Goal: Task Accomplishment & Management: Manage account settings

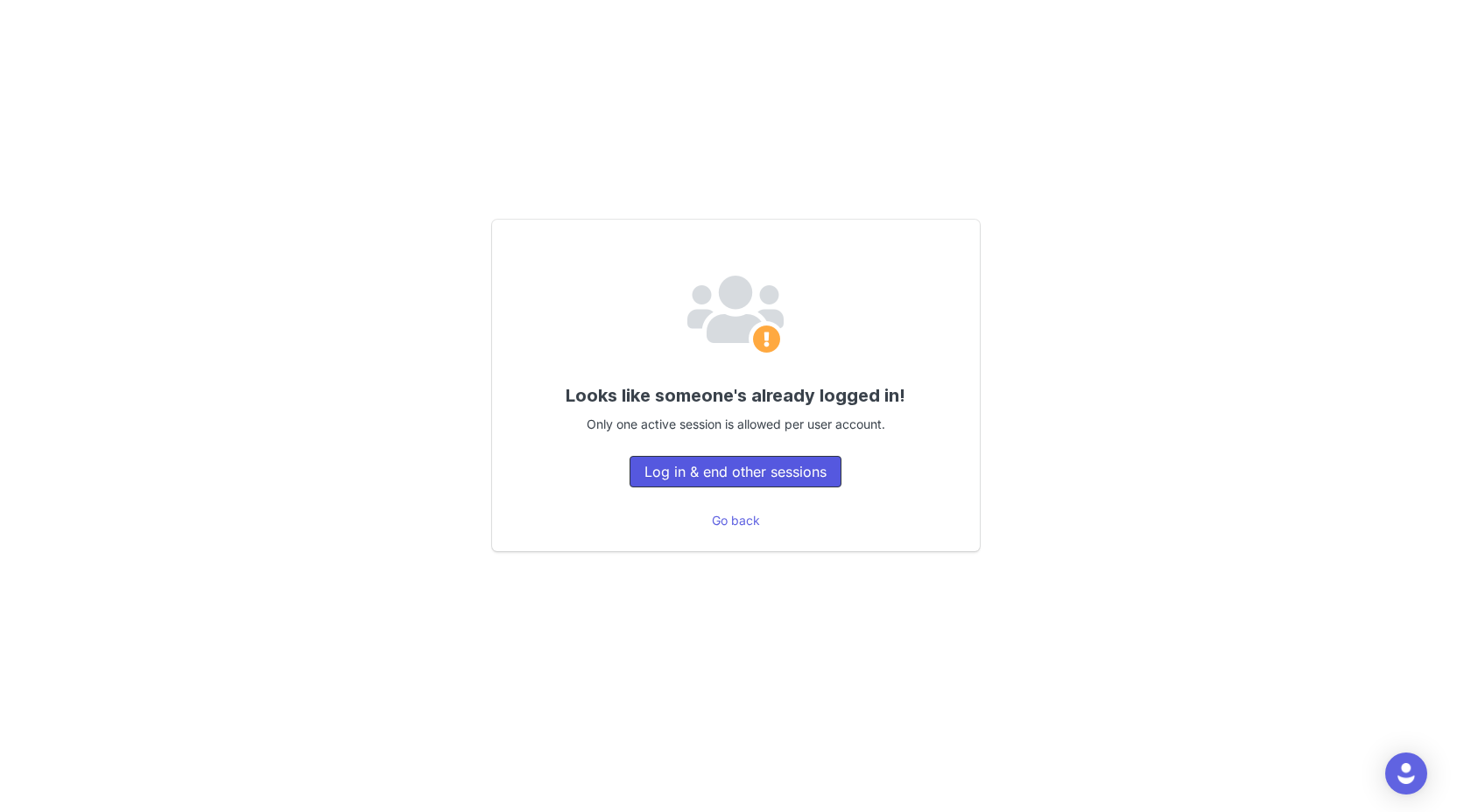
click at [697, 477] on button "Log in & end other sessions" at bounding box center [735, 472] width 211 height 32
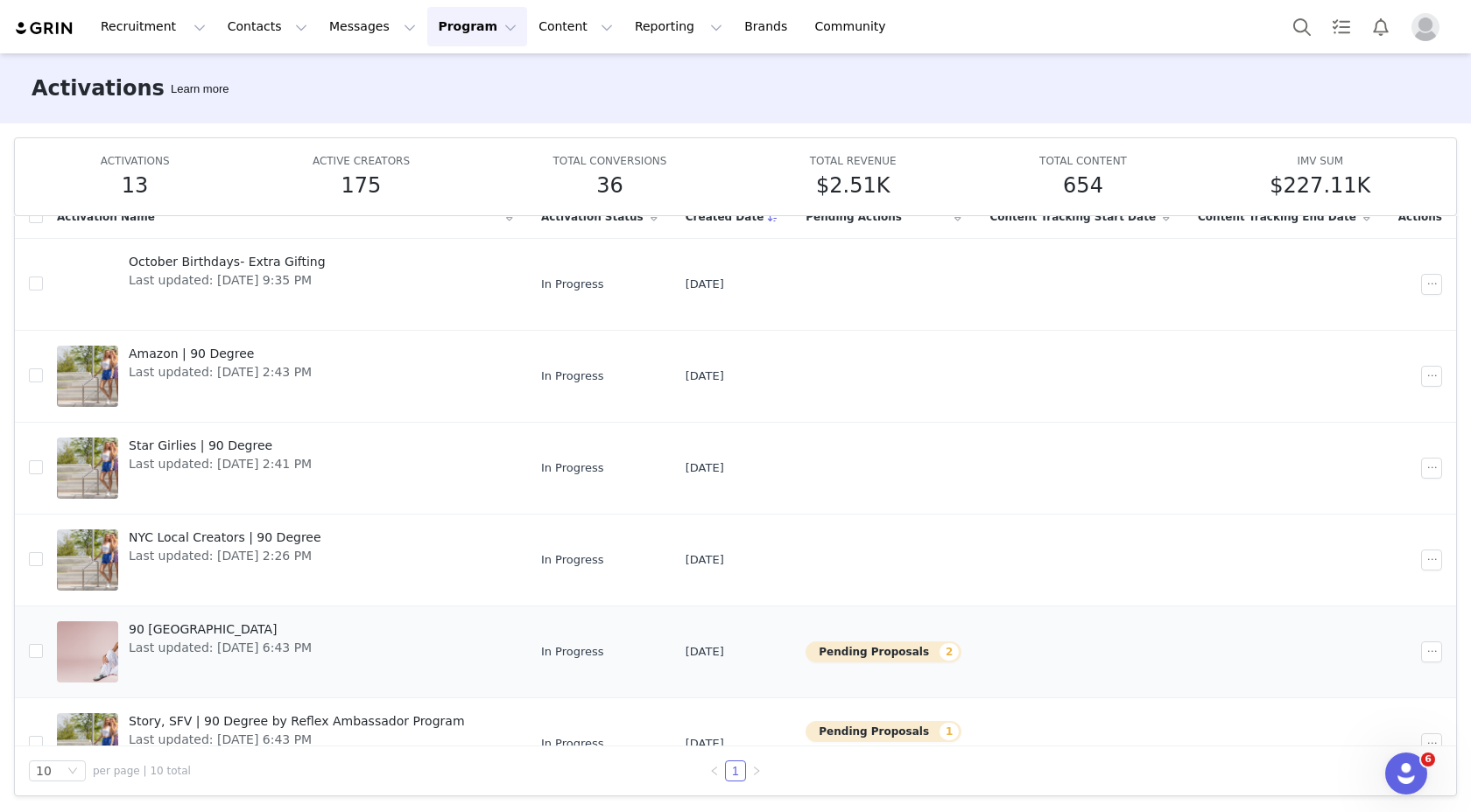
scroll to position [412, 0]
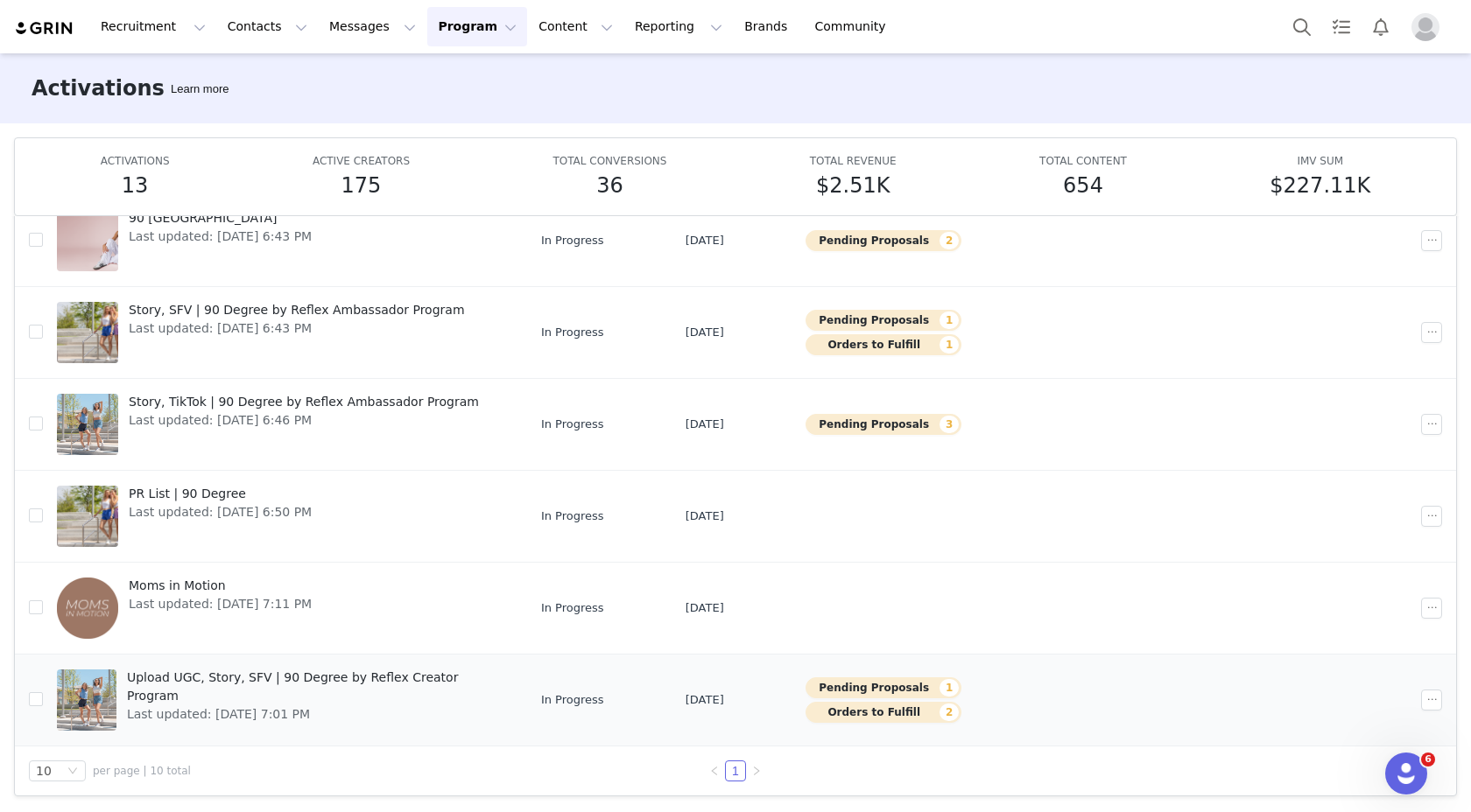
click at [429, 679] on span "Upload UGC, Story, SFV | 90 Degree by Reflex Creator Program" at bounding box center [315, 687] width 376 height 37
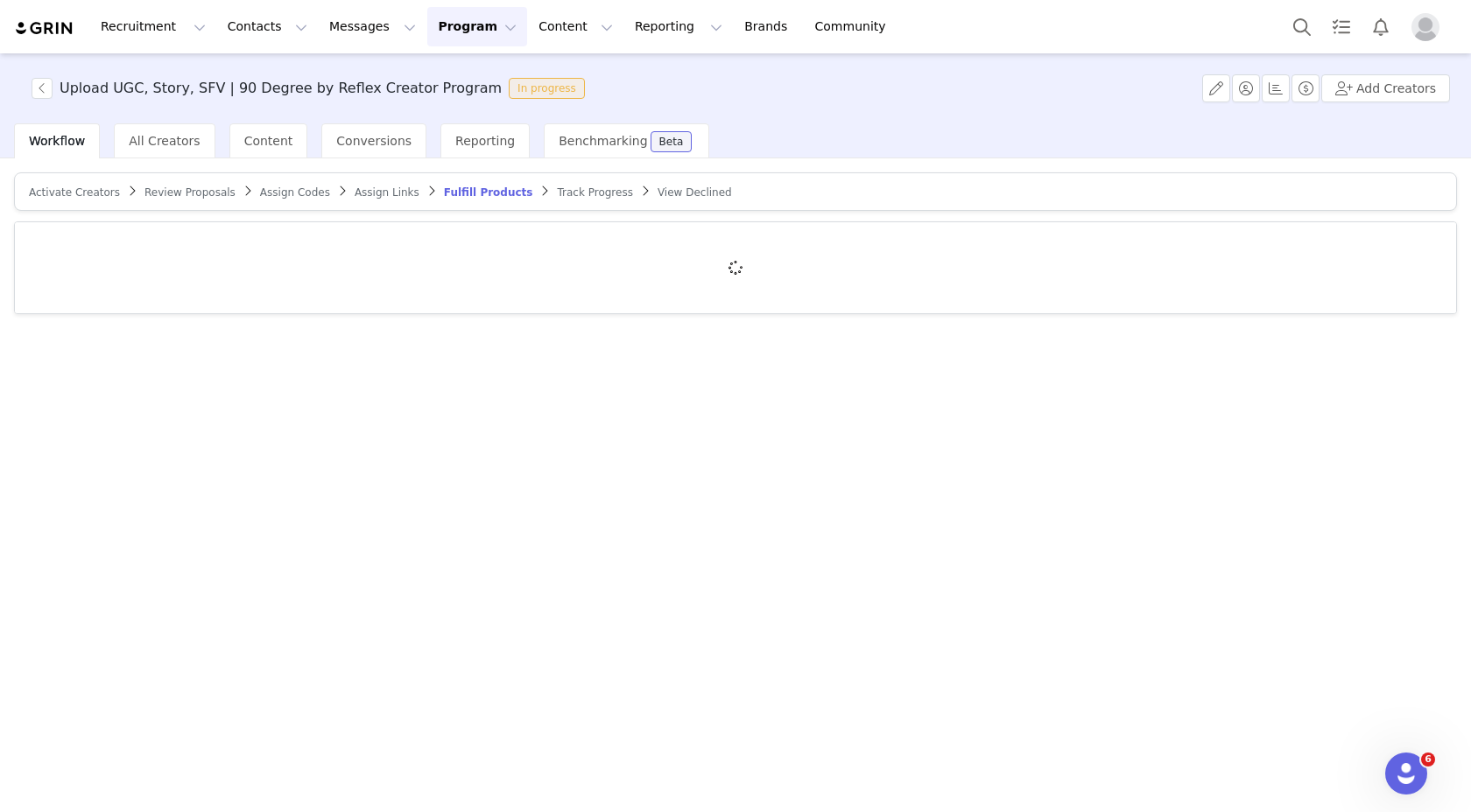
click at [209, 188] on span "Review Proposals" at bounding box center [190, 192] width 91 height 12
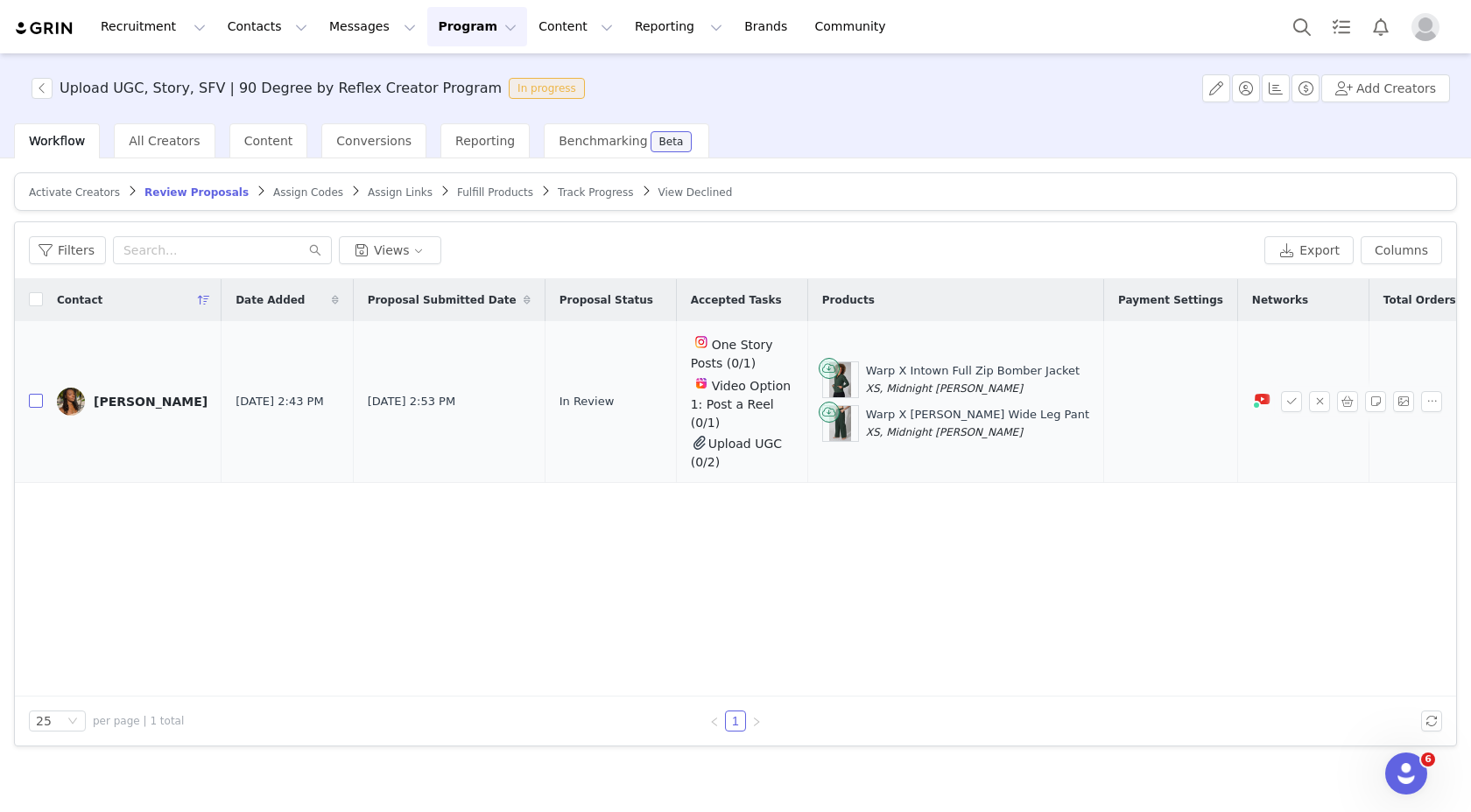
click at [36, 394] on input "checkbox" at bounding box center [36, 400] width 14 height 14
checkbox input "true"
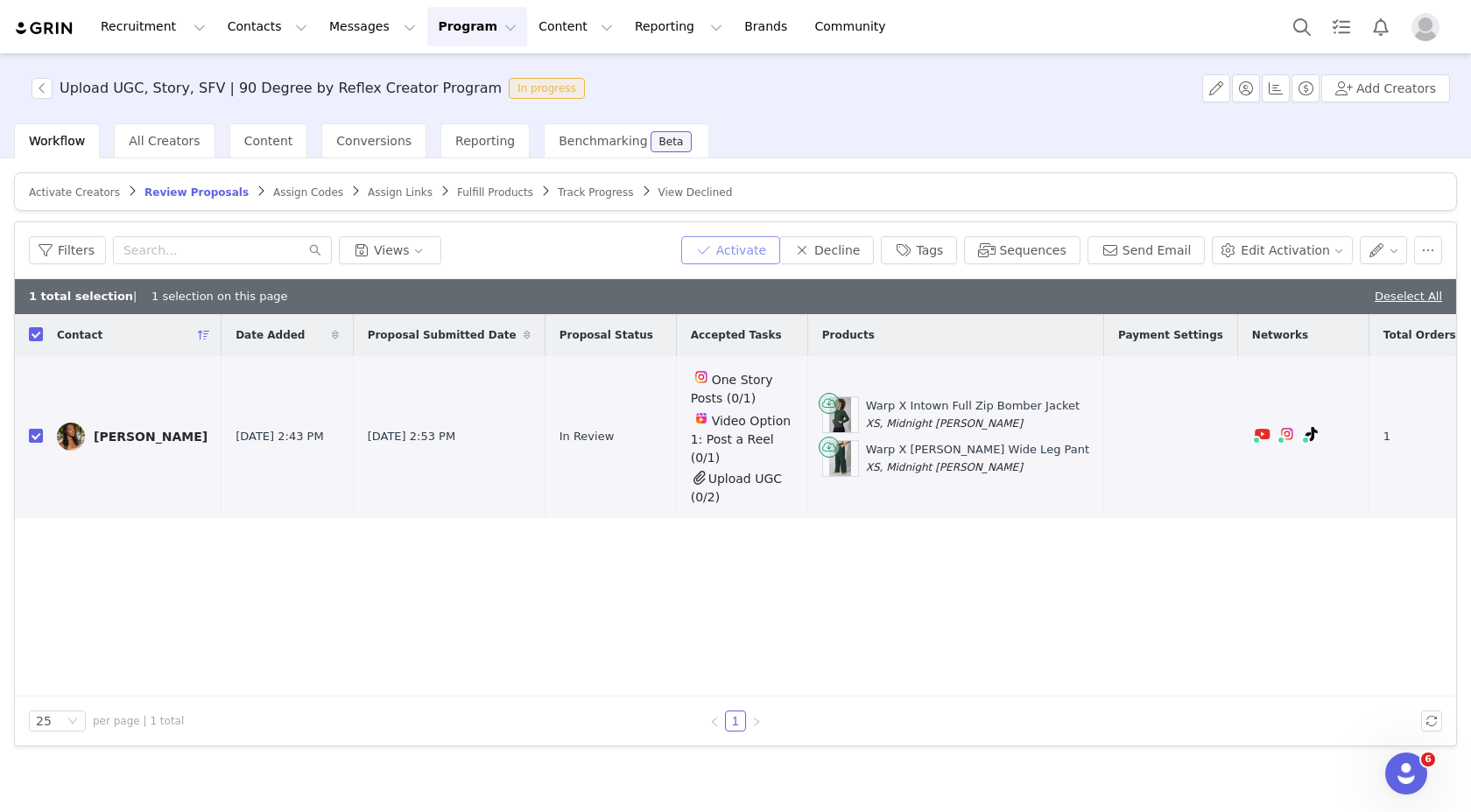
click at [762, 252] on button "Activate" at bounding box center [730, 250] width 99 height 28
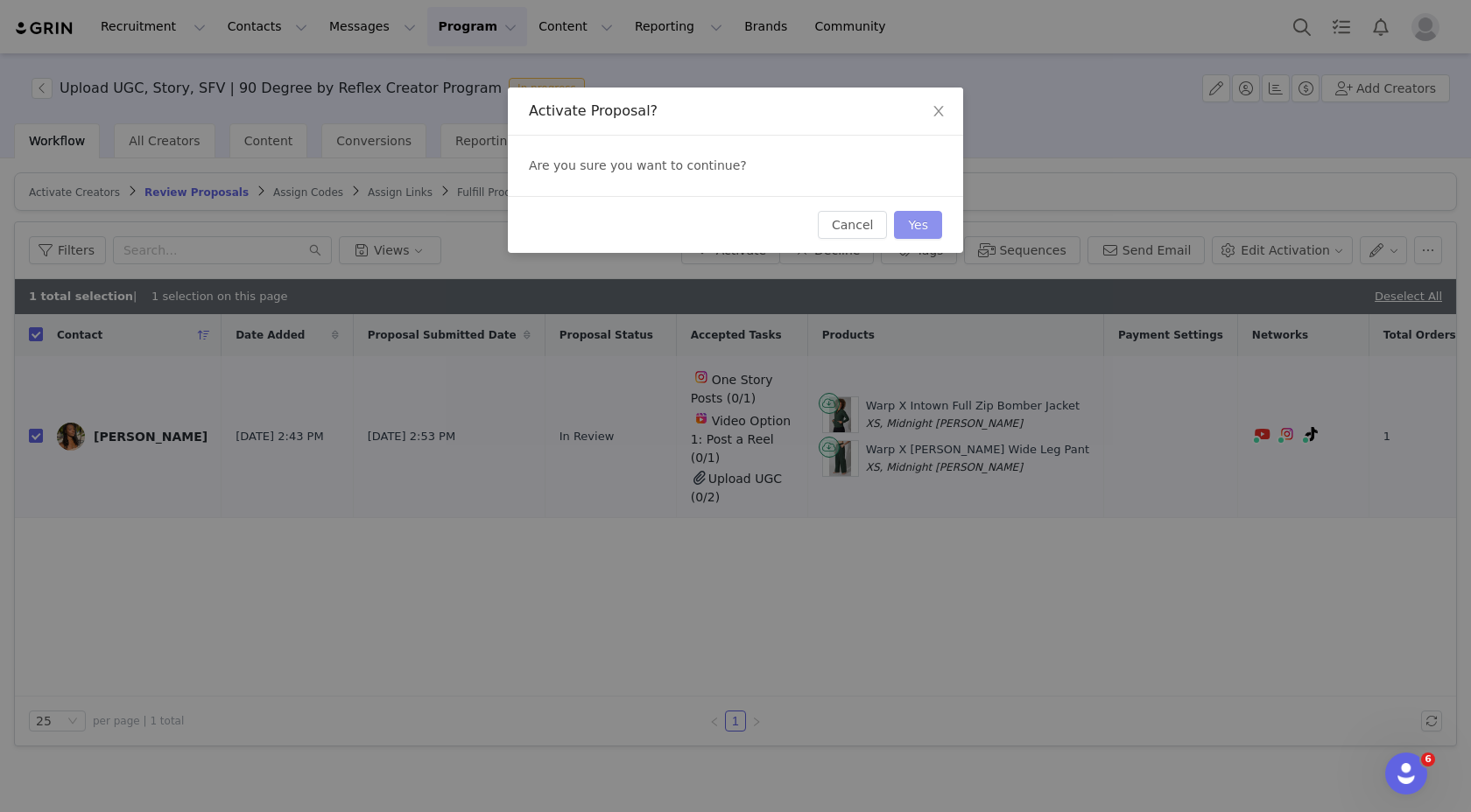
click at [911, 226] on button "Yes" at bounding box center [917, 225] width 48 height 28
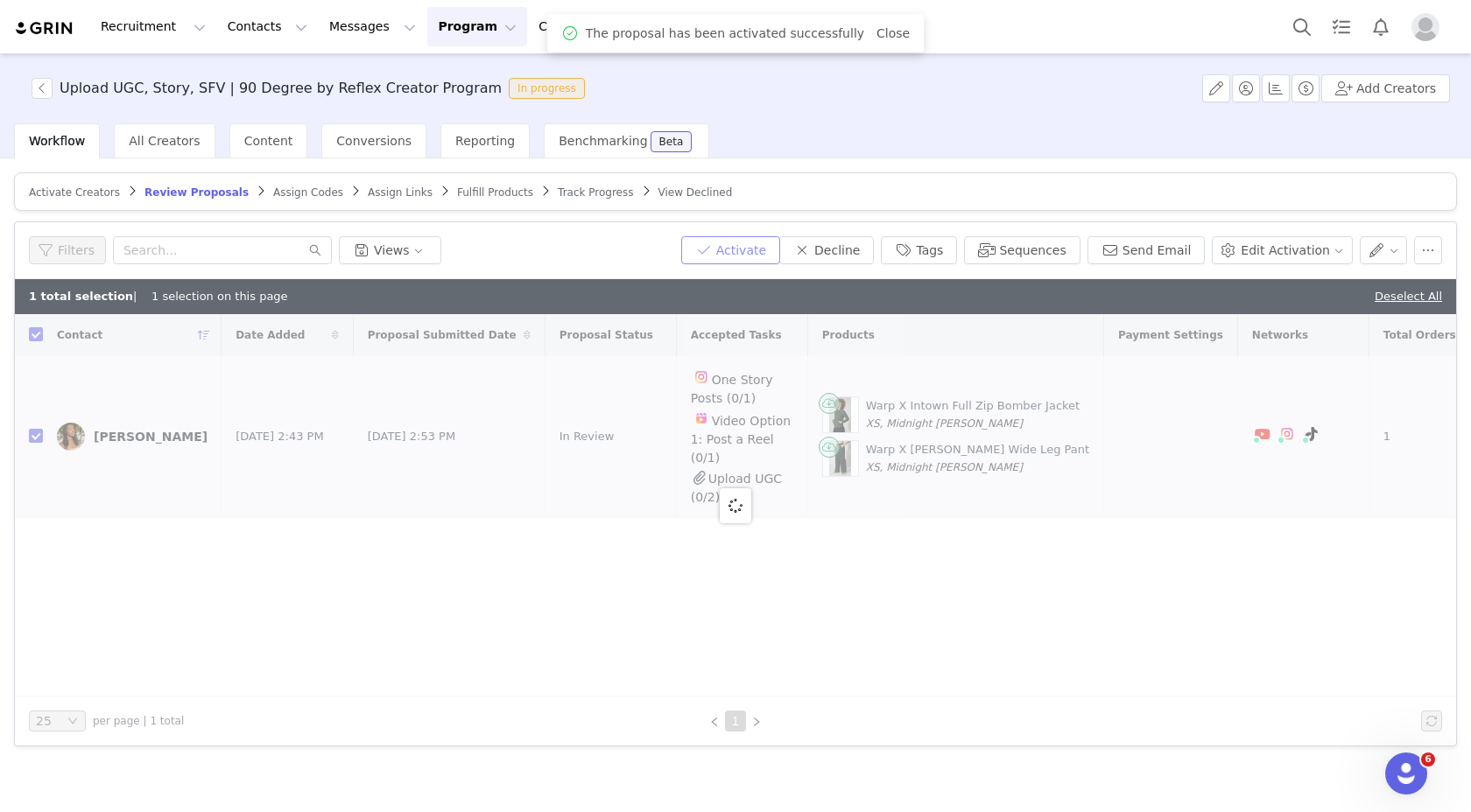
checkbox input "false"
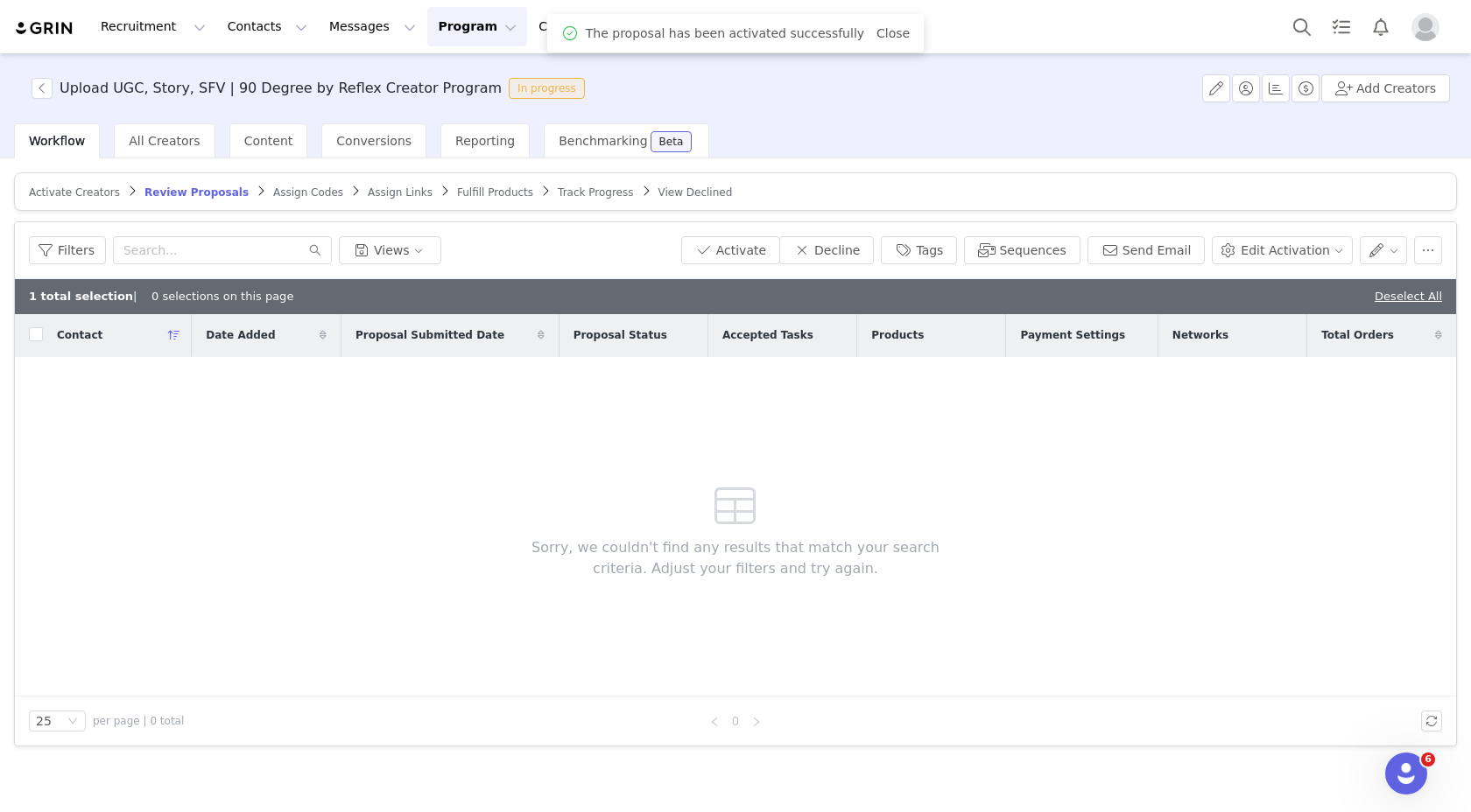
click at [479, 186] on span "Fulfill Products" at bounding box center [494, 192] width 76 height 12
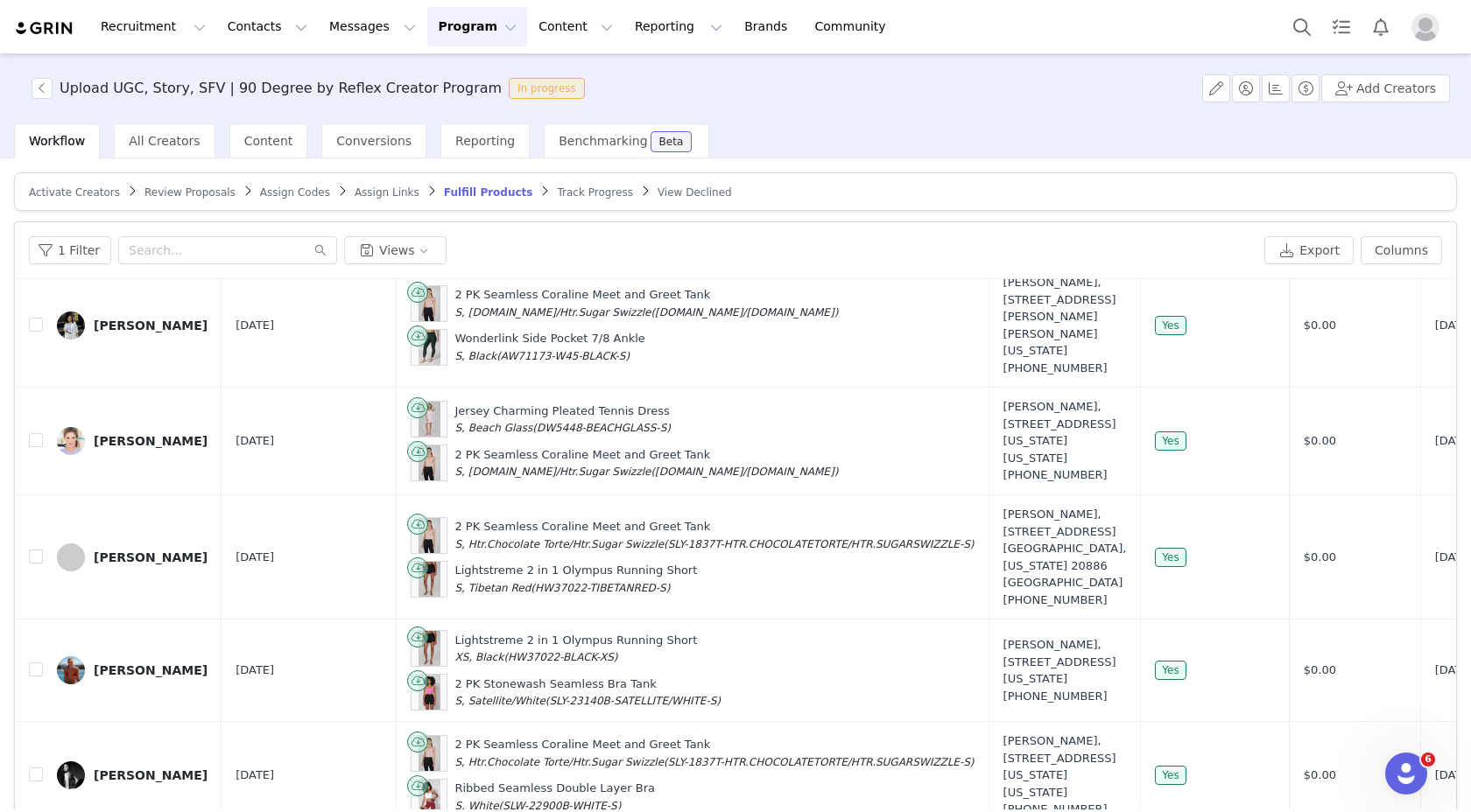
scroll to position [83, 0]
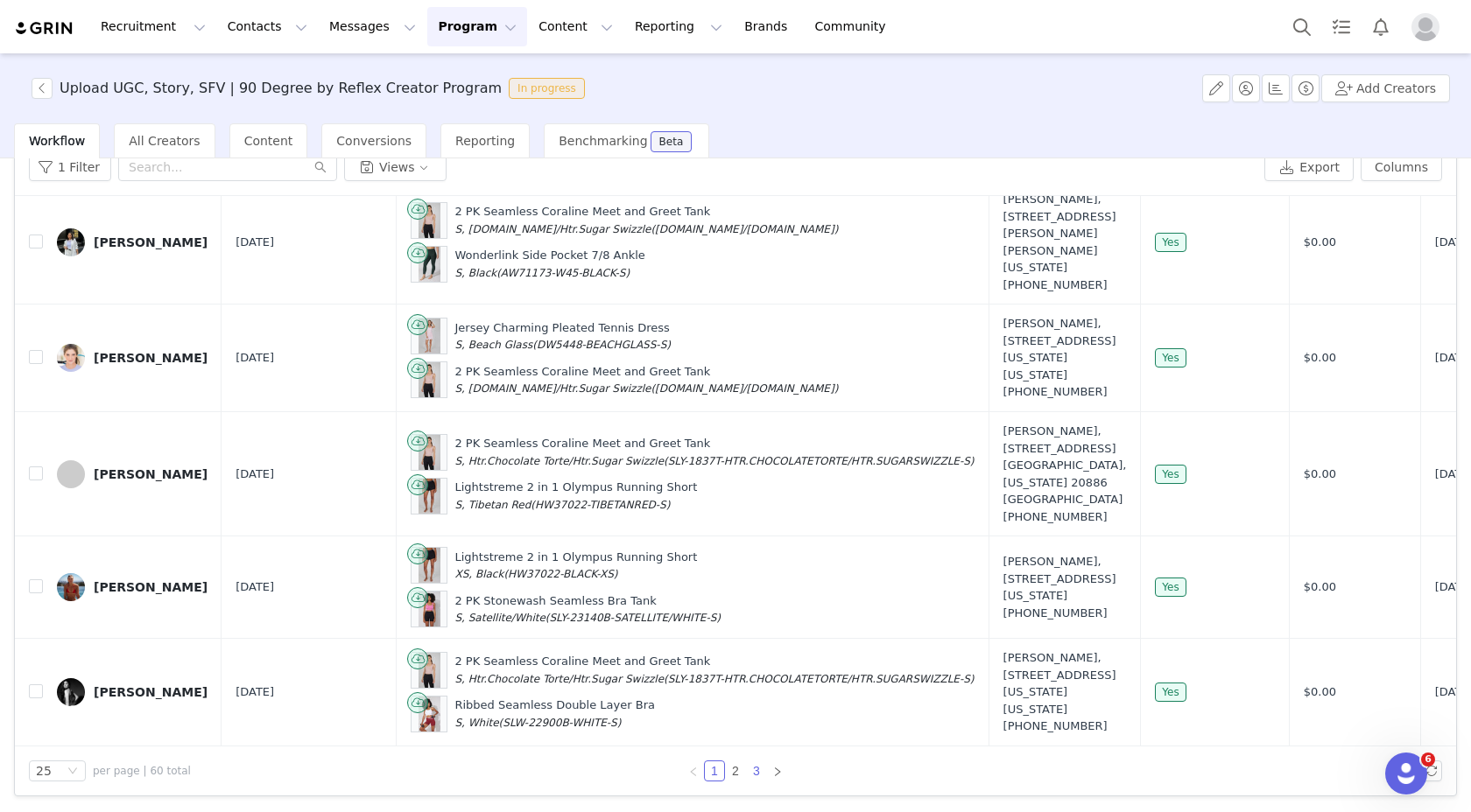
click at [755, 769] on link "3" at bounding box center [756, 771] width 19 height 19
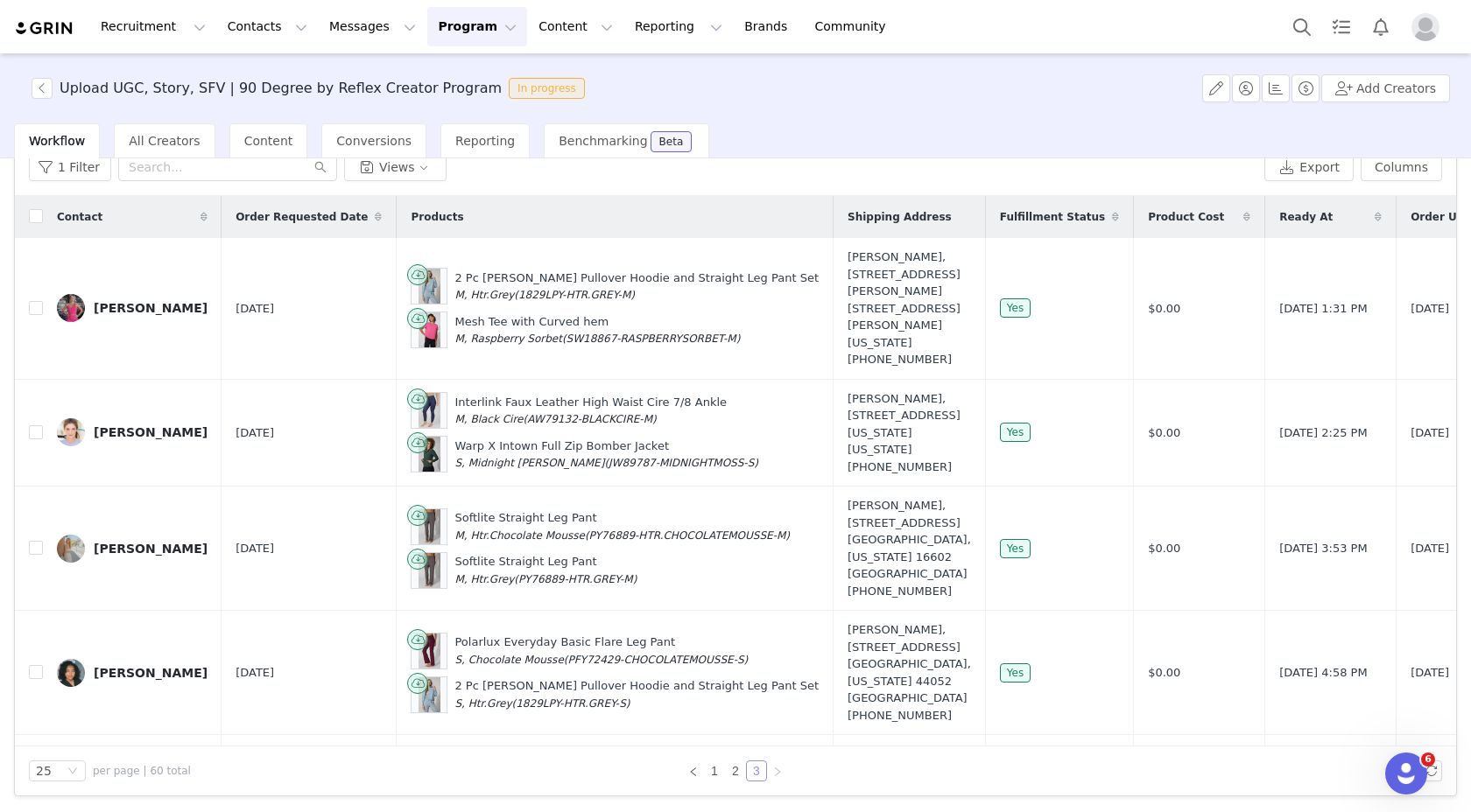
scroll to position [782, 376]
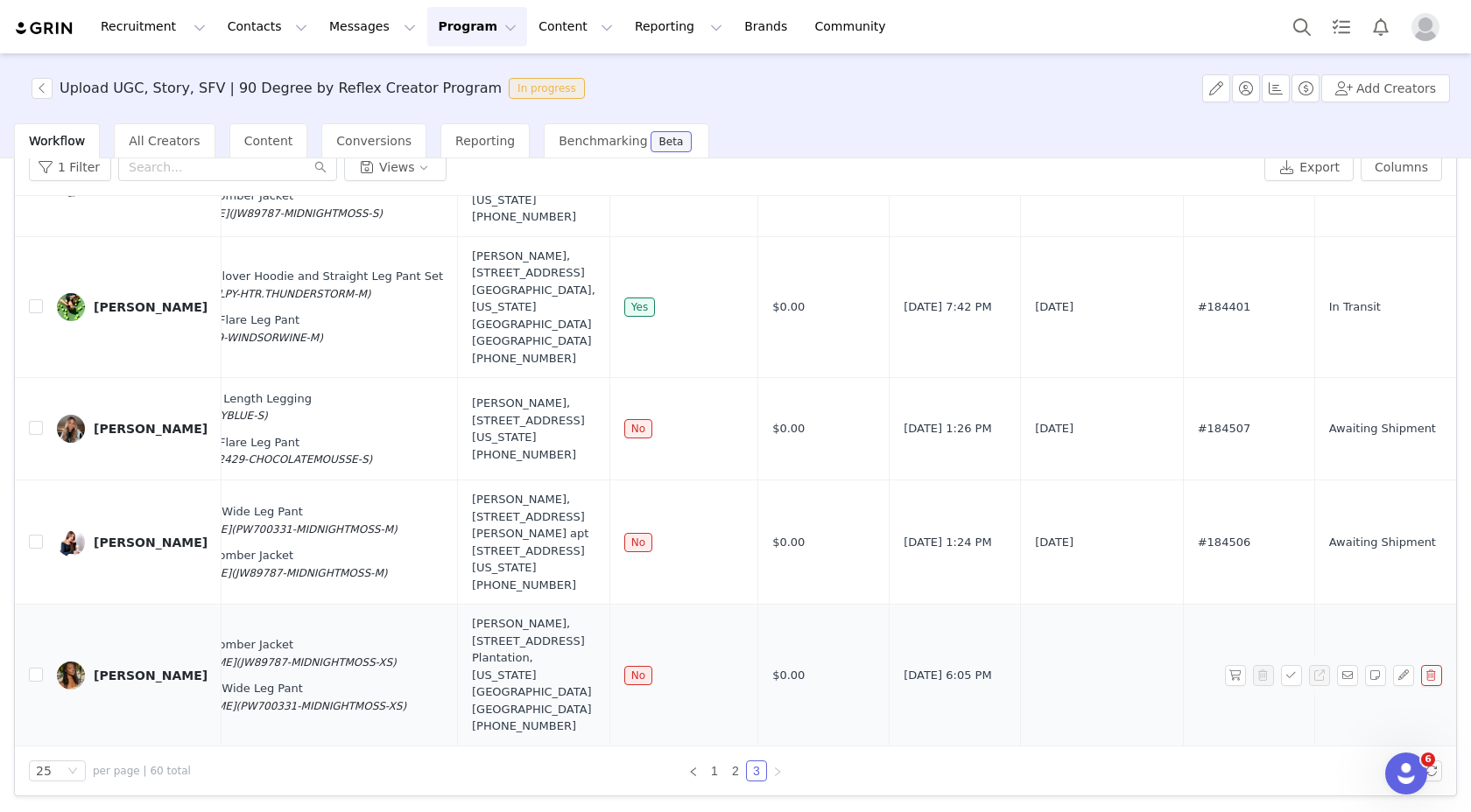
click at [27, 667] on td at bounding box center [29, 676] width 28 height 142
click at [32, 669] on input "checkbox" at bounding box center [36, 675] width 14 height 14
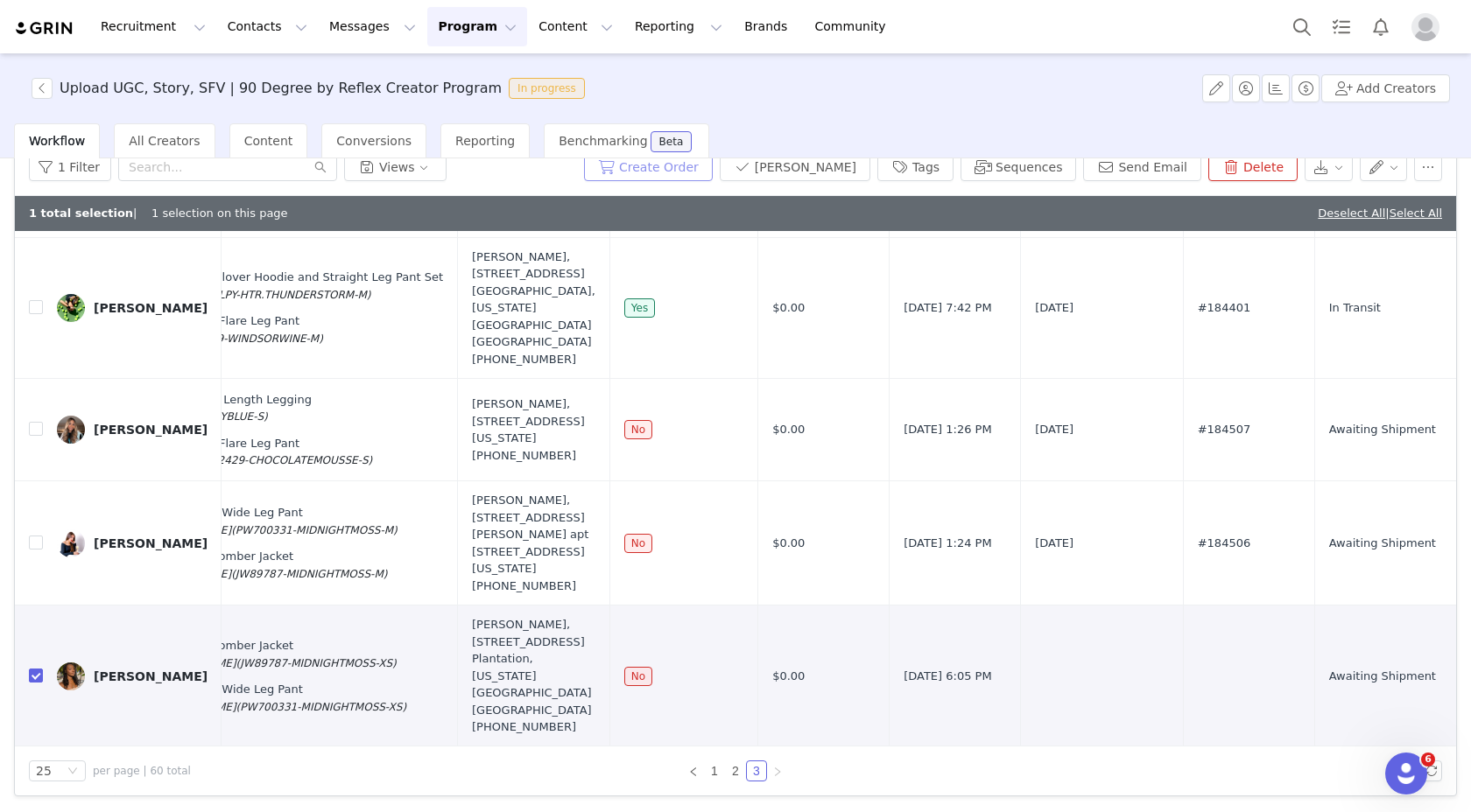
click at [677, 173] on button "Create Order" at bounding box center [648, 167] width 129 height 28
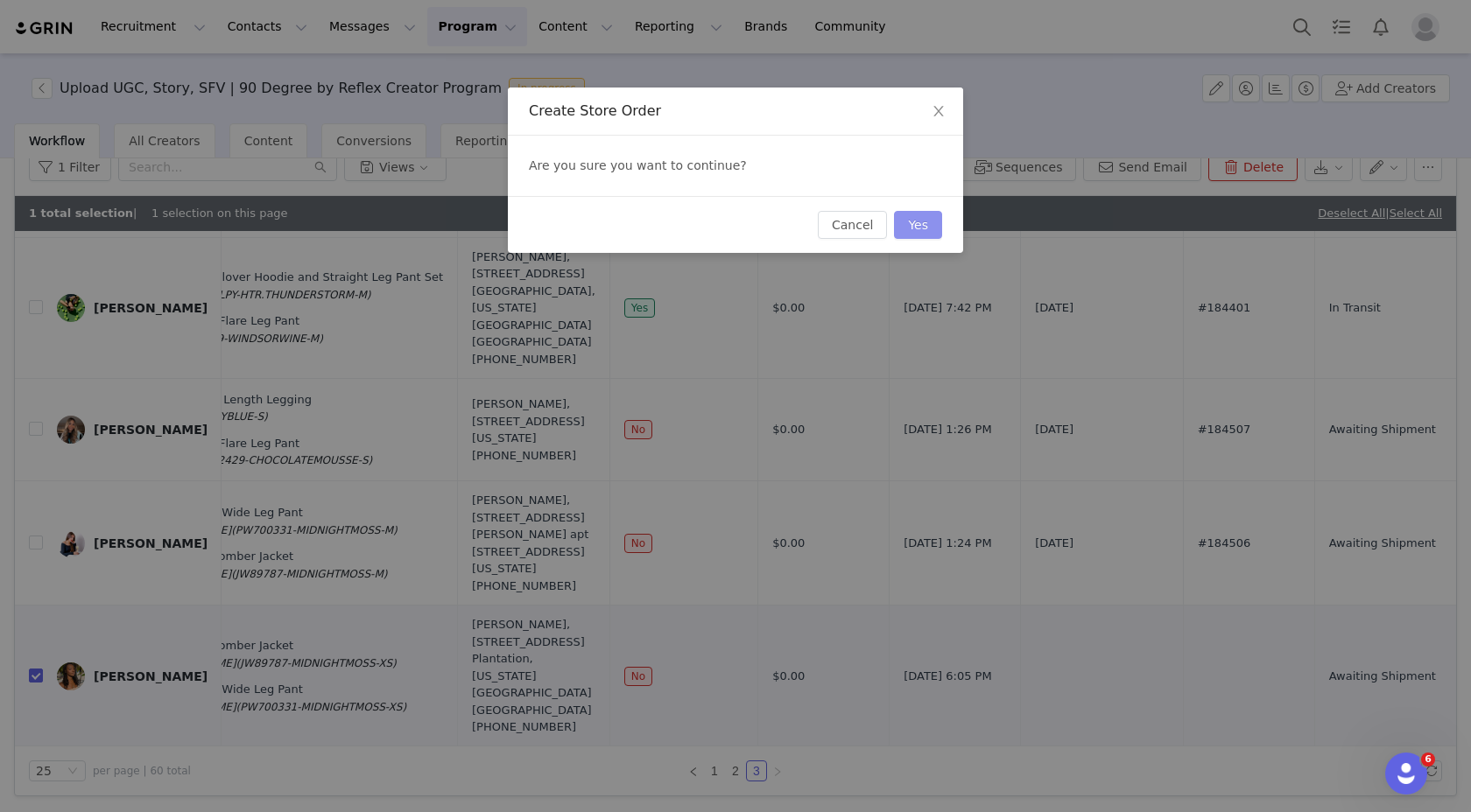
click at [913, 222] on button "Yes" at bounding box center [917, 225] width 48 height 28
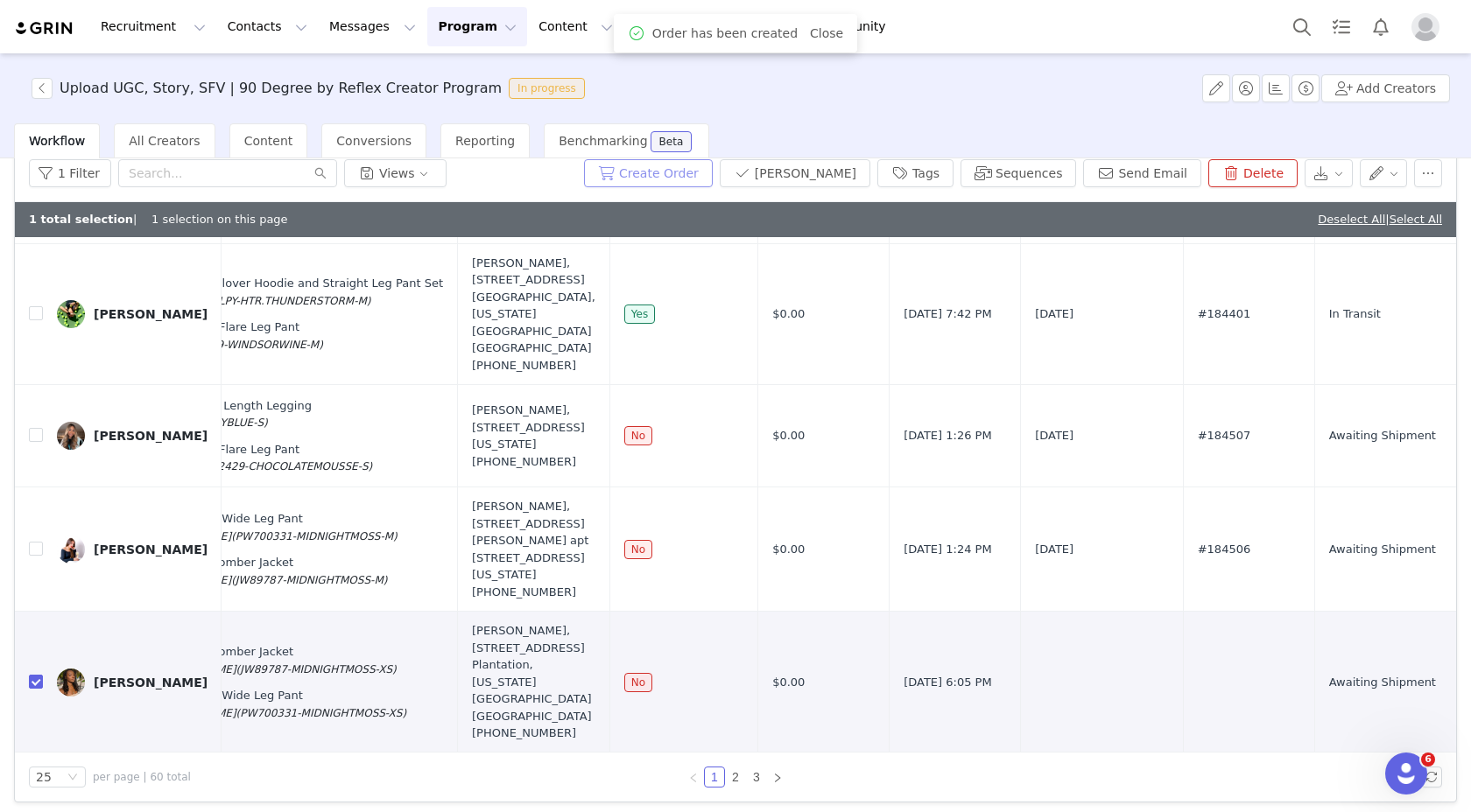
scroll to position [0, 0]
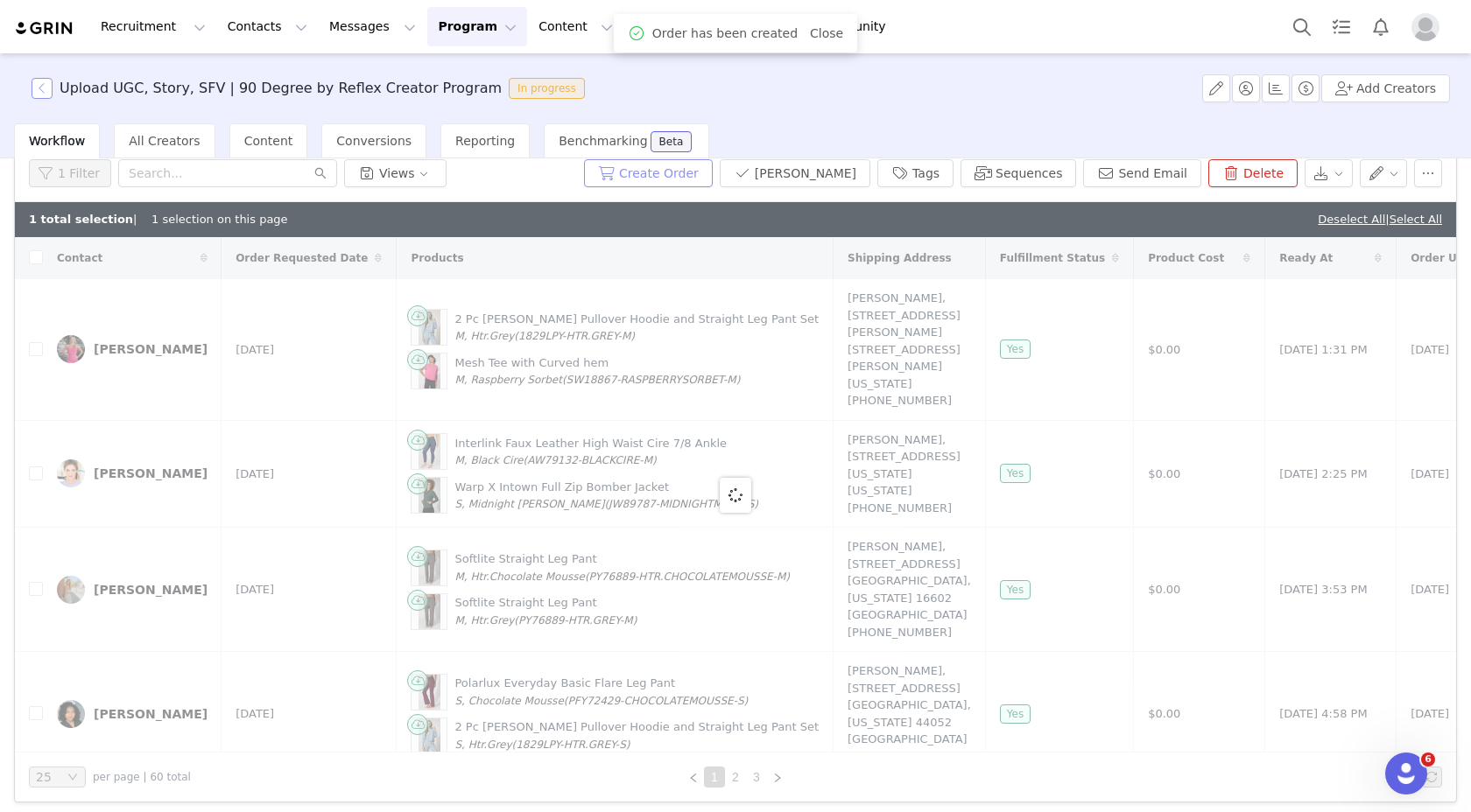
checkbox input "false"
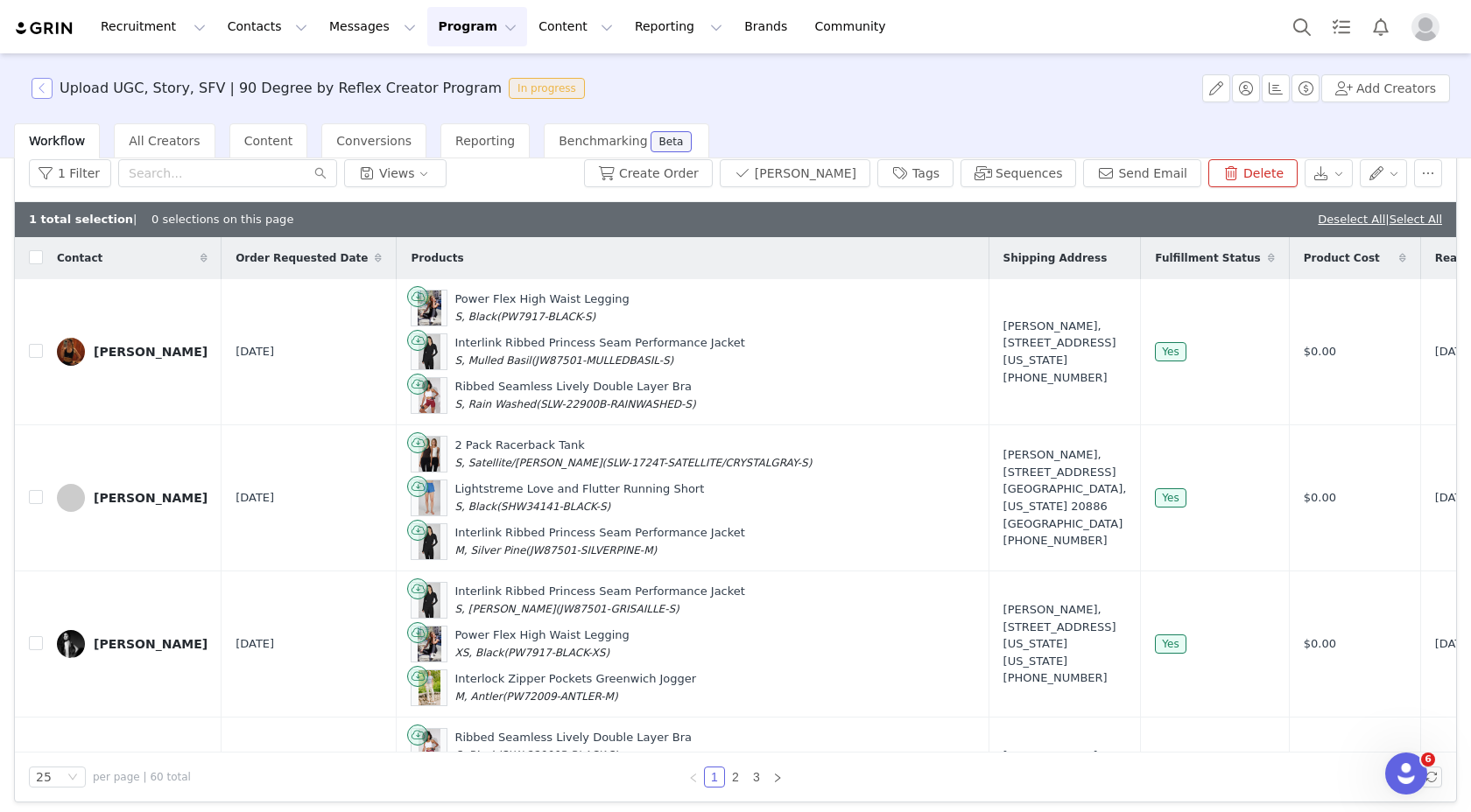
click at [34, 89] on button "button" at bounding box center [42, 88] width 21 height 21
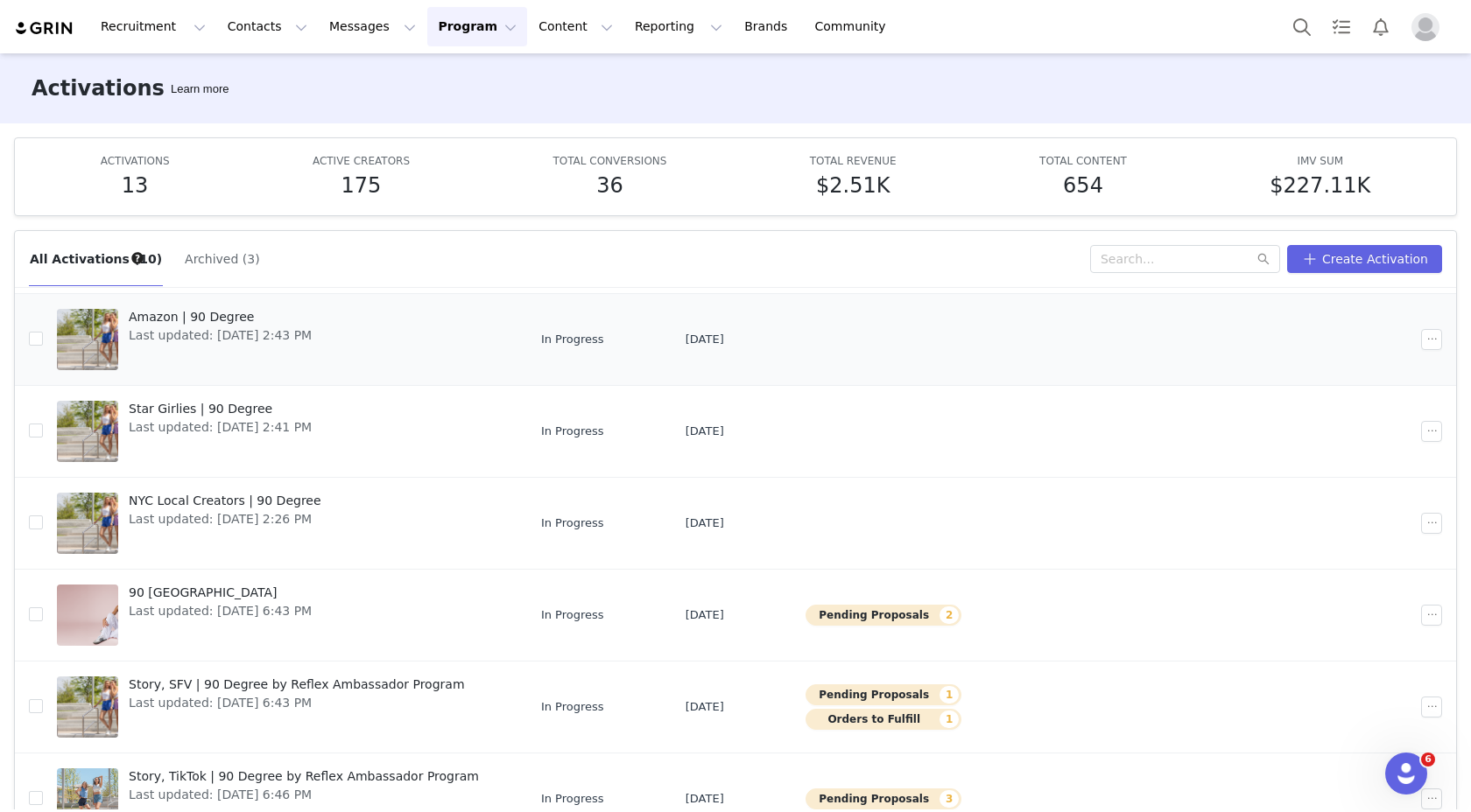
scroll to position [130, 0]
click at [223, 624] on div "90 Degree University Last updated: Sep 25, 2025 6:43 PM" at bounding box center [220, 615] width 204 height 70
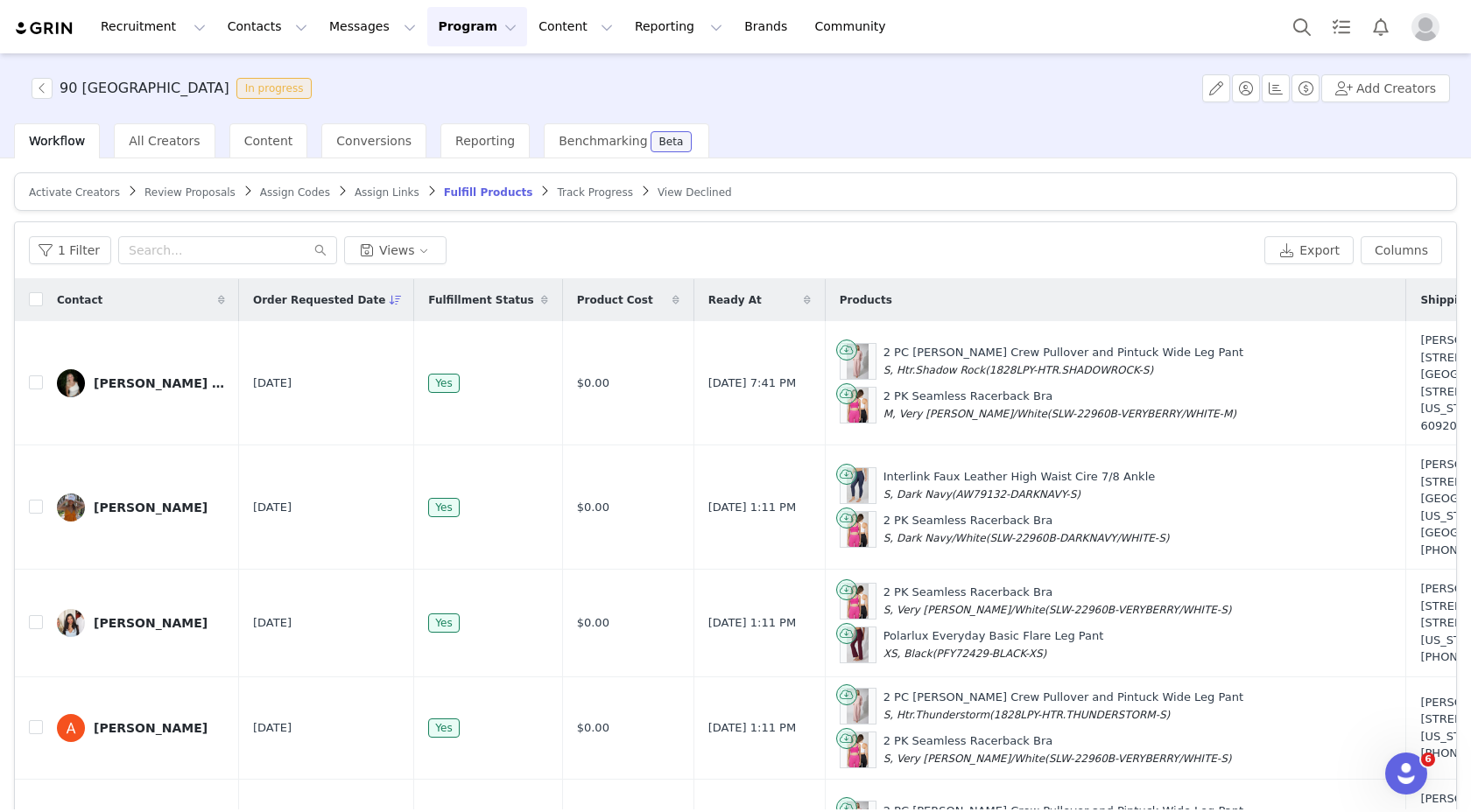
click at [186, 192] on span "Review Proposals" at bounding box center [190, 192] width 91 height 12
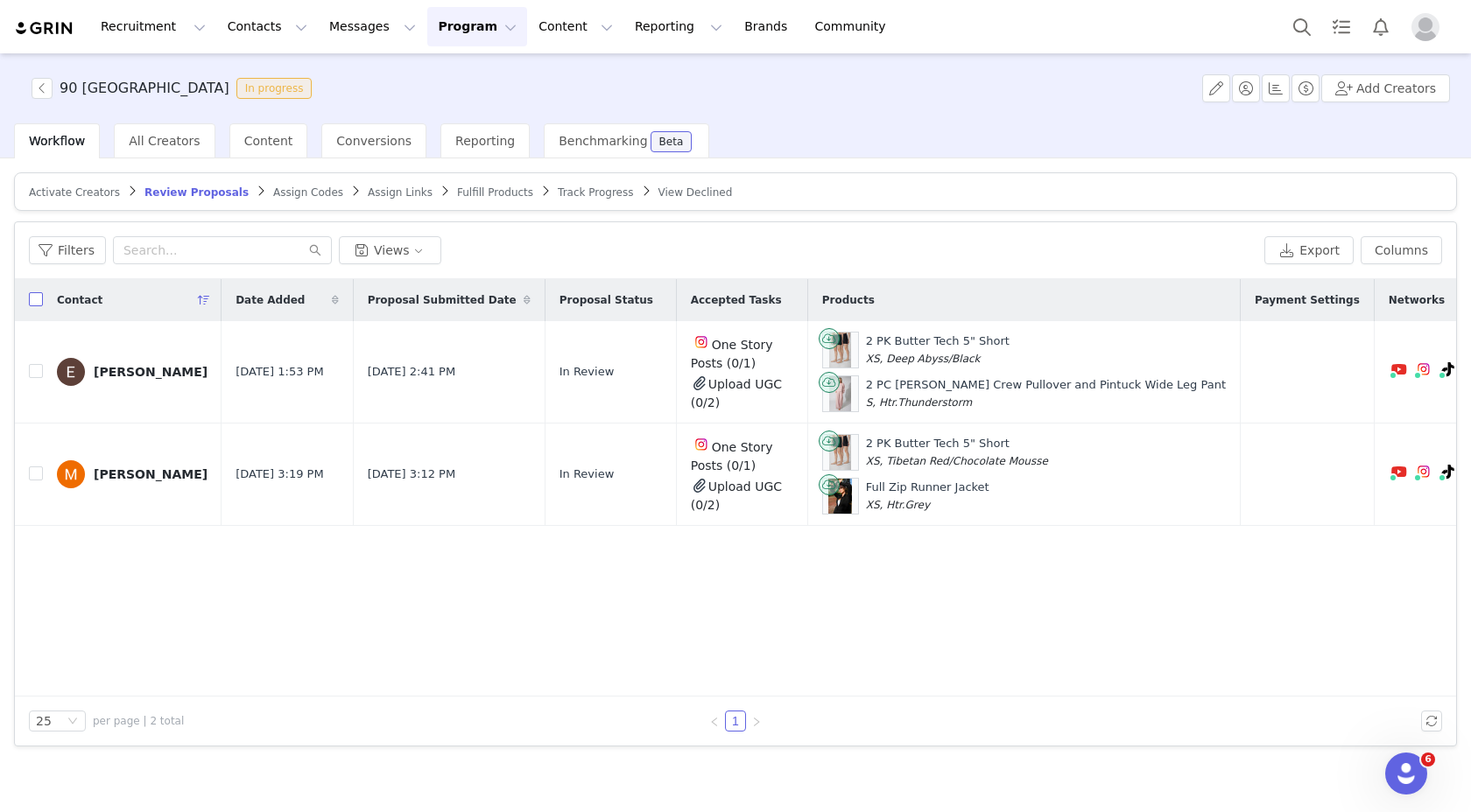
click at [34, 295] on input "checkbox" at bounding box center [36, 299] width 14 height 14
checkbox input "true"
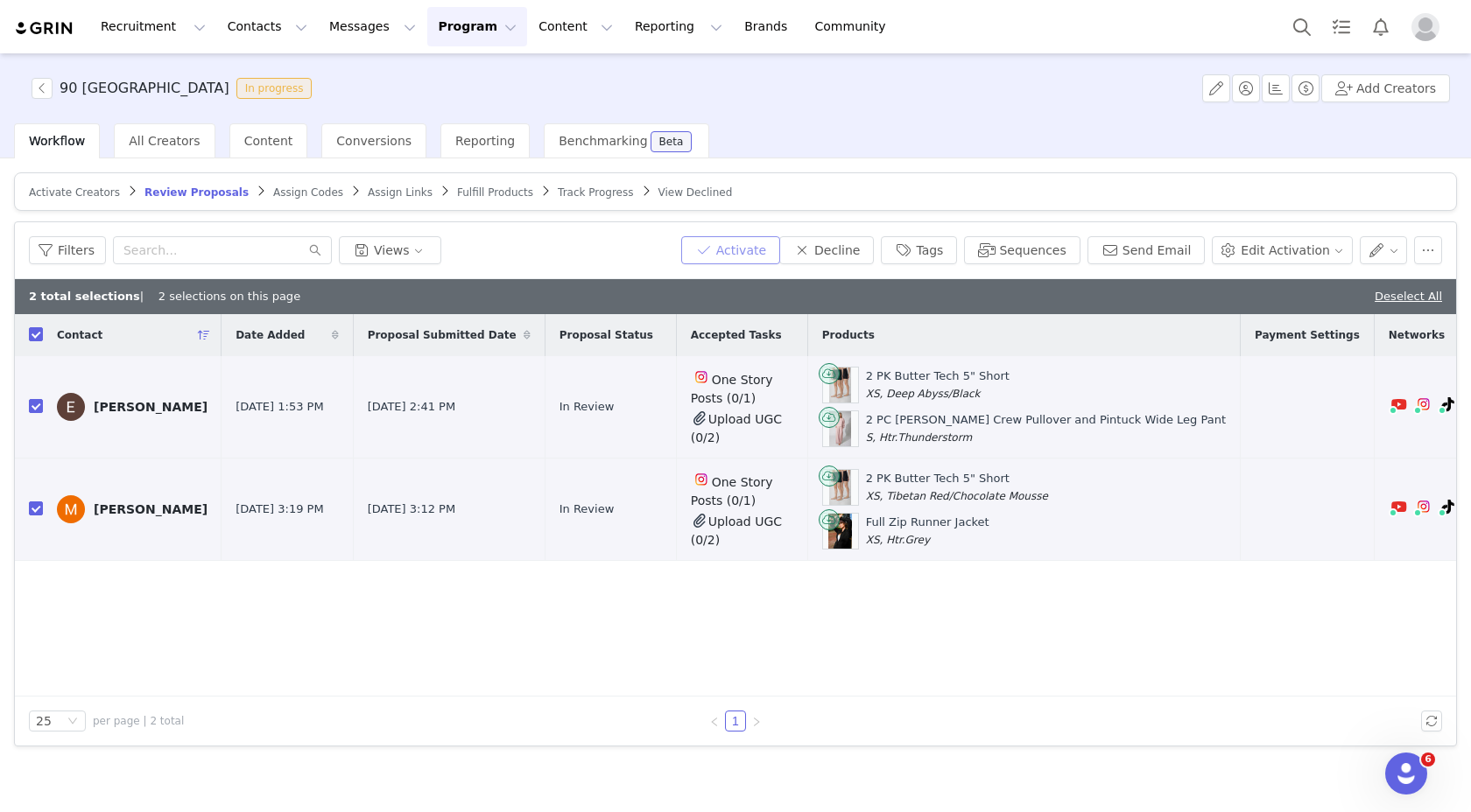
click at [761, 242] on button "Activate" at bounding box center [730, 250] width 99 height 28
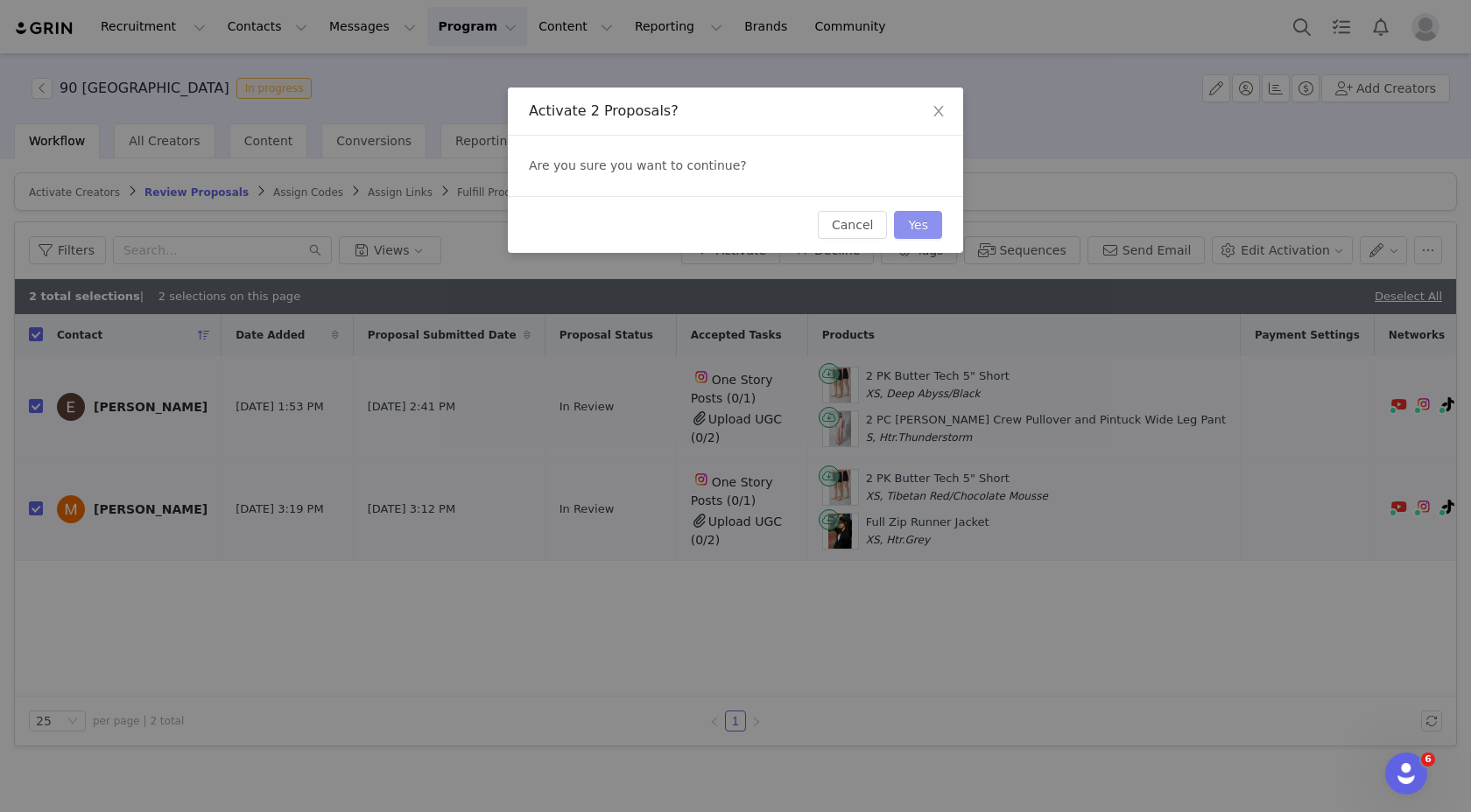
click at [912, 211] on button "Yes" at bounding box center [917, 225] width 48 height 28
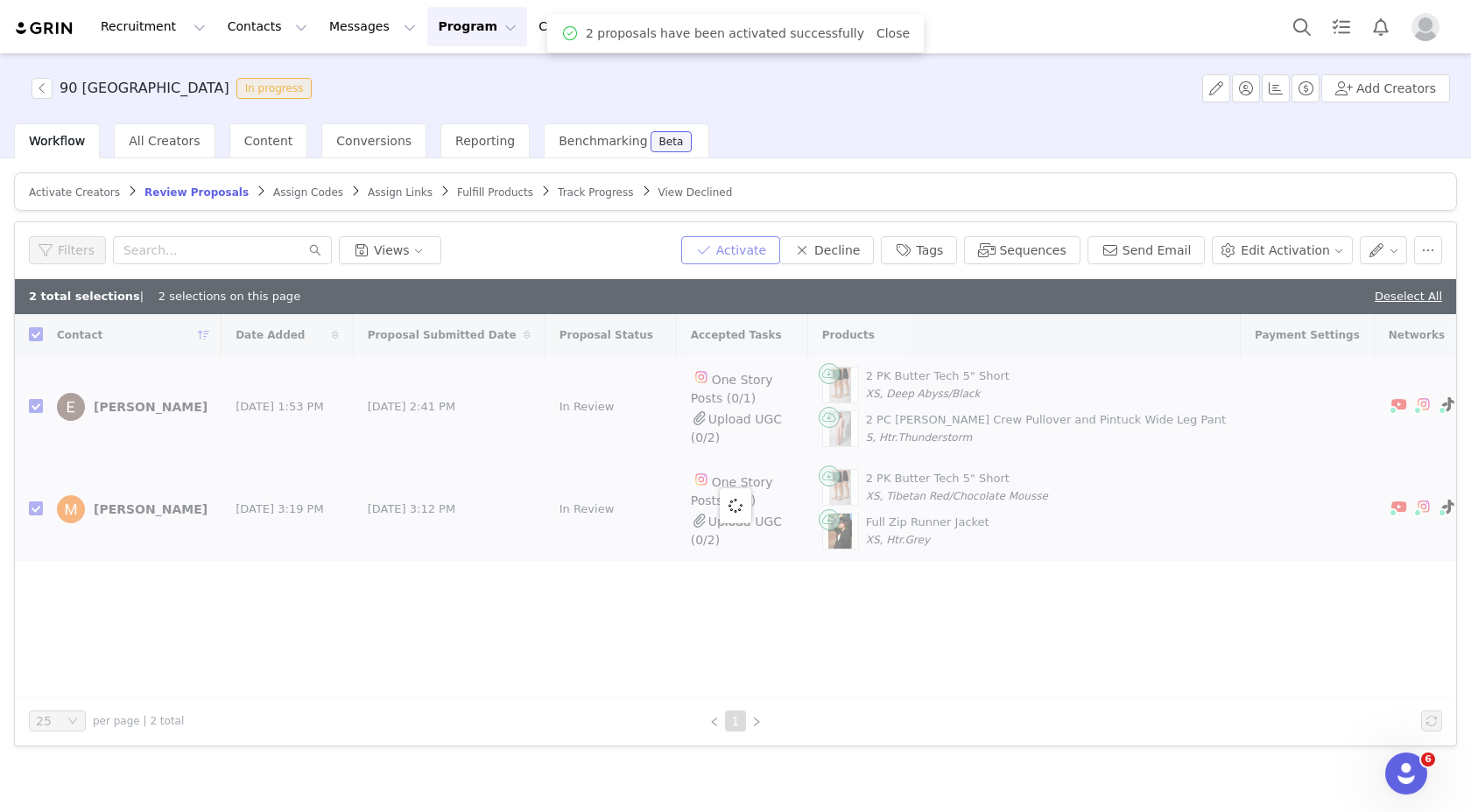
checkbox input "false"
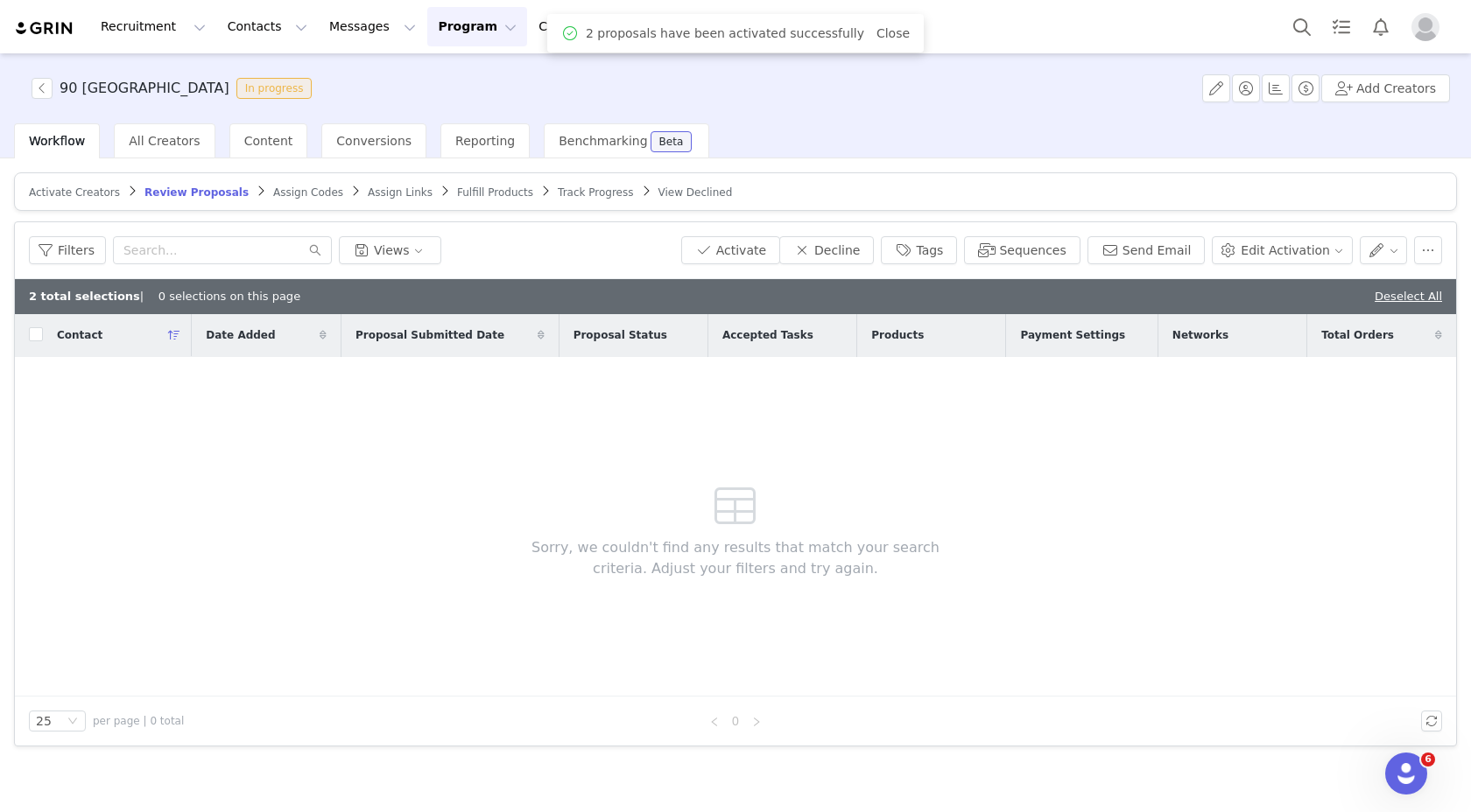
click at [464, 194] on span "Fulfill Products" at bounding box center [494, 192] width 76 height 12
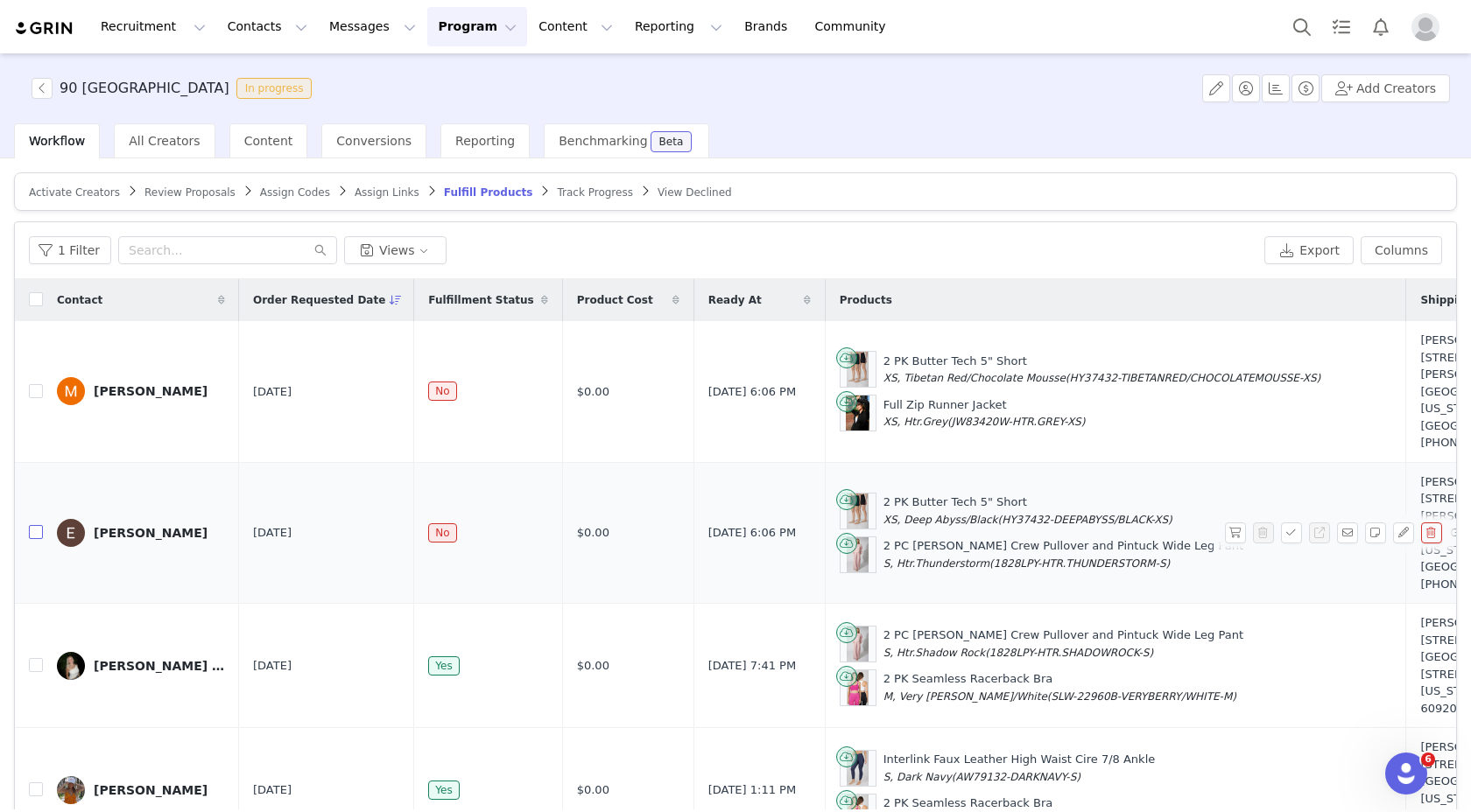
click at [32, 525] on input "checkbox" at bounding box center [36, 532] width 14 height 14
checkbox input "true"
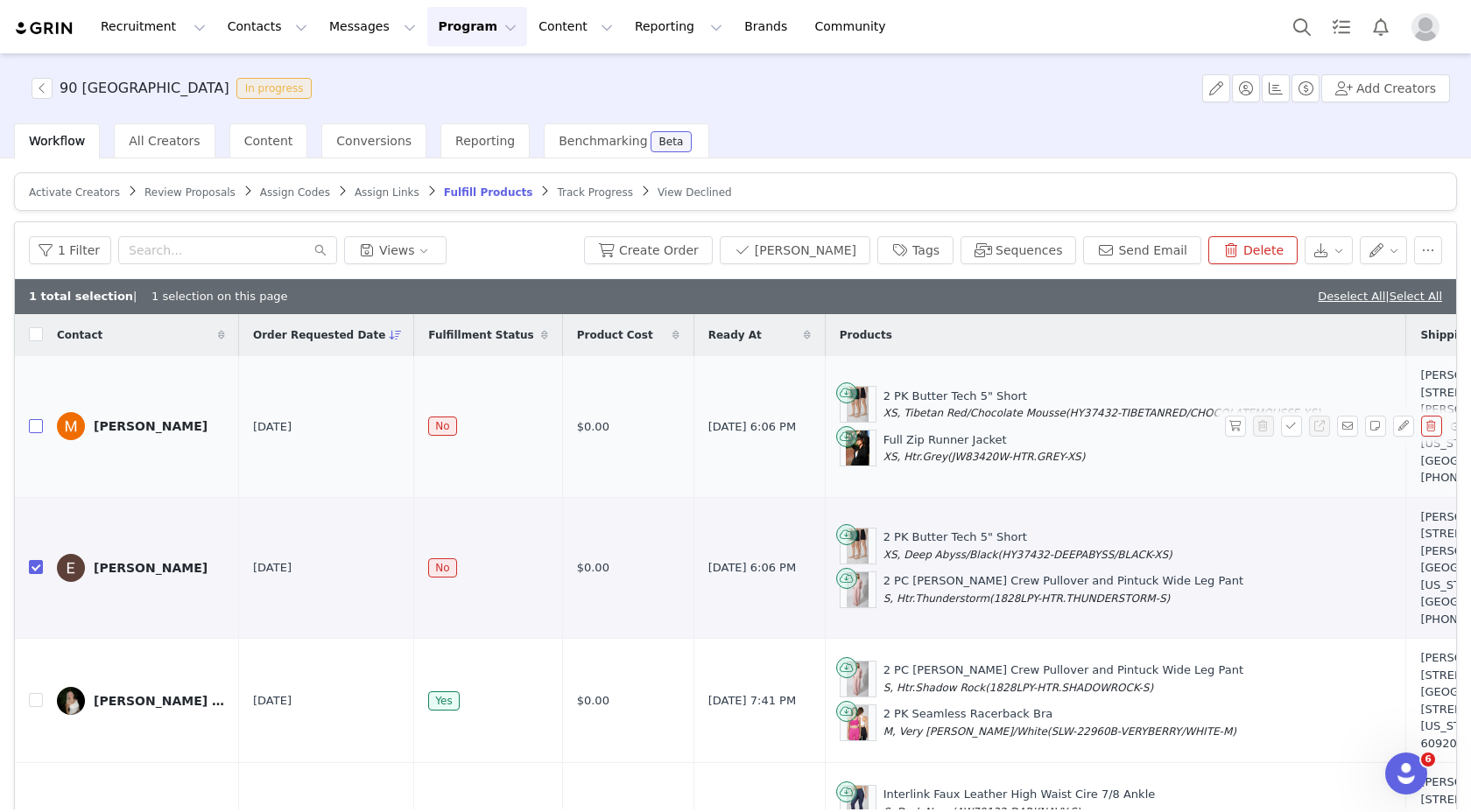
click at [39, 419] on input "checkbox" at bounding box center [36, 426] width 14 height 14
checkbox input "true"
click at [697, 242] on button "Create Order" at bounding box center [648, 250] width 129 height 28
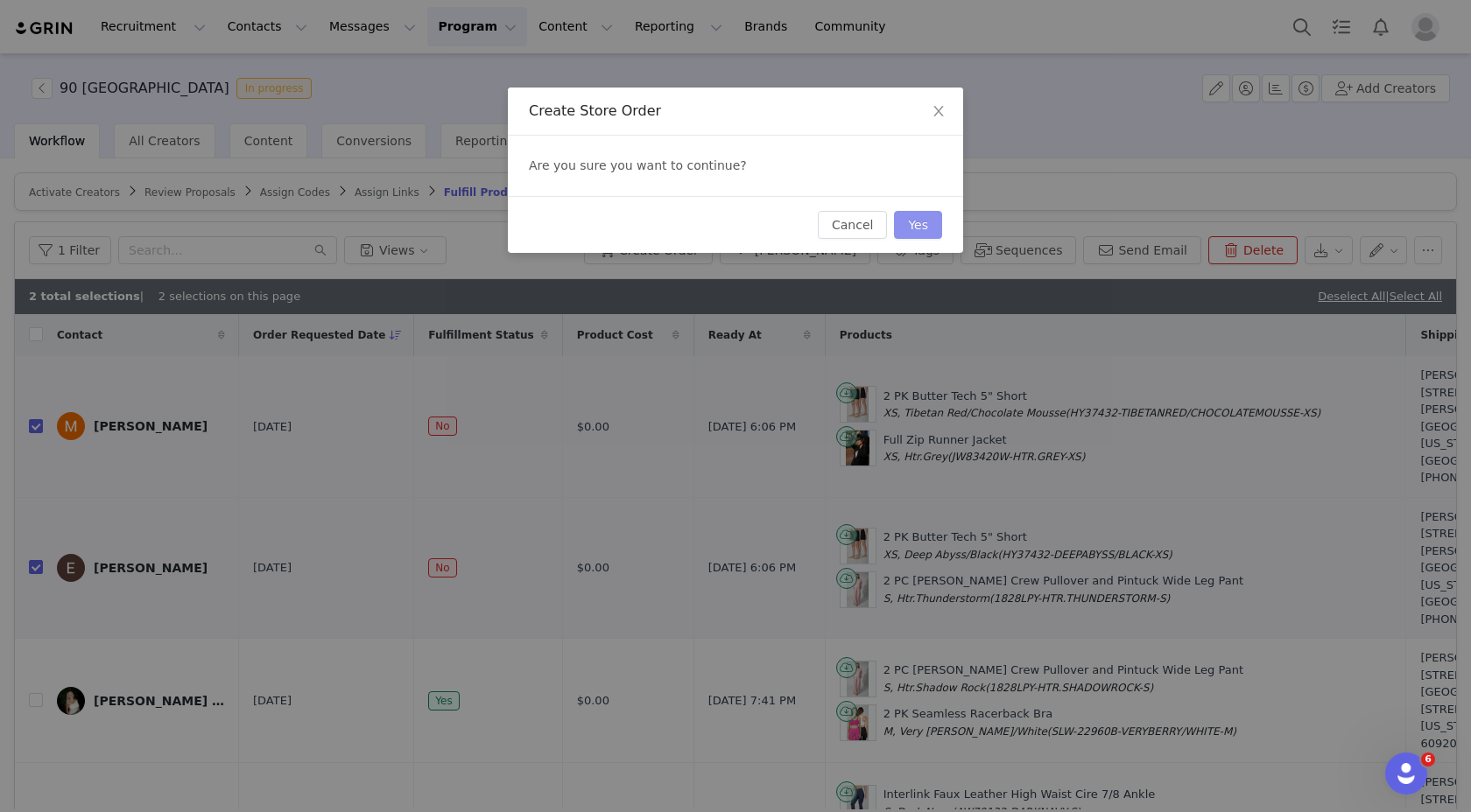
click at [912, 222] on button "Yes" at bounding box center [917, 225] width 48 height 28
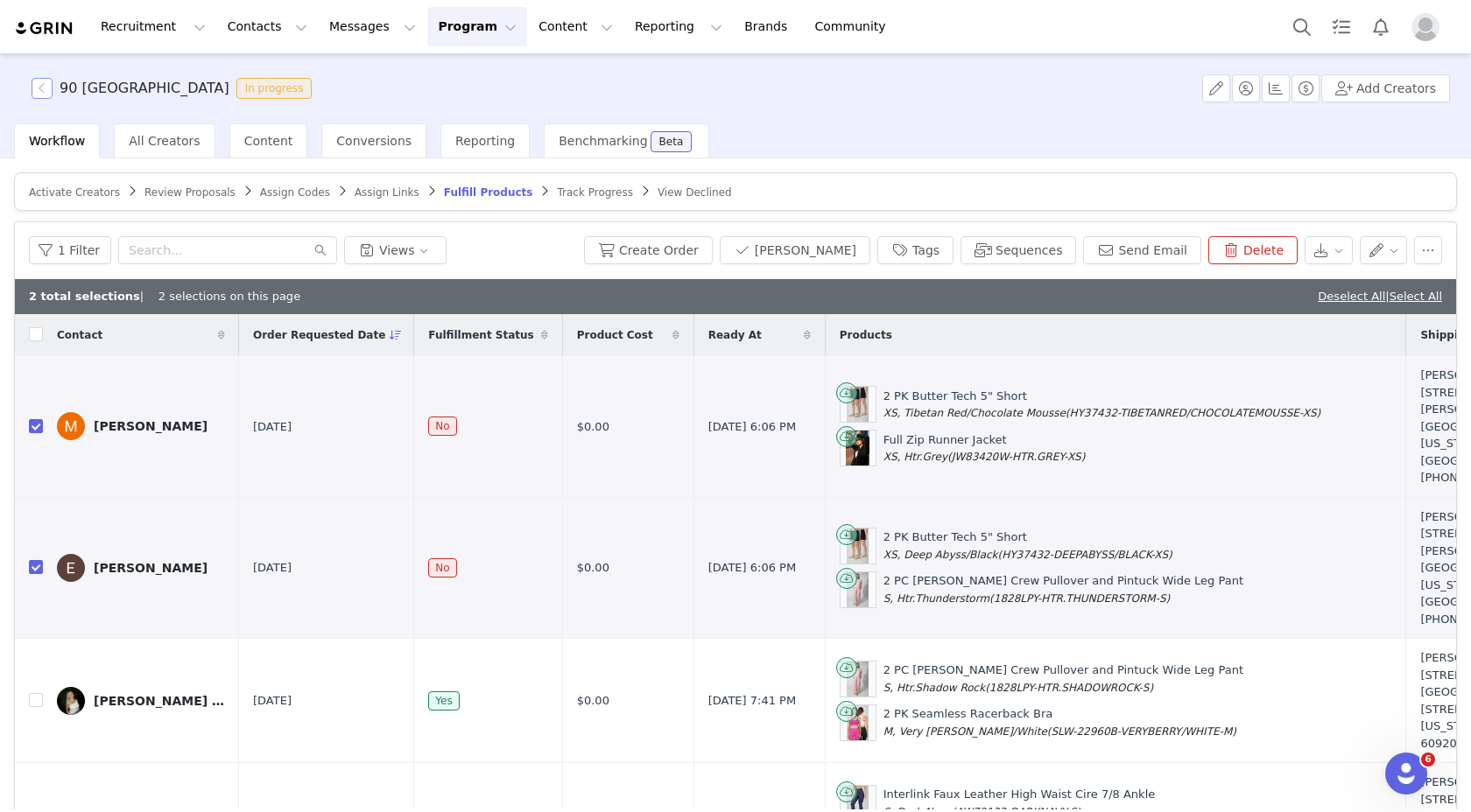
click at [39, 87] on button "button" at bounding box center [42, 88] width 21 height 21
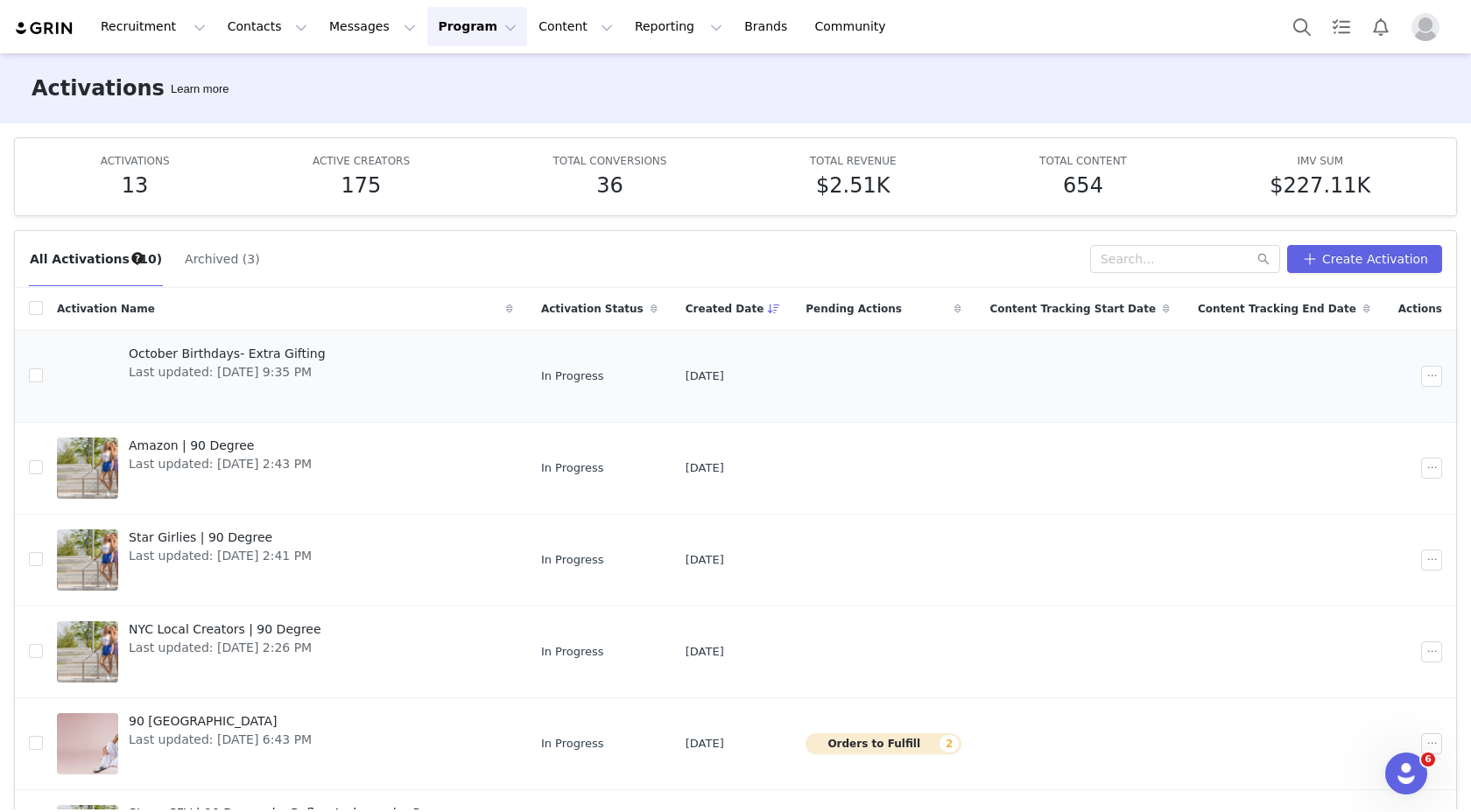
scroll to position [412, 0]
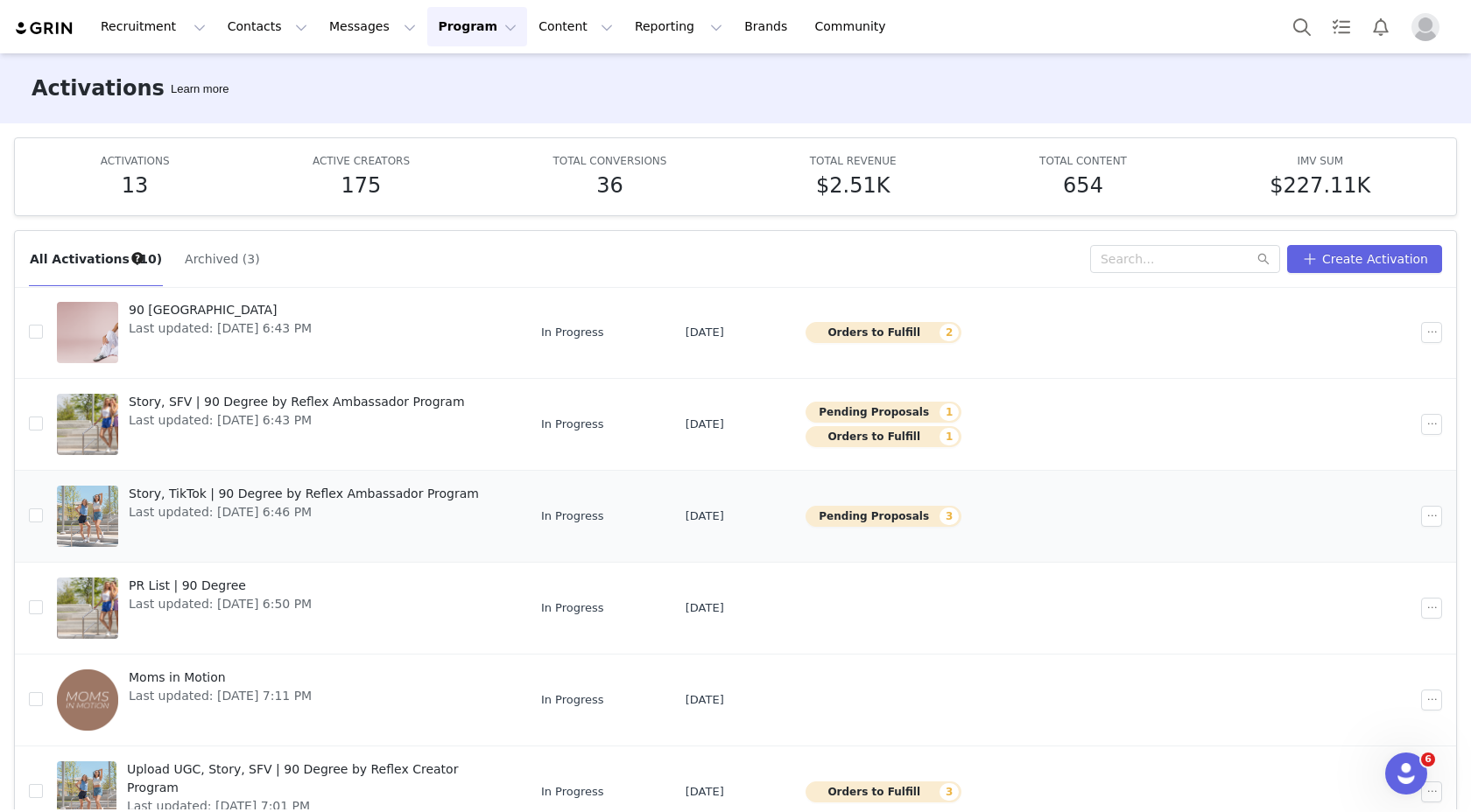
click at [263, 525] on div "Story, TikTok | 90 Degree by Reflex Ambassador Program Last updated: [DATE] 6:4…" at bounding box center [304, 516] width 371 height 70
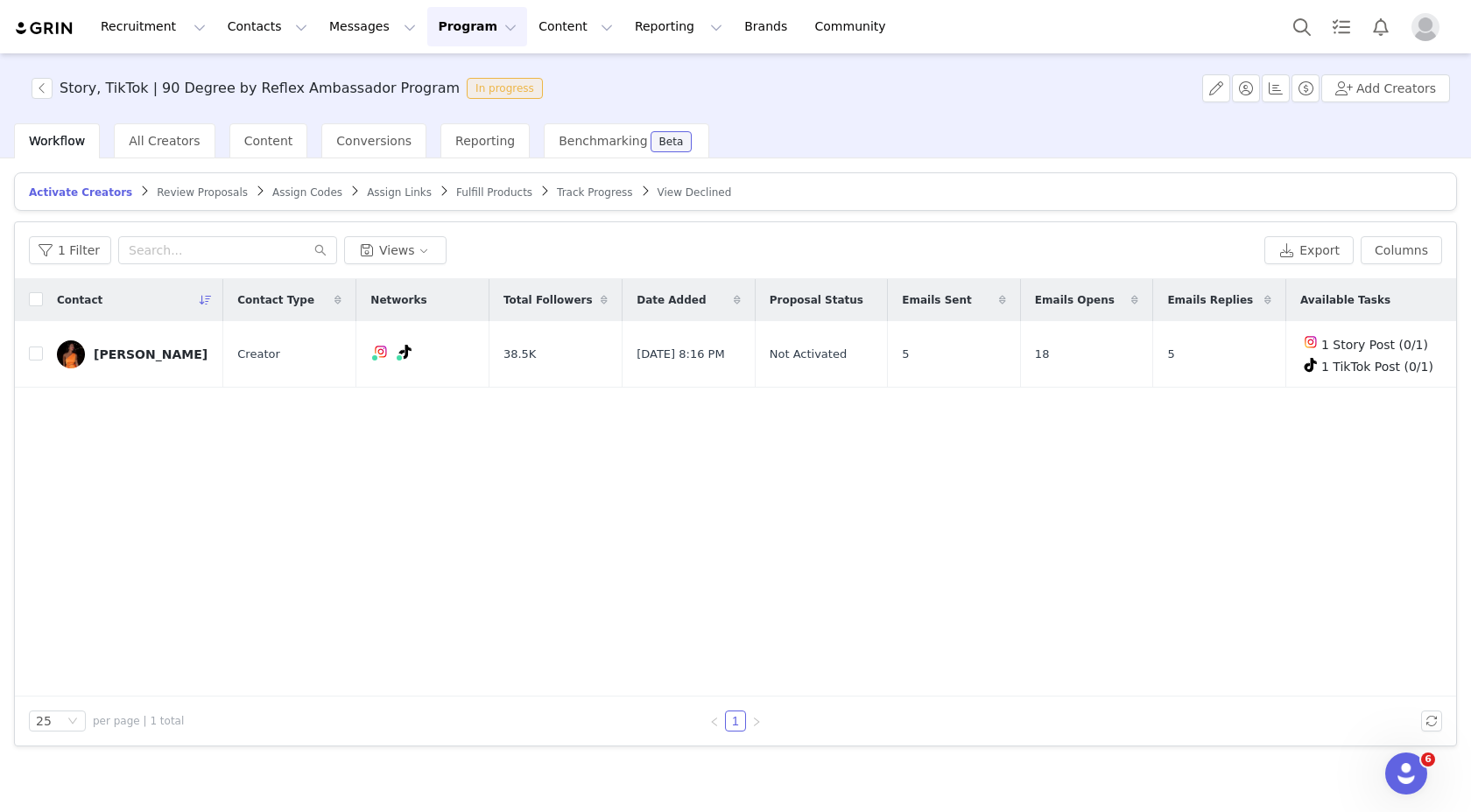
click at [213, 188] on span "Review Proposals" at bounding box center [202, 192] width 91 height 12
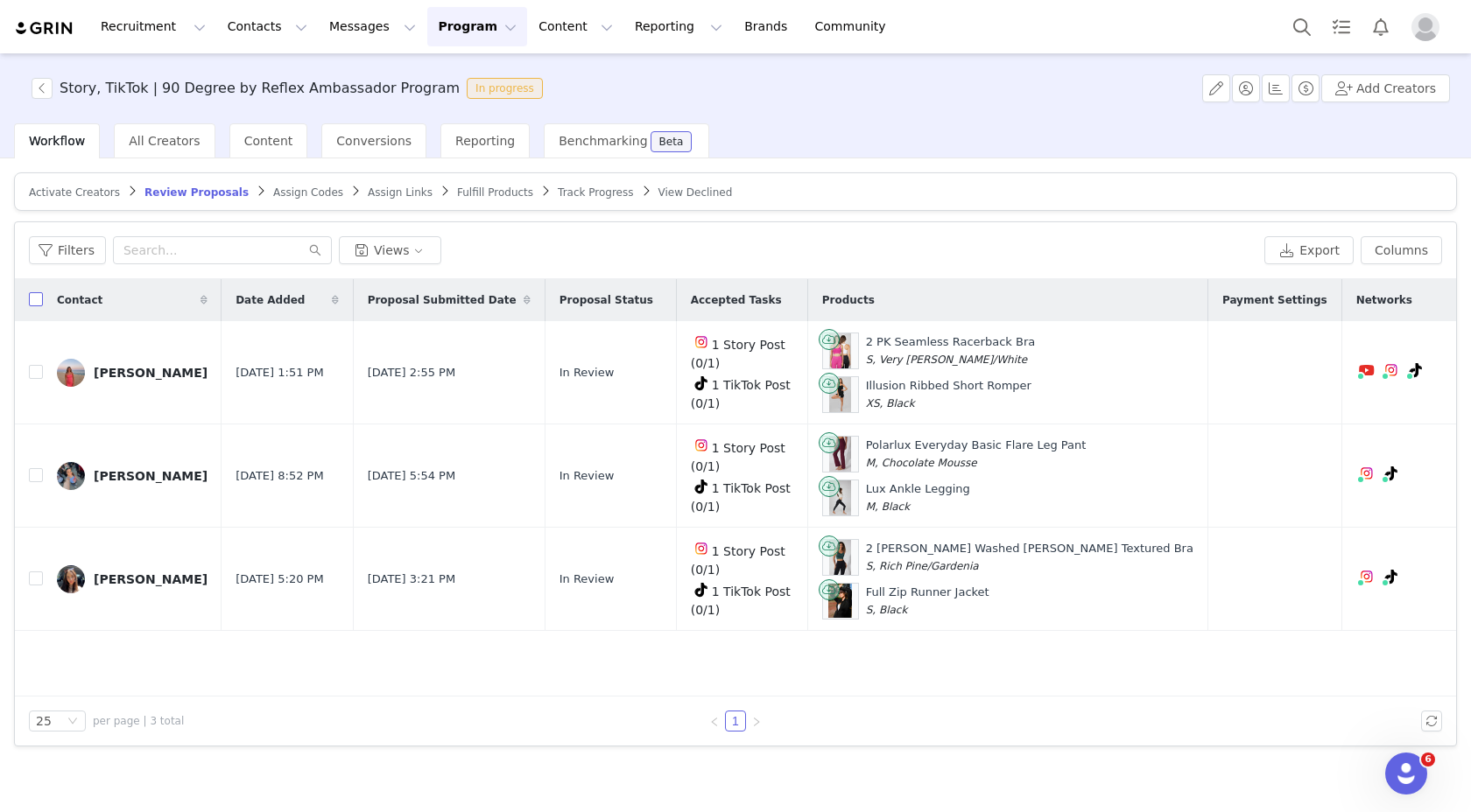
click at [30, 298] on input "checkbox" at bounding box center [36, 299] width 14 height 14
checkbox input "true"
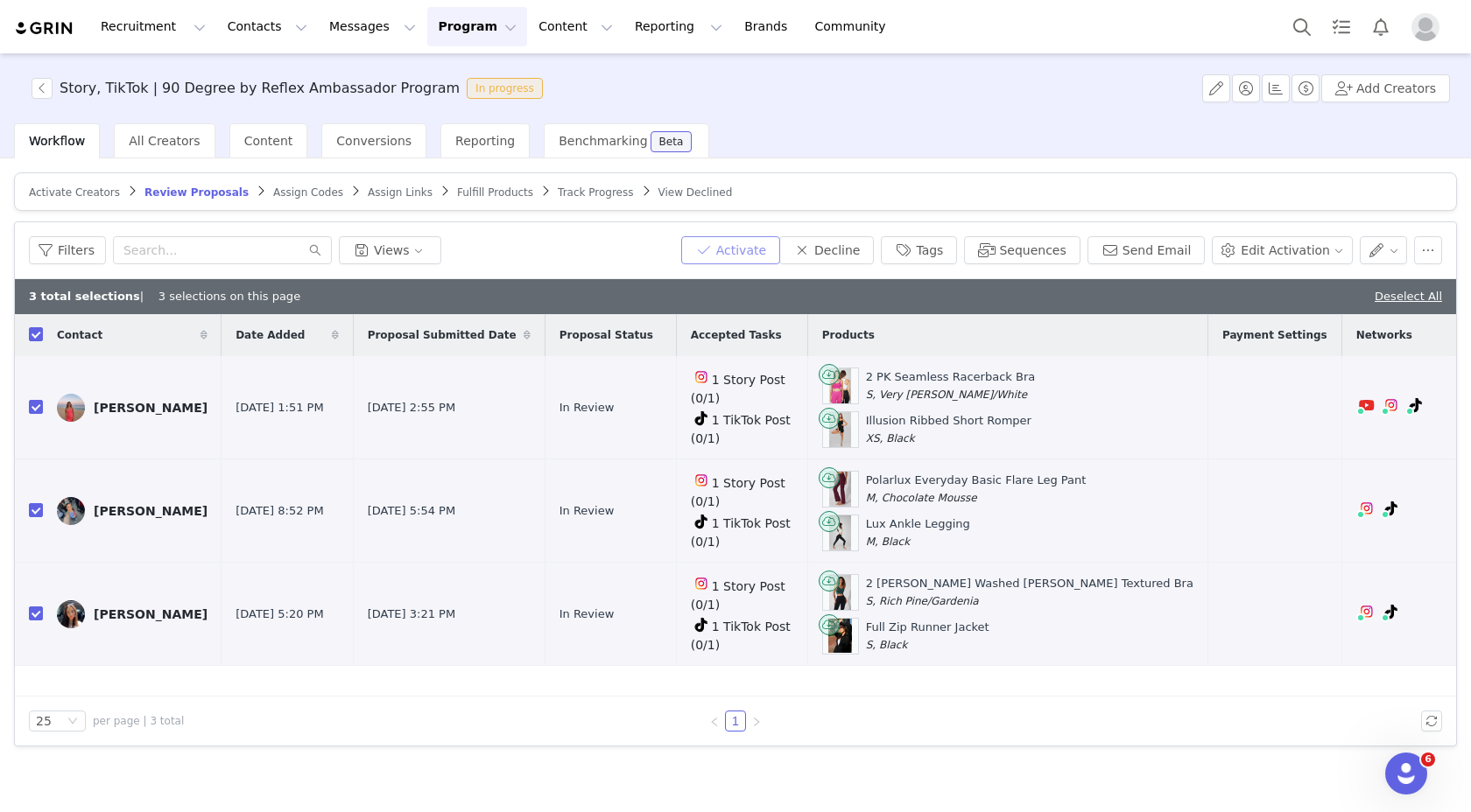
click at [741, 249] on button "Activate" at bounding box center [730, 250] width 99 height 28
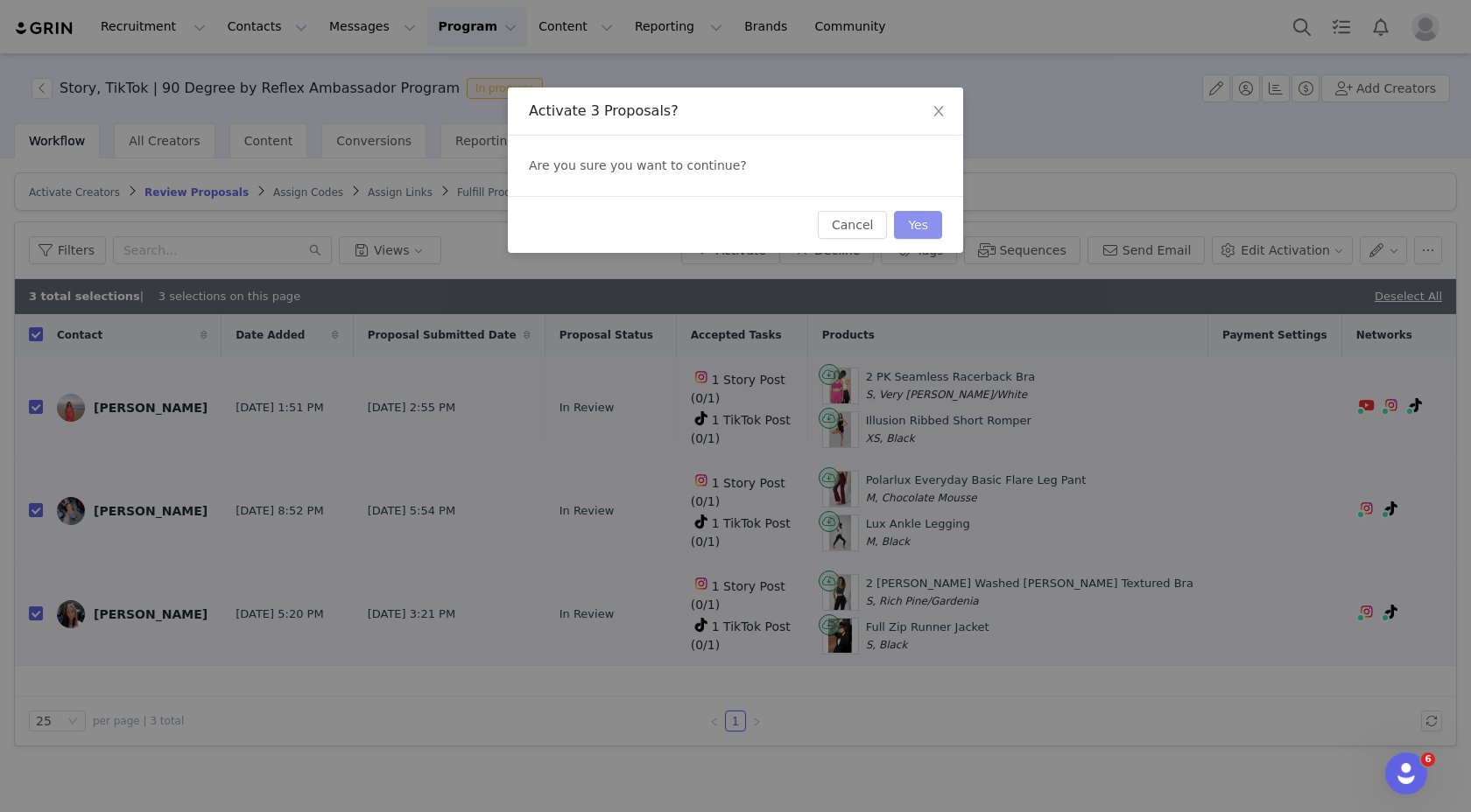
click at [933, 225] on button "Yes" at bounding box center [917, 225] width 48 height 28
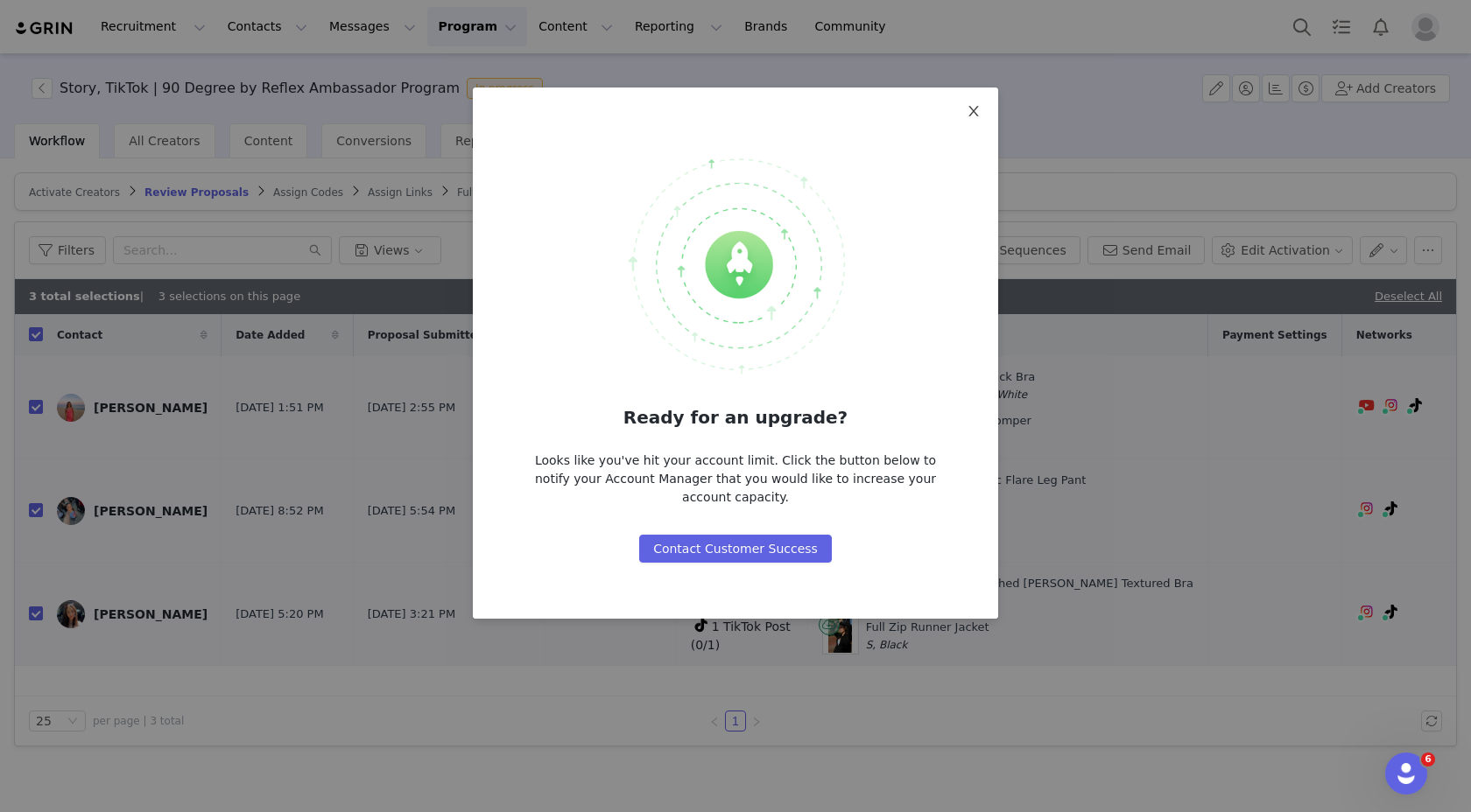
click at [975, 117] on icon "icon: close" at bounding box center [973, 111] width 14 height 14
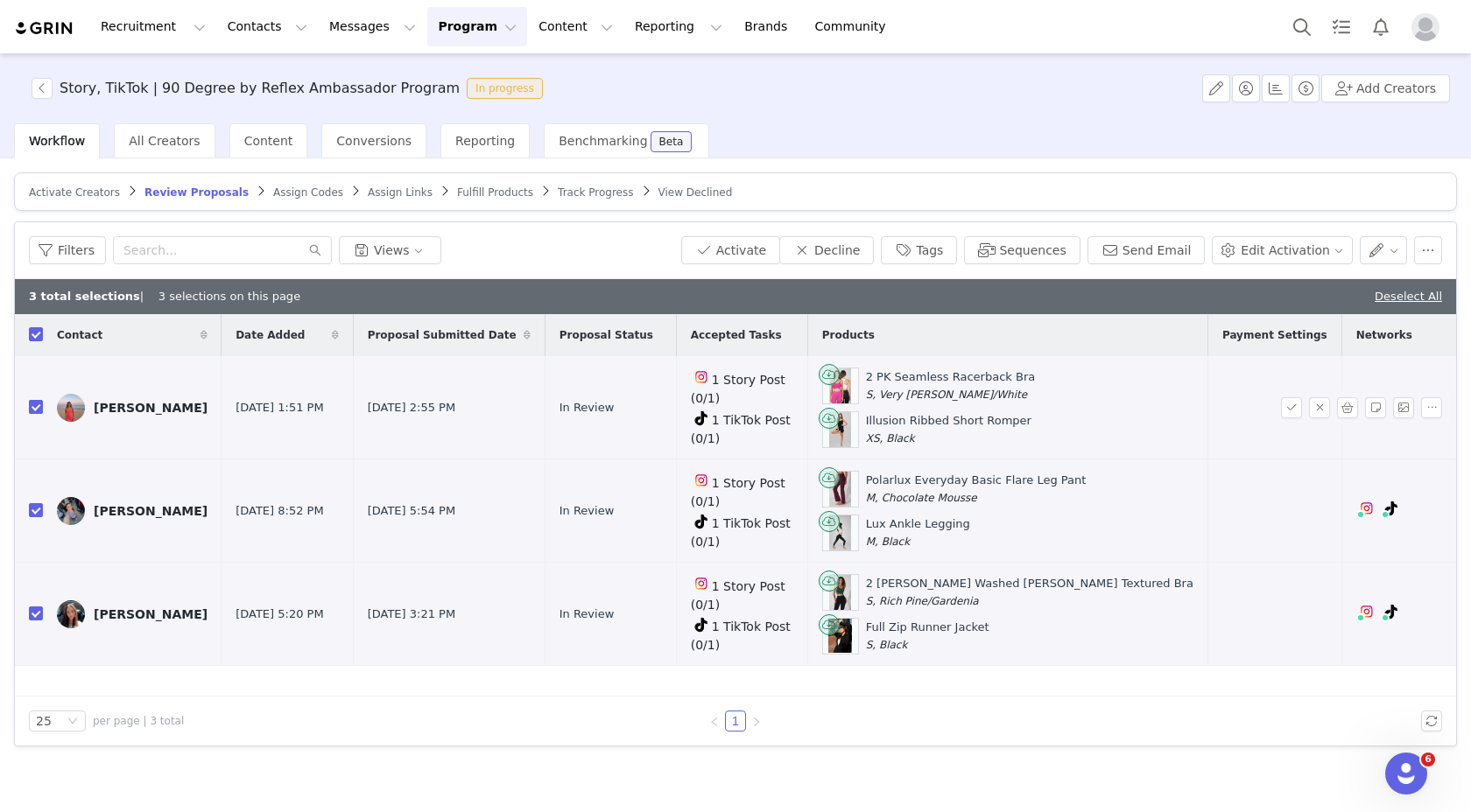
click at [33, 400] on input "checkbox" at bounding box center [36, 407] width 14 height 14
checkbox input "false"
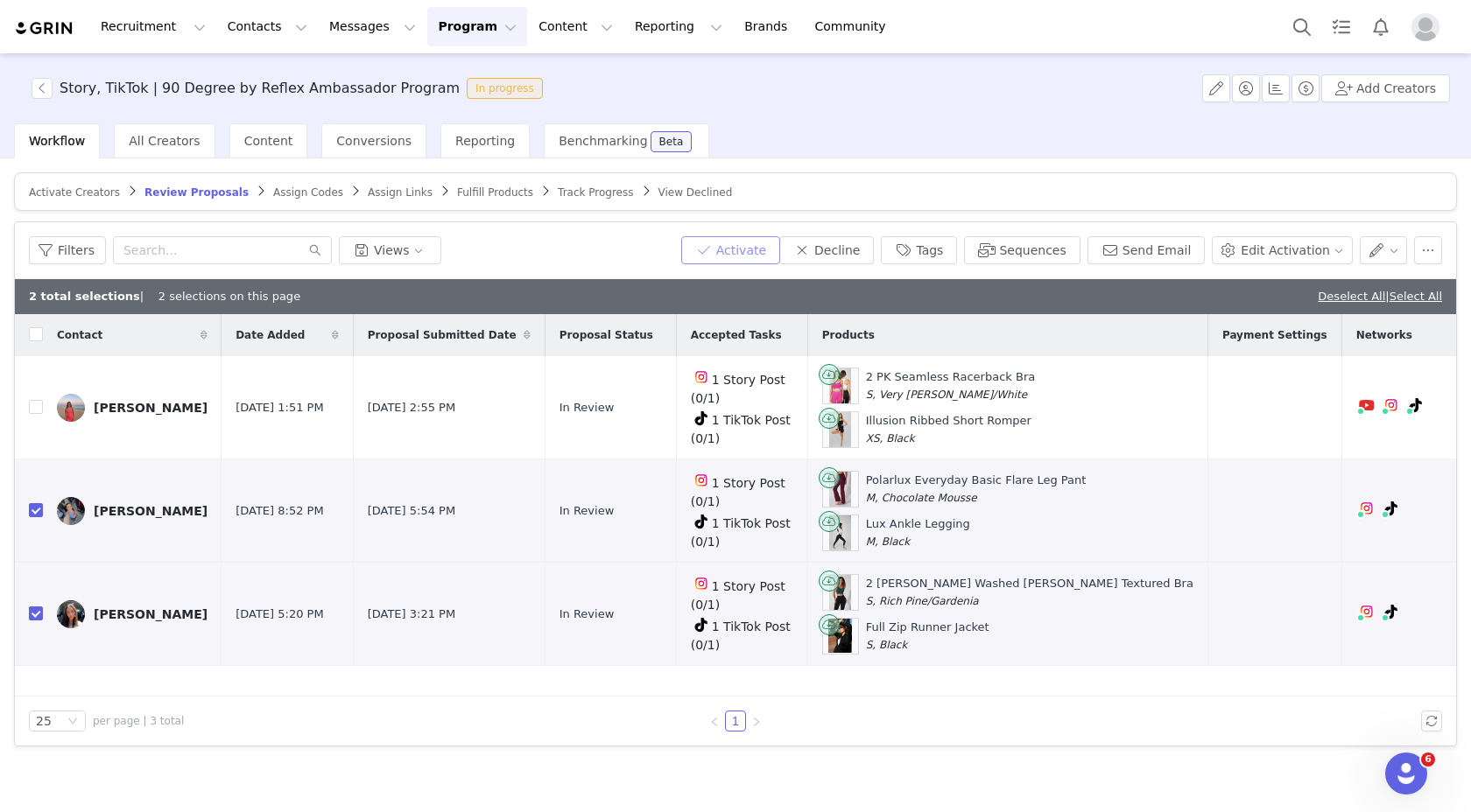
click at [777, 238] on button "Activate" at bounding box center [730, 250] width 99 height 28
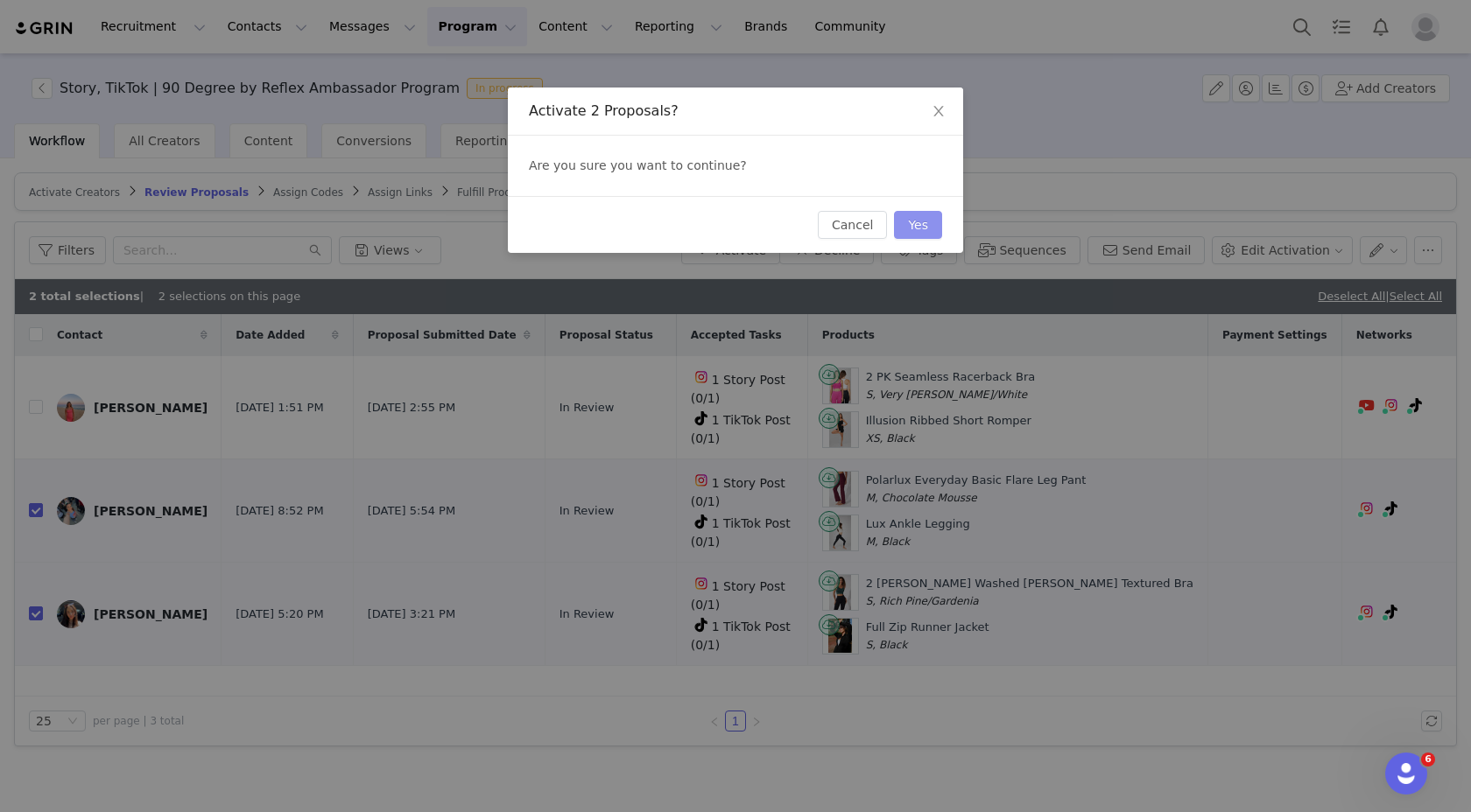
click at [916, 223] on button "Yes" at bounding box center [917, 225] width 48 height 28
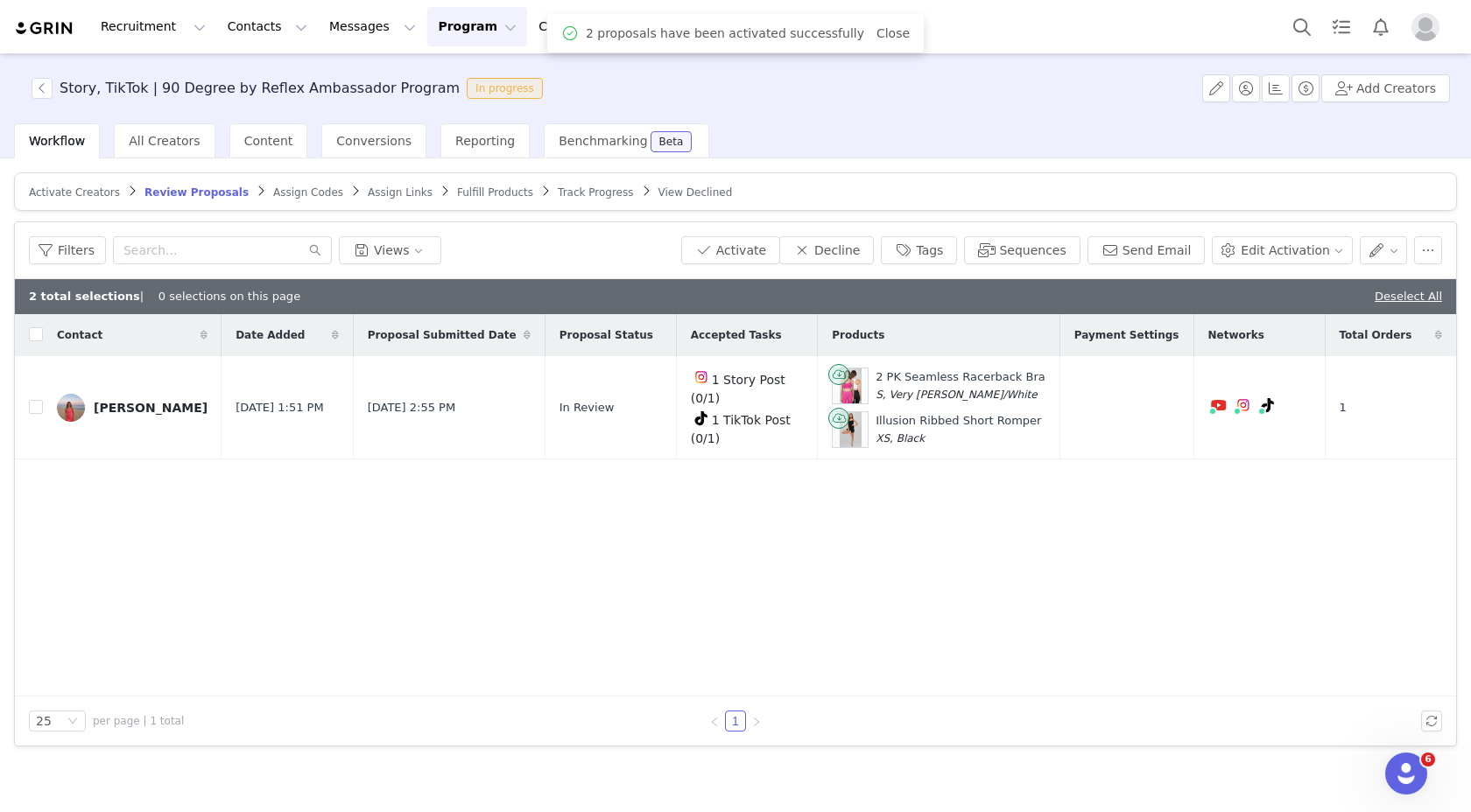
click at [470, 190] on span "Fulfill Products" at bounding box center [494, 192] width 76 height 12
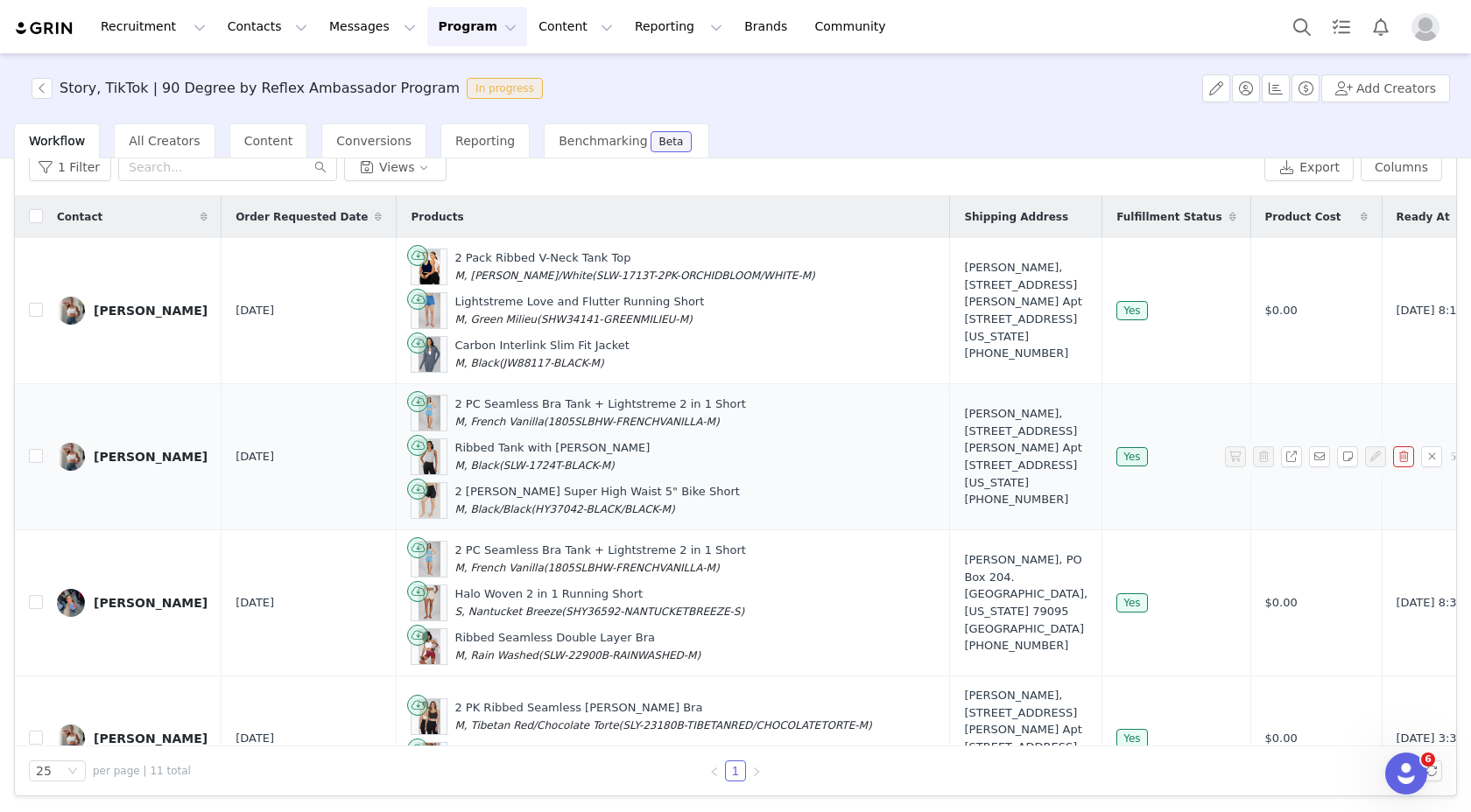
scroll to position [1006, 0]
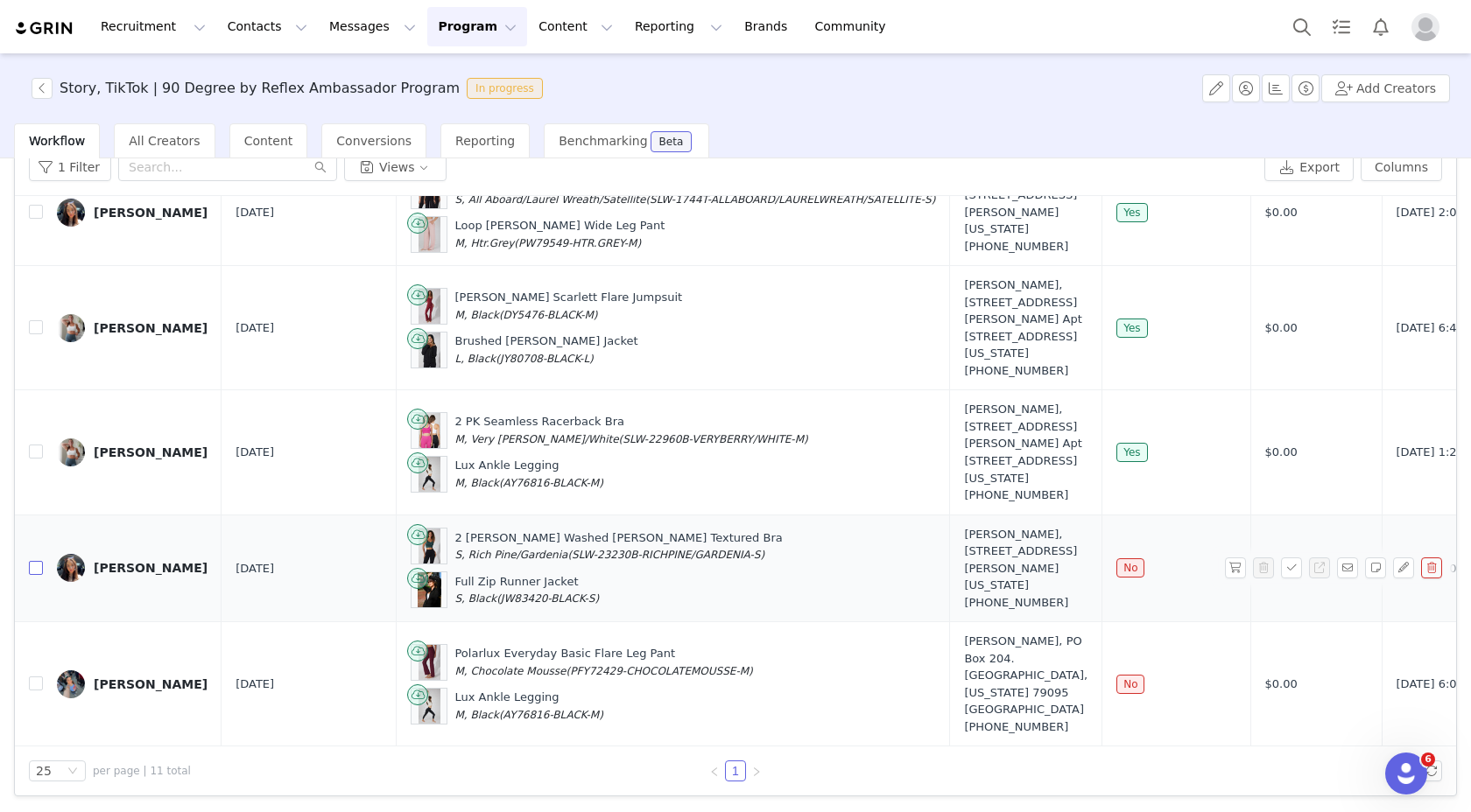
click at [37, 559] on label at bounding box center [36, 569] width 14 height 19
click at [37, 561] on input "checkbox" at bounding box center [36, 568] width 14 height 14
checkbox input "true"
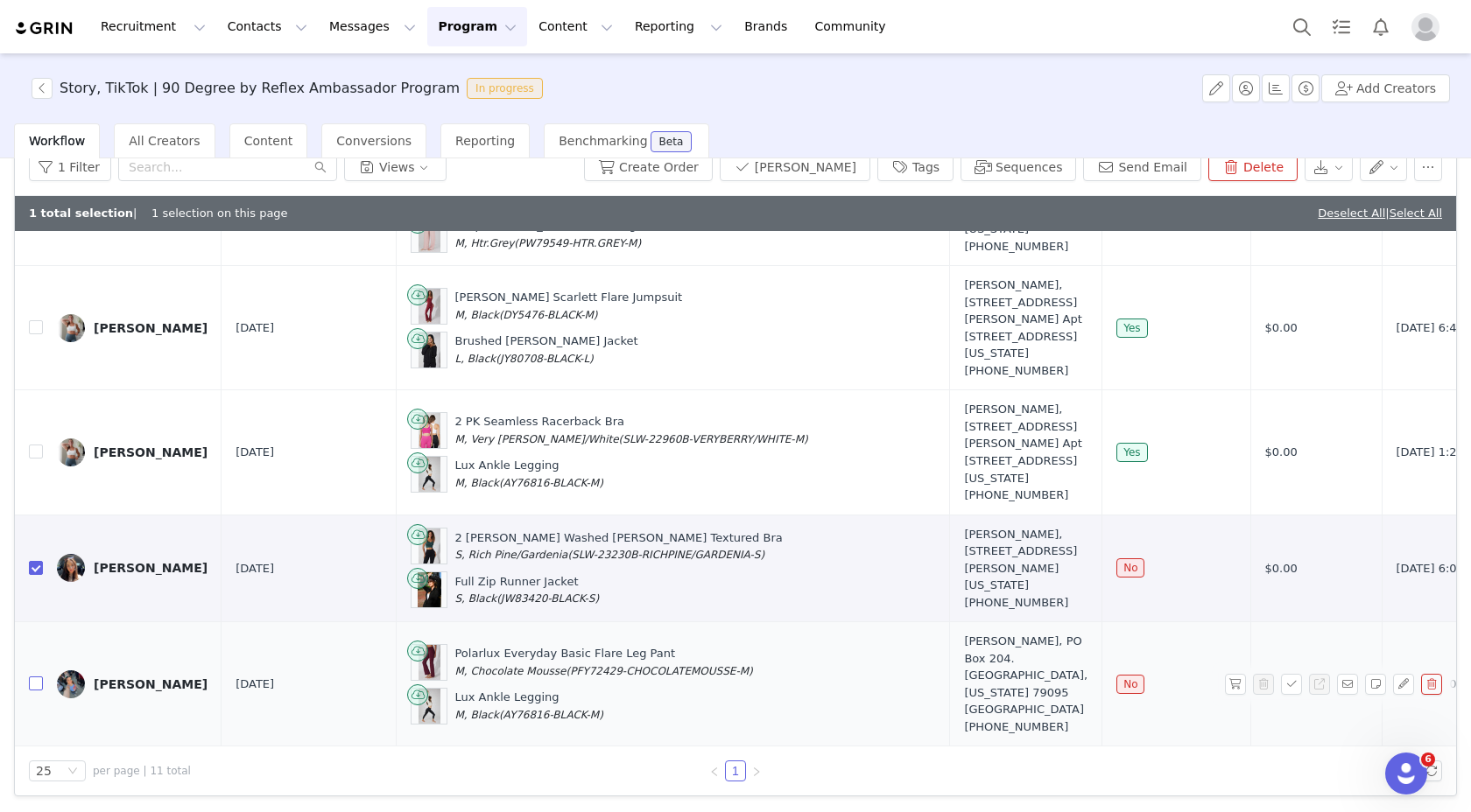
click at [35, 691] on input "checkbox" at bounding box center [36, 683] width 14 height 14
checkbox input "true"
click at [706, 172] on button "Create Order" at bounding box center [648, 167] width 129 height 28
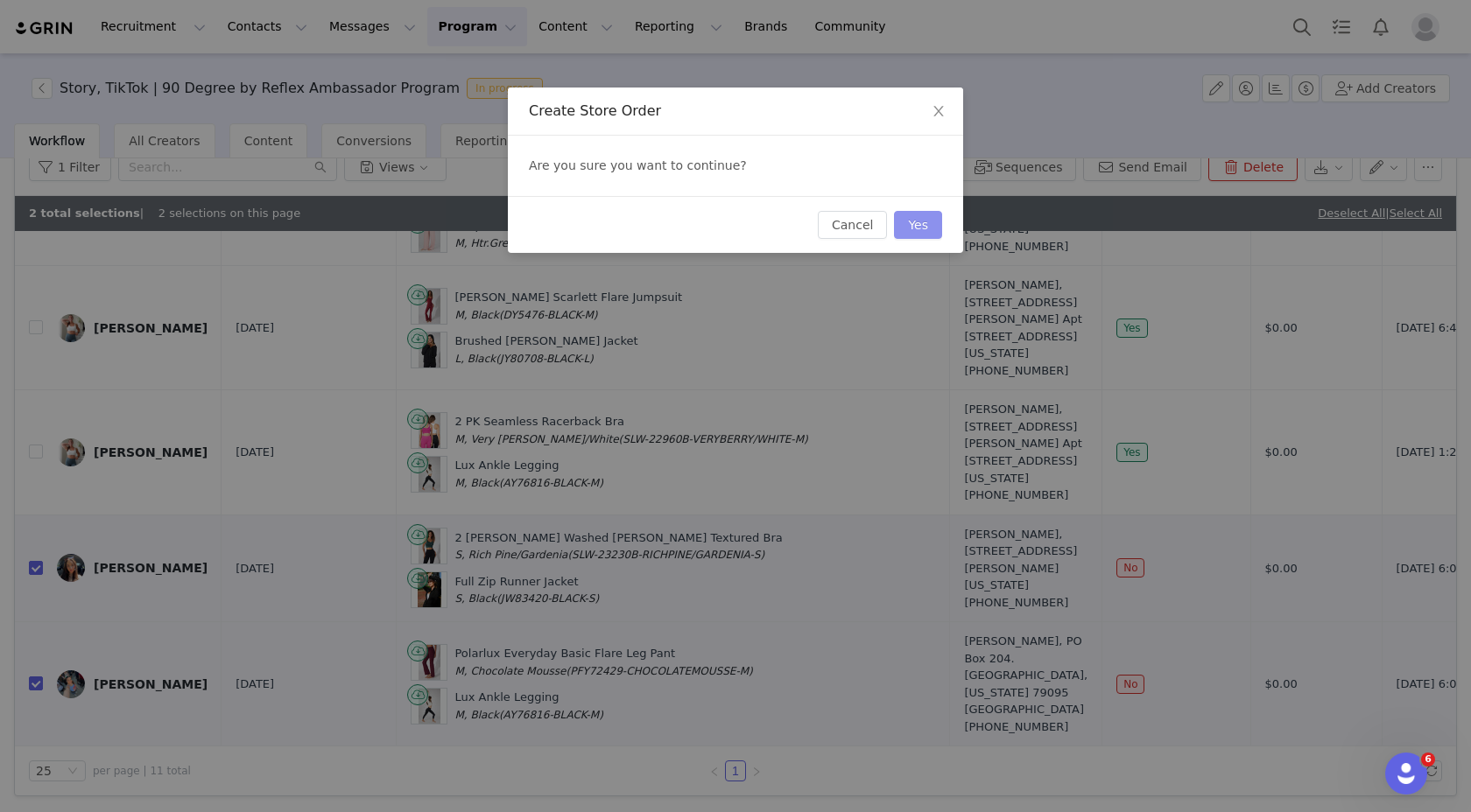
click at [909, 220] on button "Yes" at bounding box center [917, 225] width 48 height 28
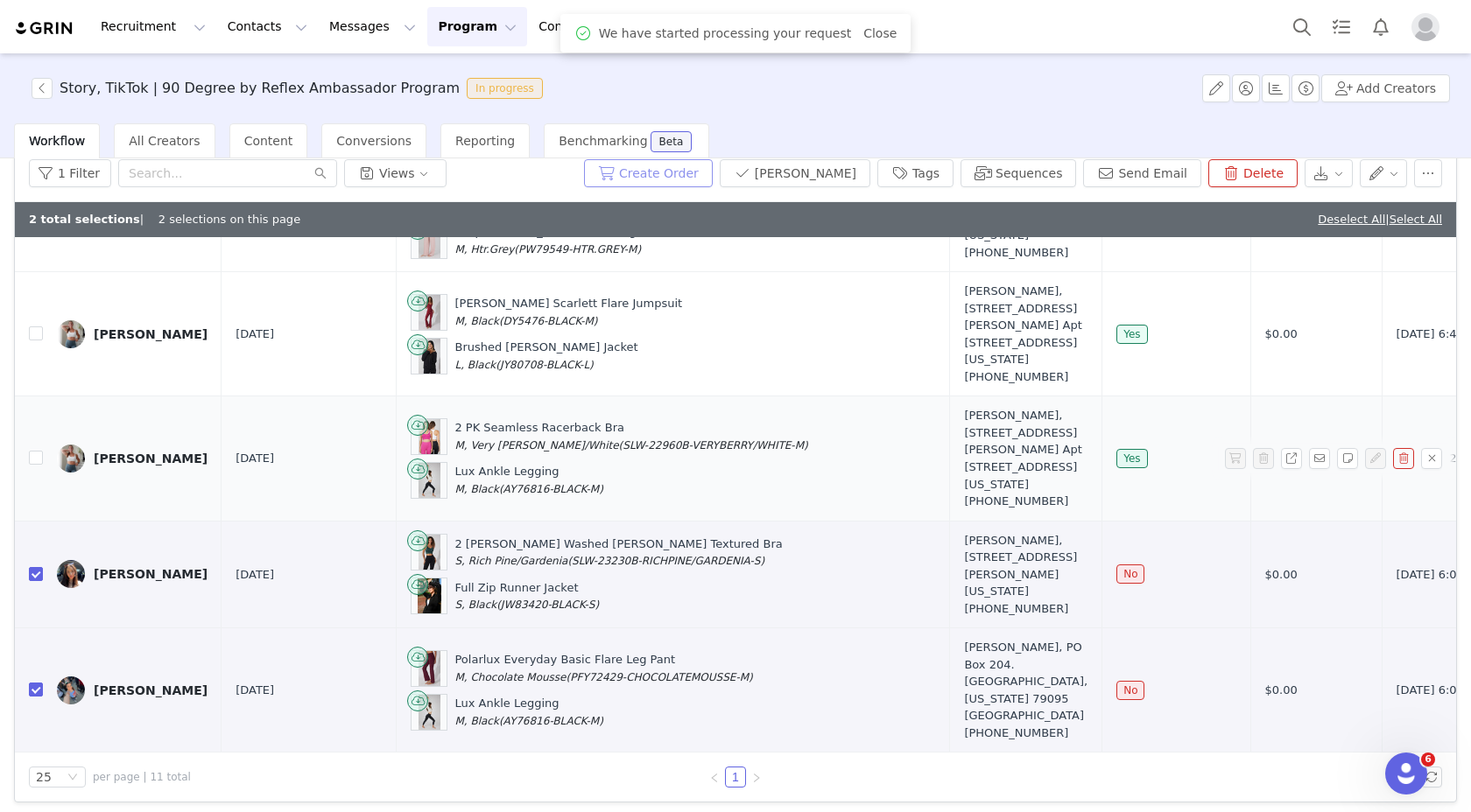
scroll to position [1040, 0]
click at [50, 86] on button "button" at bounding box center [42, 88] width 21 height 21
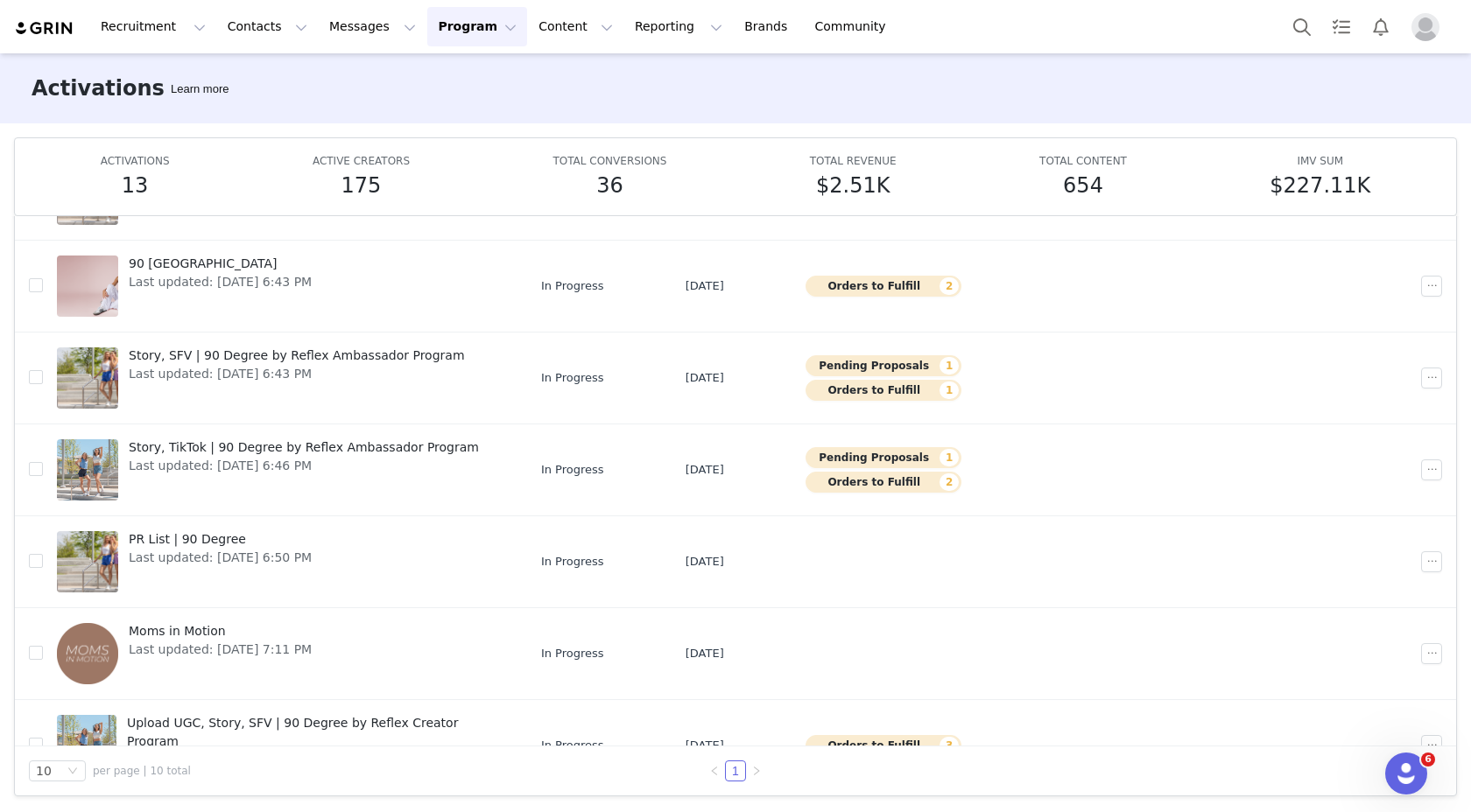
scroll to position [348, 0]
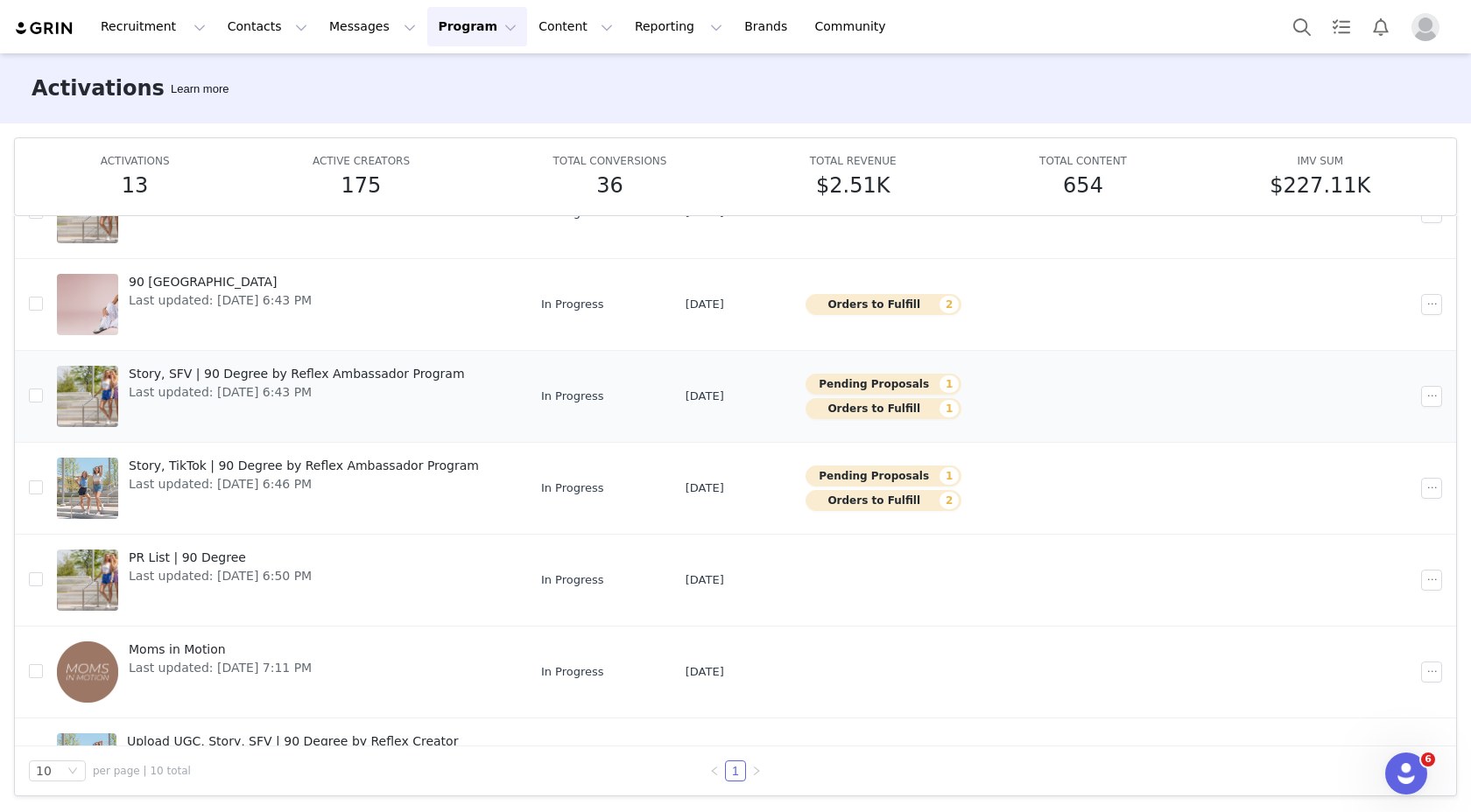
click at [349, 402] on div "Story, SFV | 90 Degree by Reflex Ambassador Program Last updated: Sep 25, 2025 …" at bounding box center [297, 397] width 357 height 70
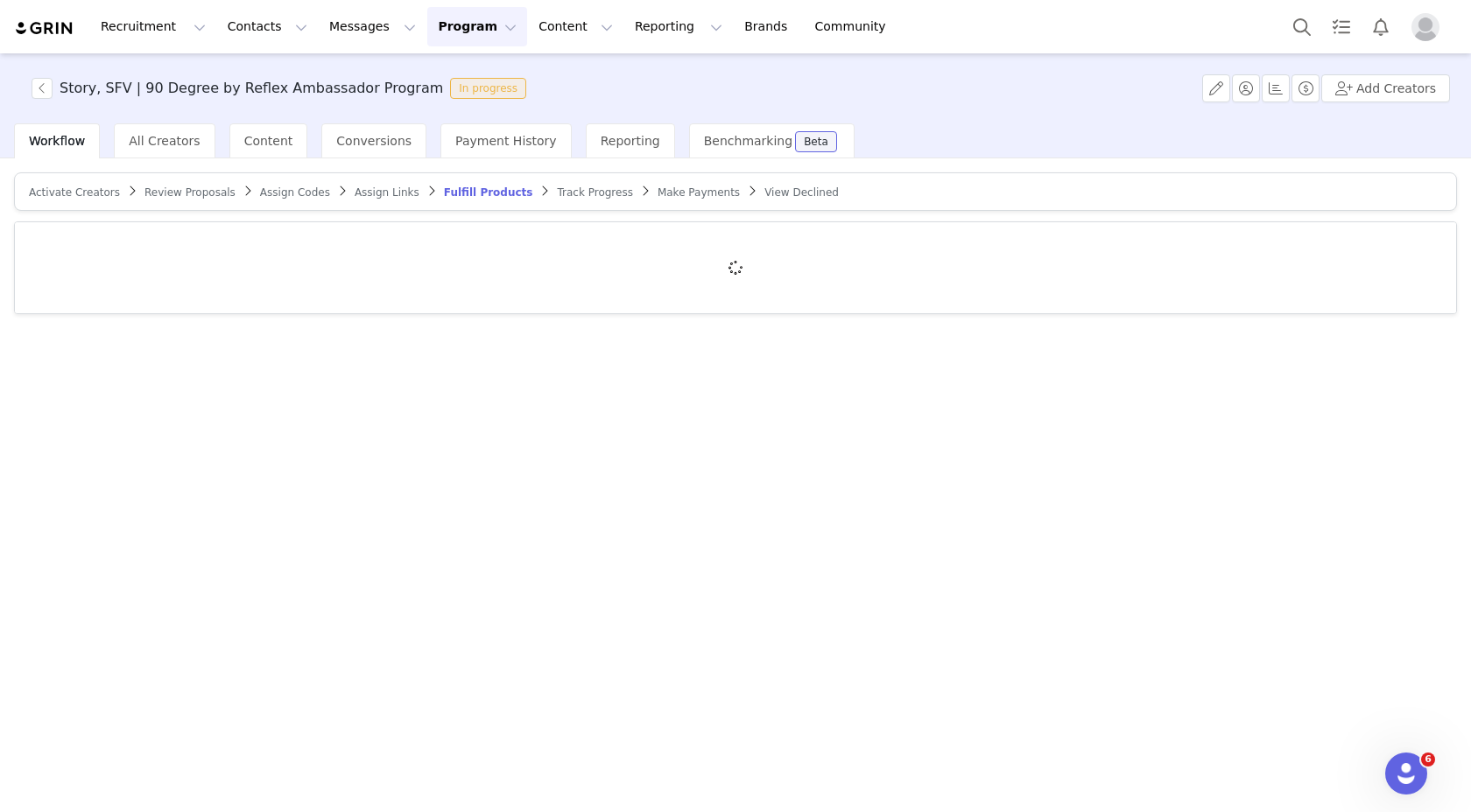
click at [190, 194] on span "Review Proposals" at bounding box center [190, 192] width 91 height 12
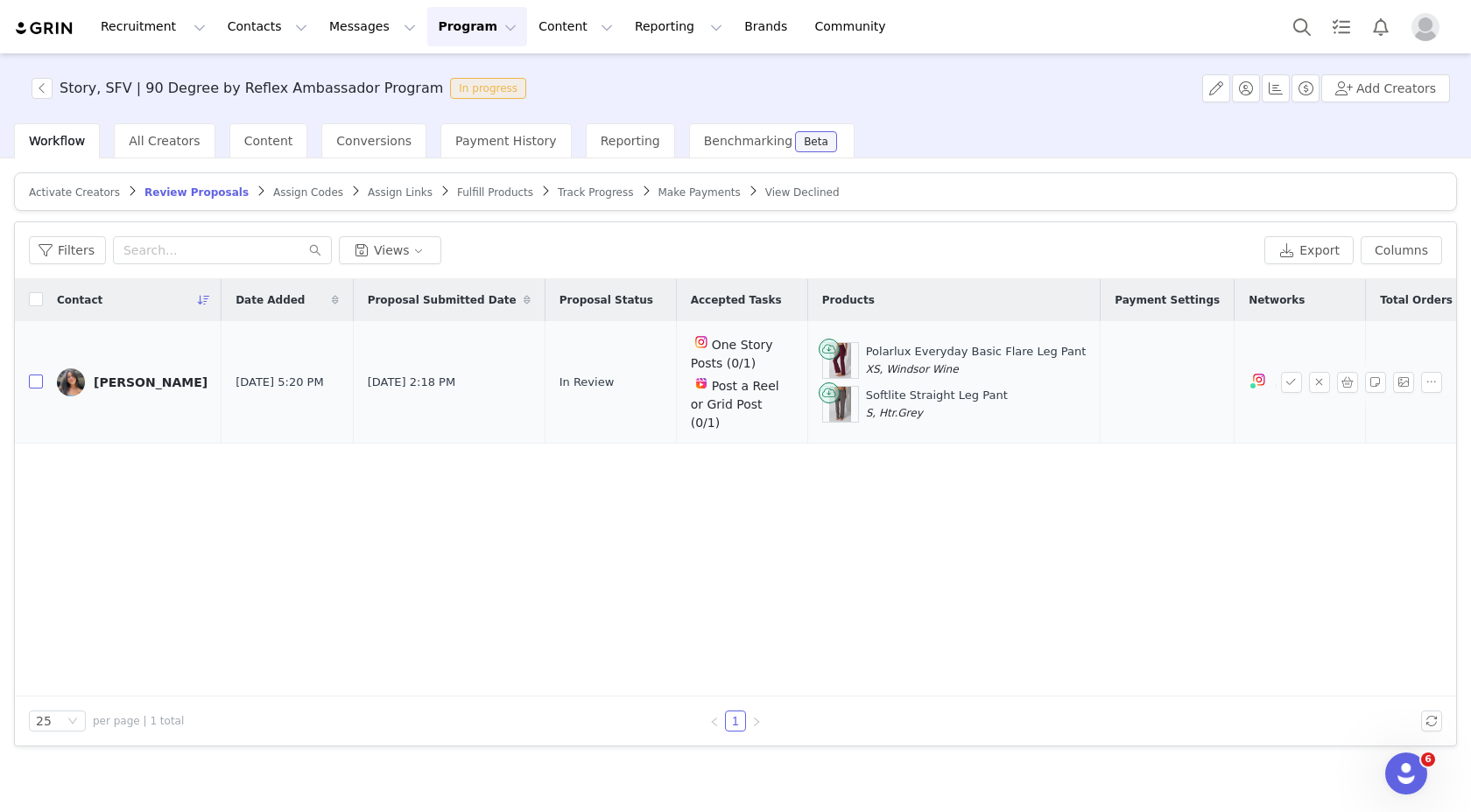
click at [36, 375] on input "checkbox" at bounding box center [36, 382] width 14 height 14
checkbox input "true"
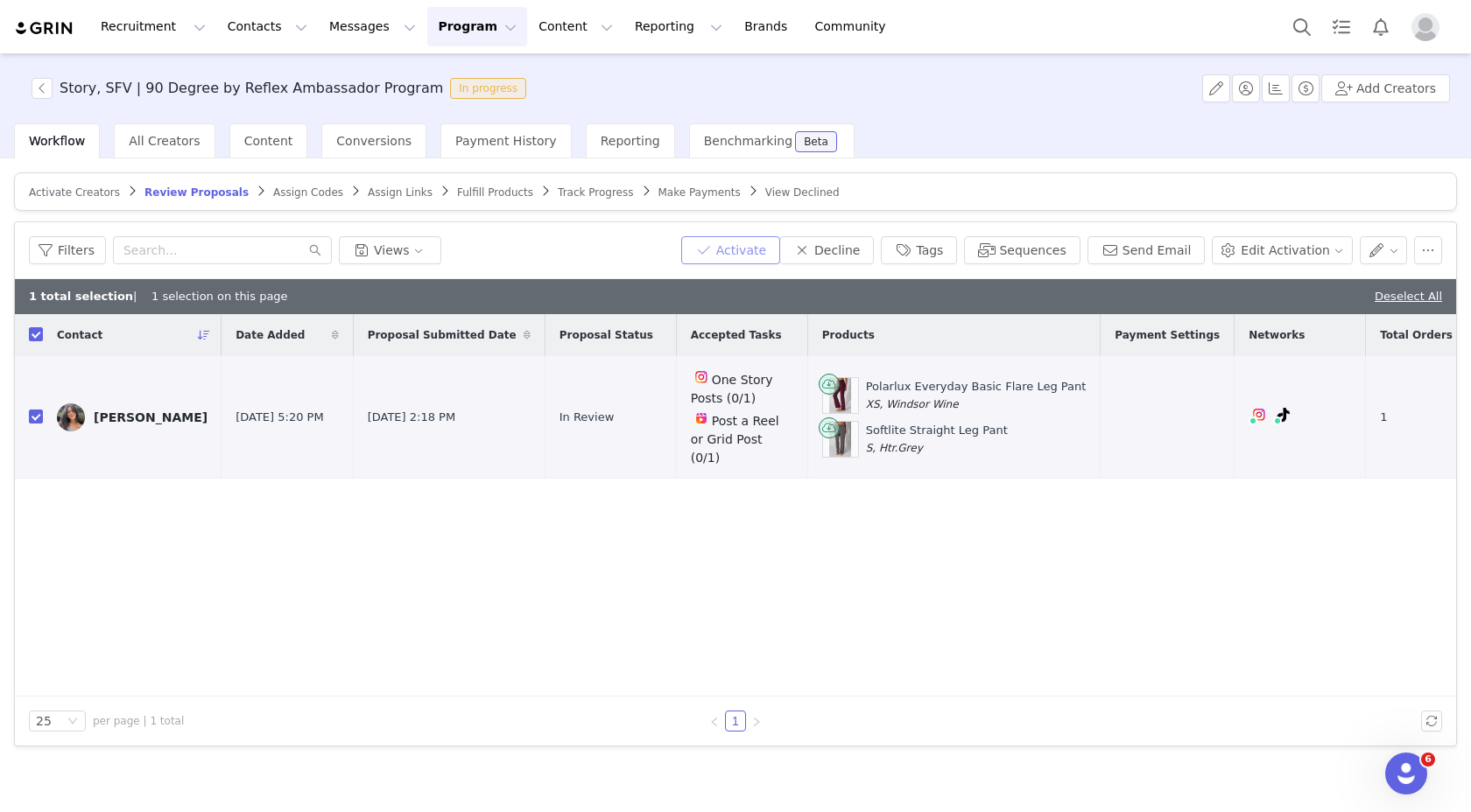
click at [761, 242] on button "Activate" at bounding box center [730, 250] width 99 height 28
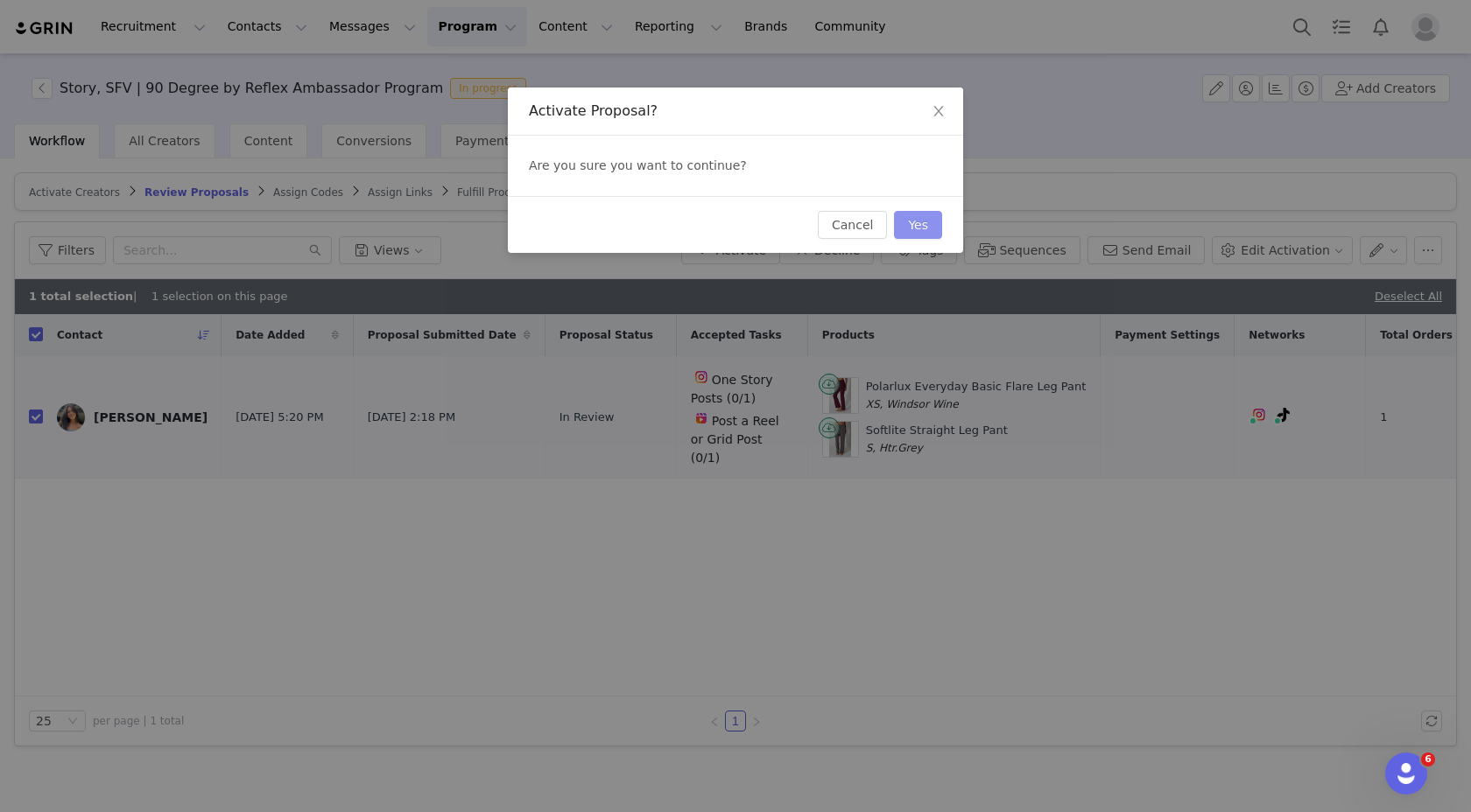
click at [931, 227] on button "Yes" at bounding box center [917, 225] width 48 height 28
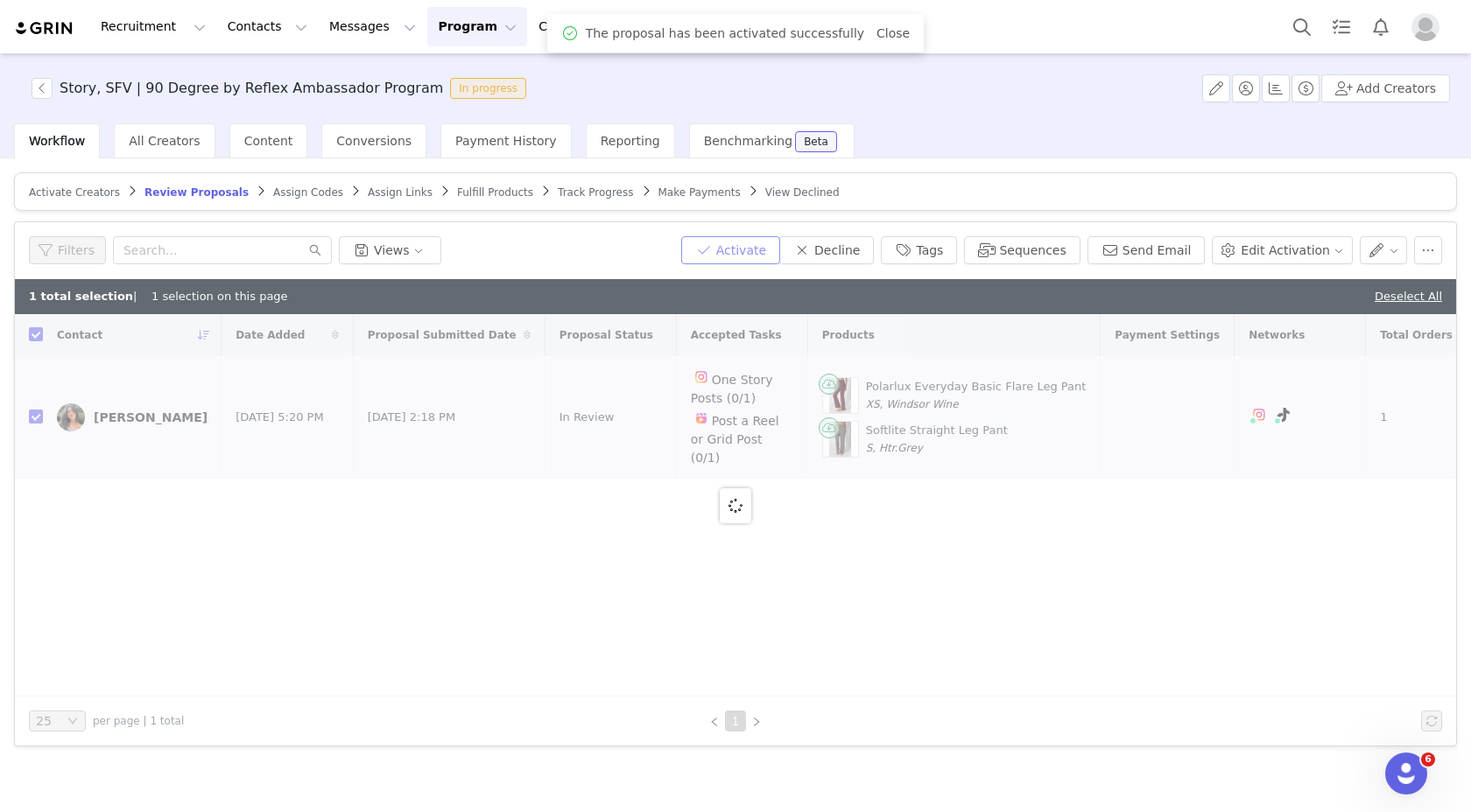
checkbox input "false"
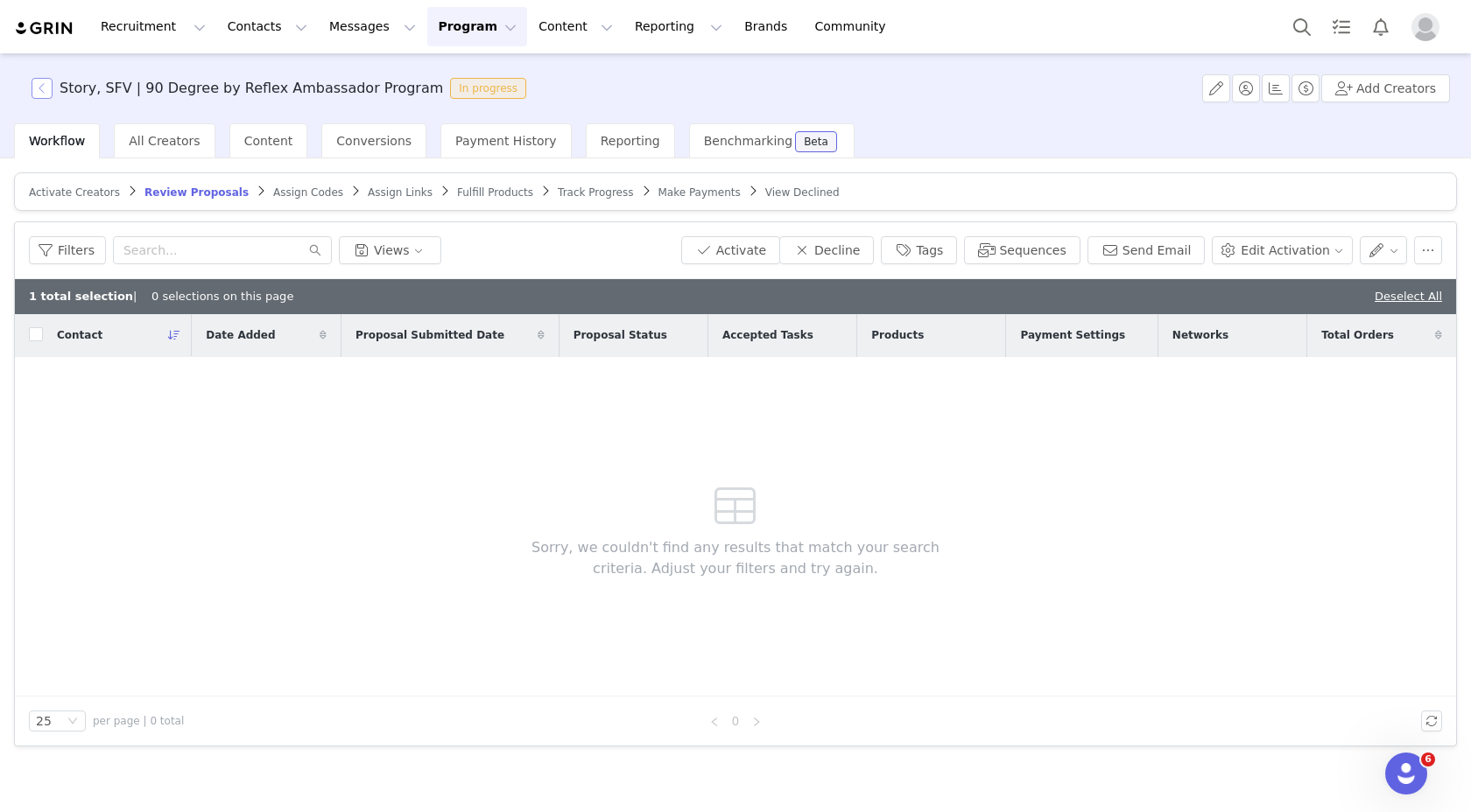
click at [45, 86] on button "button" at bounding box center [42, 88] width 21 height 21
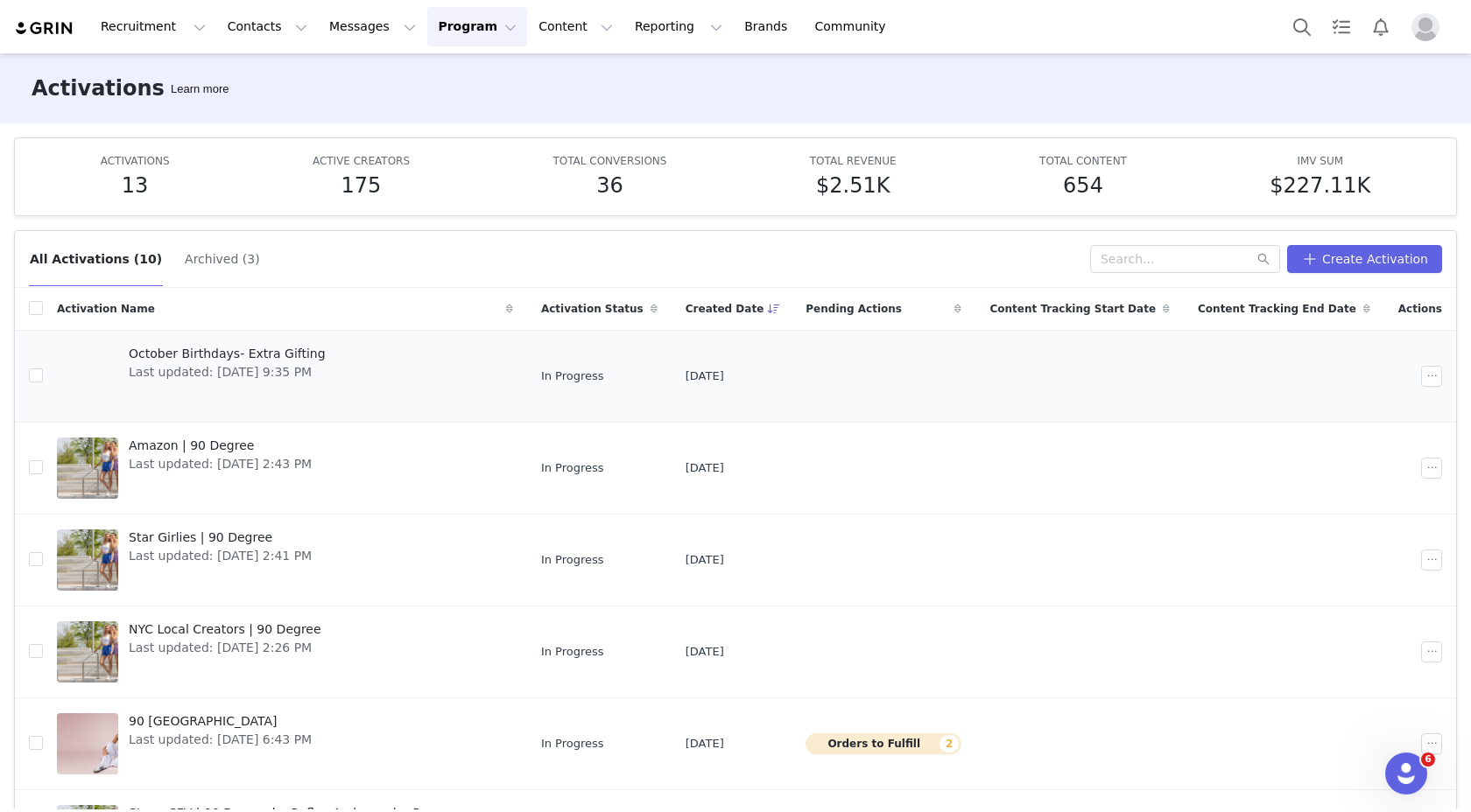
scroll to position [412, 0]
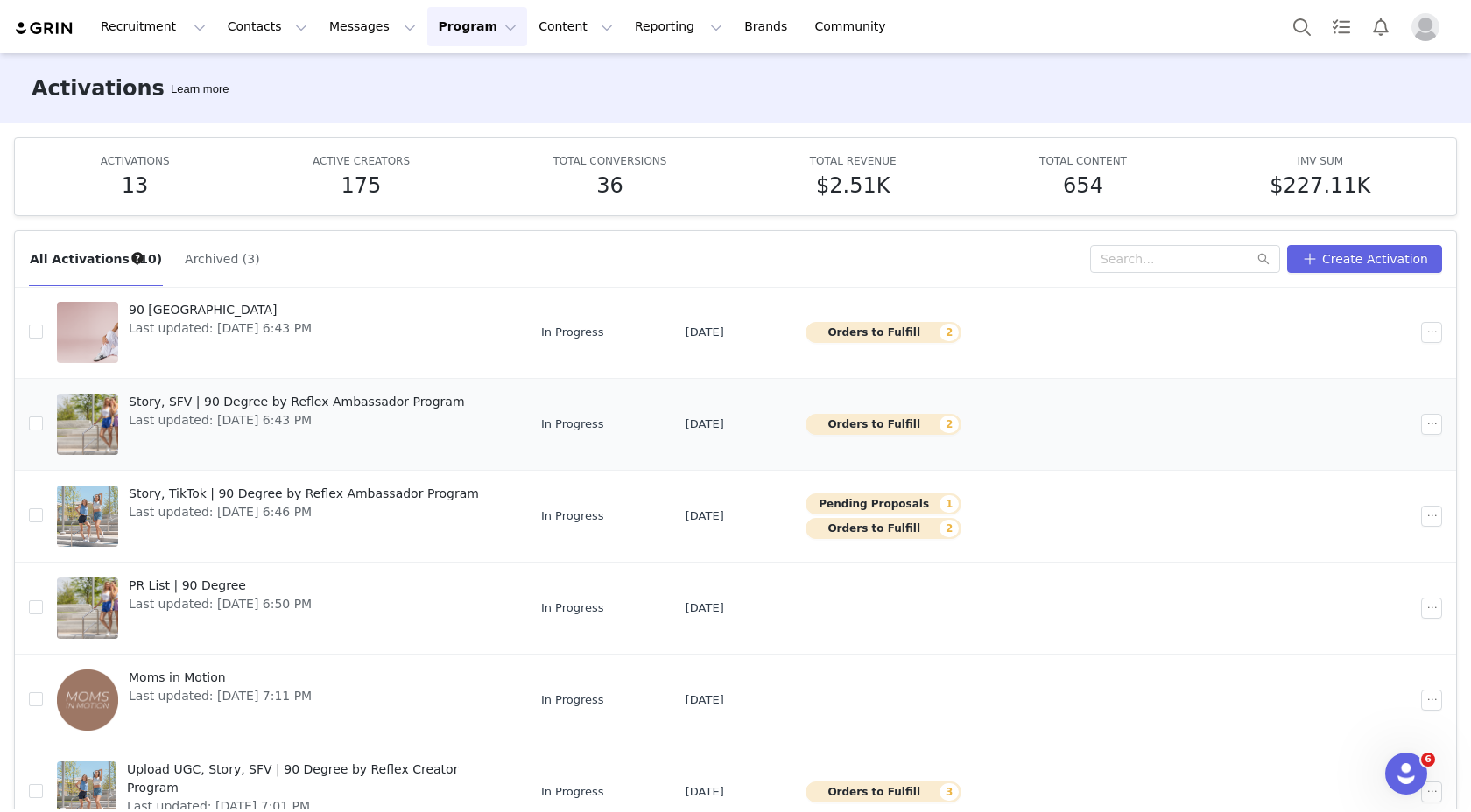
click at [300, 440] on div "Story, SFV | 90 Degree by Reflex Ambassador Program Last updated: Sep 25, 2025 …" at bounding box center [297, 424] width 357 height 70
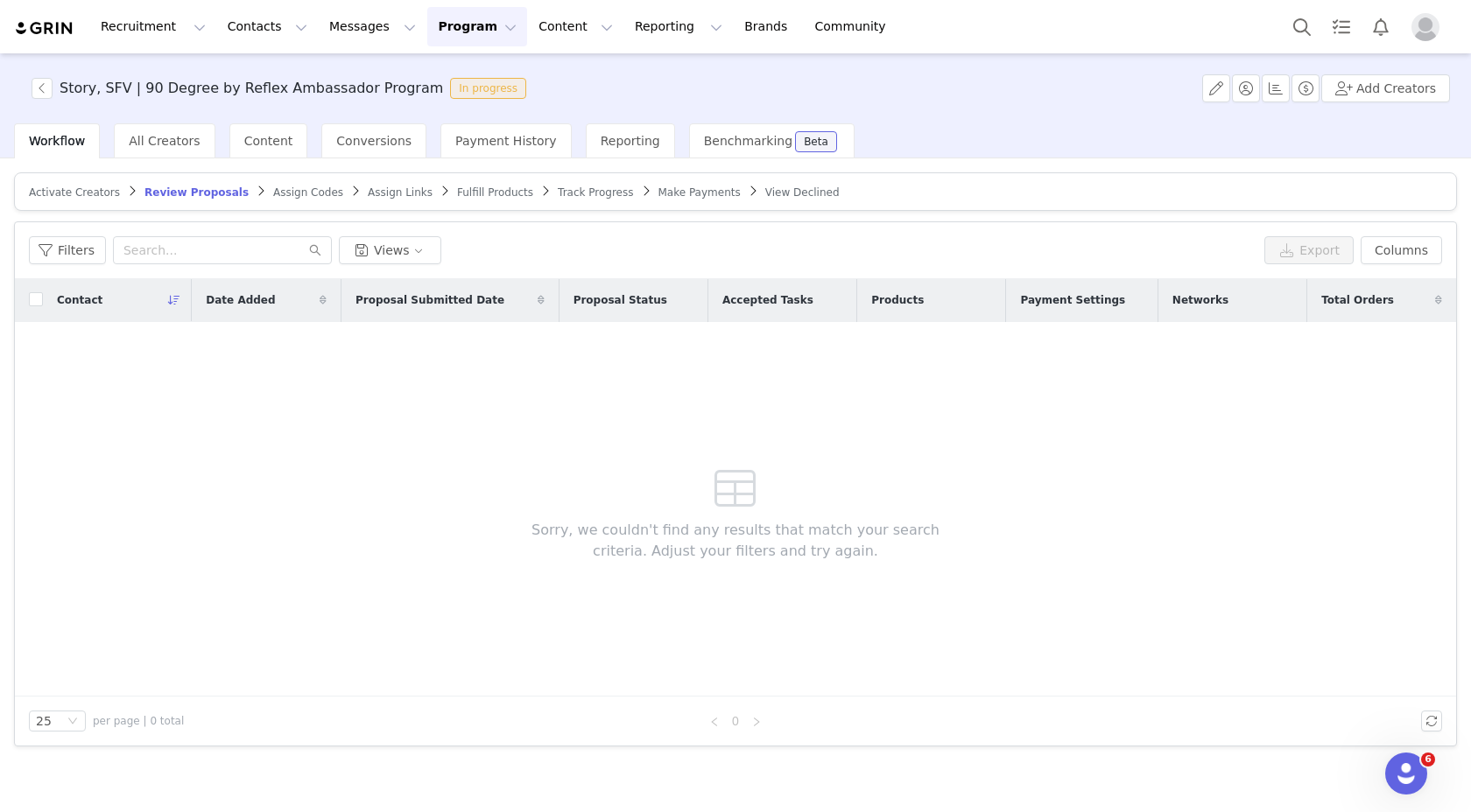
click at [459, 186] on span "Fulfill Products" at bounding box center [494, 192] width 76 height 12
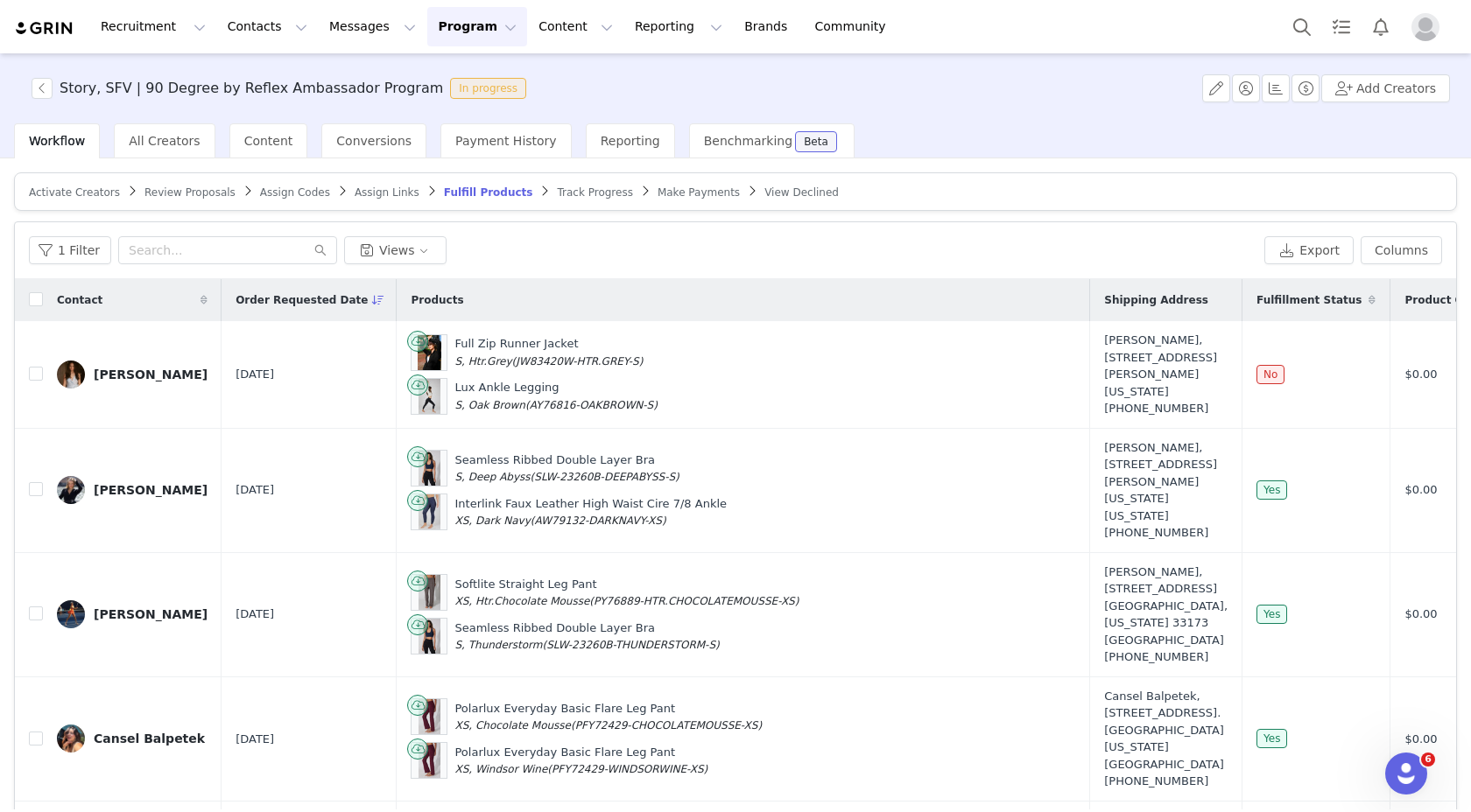
click at [355, 304] on span "Order Requested Date" at bounding box center [302, 300] width 133 height 16
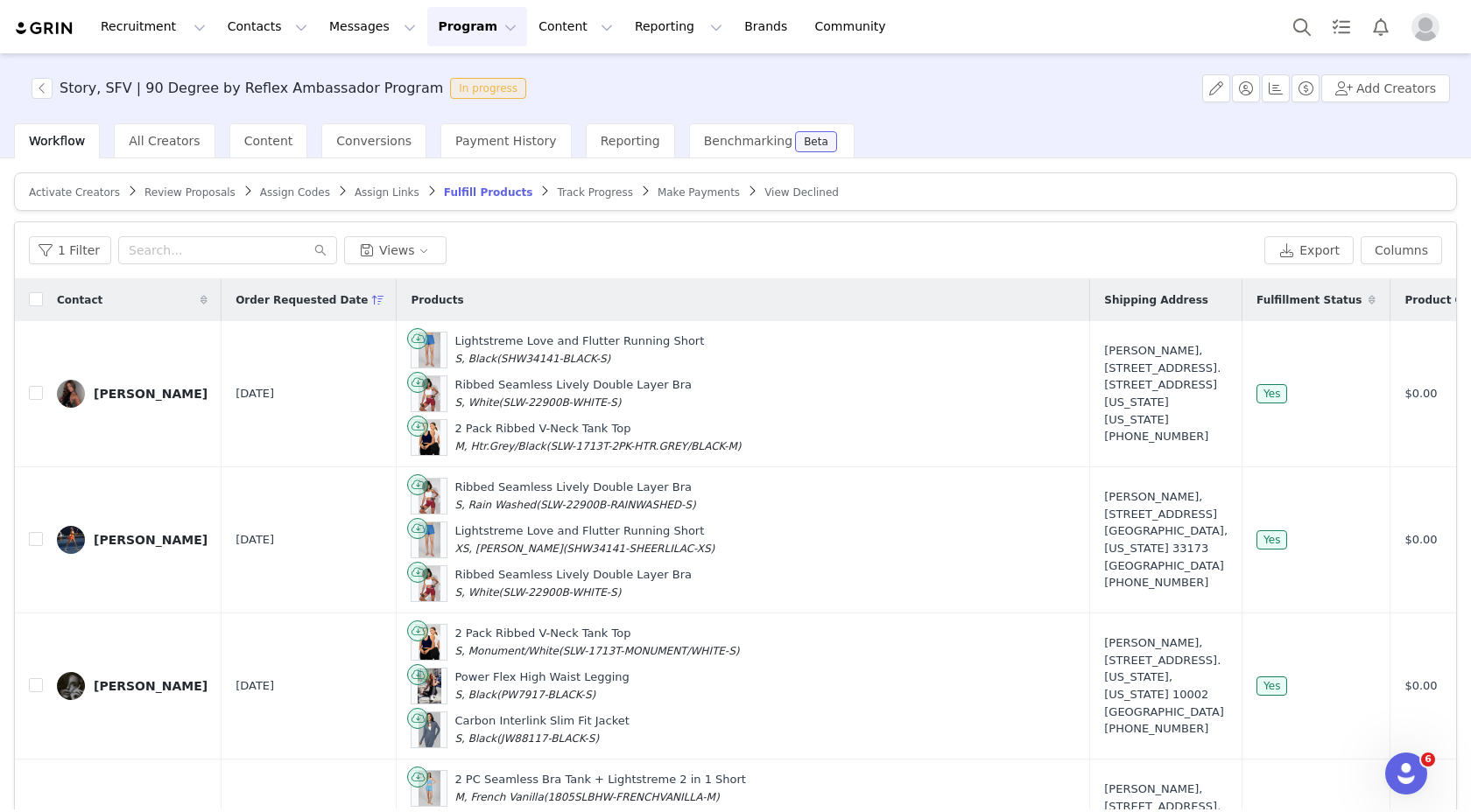
click at [355, 304] on span "Order Requested Date" at bounding box center [302, 300] width 133 height 16
click at [375, 300] on icon at bounding box center [378, 300] width 7 height 10
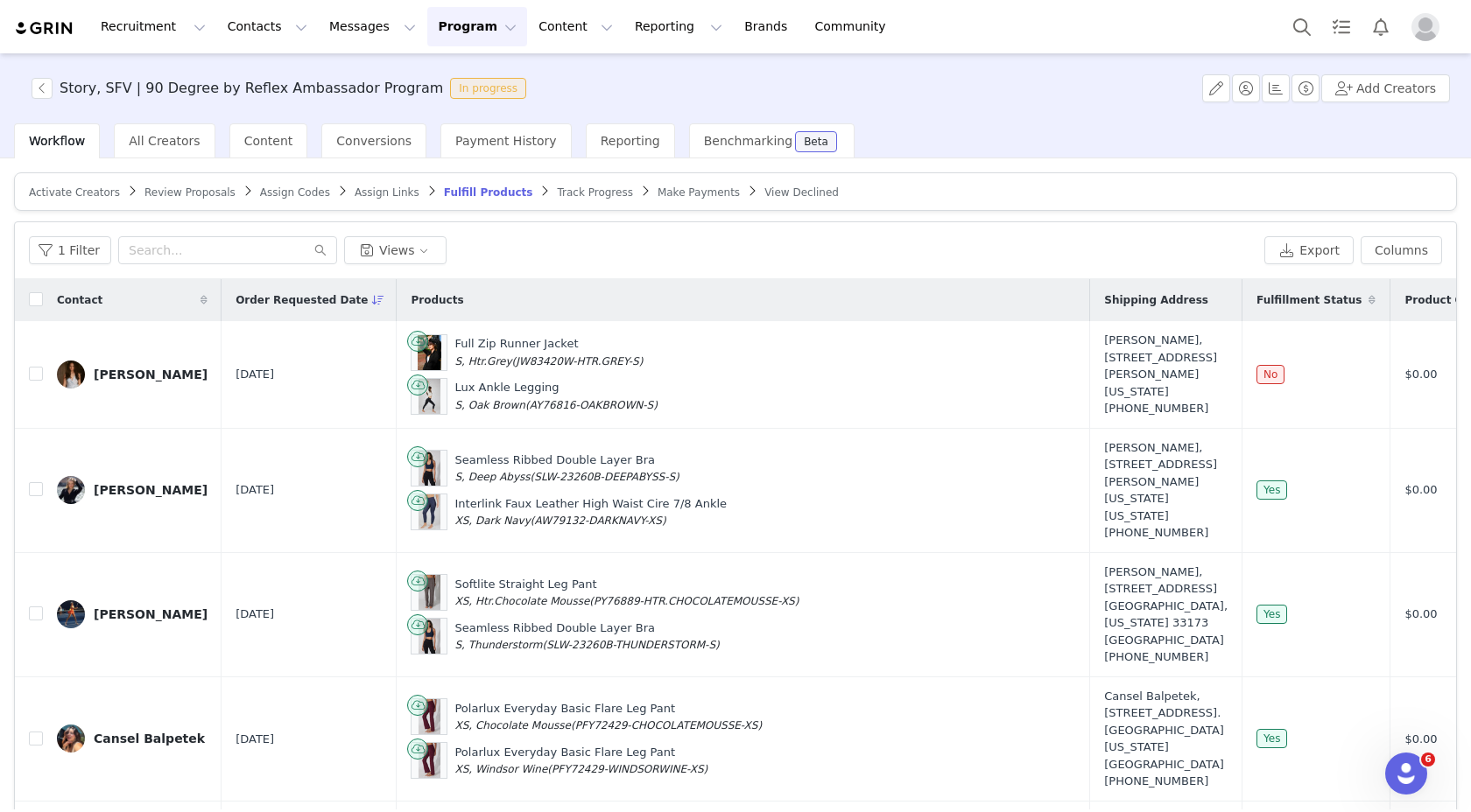
click at [181, 195] on span "Review Proposals" at bounding box center [190, 192] width 91 height 12
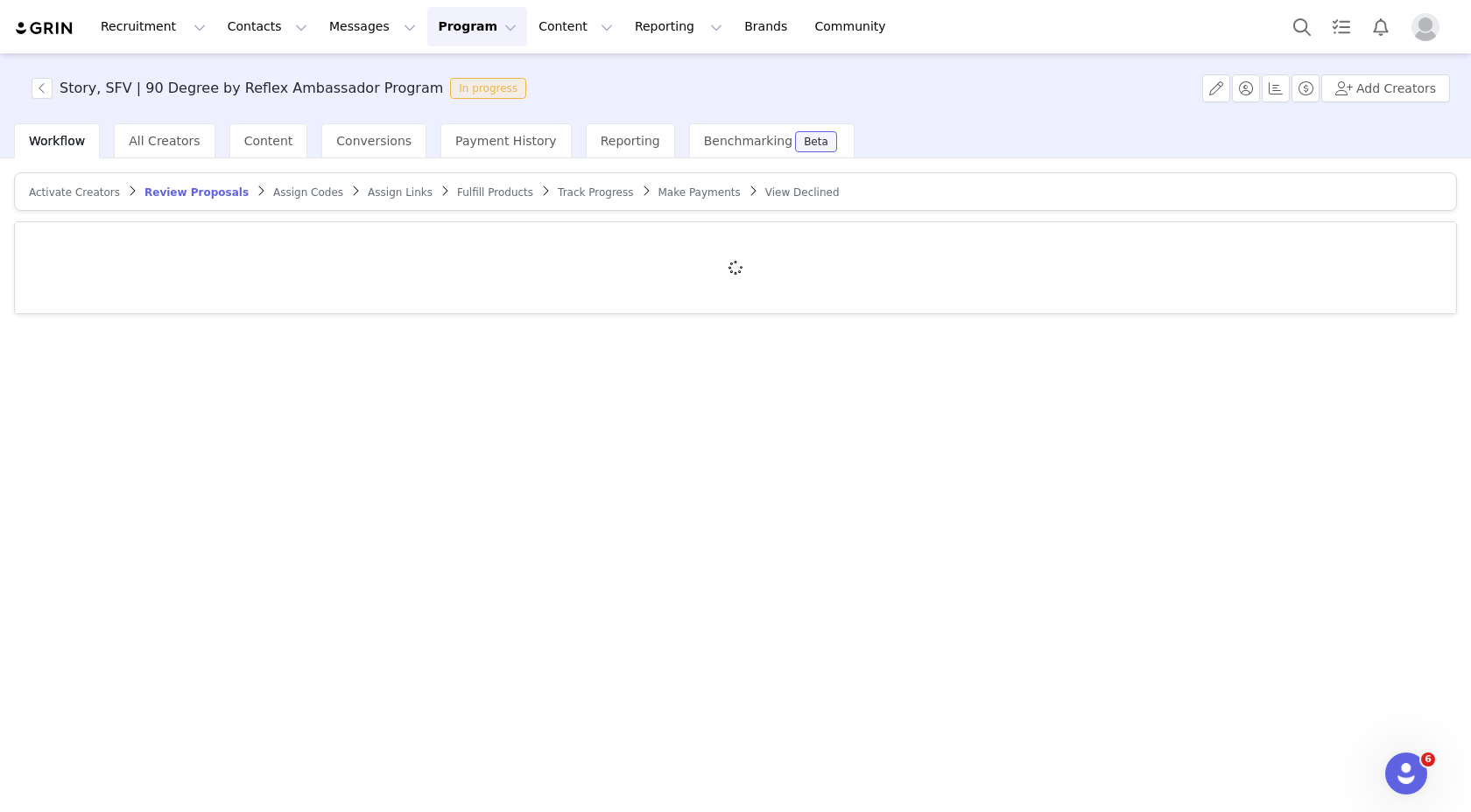
click at [466, 189] on span "Fulfill Products" at bounding box center [494, 192] width 76 height 12
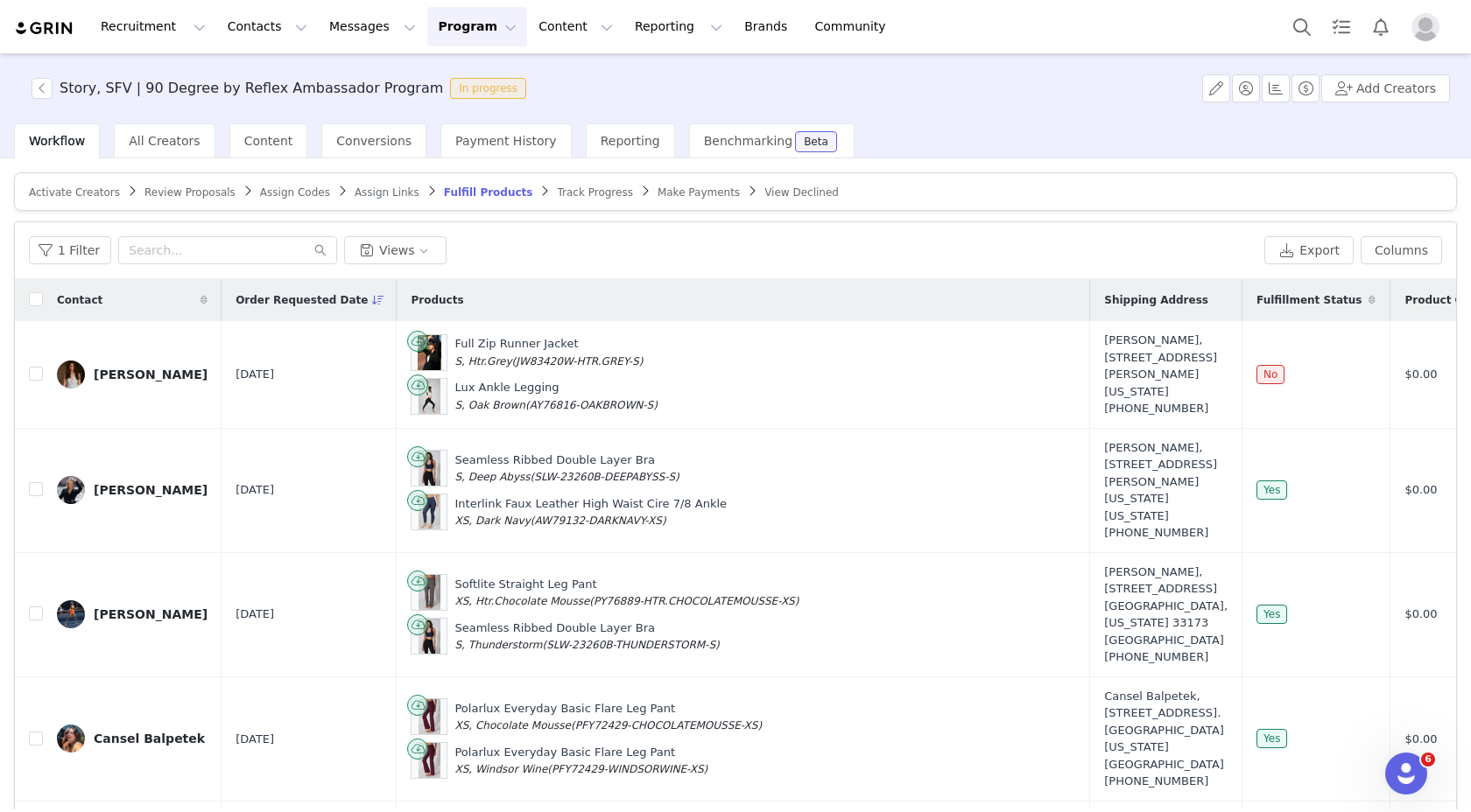
click at [196, 188] on span "Review Proposals" at bounding box center [190, 192] width 91 height 12
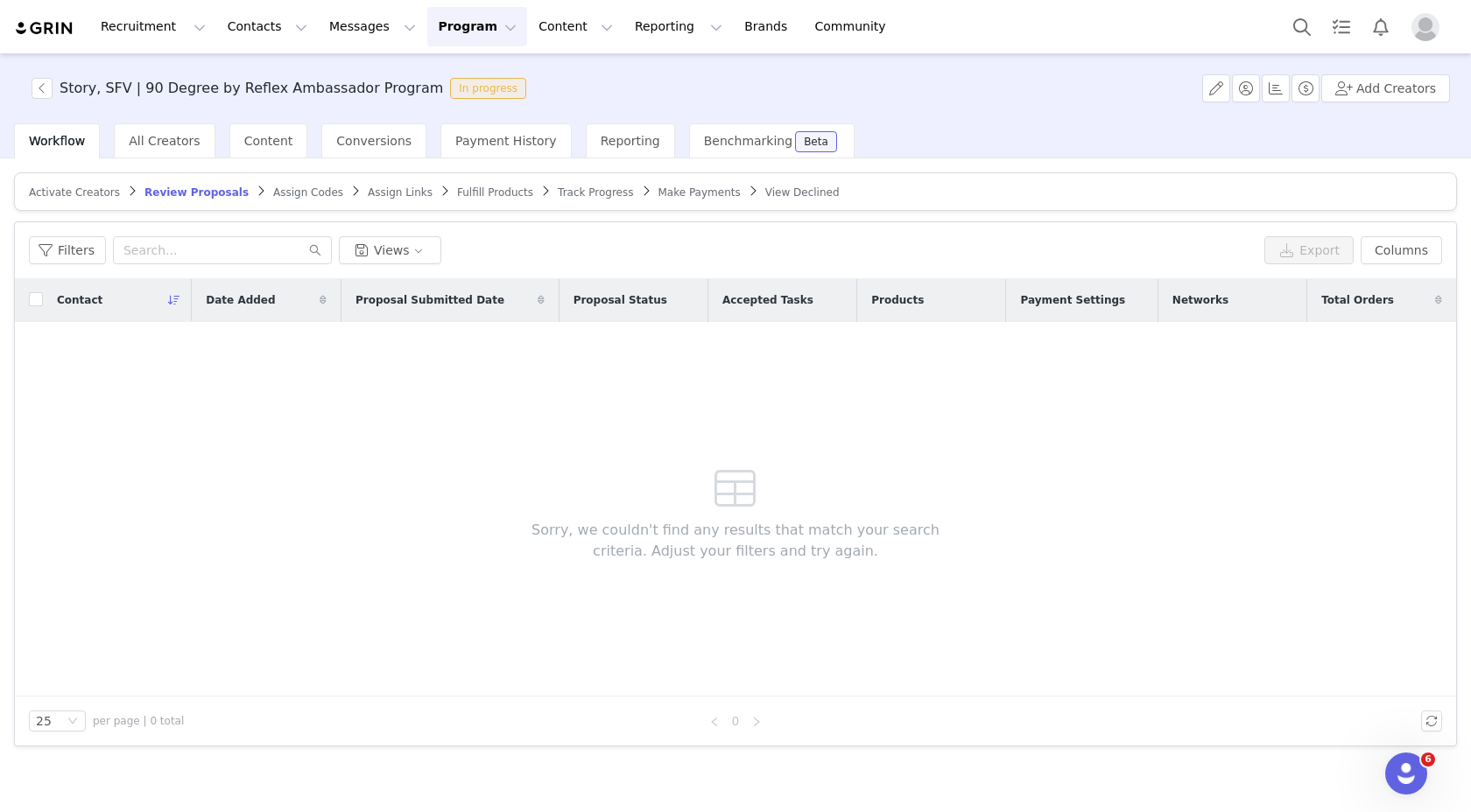
click at [491, 196] on span "Fulfill Products" at bounding box center [494, 192] width 76 height 12
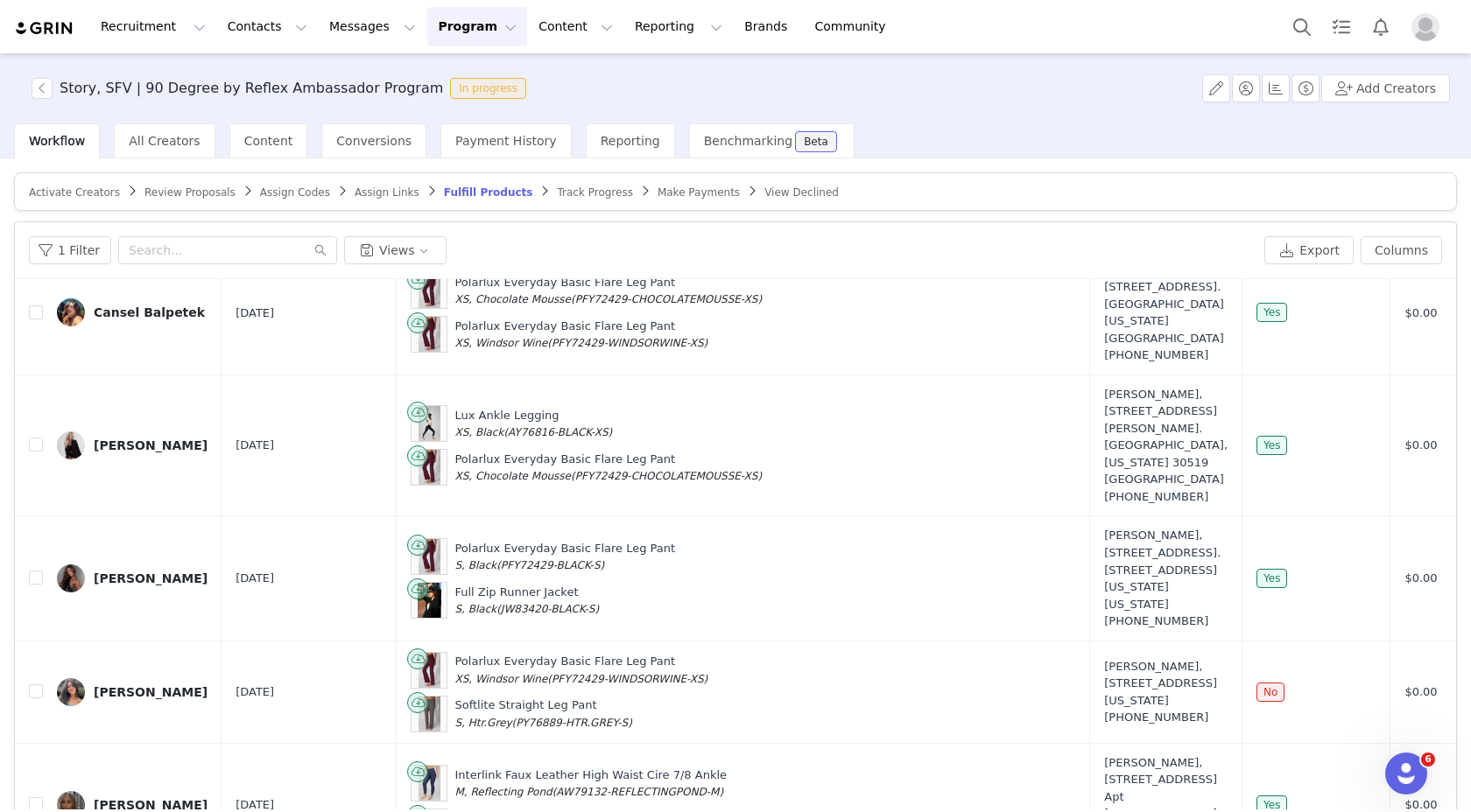
scroll to position [215, 0]
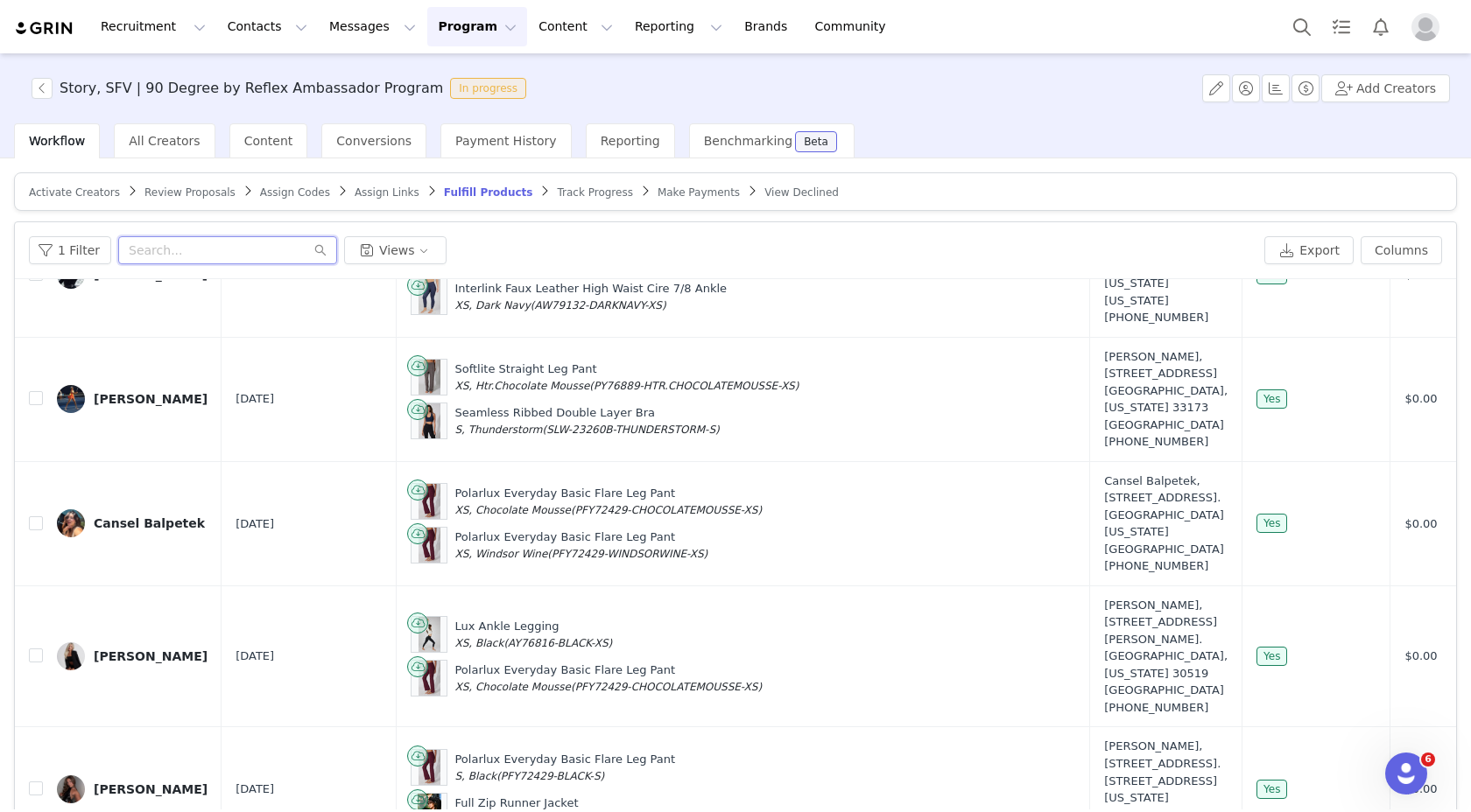
click at [244, 248] on input "text" at bounding box center [227, 250] width 219 height 28
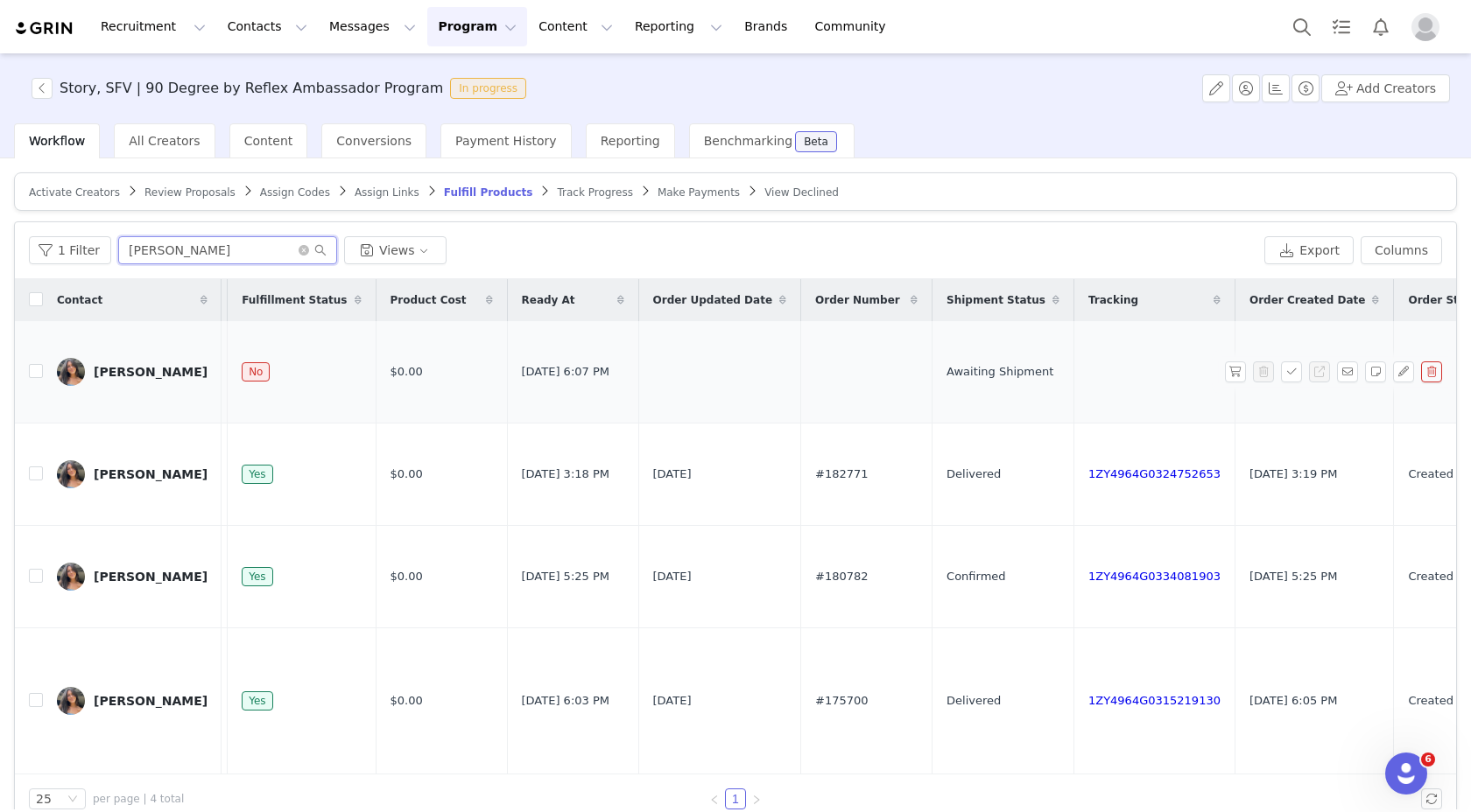
scroll to position [0, 1006]
type input "[PERSON_NAME]"
click at [31, 378] on input "checkbox" at bounding box center [36, 370] width 14 height 14
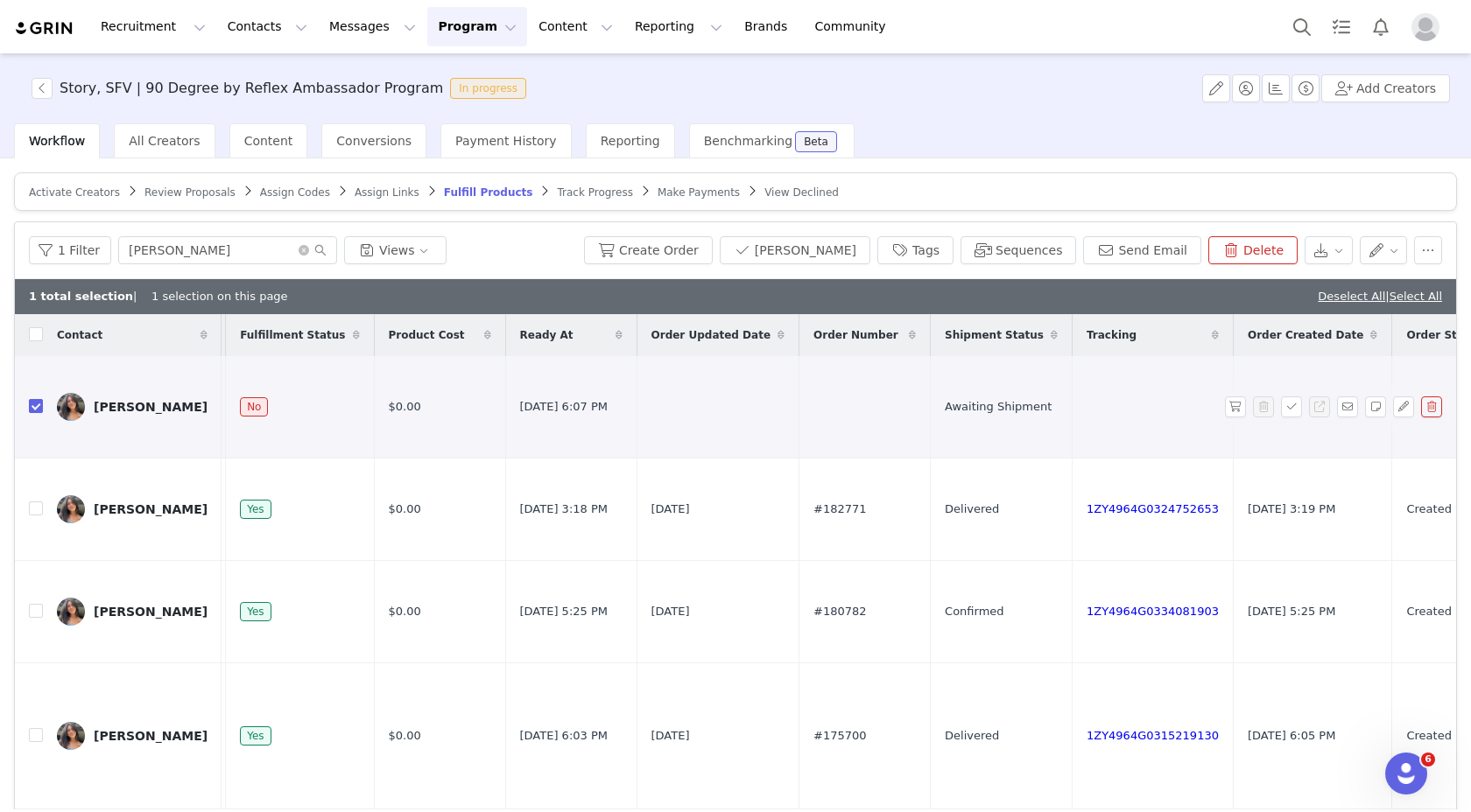
checkbox input "true"
click at [674, 244] on button "Create Order" at bounding box center [648, 250] width 129 height 28
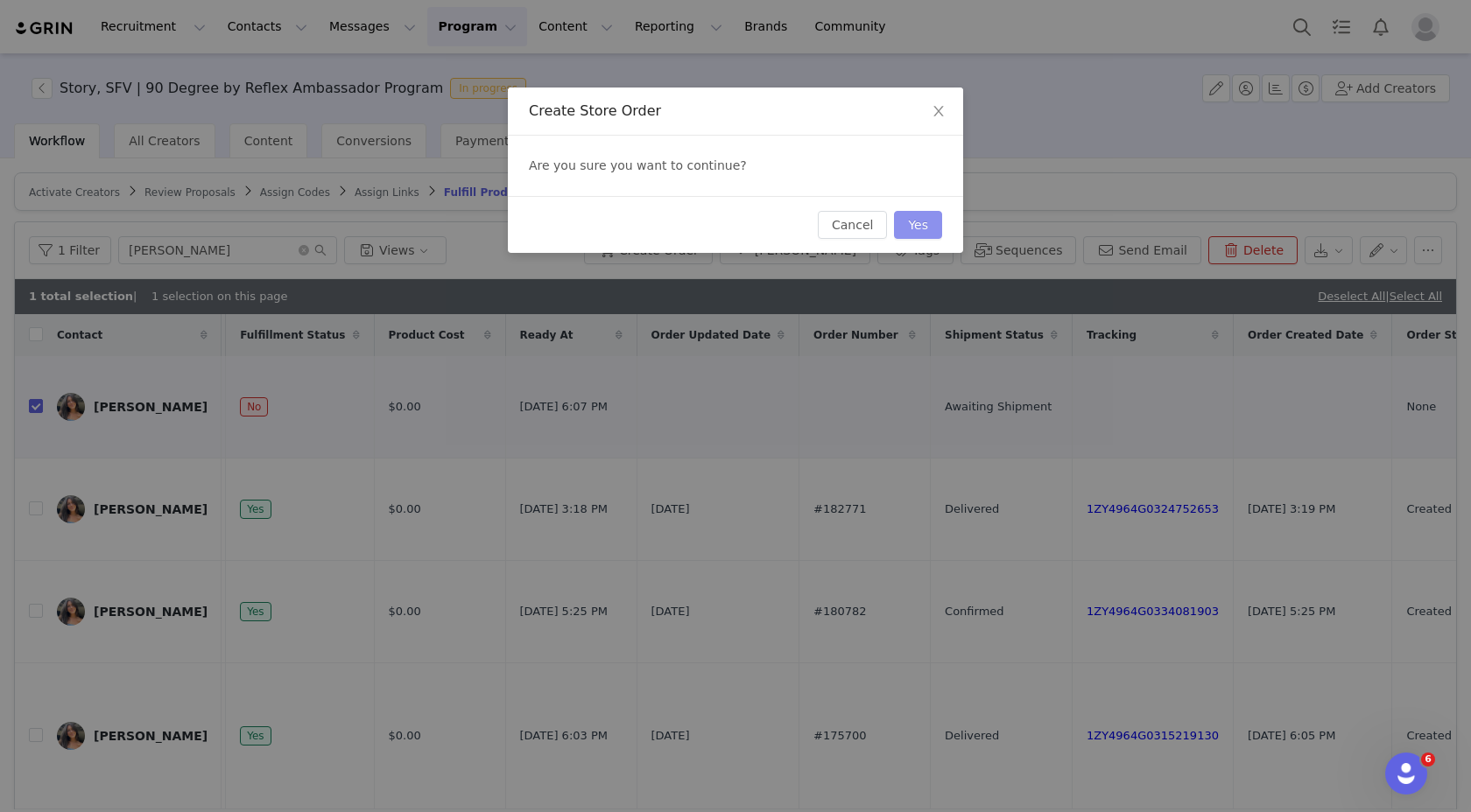
click at [923, 212] on button "Yes" at bounding box center [917, 225] width 48 height 28
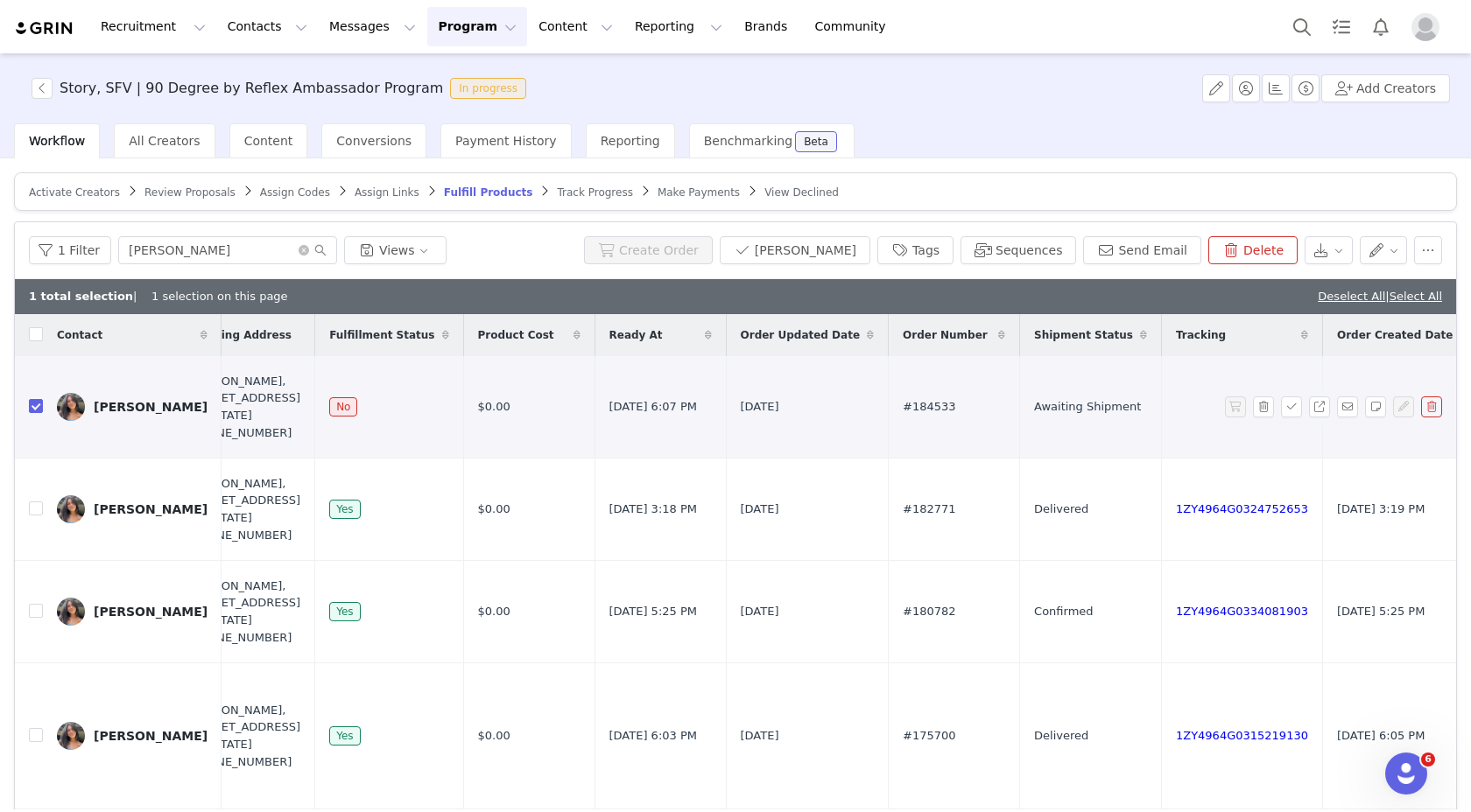
scroll to position [0, 1123]
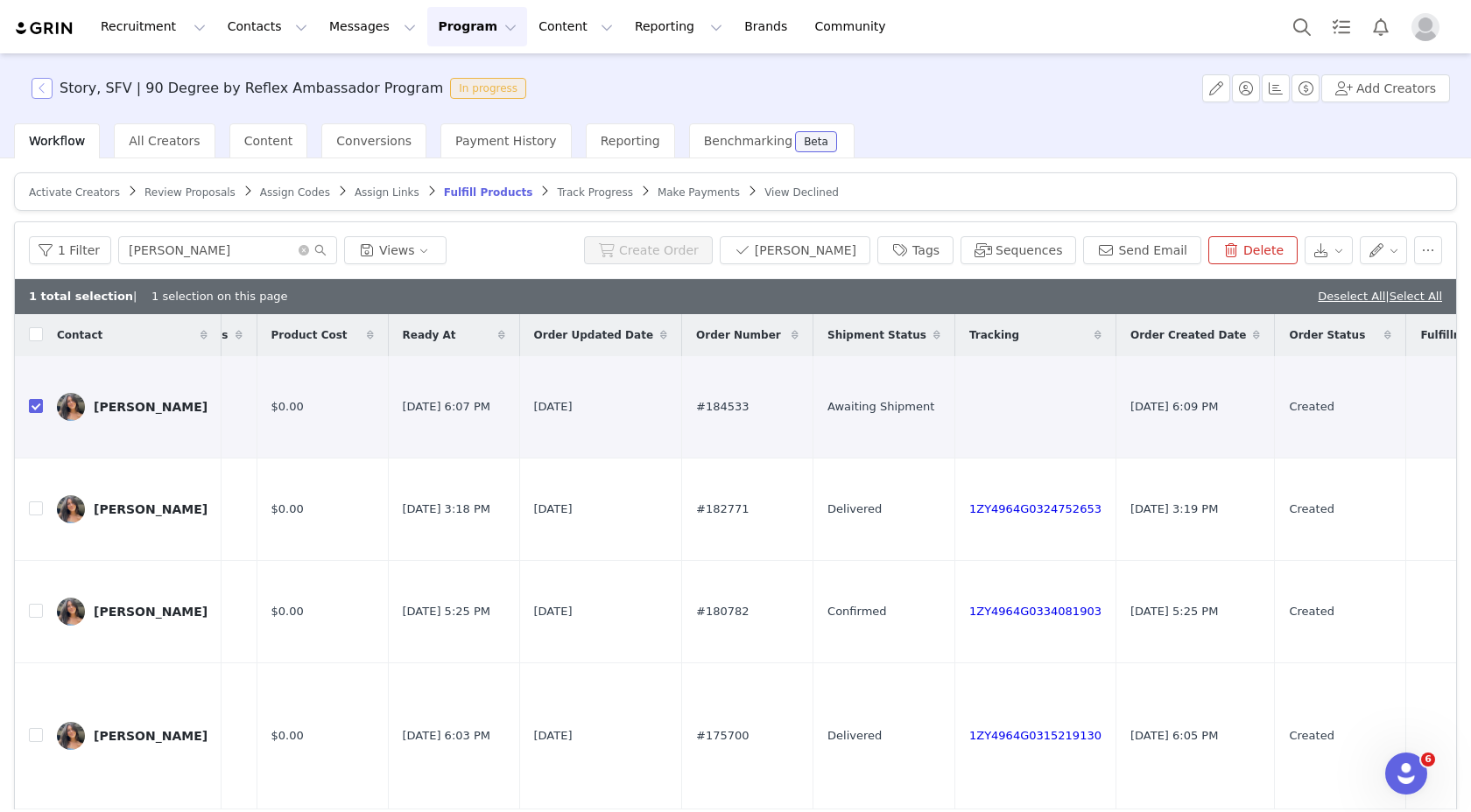
click at [45, 81] on button "button" at bounding box center [42, 88] width 21 height 21
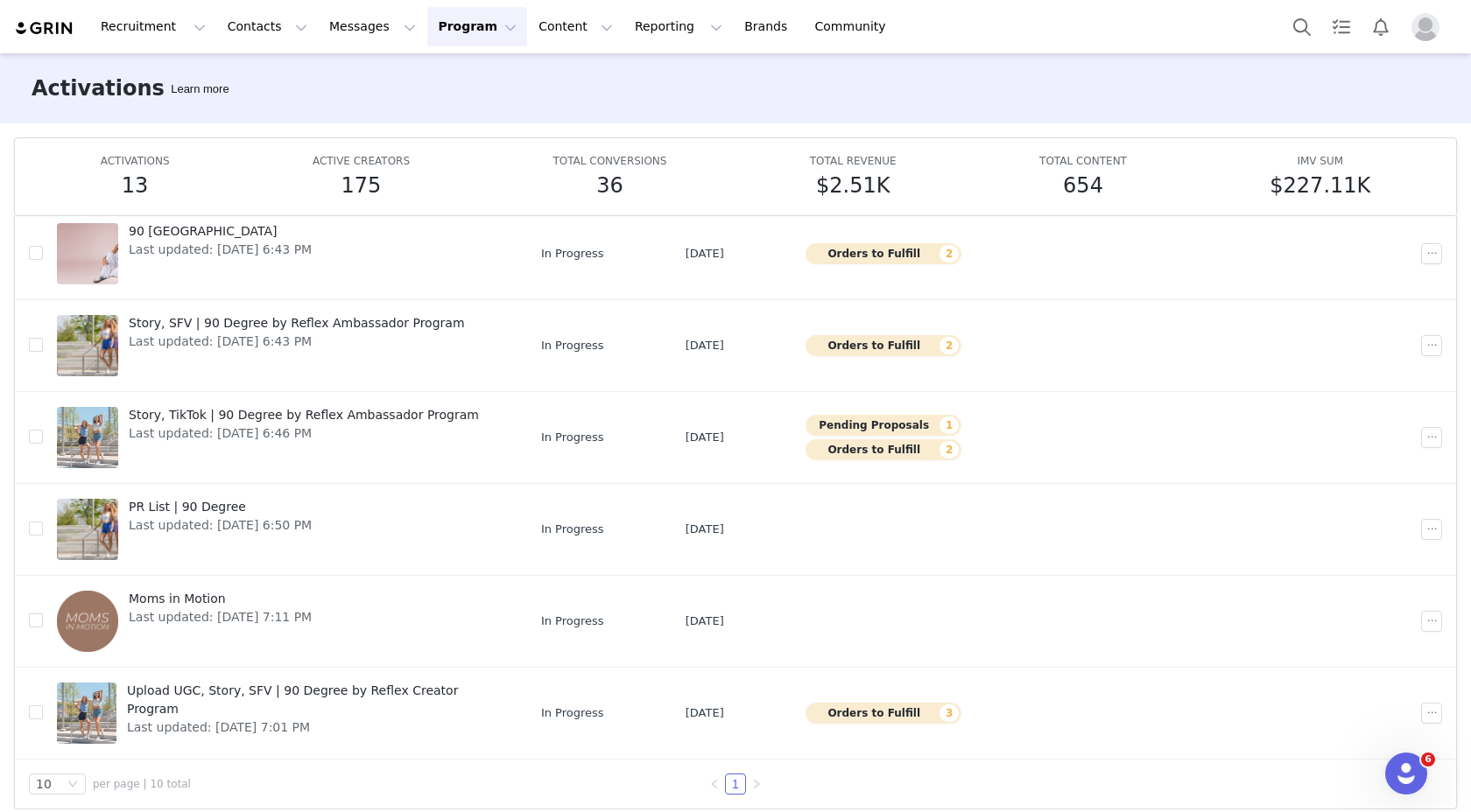
scroll to position [92, 0]
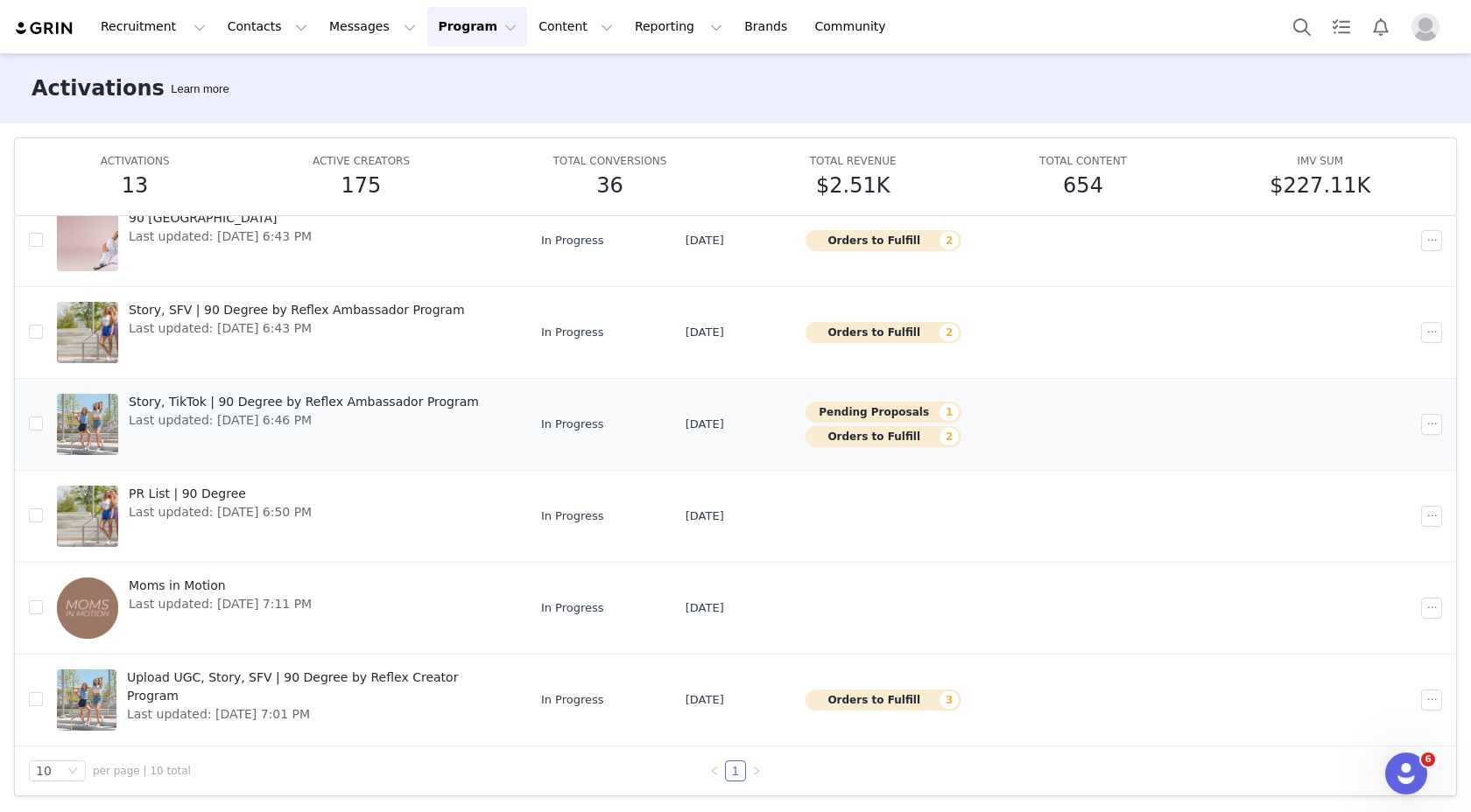
click at [468, 414] on link "Story, TikTok | 90 Degree by Reflex Ambassador Program Last updated: [DATE] 6:4…" at bounding box center [285, 424] width 456 height 70
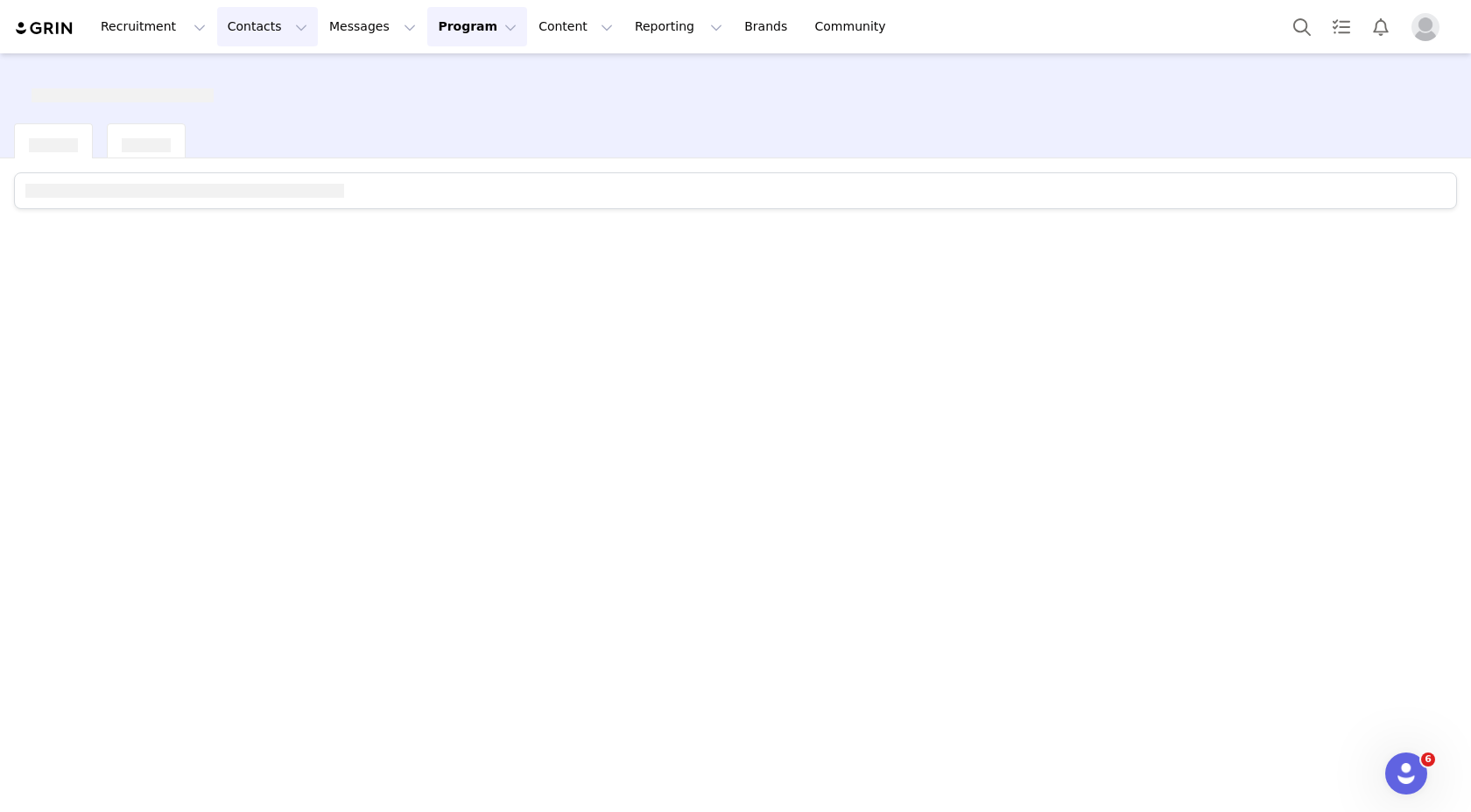
click at [253, 25] on button "Contacts Contacts" at bounding box center [267, 26] width 101 height 39
click at [278, 74] on div "Creators" at bounding box center [274, 78] width 117 height 19
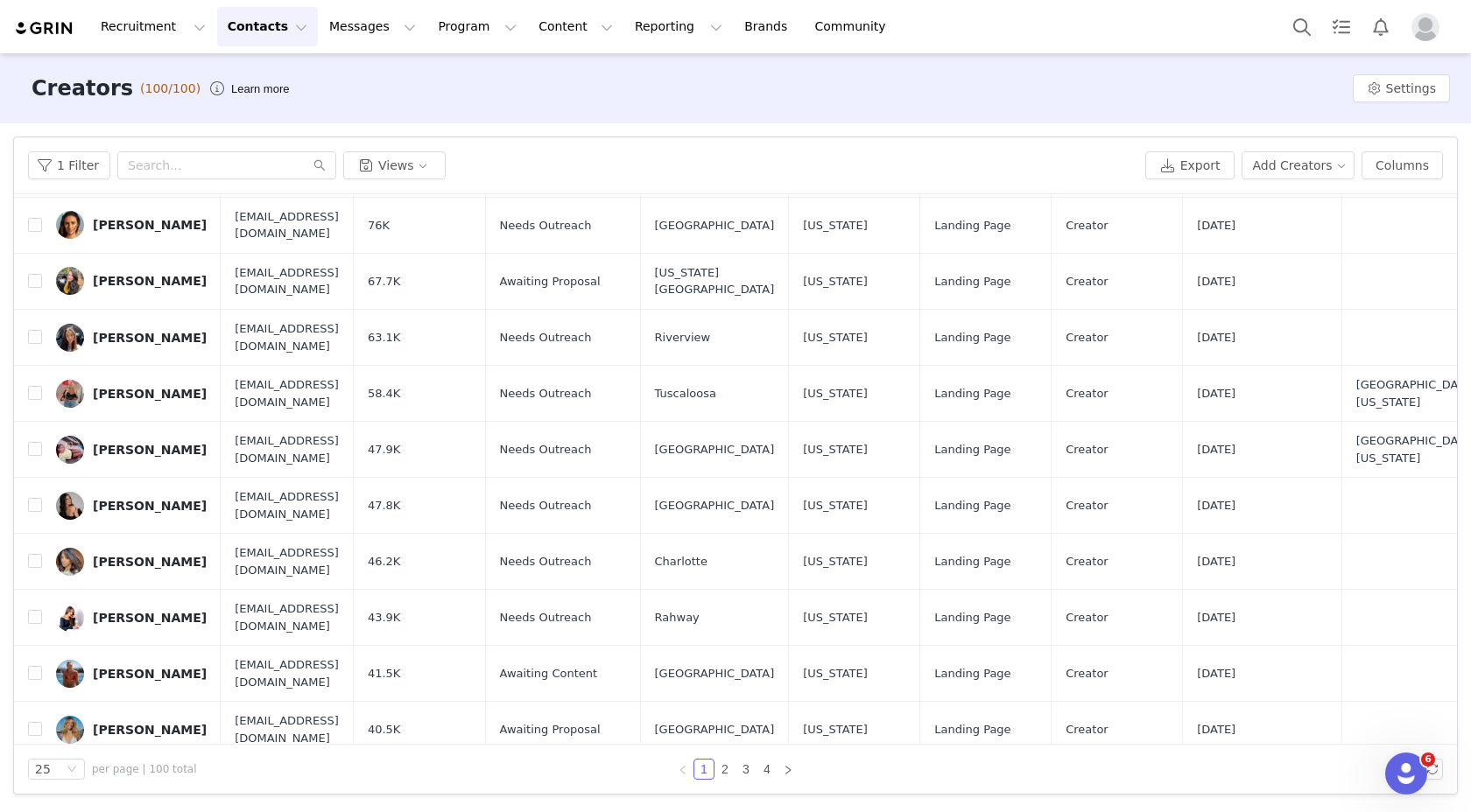
scroll to position [874, 0]
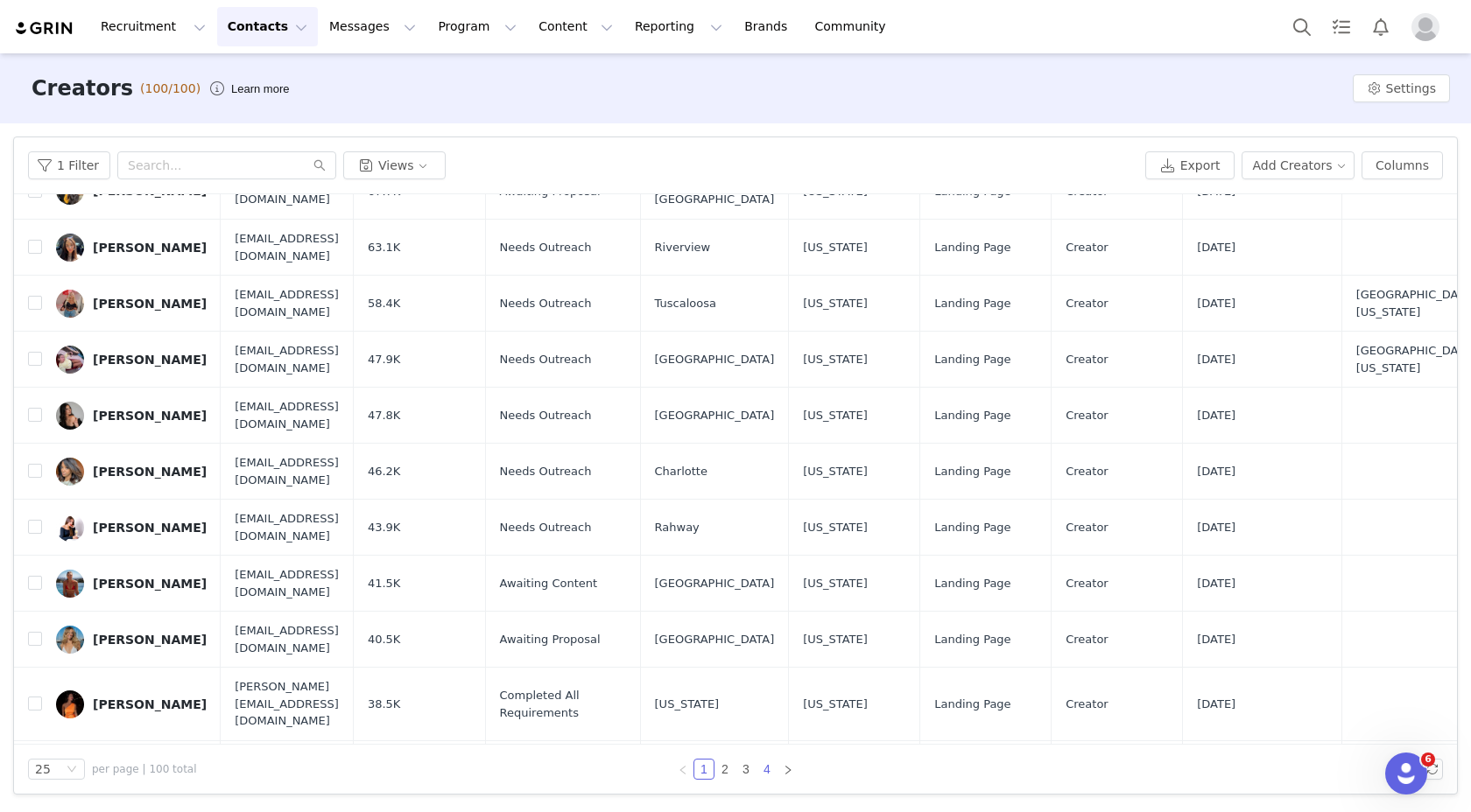
click at [762, 773] on link "4" at bounding box center [767, 769] width 19 height 19
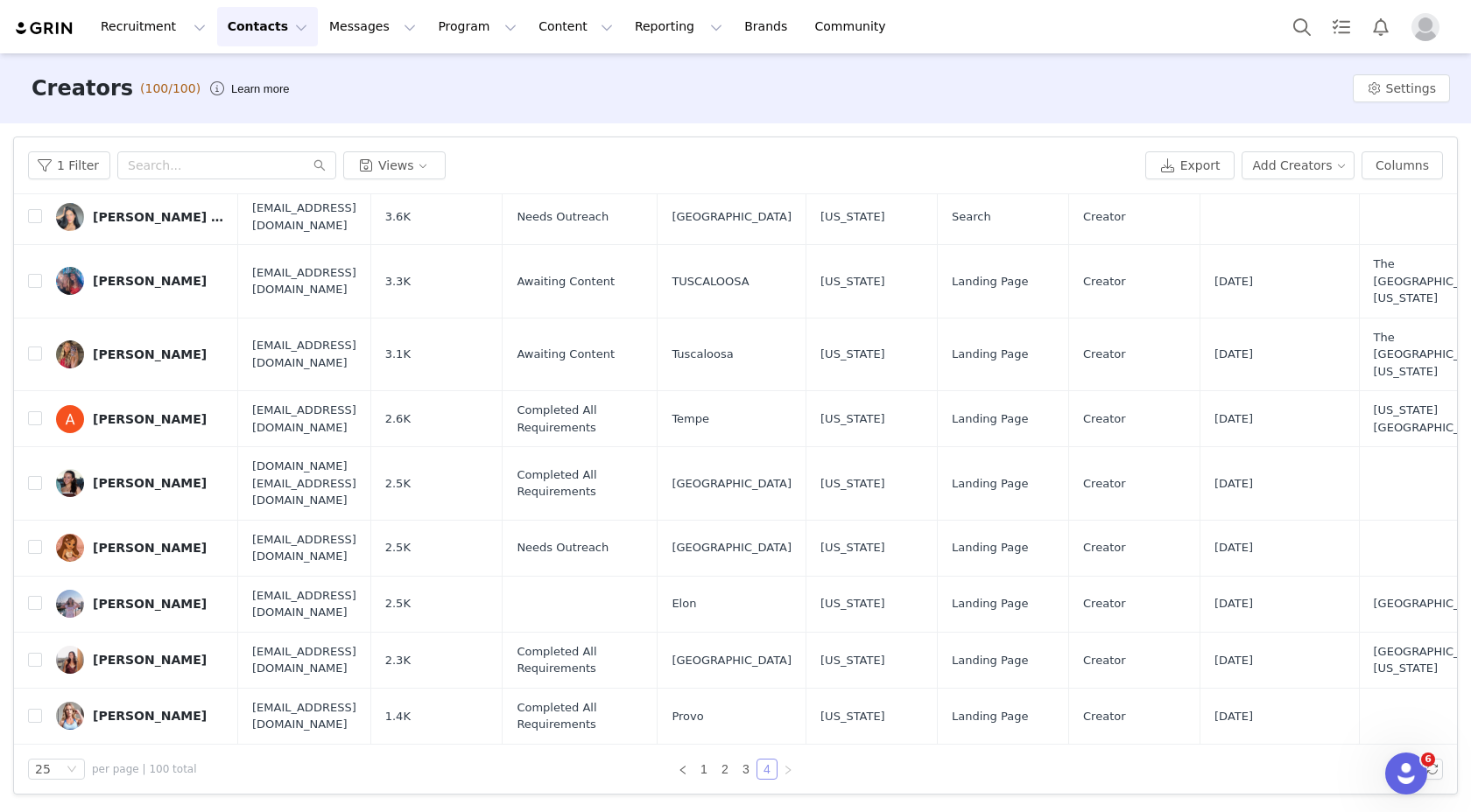
scroll to position [911, 0]
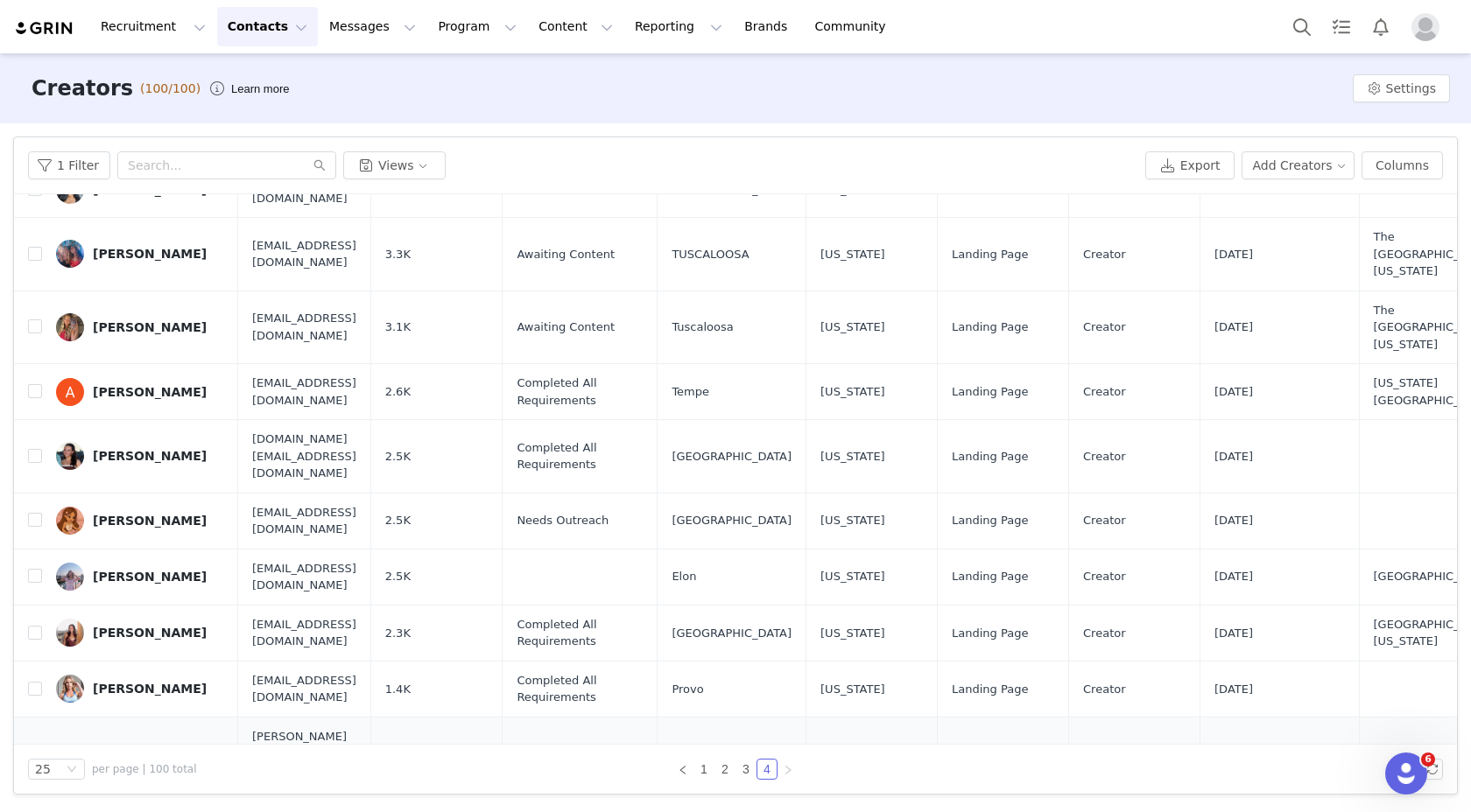
click at [34, 755] on input "checkbox" at bounding box center [35, 761] width 14 height 14
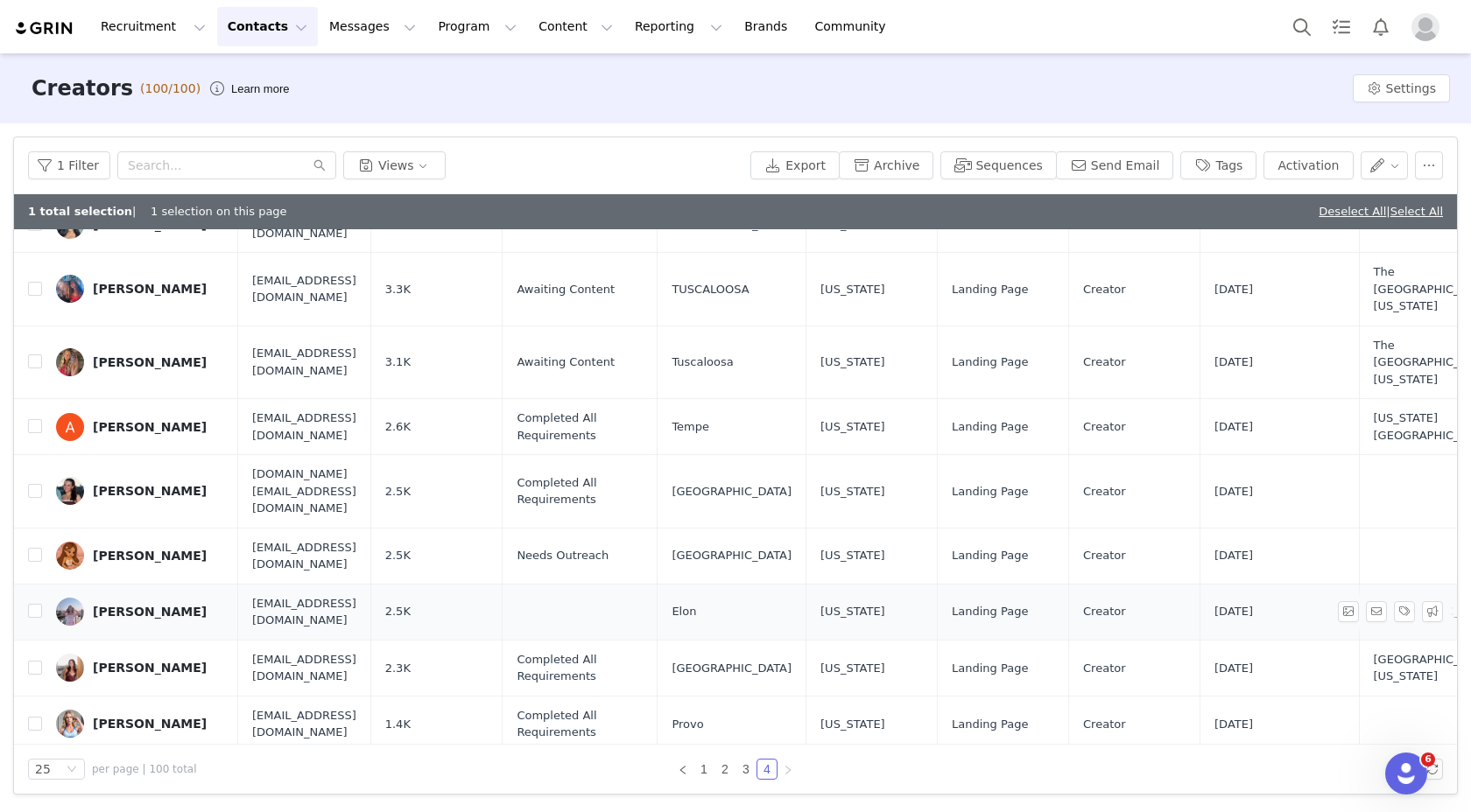
scroll to position [911, 53]
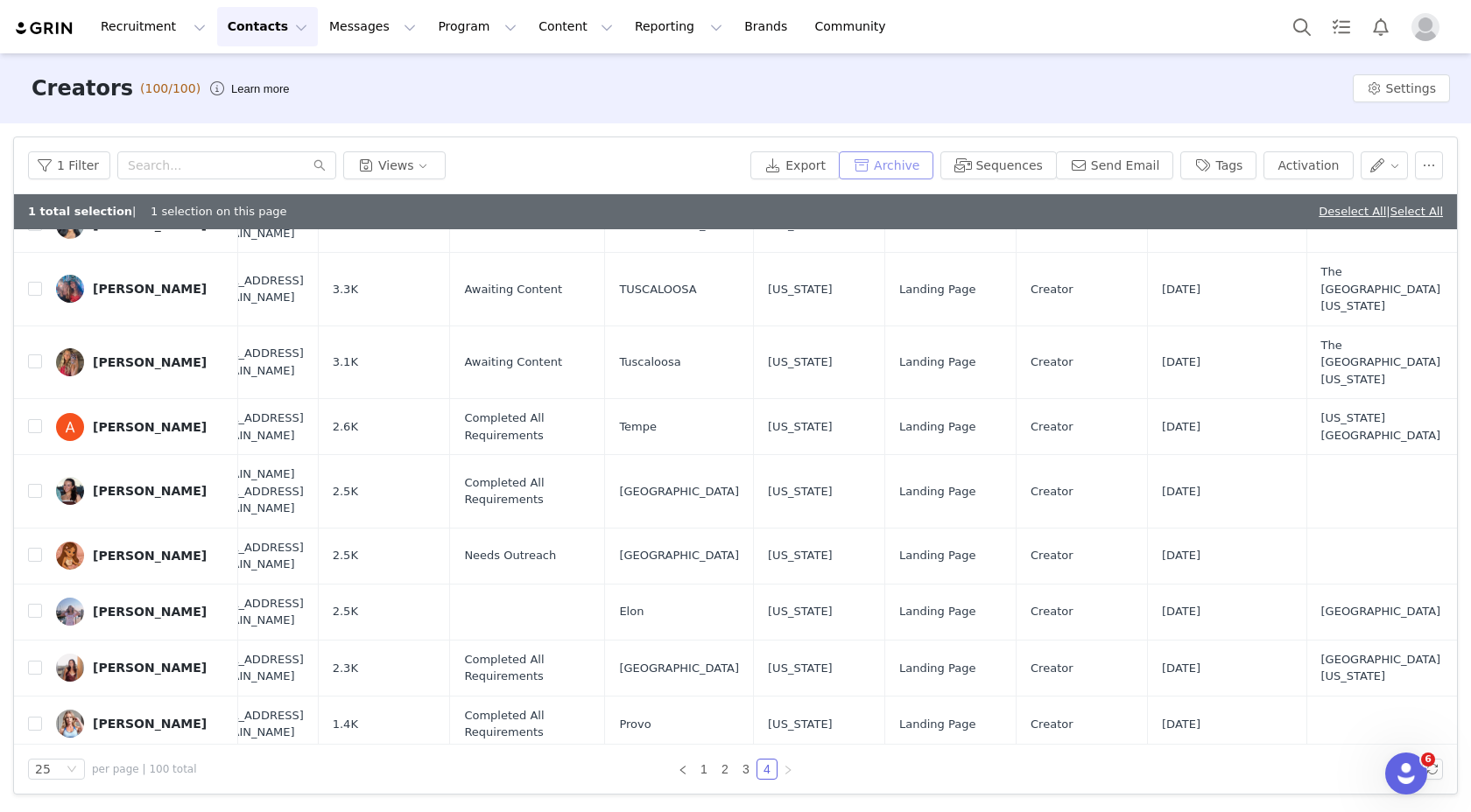
click at [933, 164] on button "Archive" at bounding box center [885, 165] width 95 height 28
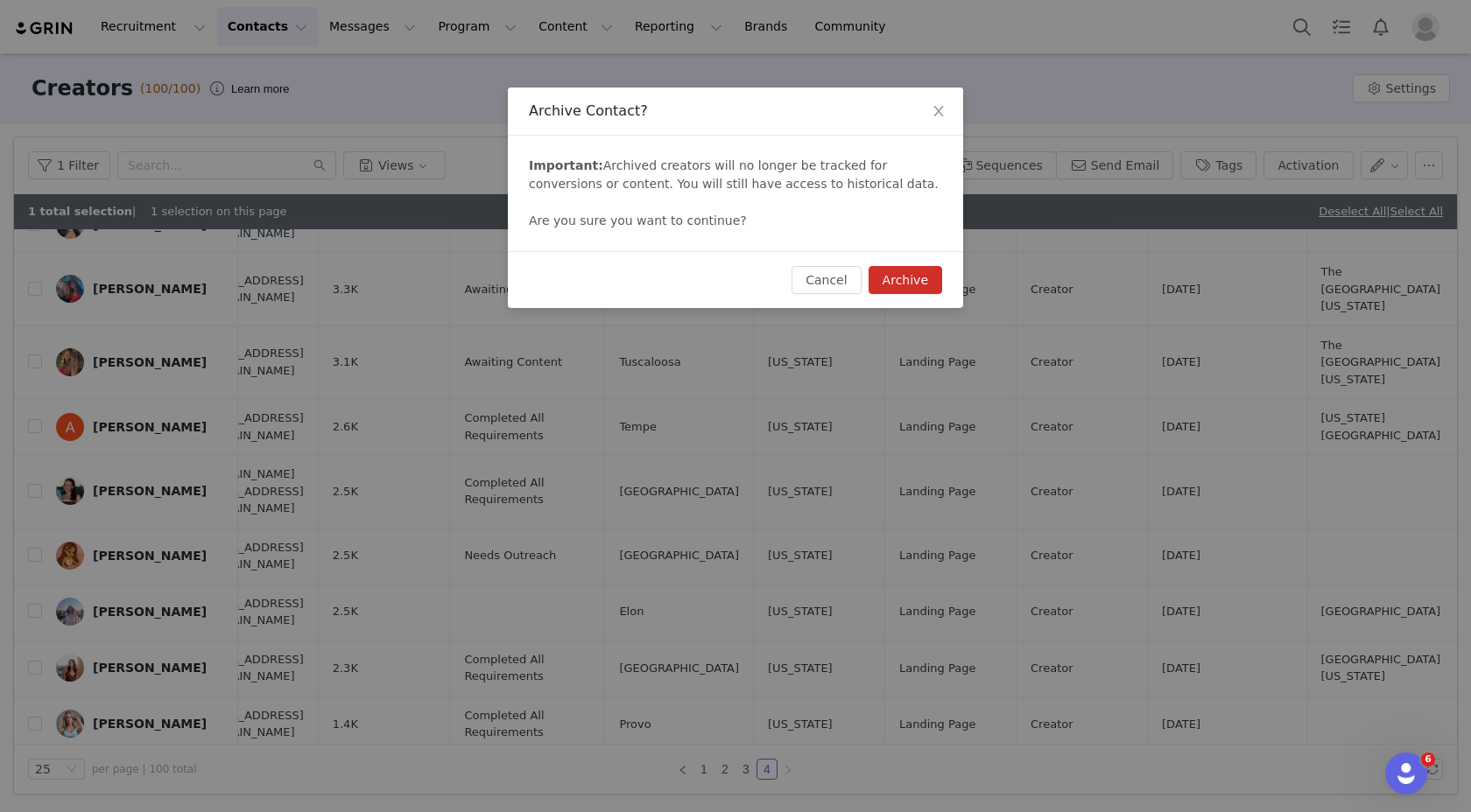
click at [914, 287] on button "Archive" at bounding box center [905, 280] width 73 height 28
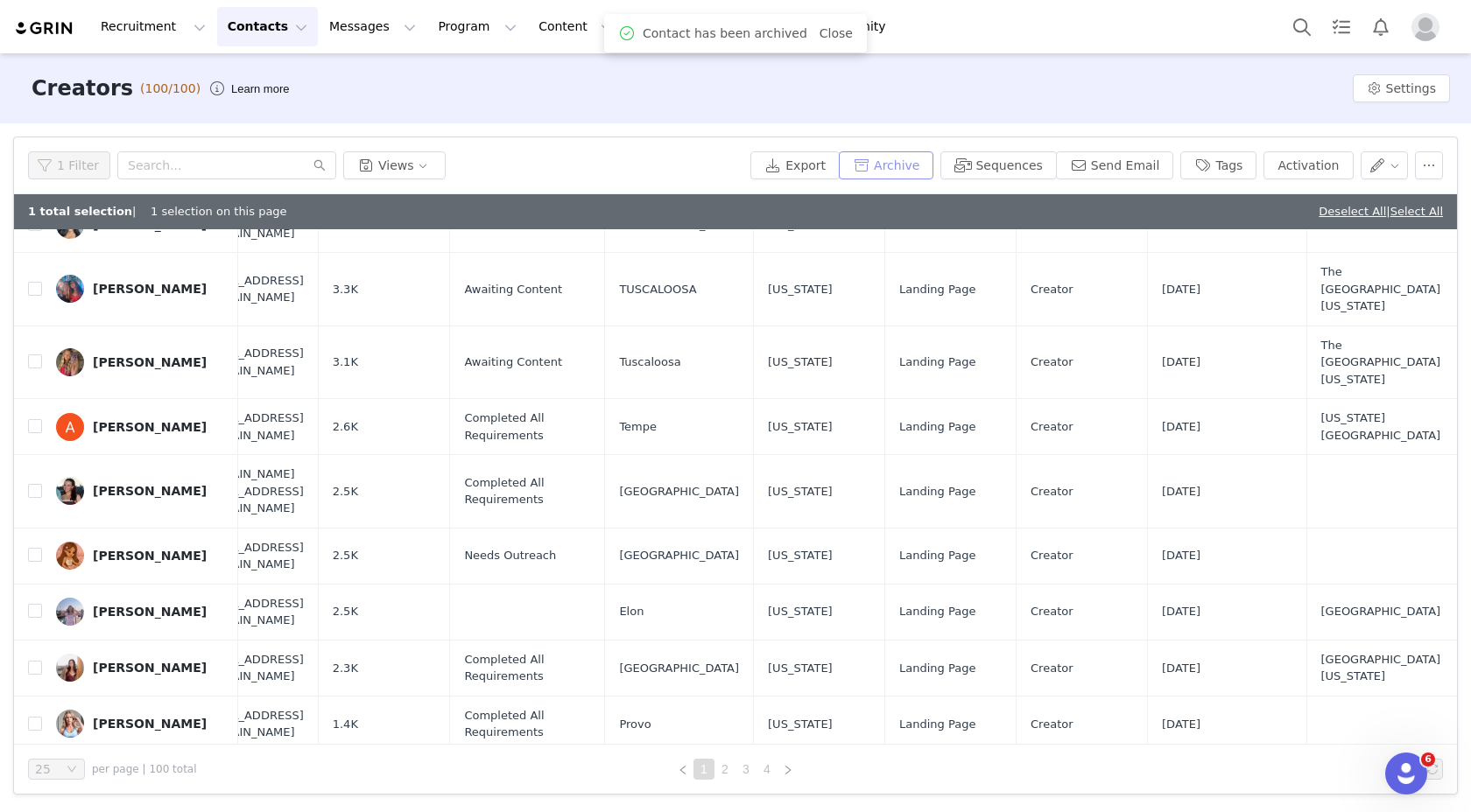
scroll to position [0, 0]
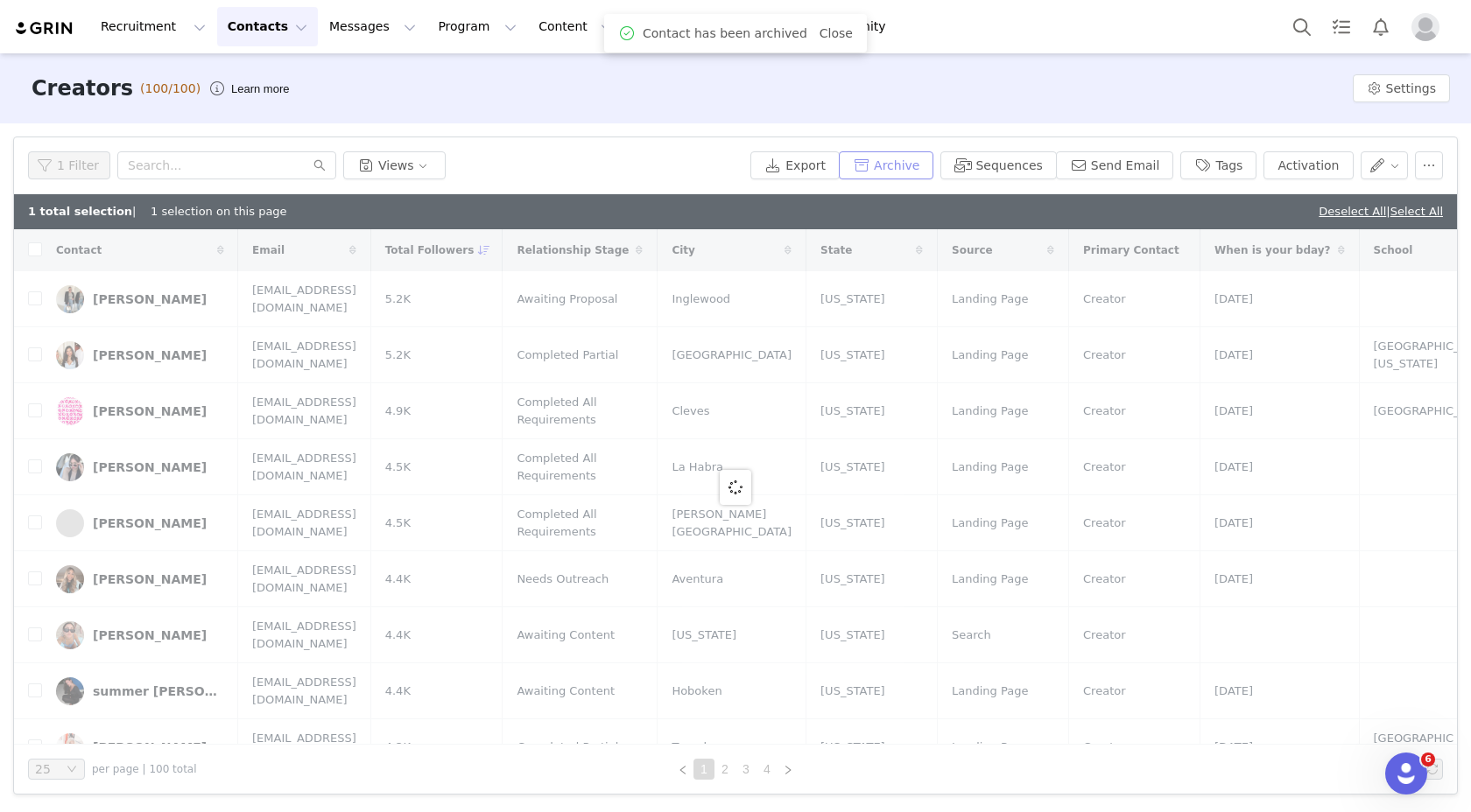
checkbox input "false"
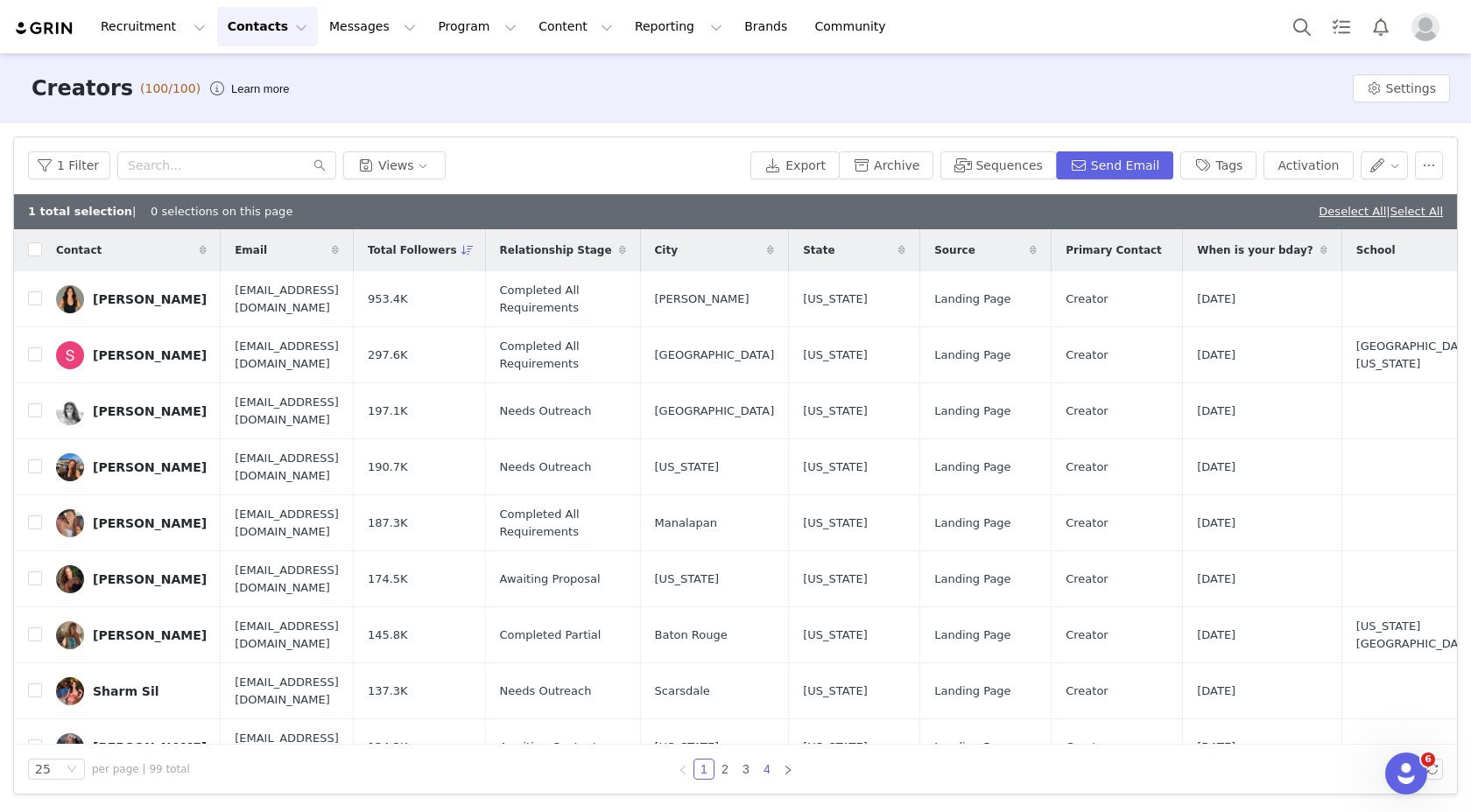
click at [769, 765] on link "4" at bounding box center [767, 769] width 19 height 19
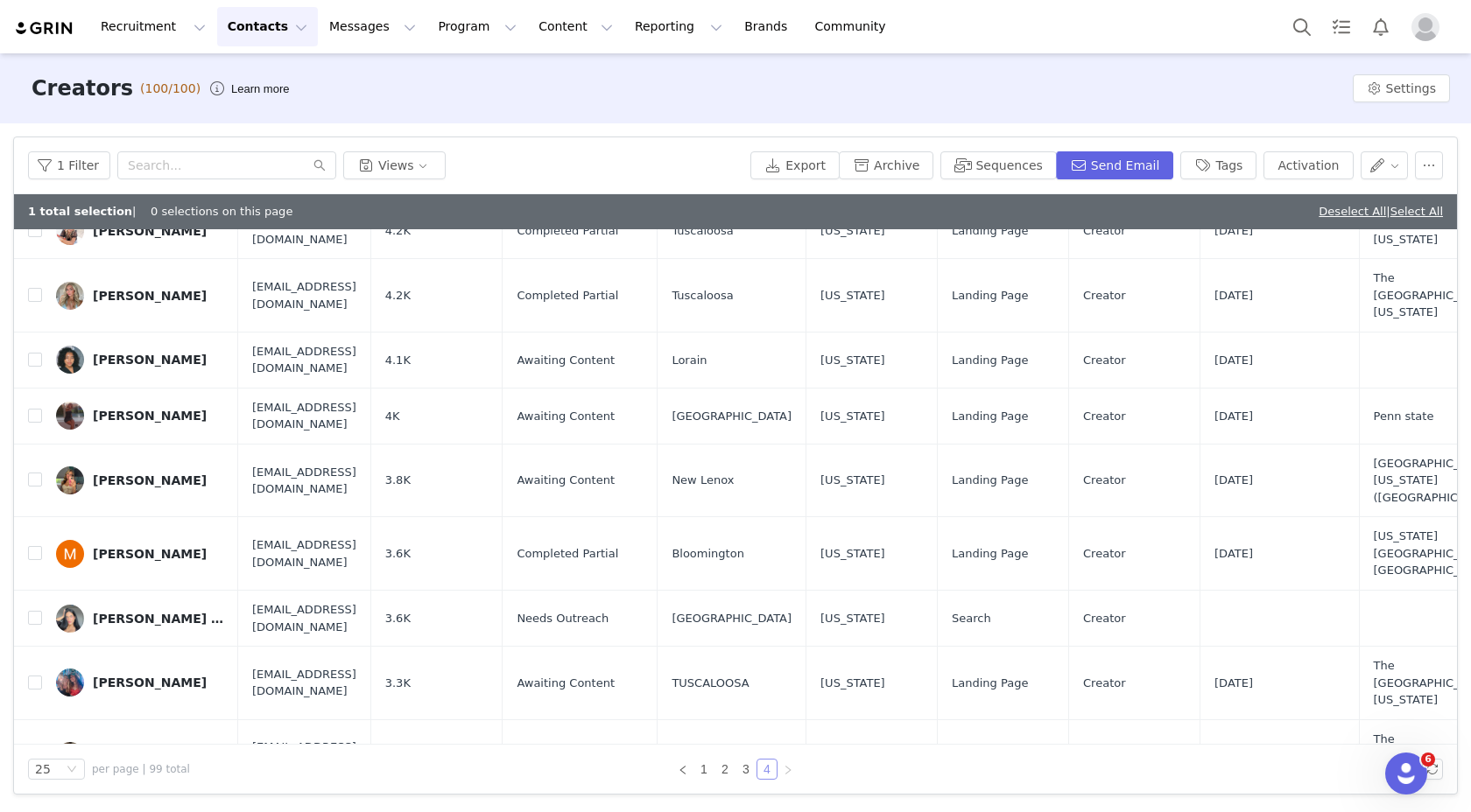
scroll to position [515, 0]
click at [39, 411] on input "checkbox" at bounding box center [35, 417] width 14 height 14
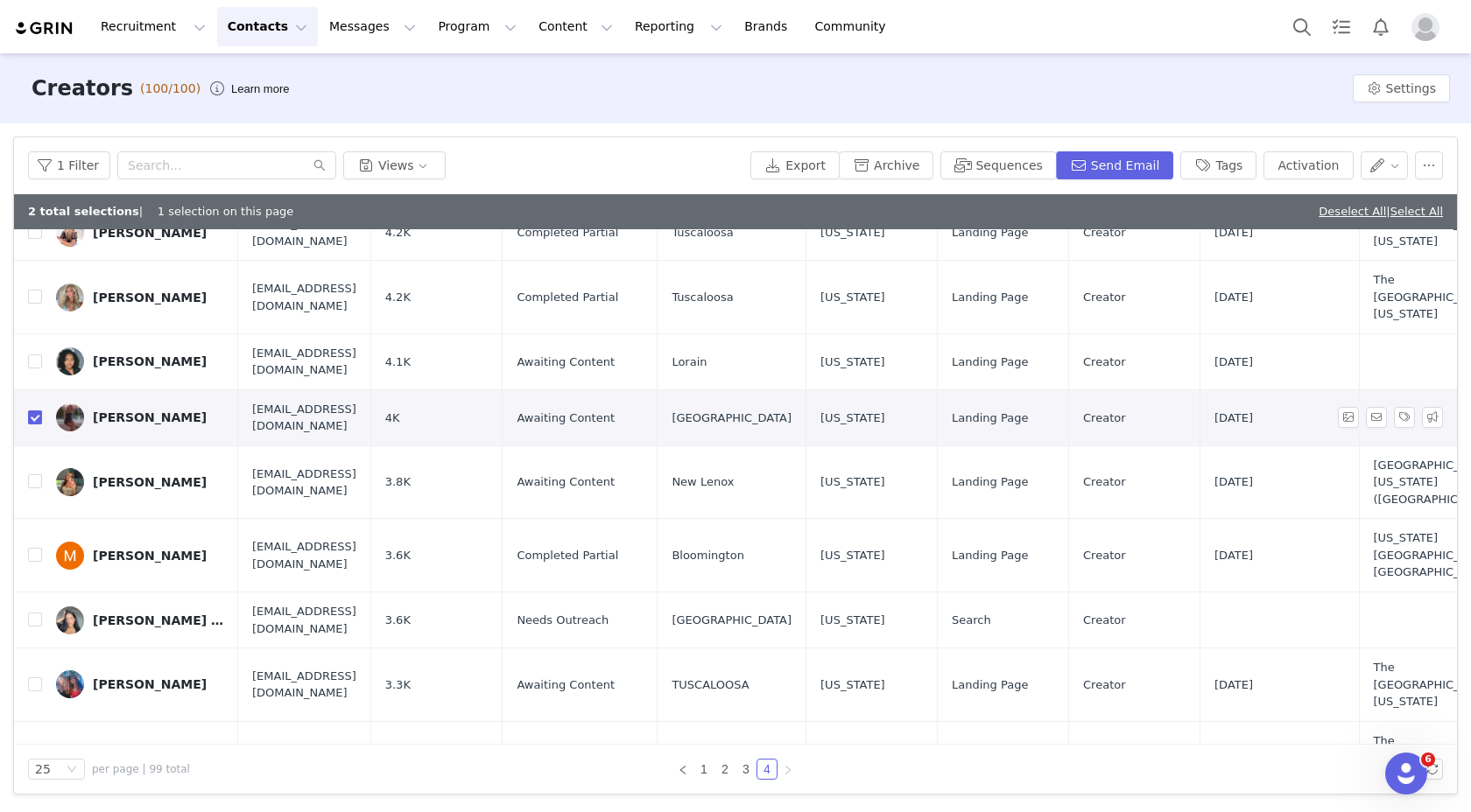
click at [39, 411] on input "checkbox" at bounding box center [35, 417] width 14 height 14
checkbox input "false"
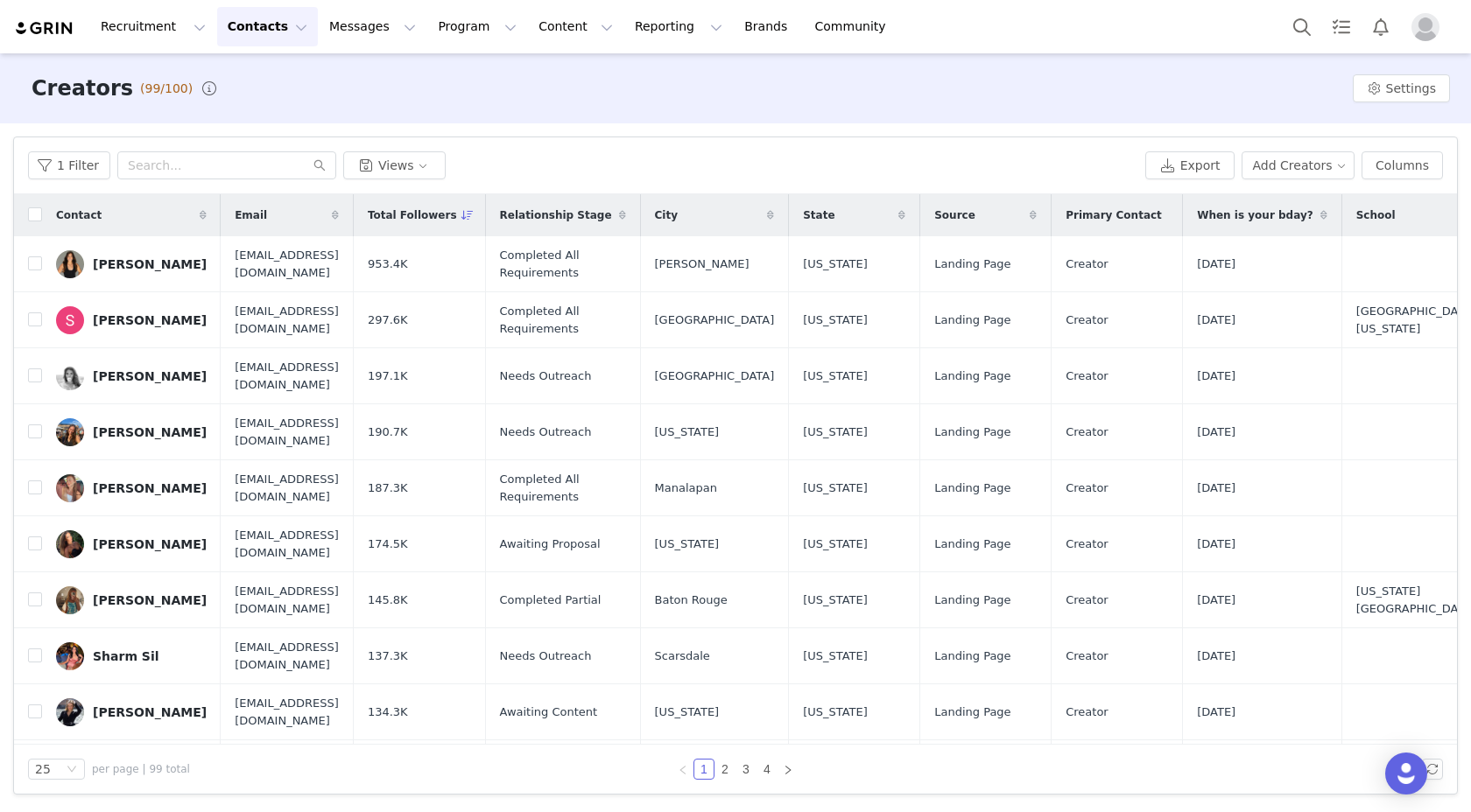
click at [243, 25] on button "Contacts Contacts" at bounding box center [267, 26] width 101 height 39
click at [435, 23] on button "Program Program" at bounding box center [477, 26] width 100 height 39
click at [463, 69] on p "Activations" at bounding box center [447, 78] width 68 height 19
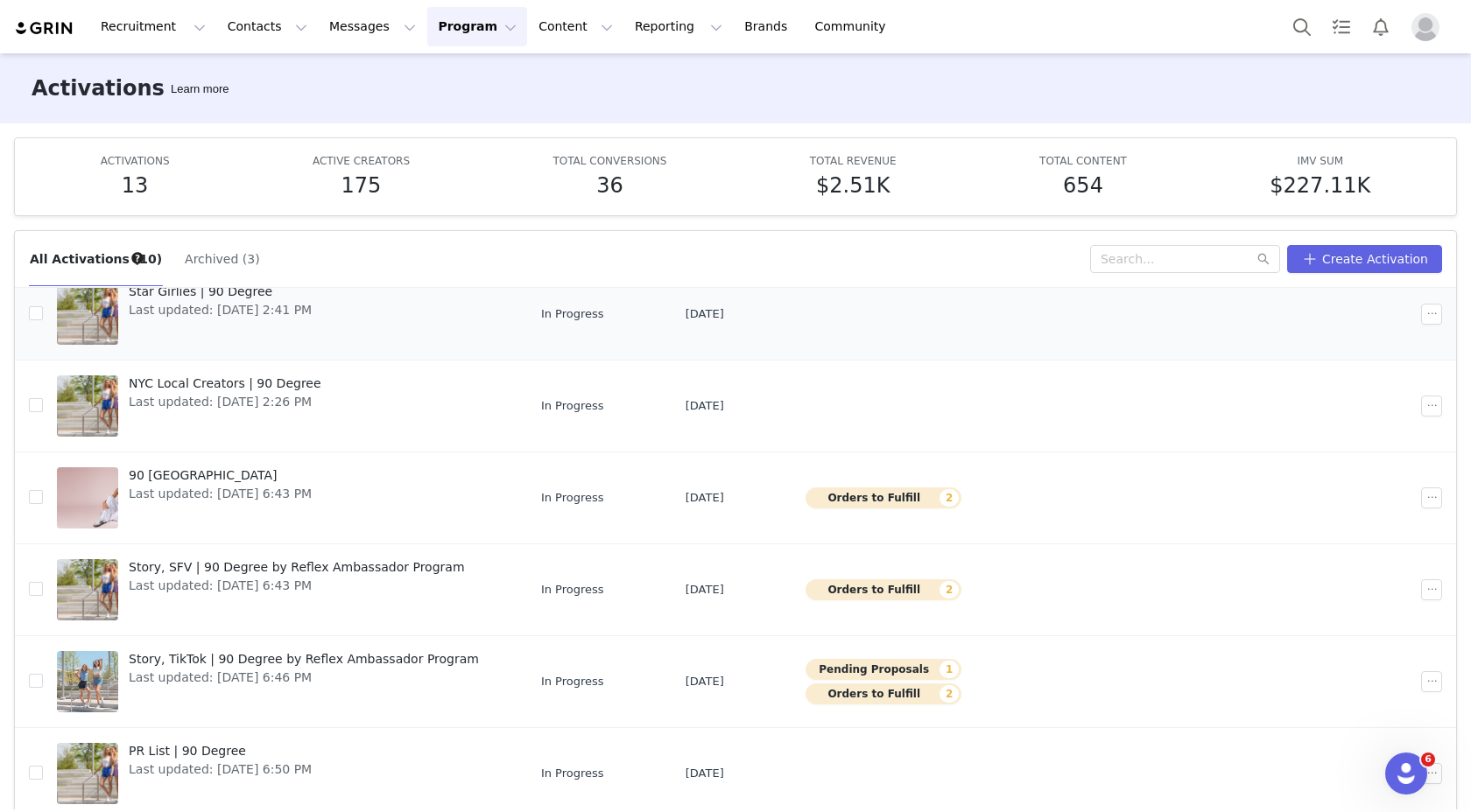
scroll to position [260, 0]
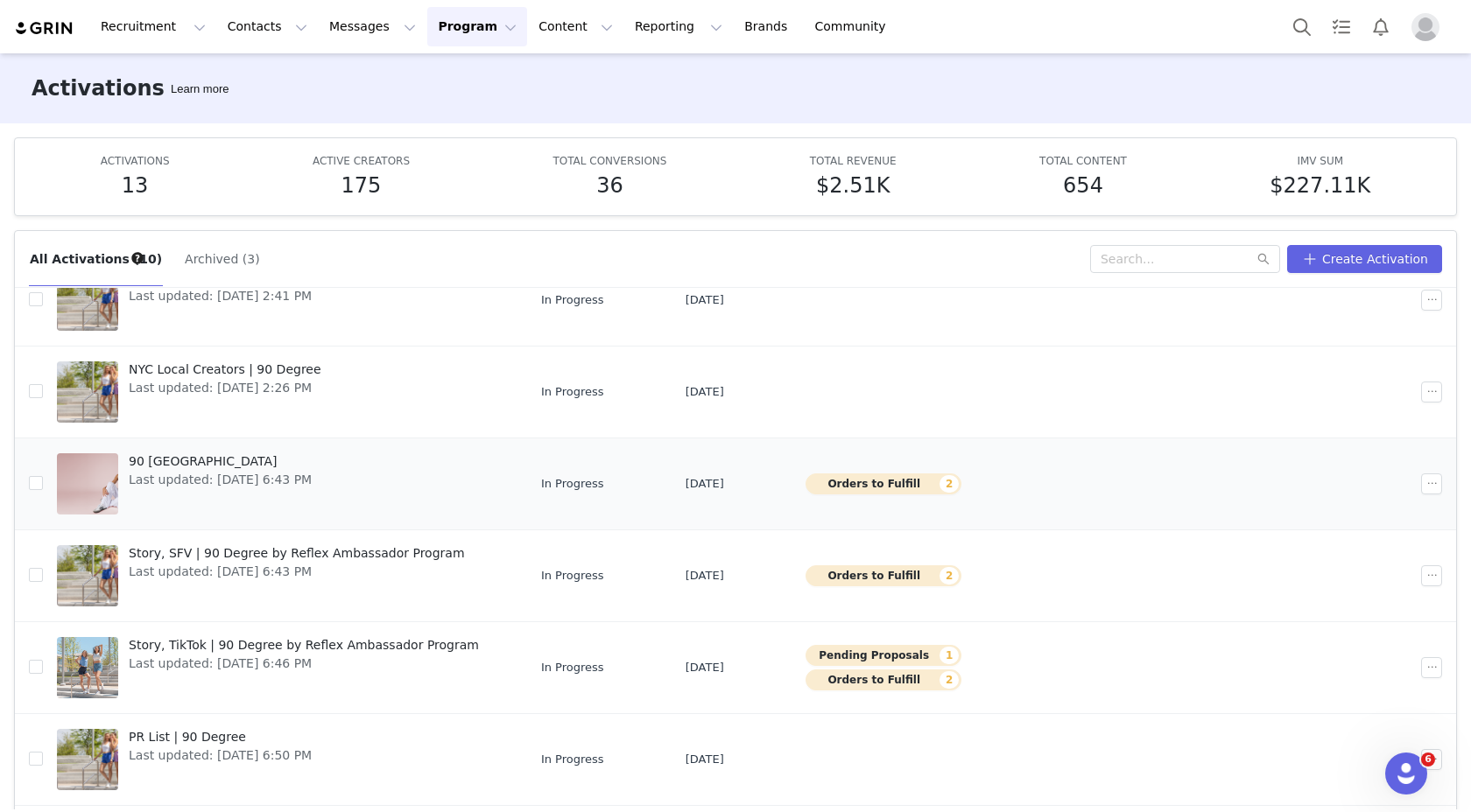
click at [389, 483] on link "90 Degree University Last updated: Sep 25, 2025 6:43 PM" at bounding box center [285, 484] width 456 height 70
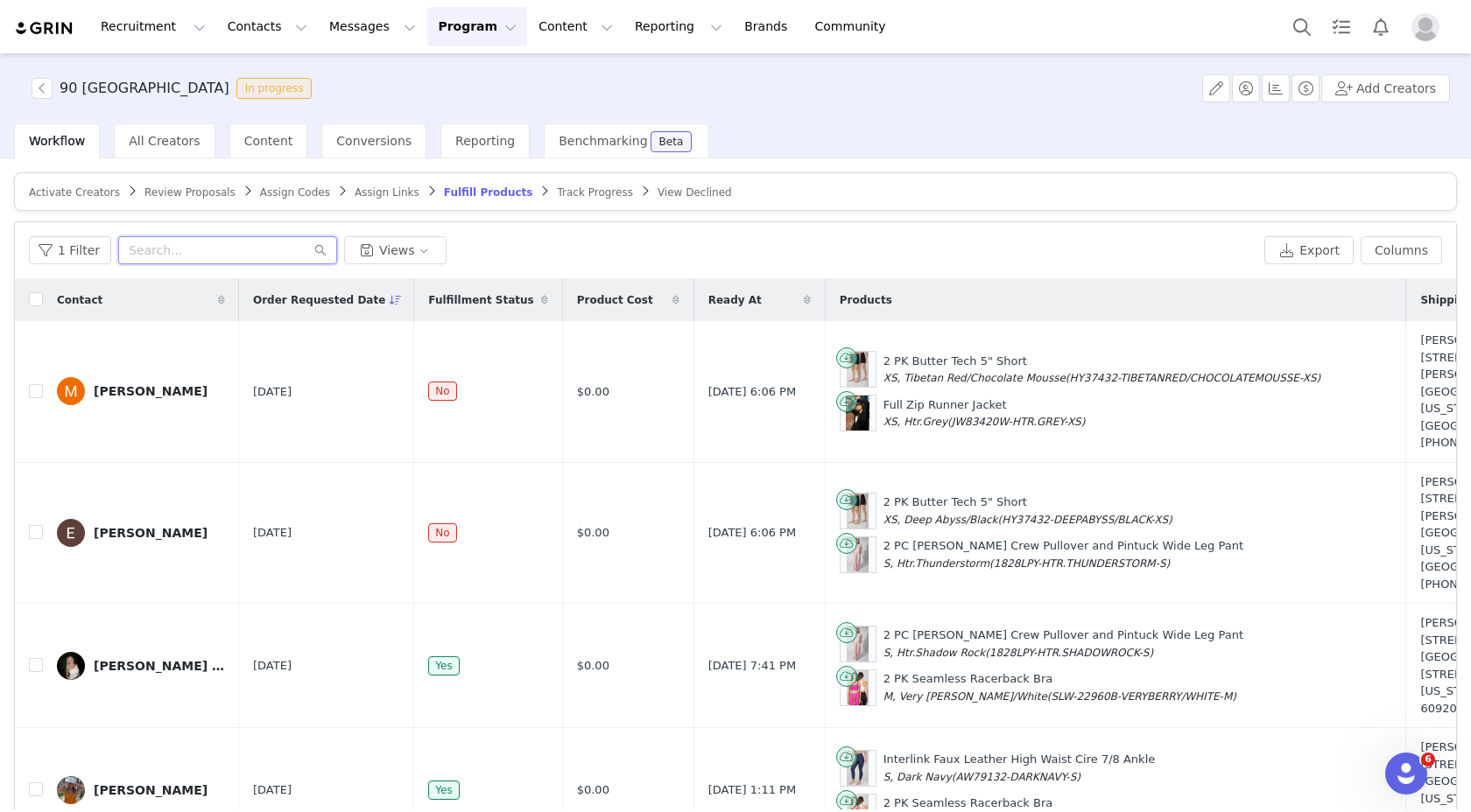
click at [205, 242] on input "text" at bounding box center [227, 250] width 219 height 28
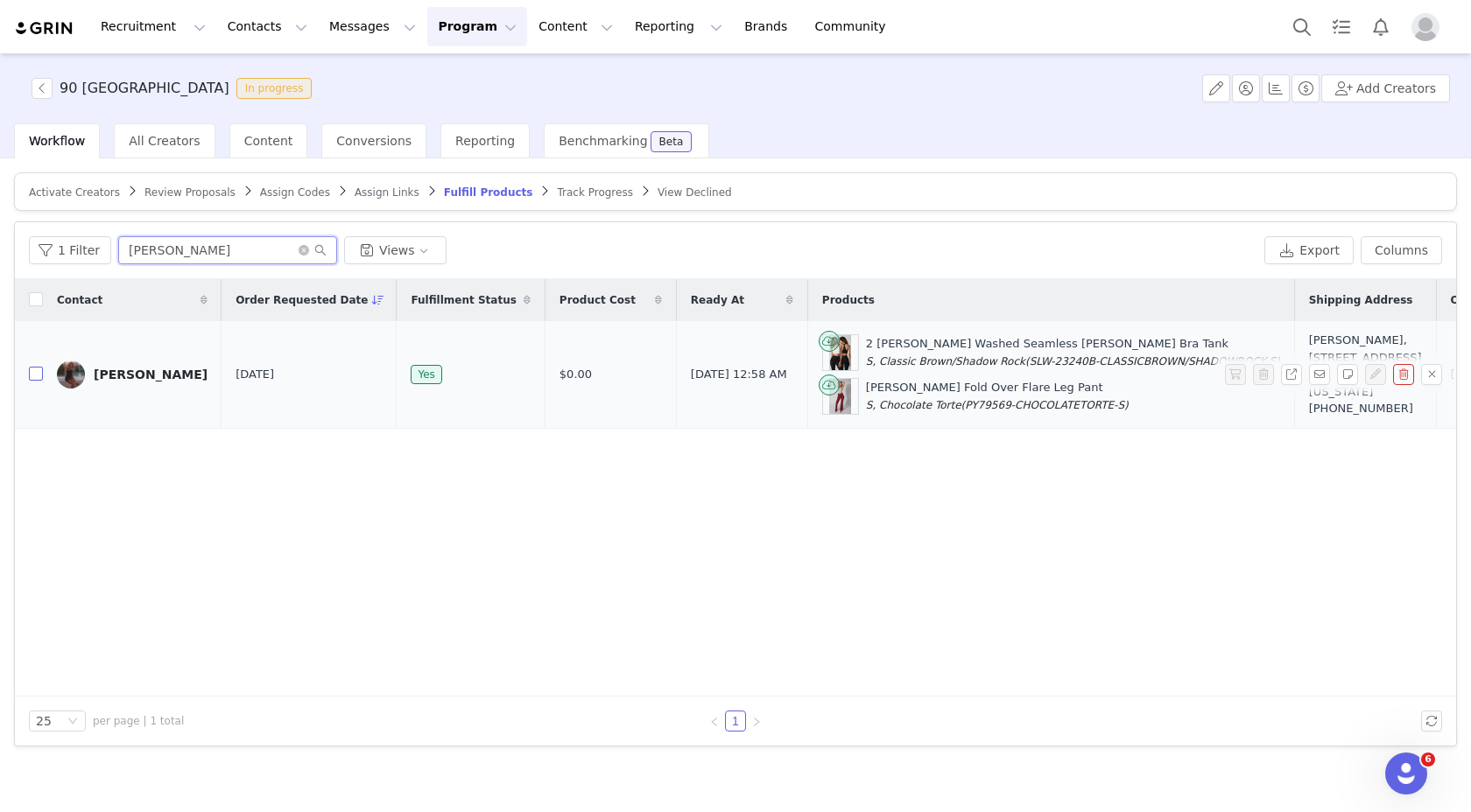
type input "julia"
click at [36, 381] on input "checkbox" at bounding box center [36, 373] width 14 height 14
checkbox input "true"
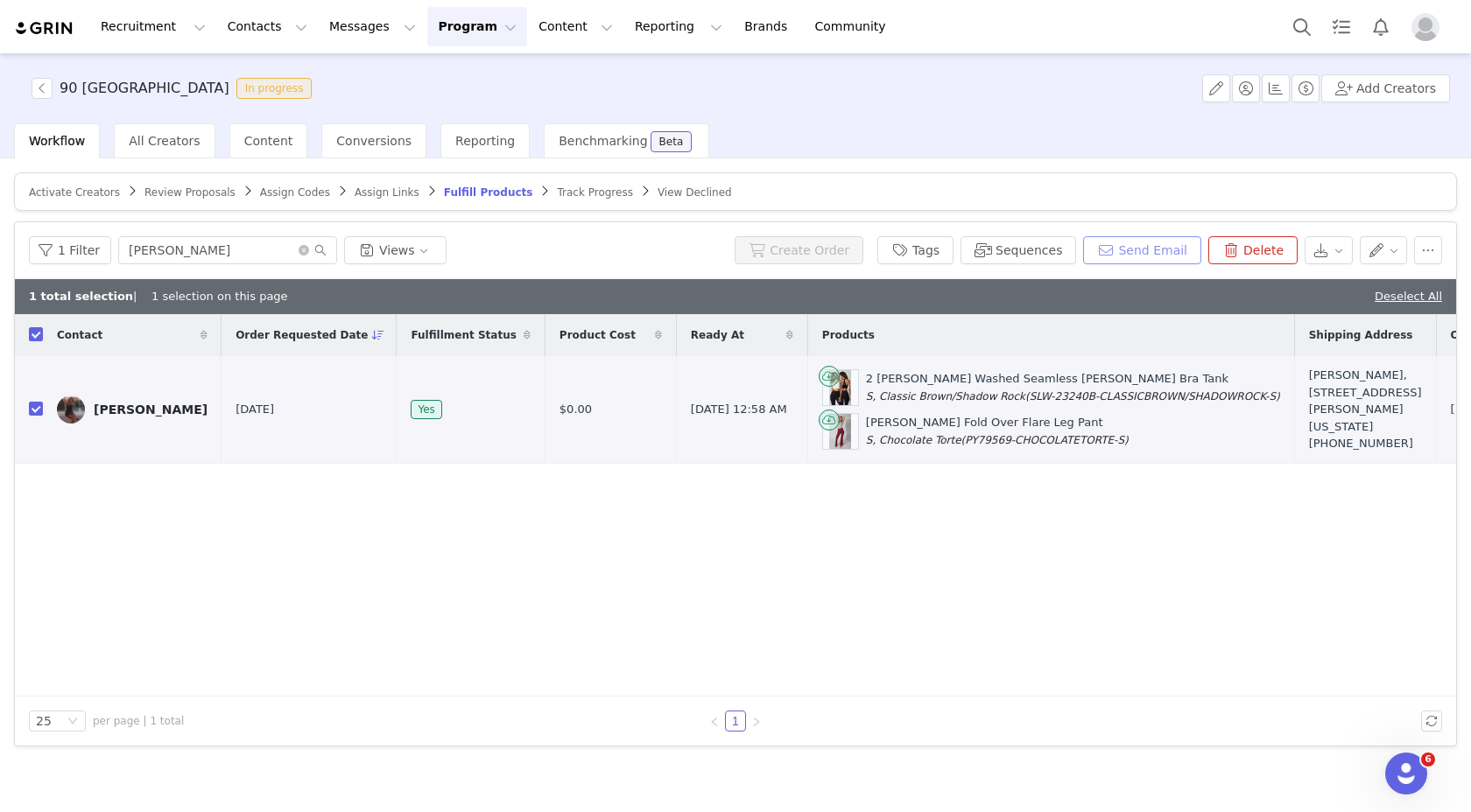
click at [1143, 248] on button "Send Email" at bounding box center [1142, 250] width 118 height 28
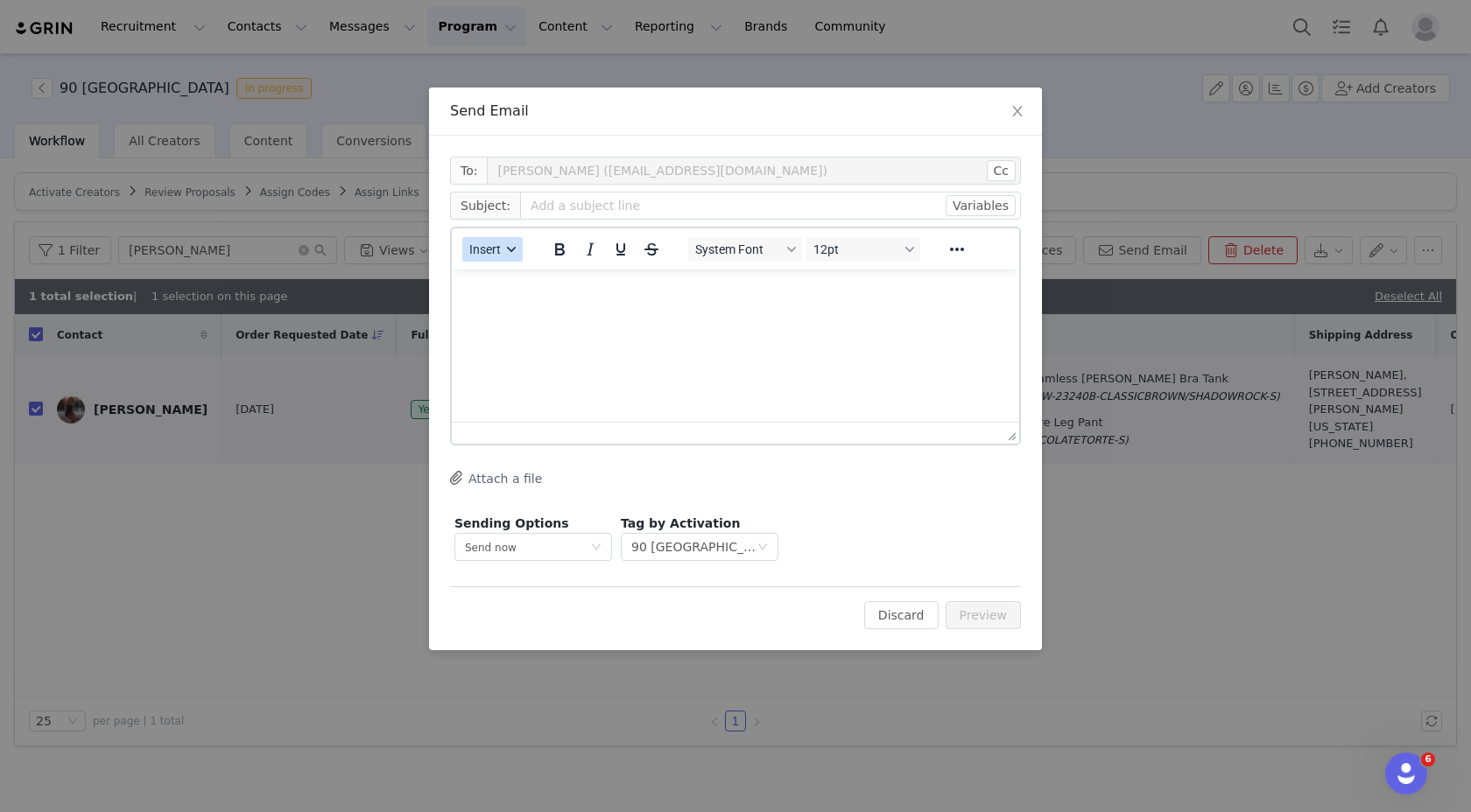
click at [498, 258] on button "Insert" at bounding box center [493, 249] width 60 height 24
click at [504, 276] on div "Insert Template" at bounding box center [556, 280] width 158 height 21
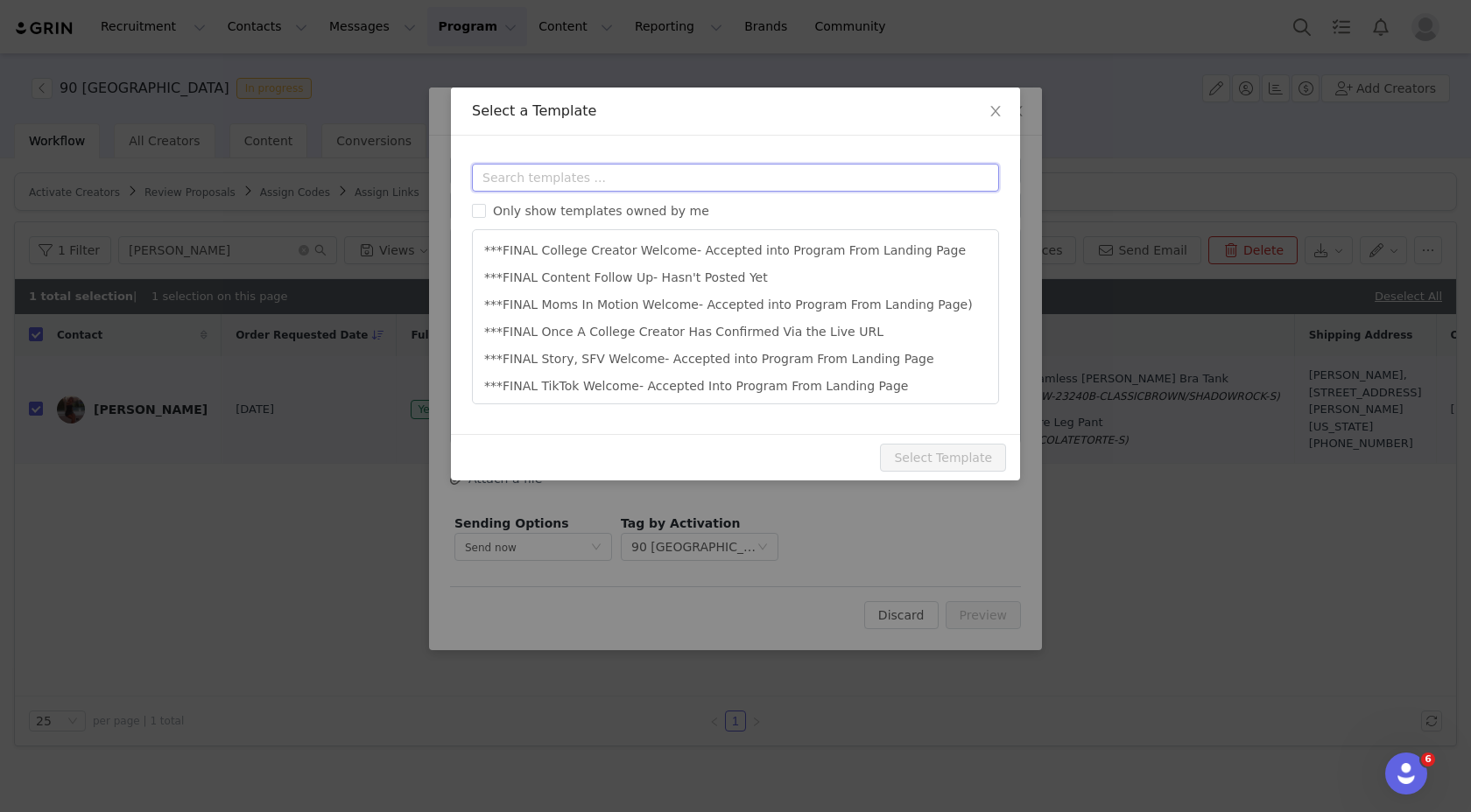
click at [575, 177] on input "text" at bounding box center [735, 178] width 527 height 28
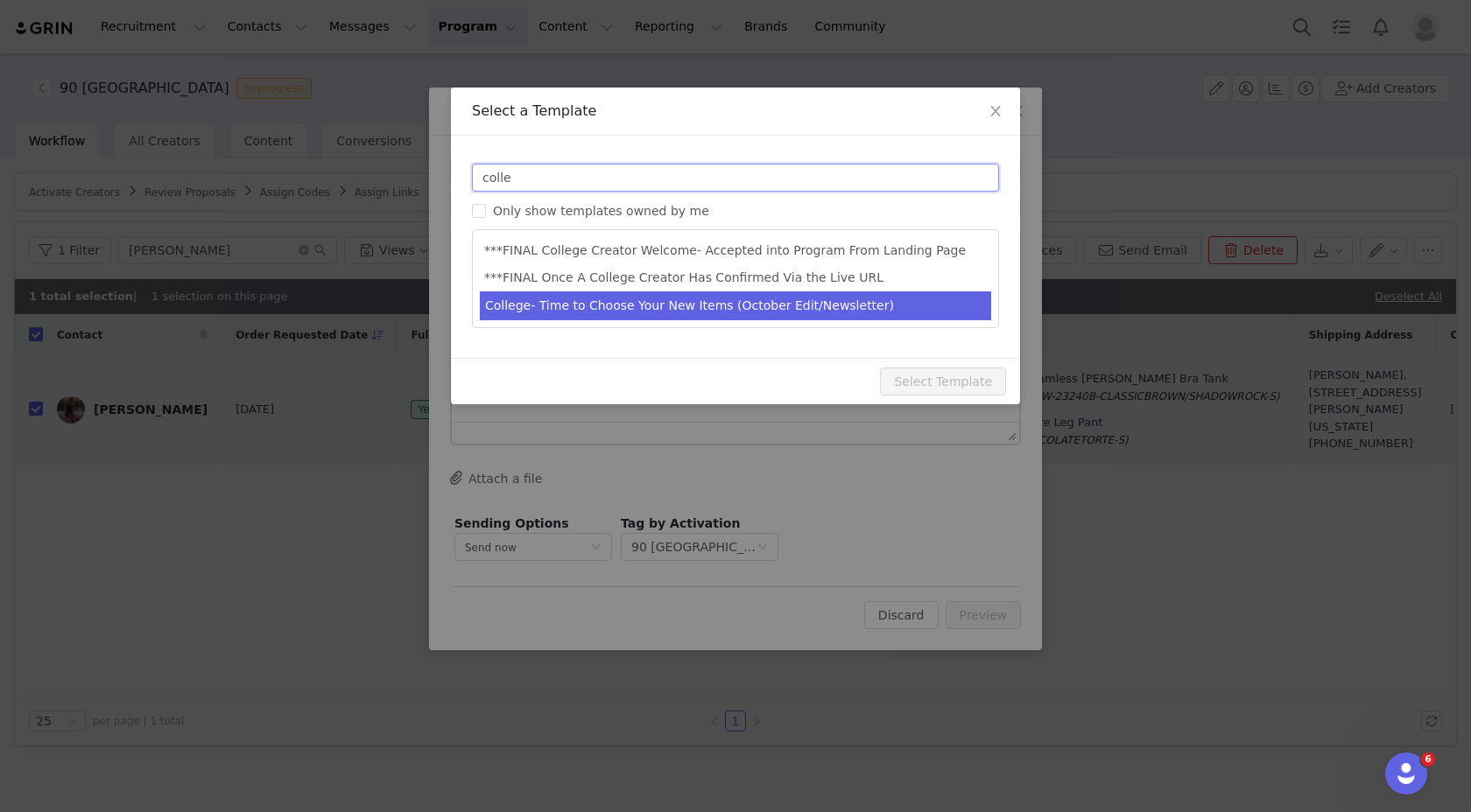
type input "colle"
click at [640, 300] on li "College- Time to Choose Your New Items (October Edit/Newsletter)" at bounding box center [735, 305] width 511 height 29
type input "The October 90 Degree by Reflex Edit Just Dropped- Curate Your PR Package Now! …"
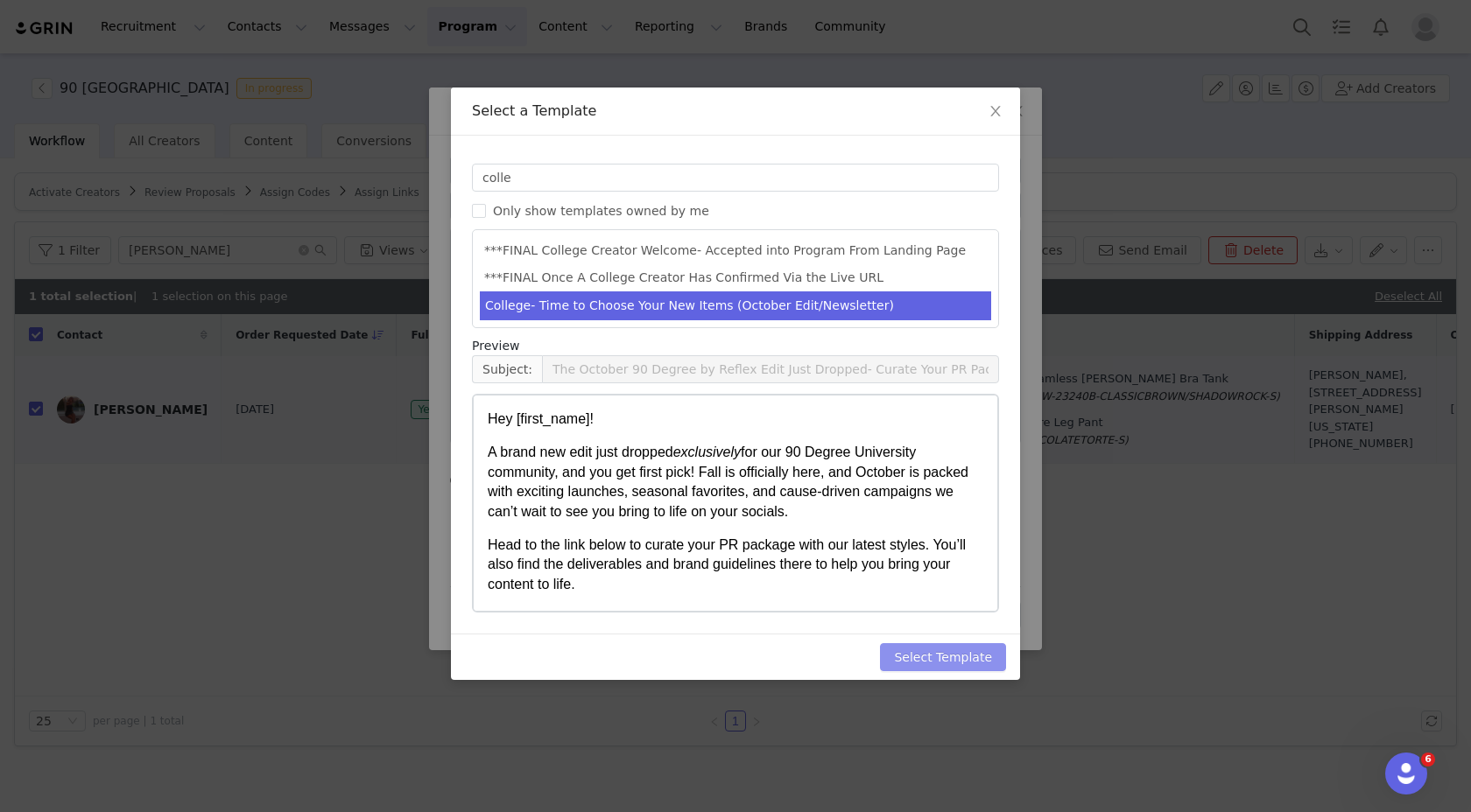
click at [900, 644] on button "Select Template" at bounding box center [943, 657] width 126 height 28
type input "The October 90 Degree by Reflex Edit Just Dropped- Curate Your PR Package Now! …"
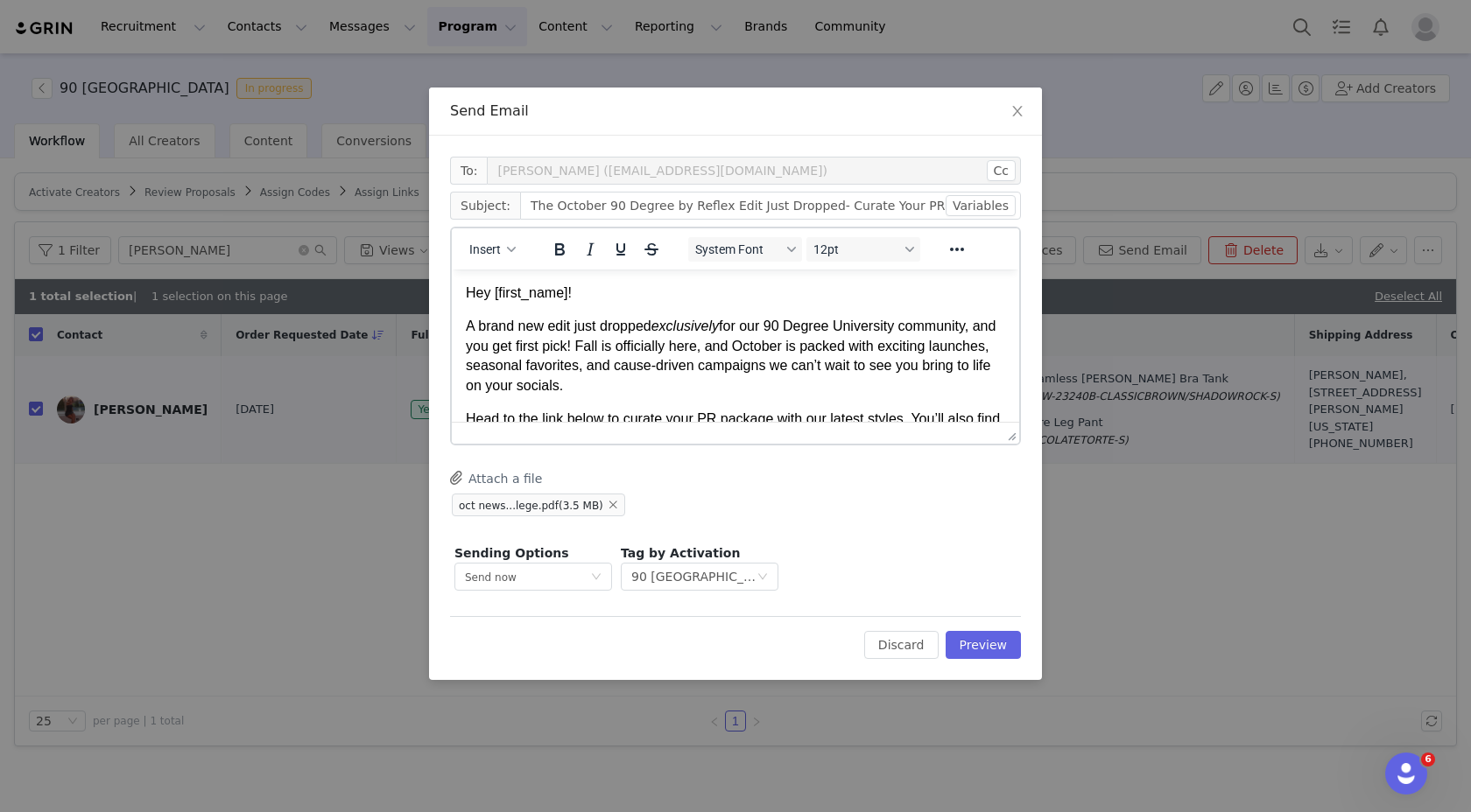
click at [858, 391] on p "A brand new edit just dropped exclusively for our 90 Degree University communit…" at bounding box center [735, 356] width 540 height 79
click at [975, 647] on button "Preview" at bounding box center [983, 645] width 76 height 28
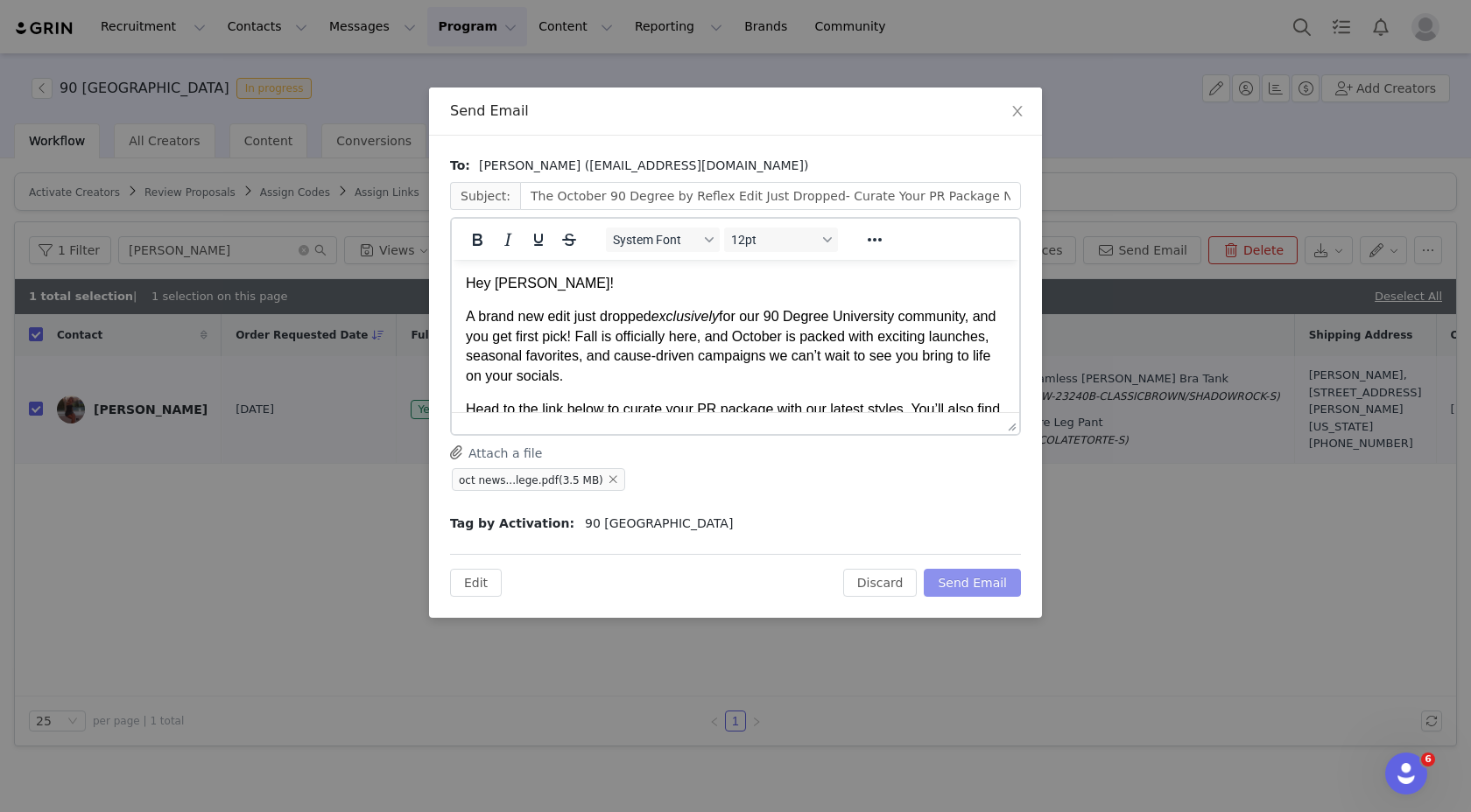
click at [964, 583] on button "Send Email" at bounding box center [972, 583] width 97 height 28
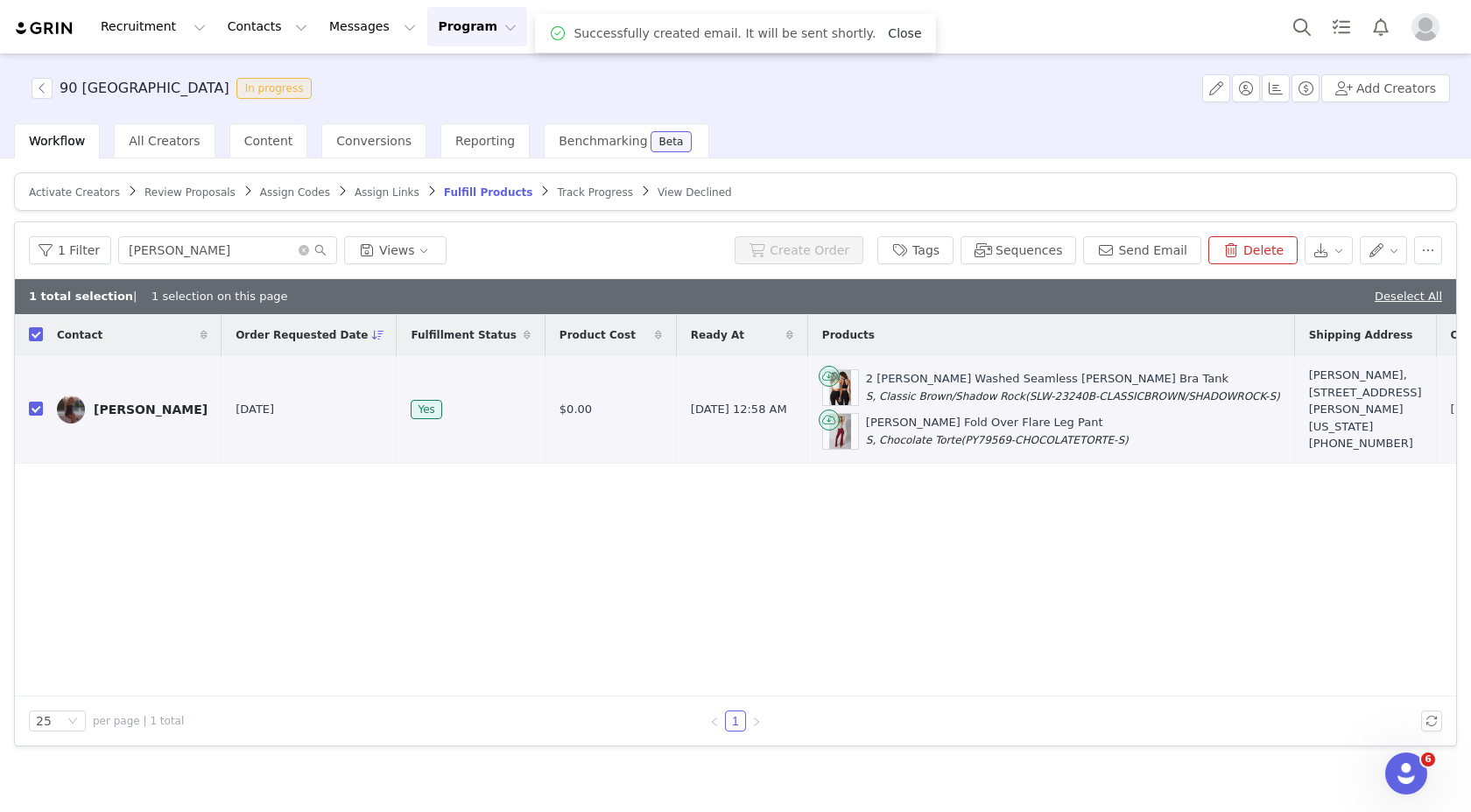
click at [905, 32] on link "Close" at bounding box center [903, 33] width 33 height 14
click at [447, 24] on button "Program Program" at bounding box center [477, 26] width 100 height 39
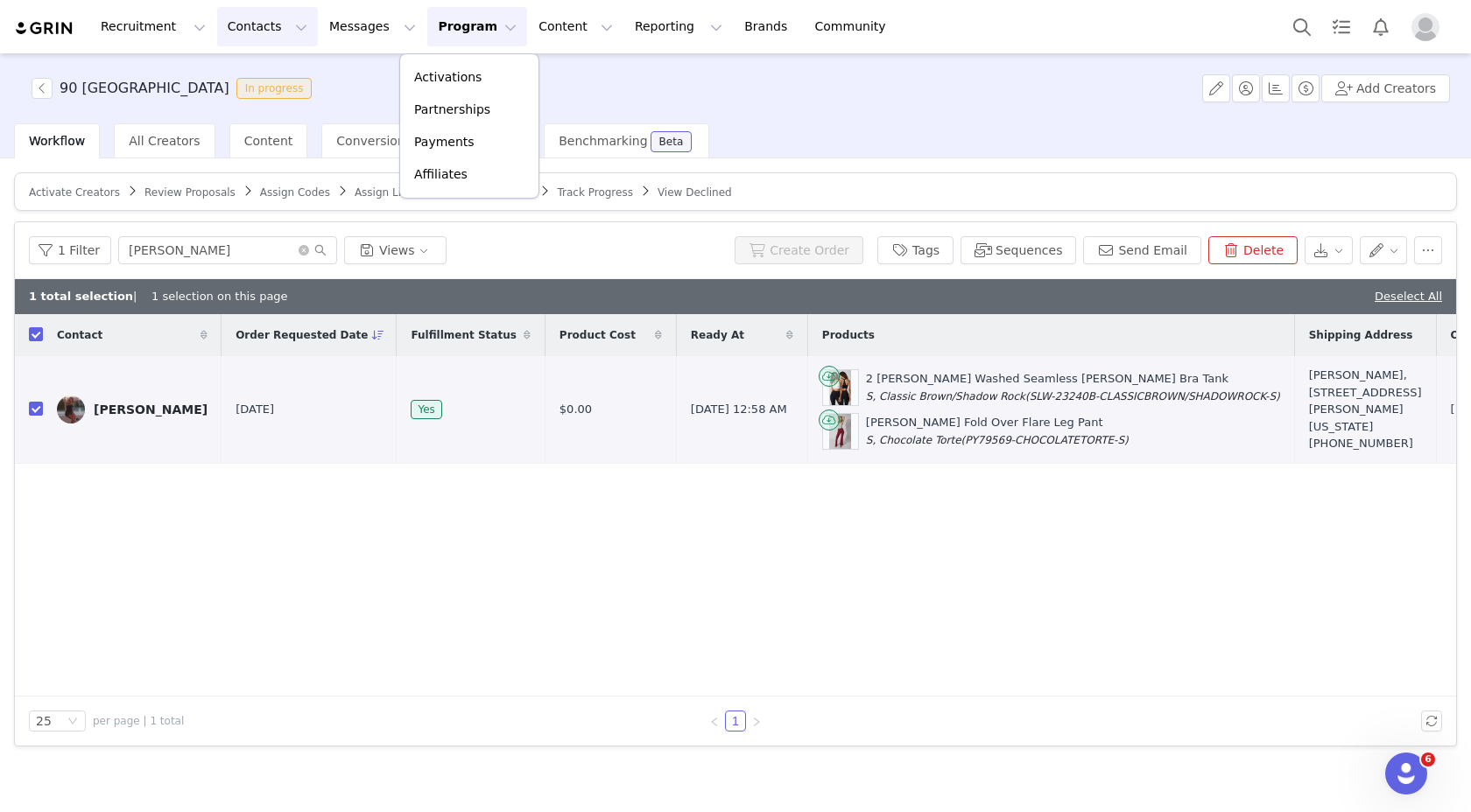
click at [251, 21] on button "Contacts Contacts" at bounding box center [267, 26] width 101 height 39
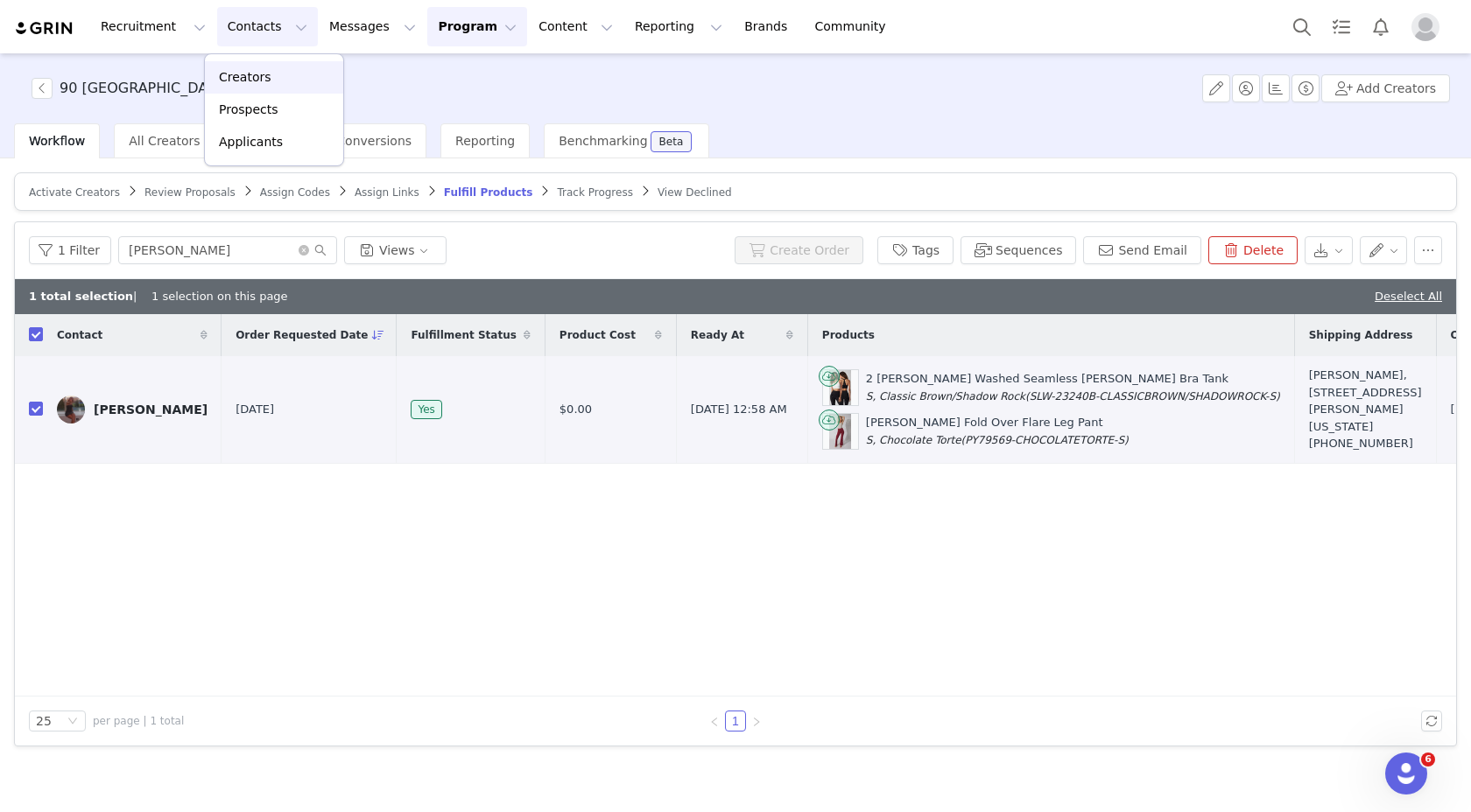
click at [274, 79] on div "Creators" at bounding box center [274, 78] width 117 height 19
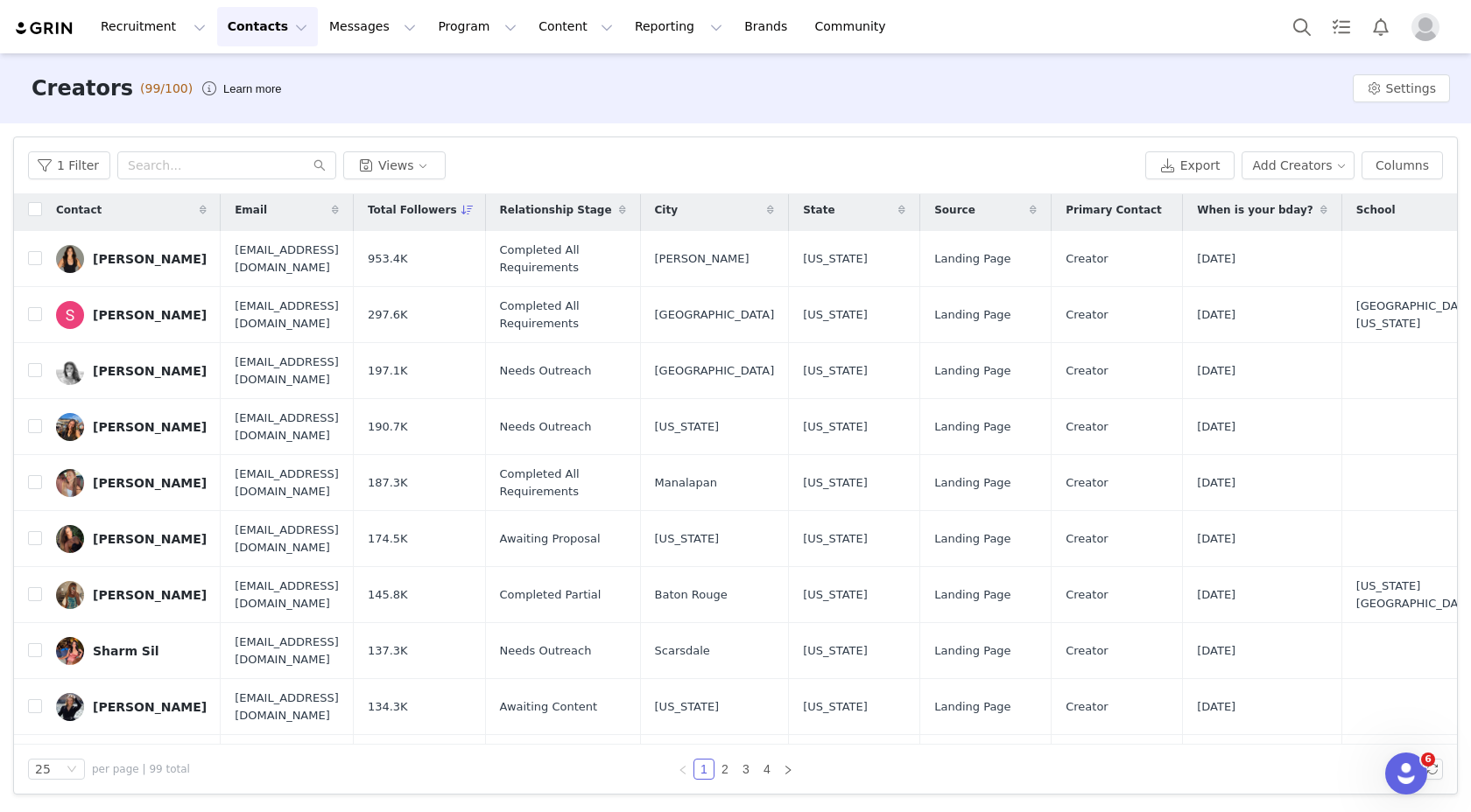
scroll to position [874, 0]
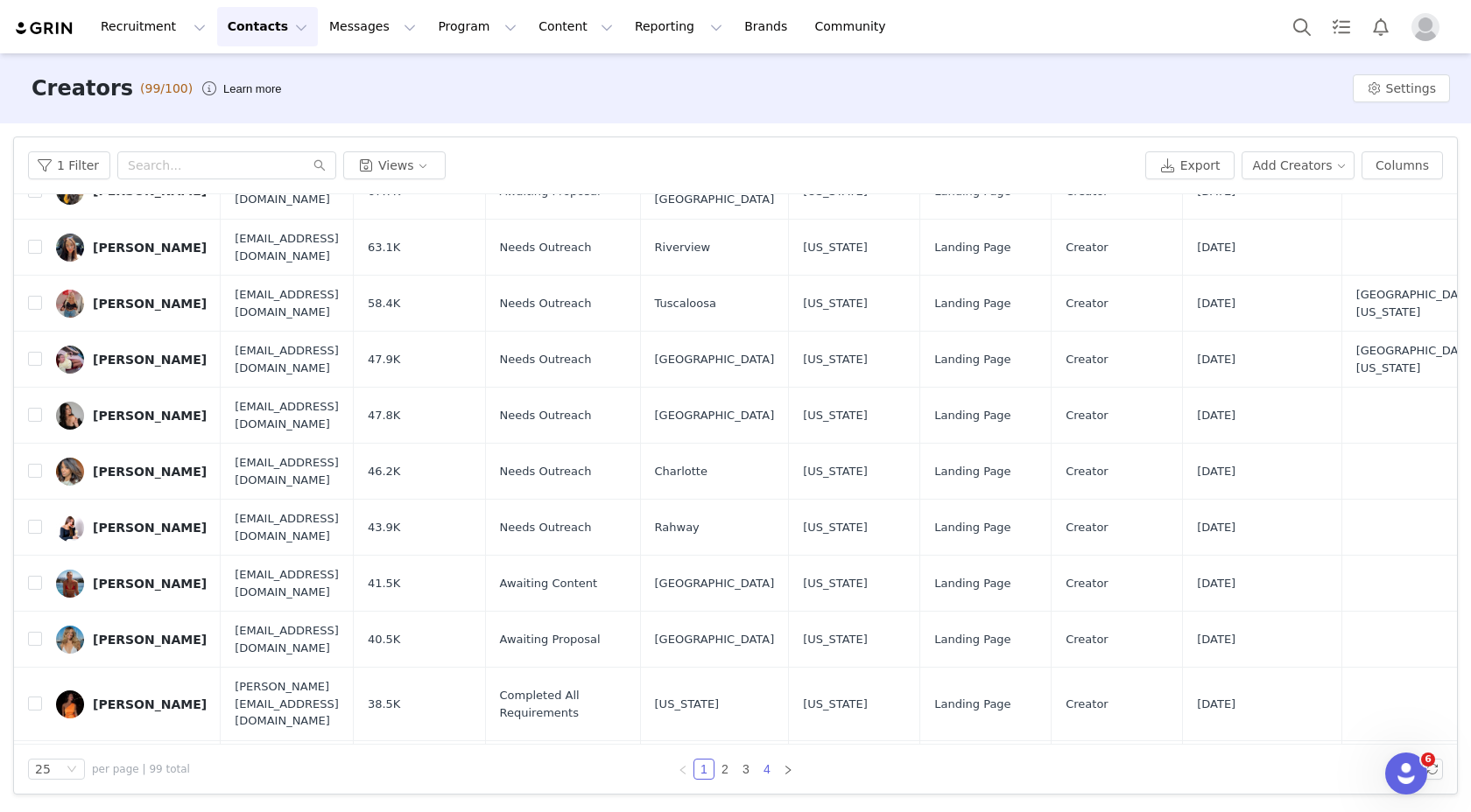
click at [767, 764] on link "4" at bounding box center [767, 769] width 19 height 19
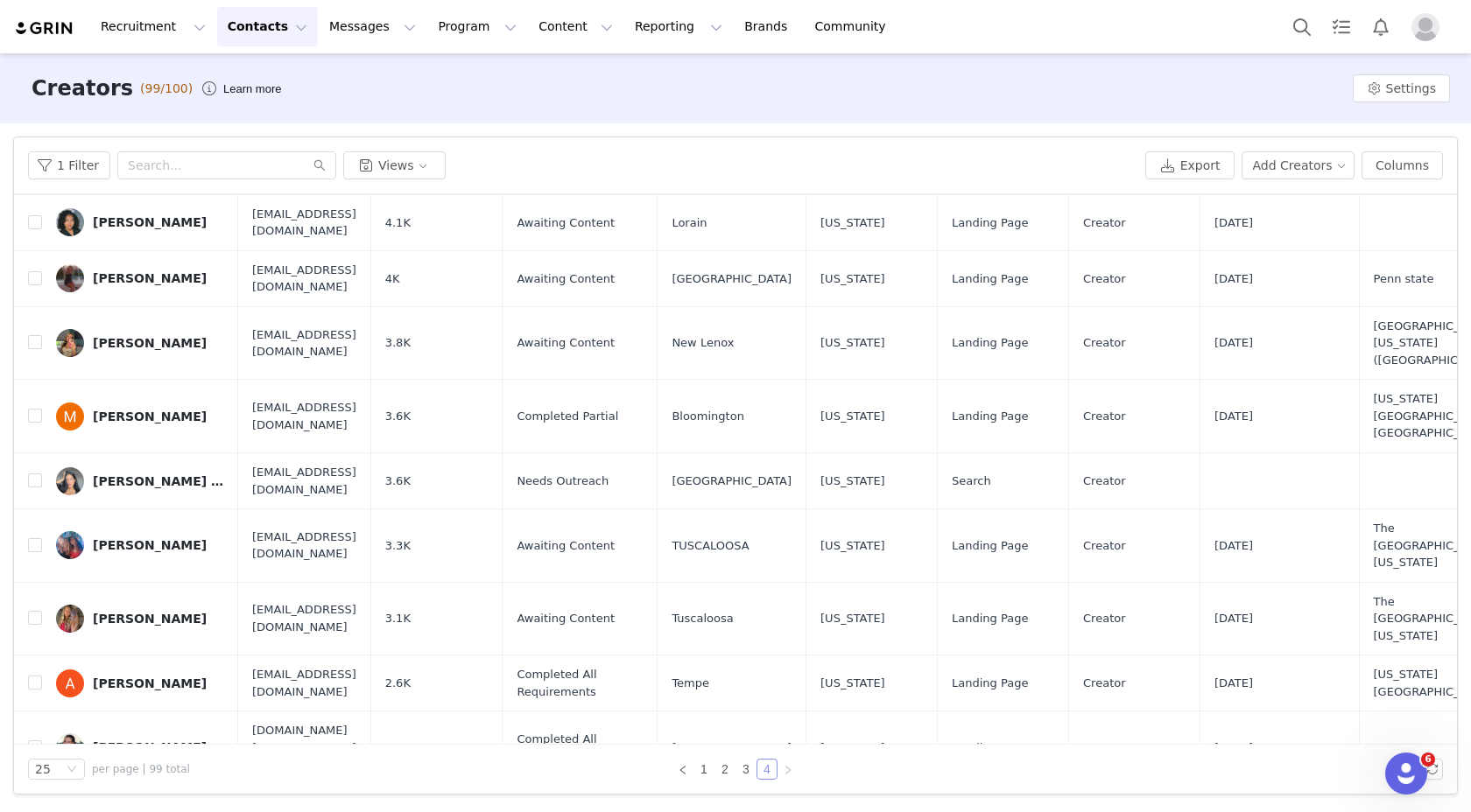
scroll to position [614, 0]
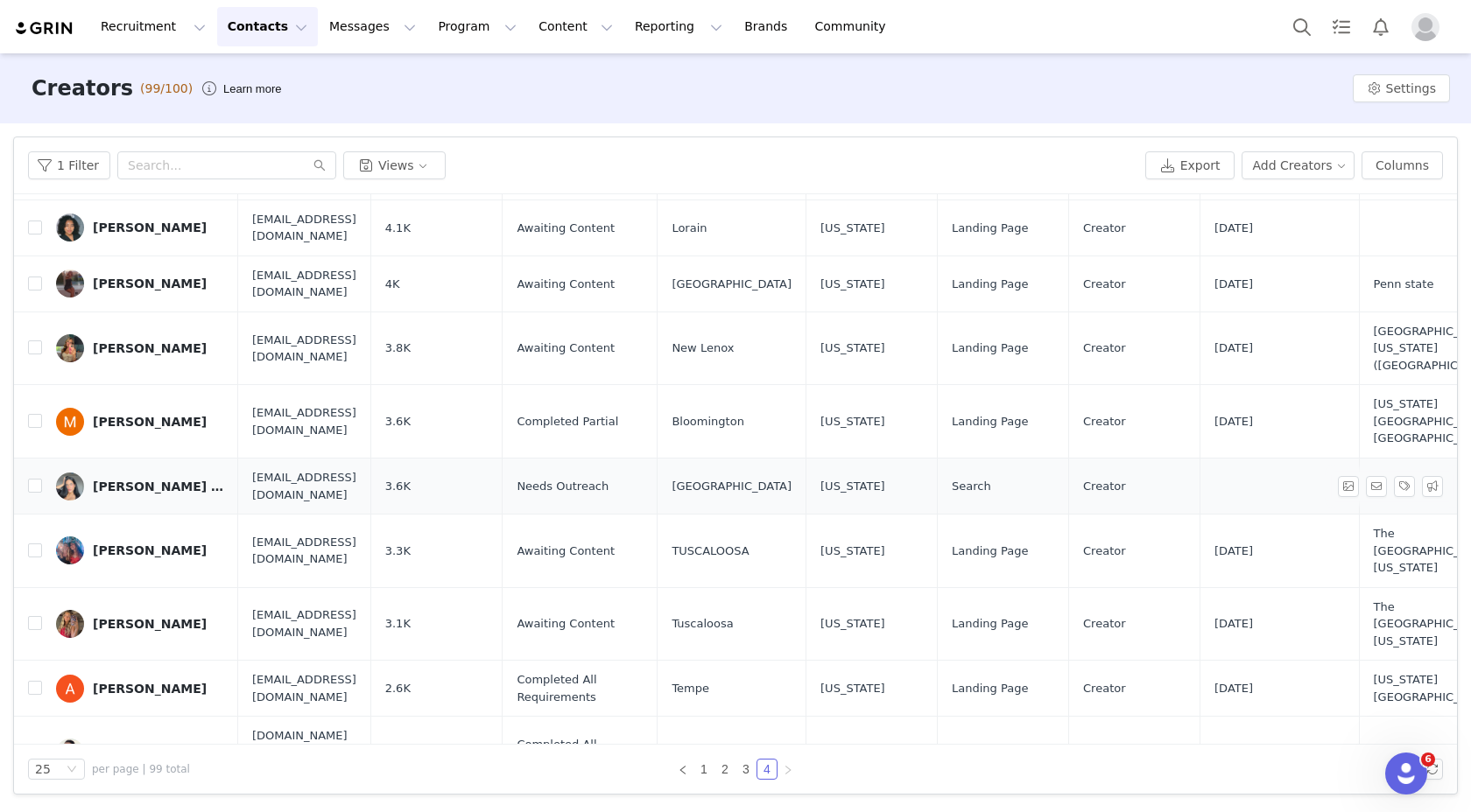
click at [183, 479] on div "[PERSON_NAME] | [GEOGRAPHIC_DATA]" at bounding box center [159, 486] width 132 height 14
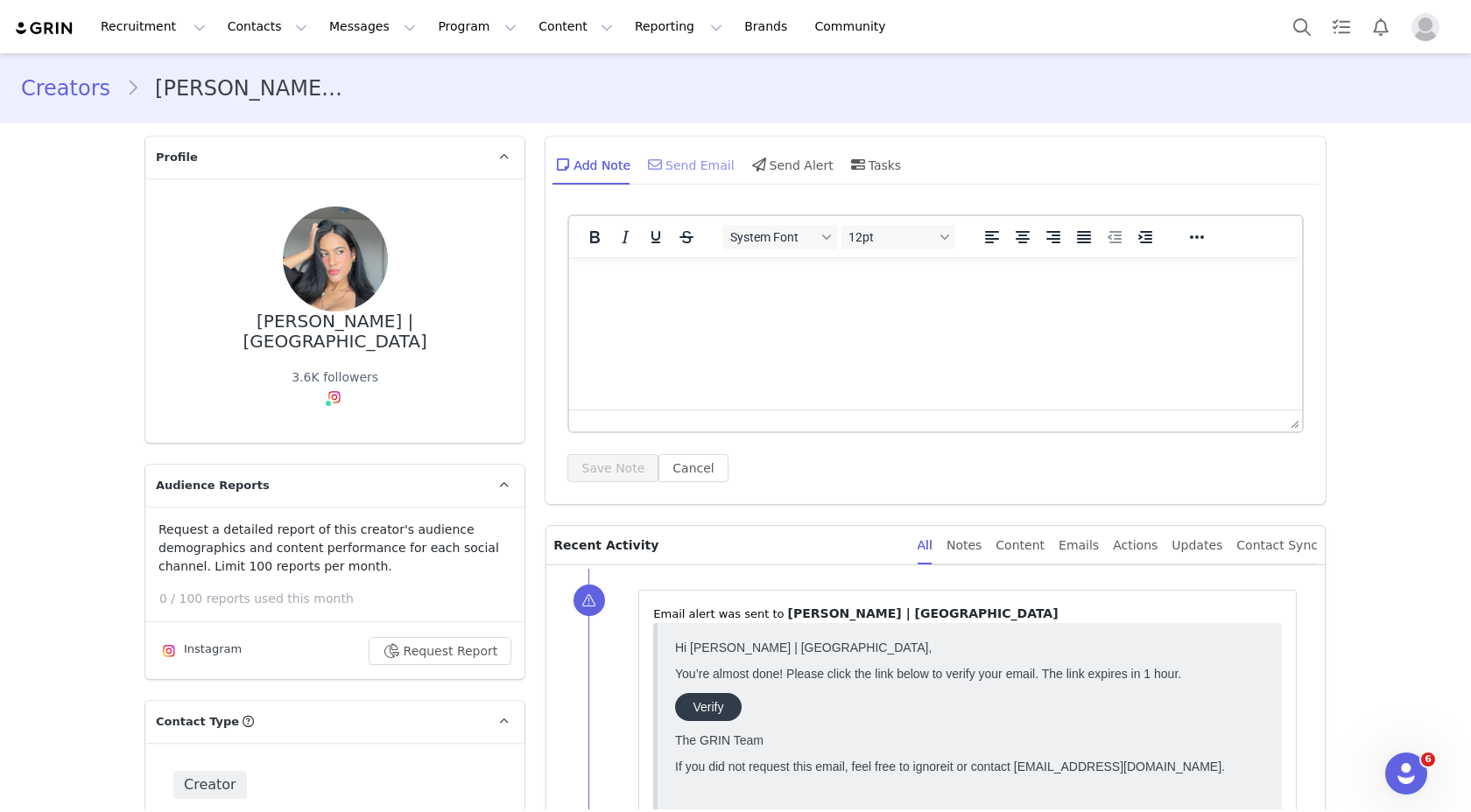
click at [677, 166] on div "Send Email" at bounding box center [689, 164] width 90 height 42
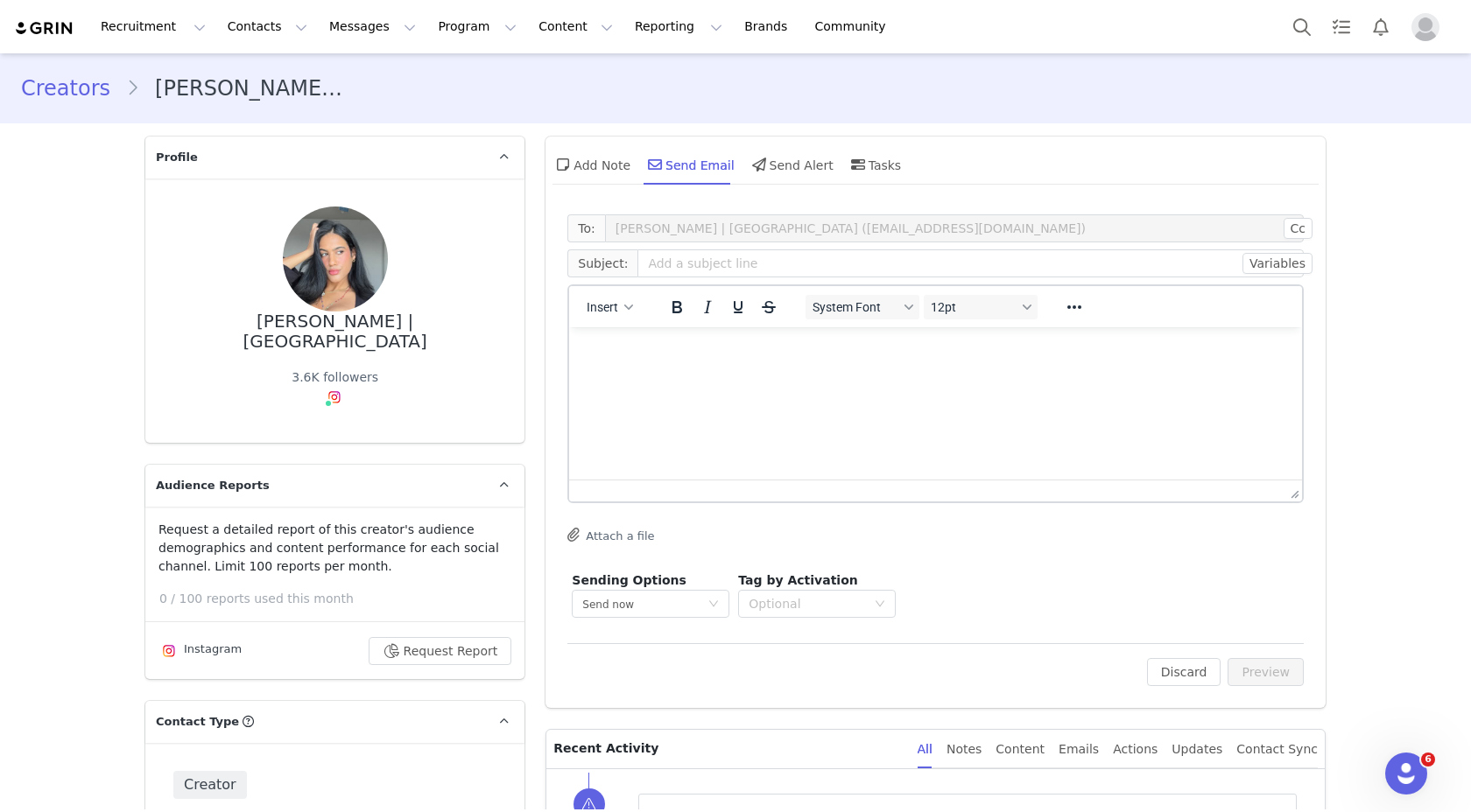
click at [594, 320] on div "Insert" at bounding box center [610, 306] width 83 height 34
click at [604, 316] on button "Insert" at bounding box center [610, 307] width 60 height 24
click at [630, 336] on div "Insert Template" at bounding box center [667, 337] width 158 height 21
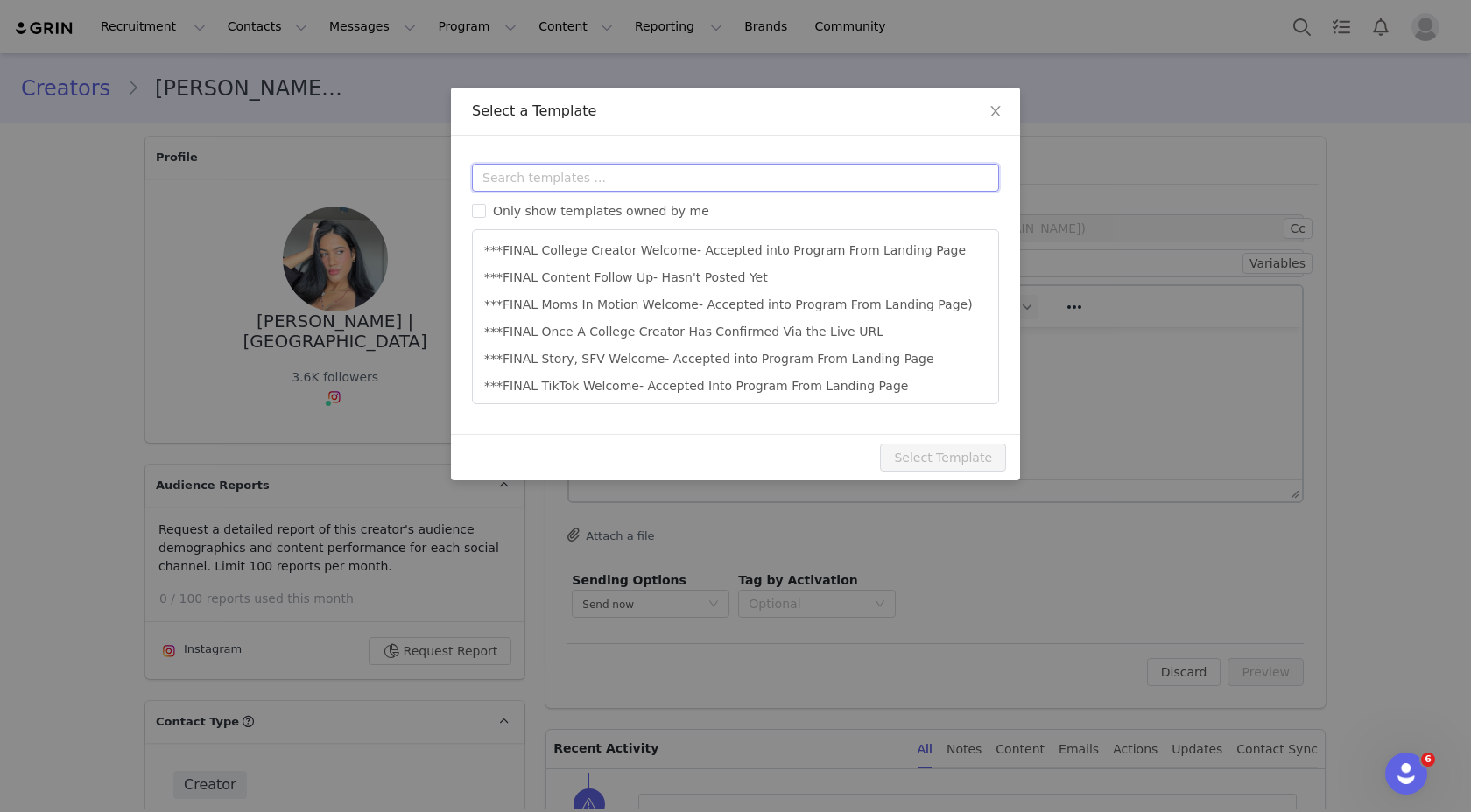
click at [602, 185] on input "text" at bounding box center [735, 178] width 527 height 28
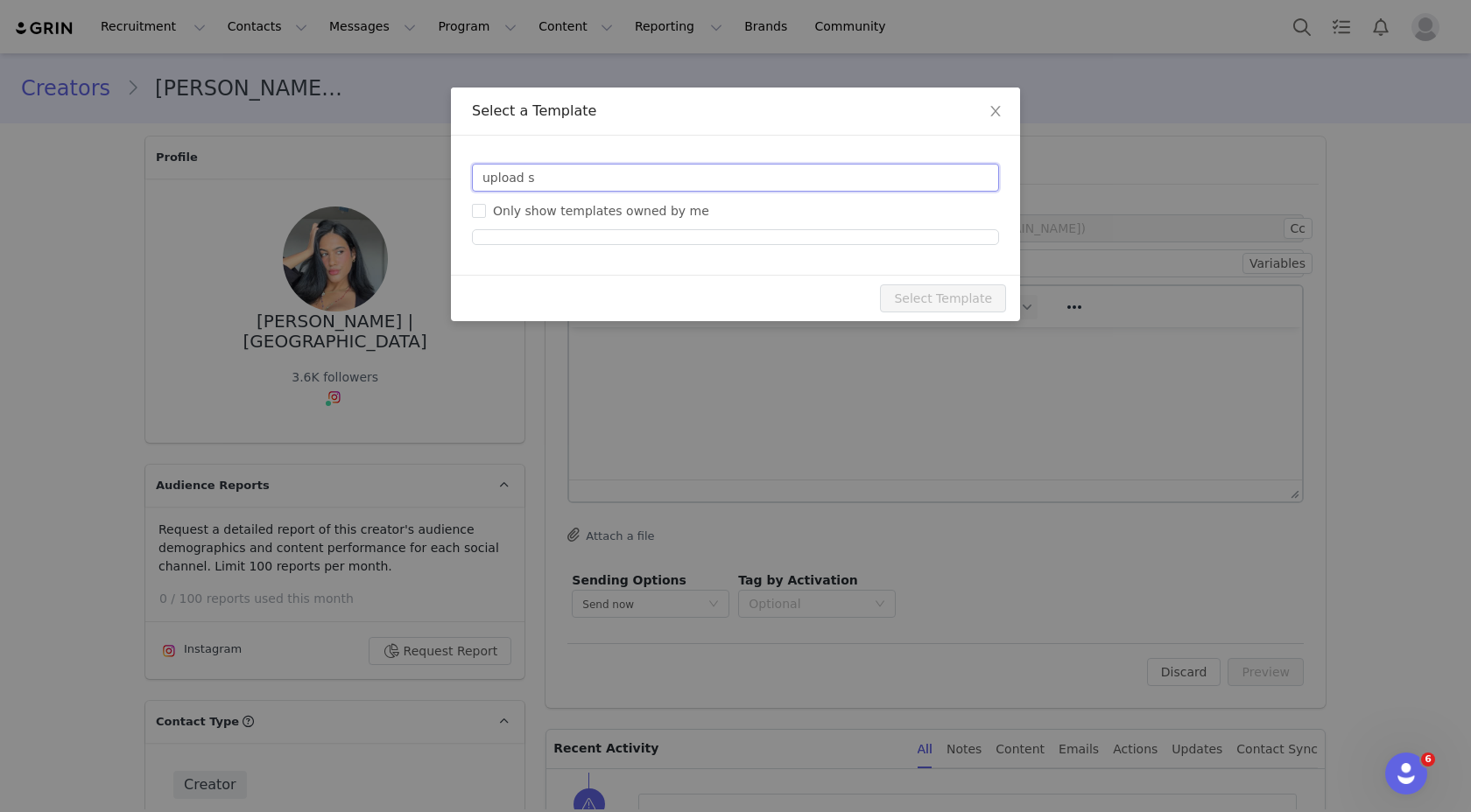
type input "upload"
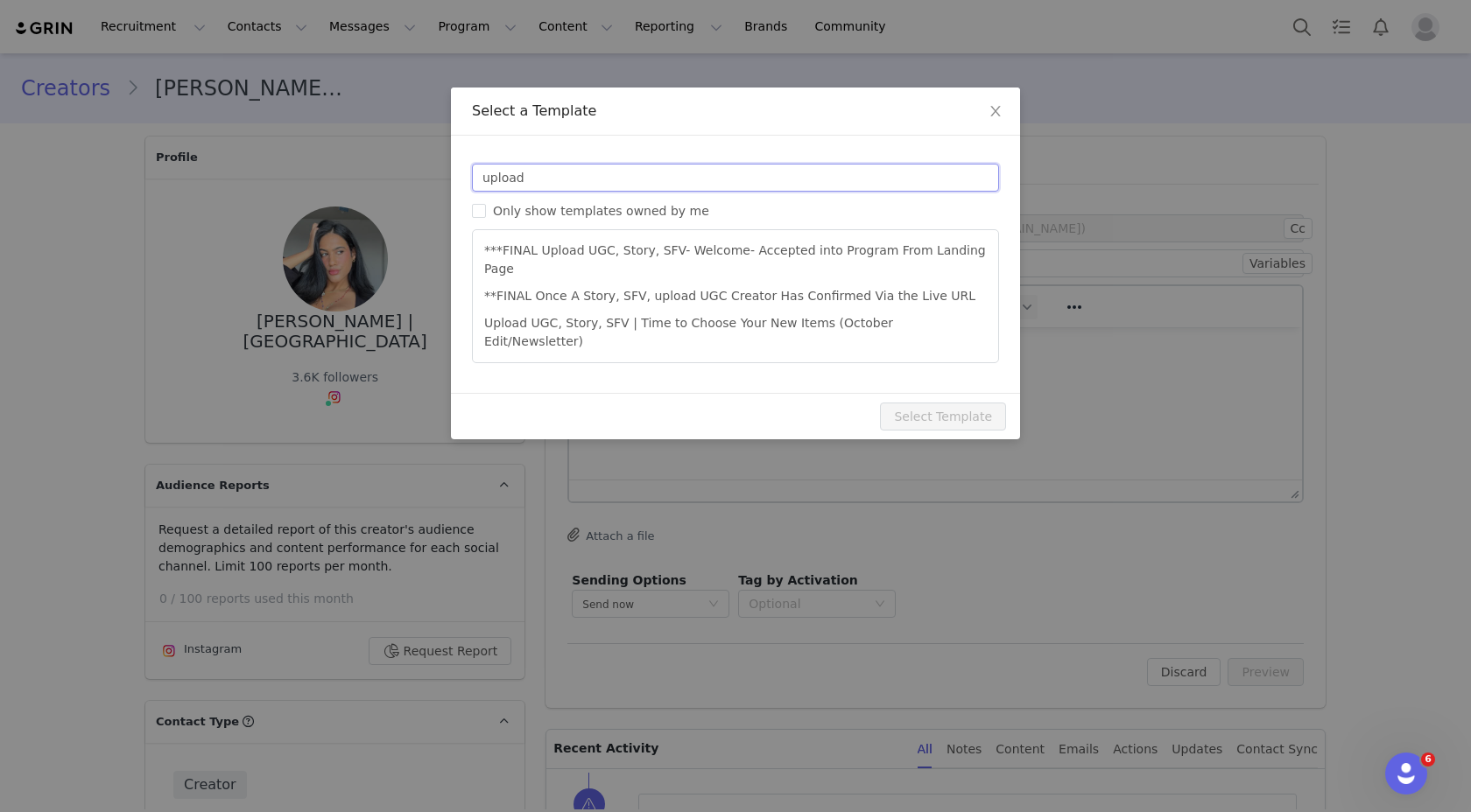
drag, startPoint x: 638, startPoint y: 172, endPoint x: 428, endPoint y: 172, distance: 210.0
click at [428, 172] on div "Select a Template Templates upload Only show templates owned by me ***FINAL Upl…" at bounding box center [735, 406] width 1471 height 812
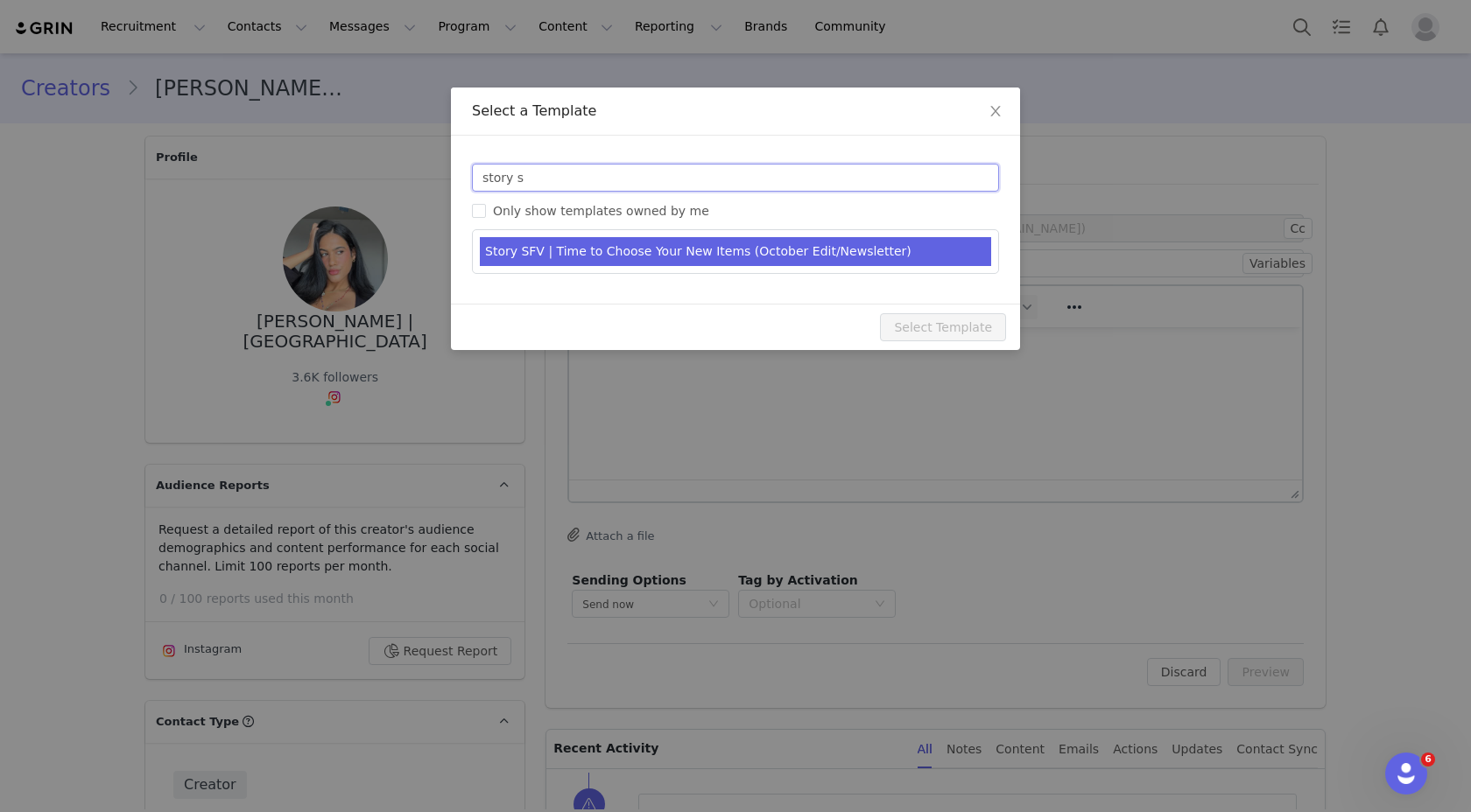
type input "story s"
type input "The October 90 Degree by Reflex Edit Just Dropped- Curate Your PR Package Now! …"
click at [603, 245] on li "Story SFV | Time to Choose Your New Items (October Edit/Newsletter)" at bounding box center [735, 251] width 511 height 29
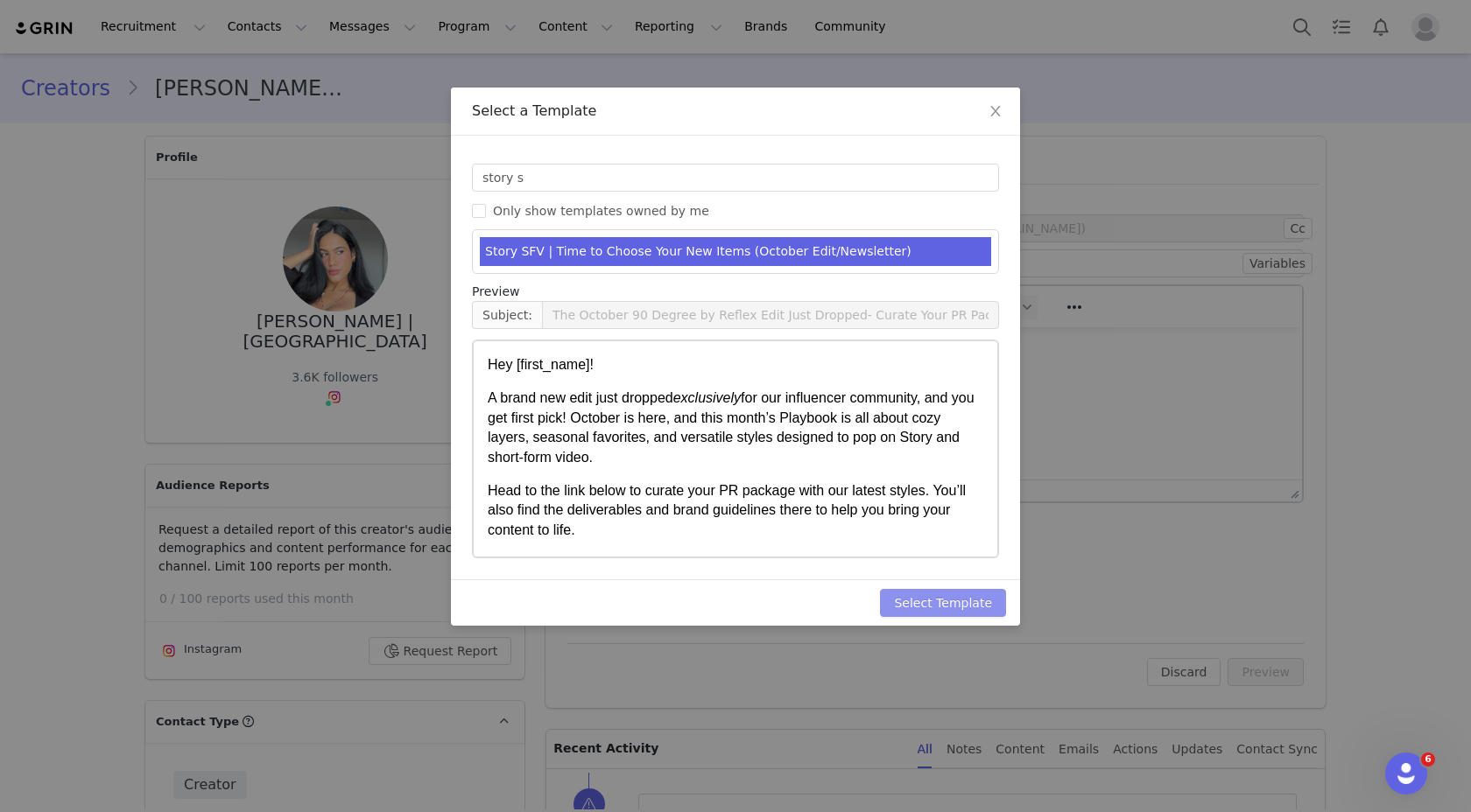
click at [916, 589] on button "Select Template" at bounding box center [943, 603] width 126 height 28
type input "The October 90 Degree by Reflex Edit Just Dropped- Curate Your PR Package Now! …"
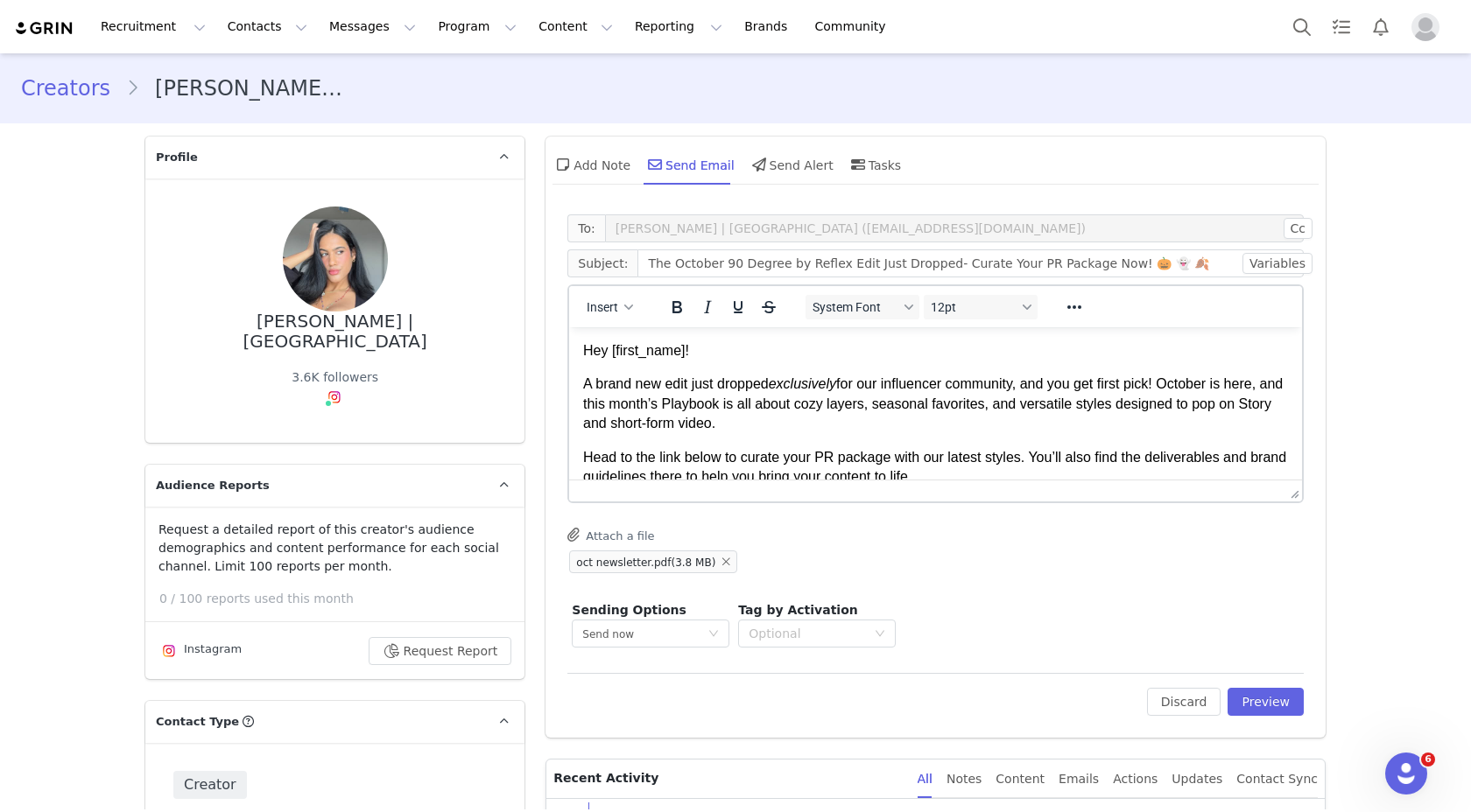
click at [851, 406] on p "A brand new edit just dropped exclusively for our influencer community, and you…" at bounding box center [935, 404] width 705 height 58
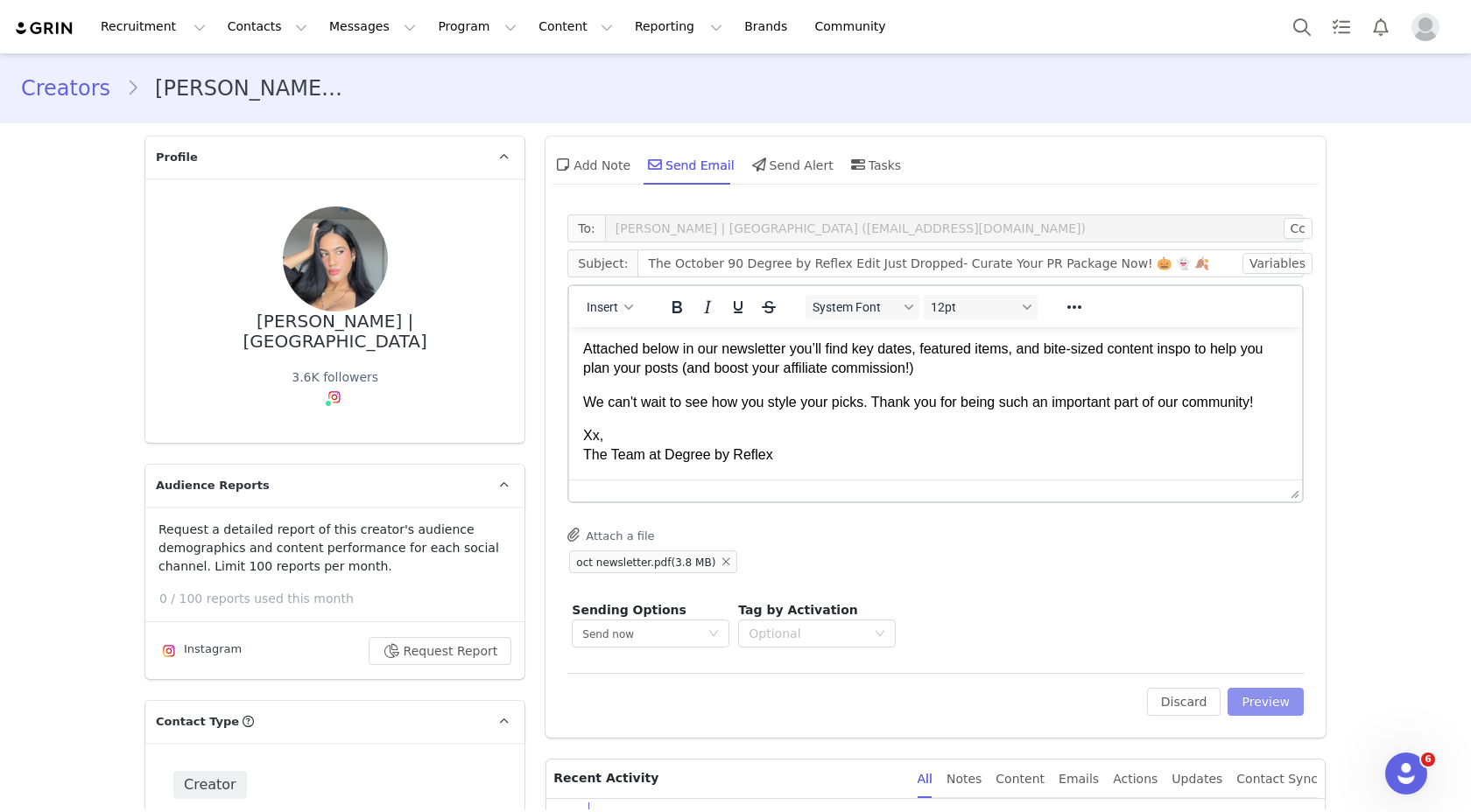
click at [1245, 702] on button "Preview" at bounding box center [1265, 702] width 76 height 28
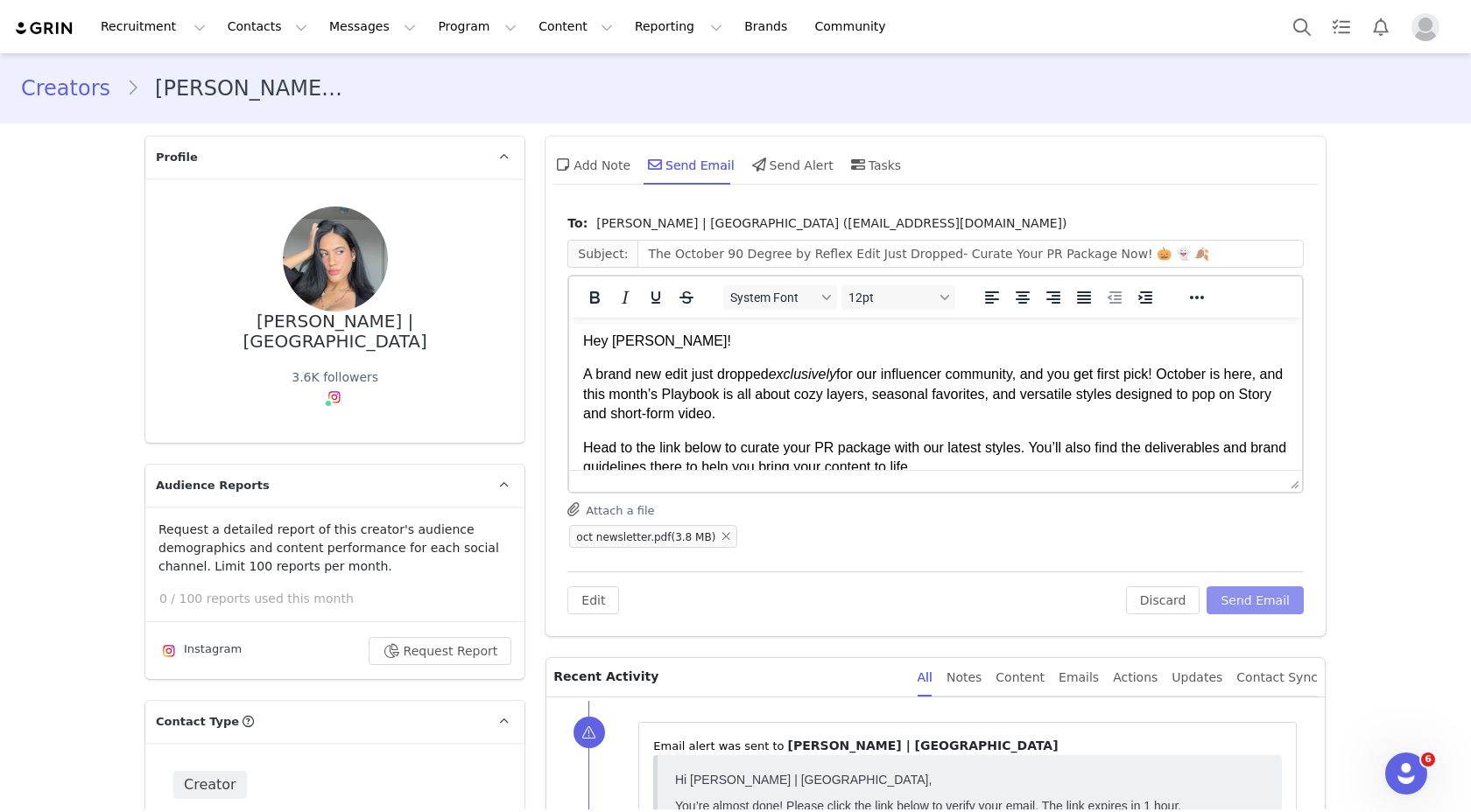
scroll to position [0, 0]
click at [1123, 394] on p "A brand new edit just dropped exclusively for our influencer community, and you…" at bounding box center [935, 394] width 705 height 58
click at [1238, 592] on button "Send Email" at bounding box center [1254, 601] width 97 height 28
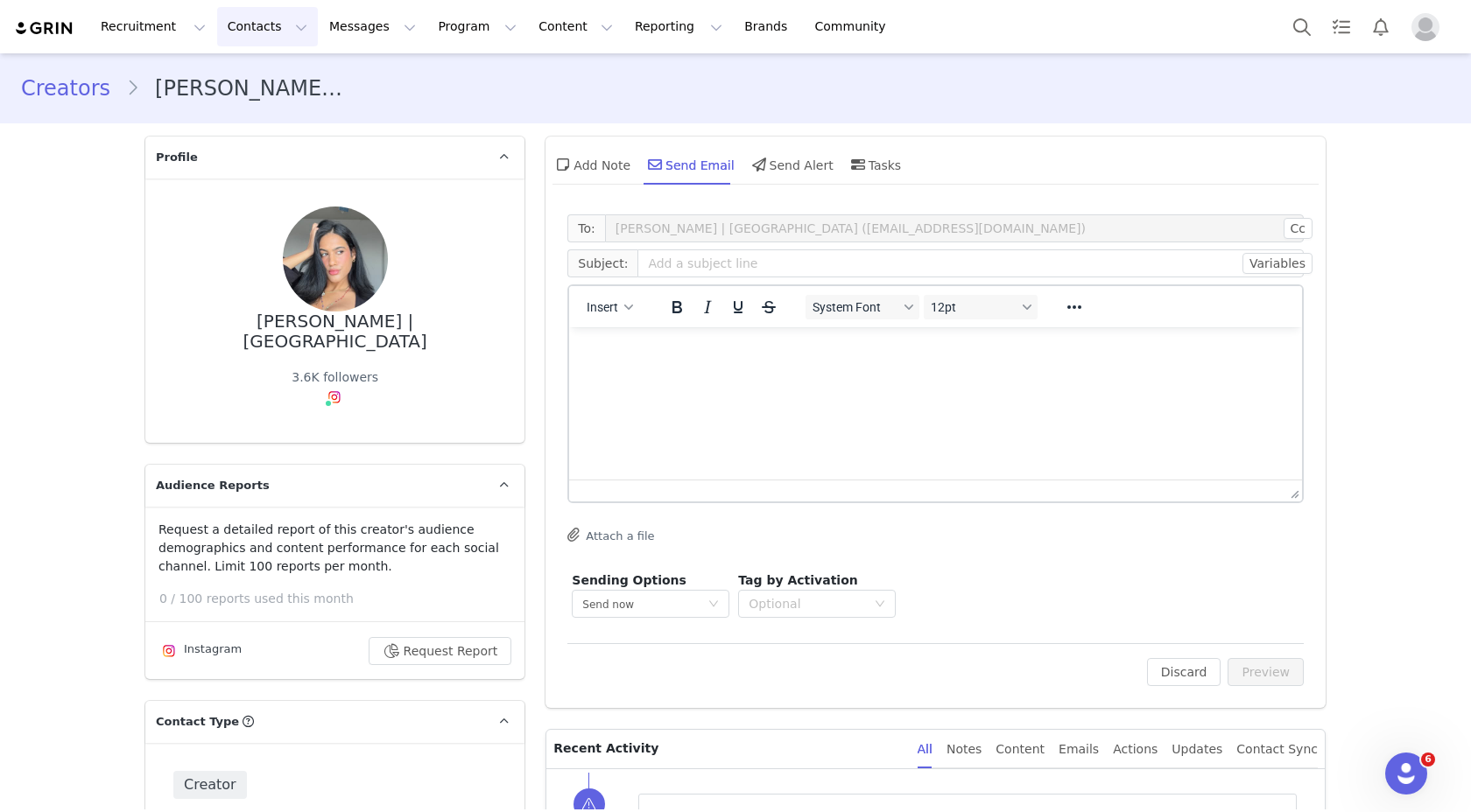
click at [229, 12] on button "Contacts Contacts" at bounding box center [267, 26] width 101 height 39
click at [247, 71] on p "Creators" at bounding box center [245, 78] width 53 height 19
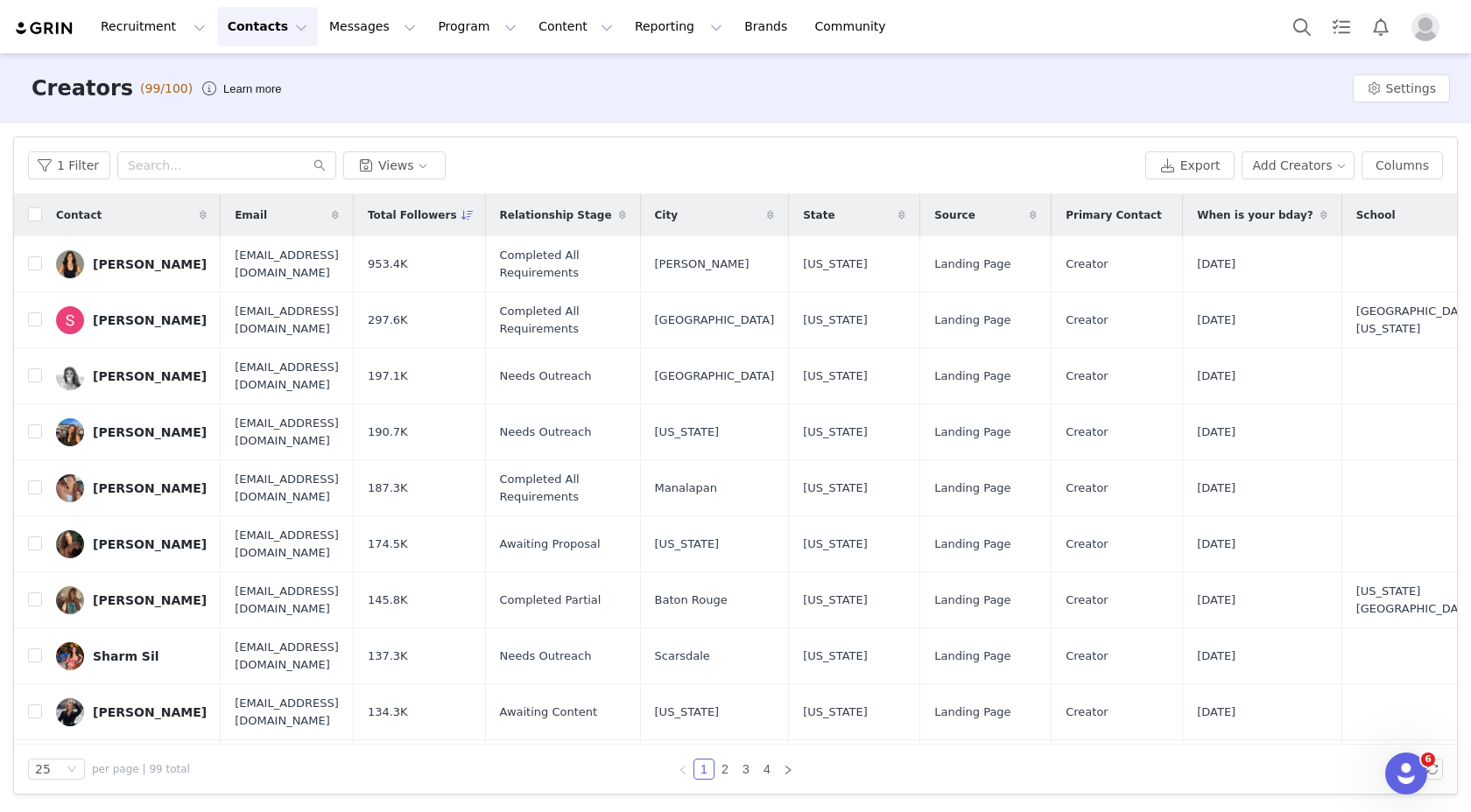
click at [236, 29] on button "Contacts Contacts" at bounding box center [267, 26] width 101 height 39
click at [340, 22] on button "Messages Messages" at bounding box center [372, 26] width 108 height 39
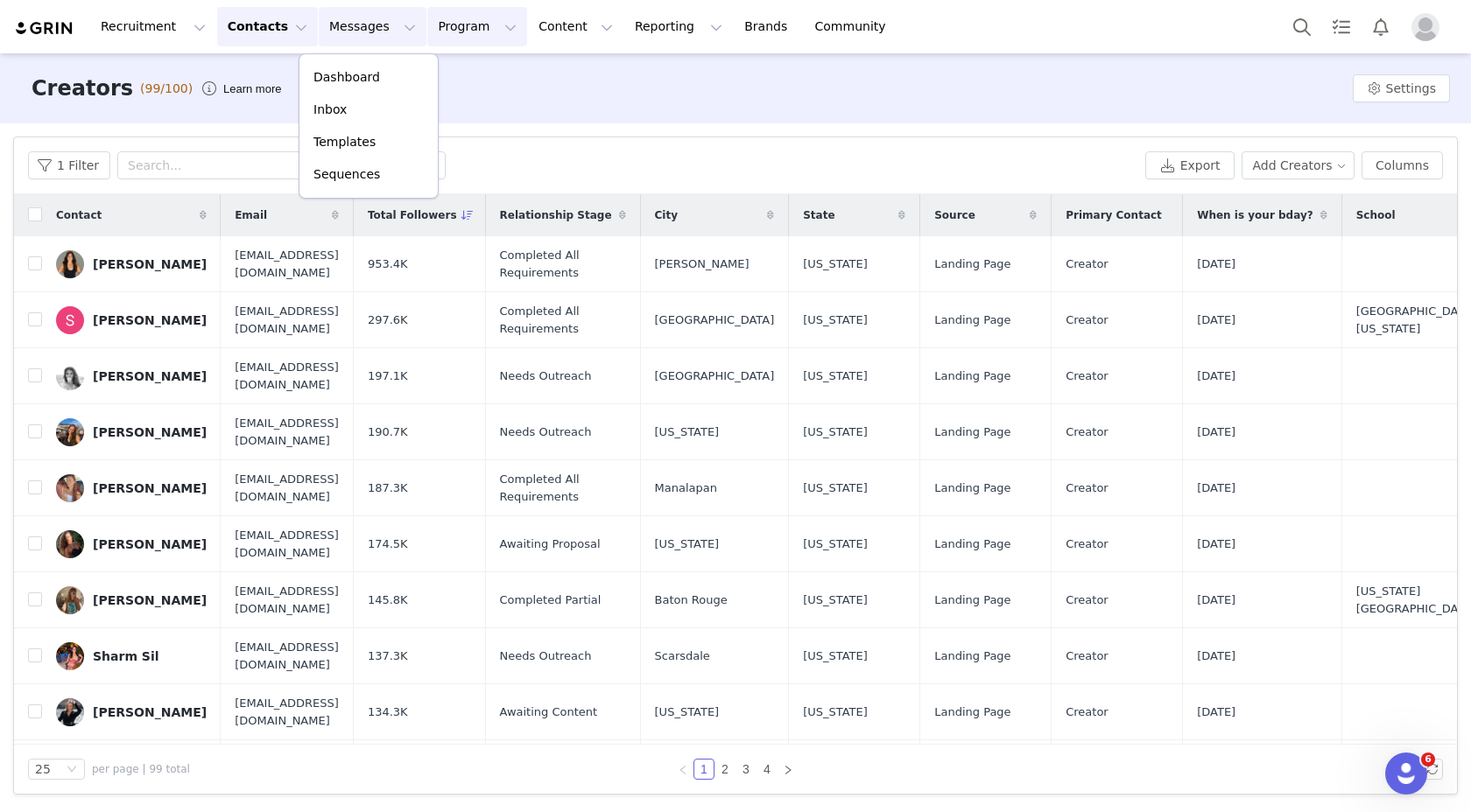
click at [439, 23] on button "Program Program" at bounding box center [477, 26] width 100 height 39
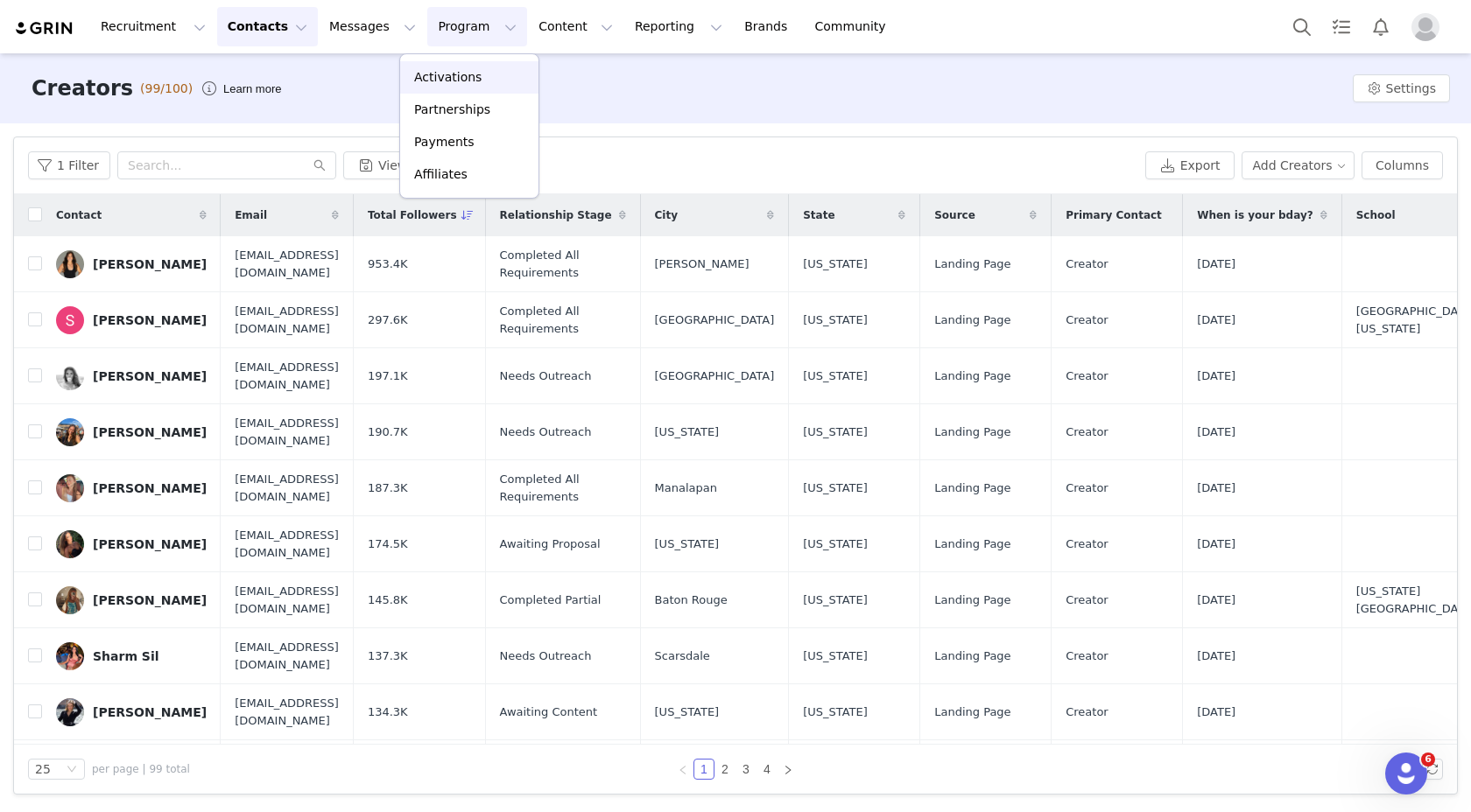
click at [457, 70] on p "Activations" at bounding box center [447, 78] width 68 height 19
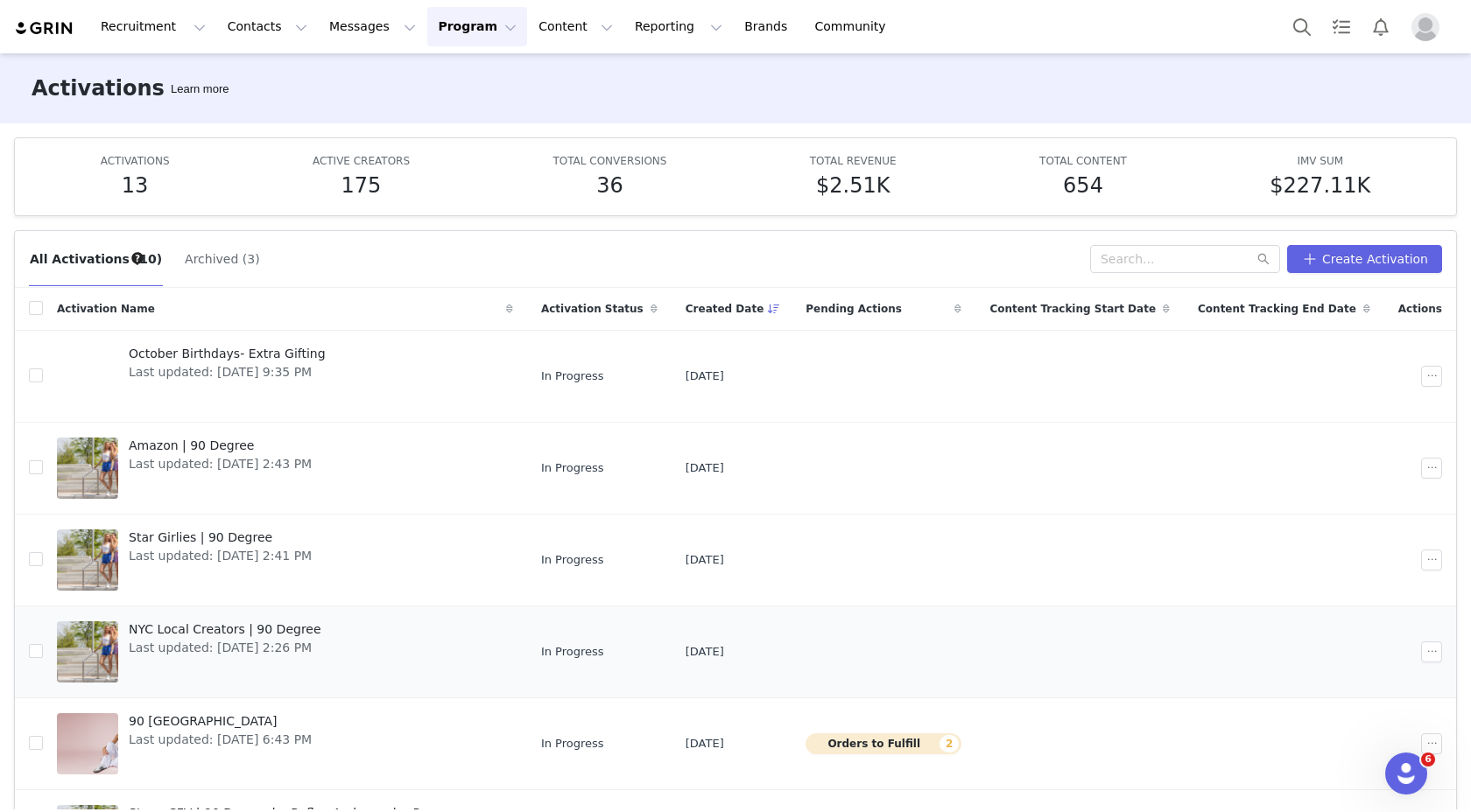
click at [262, 649] on span "Last updated: [DATE] 2:26 PM" at bounding box center [225, 648] width 193 height 19
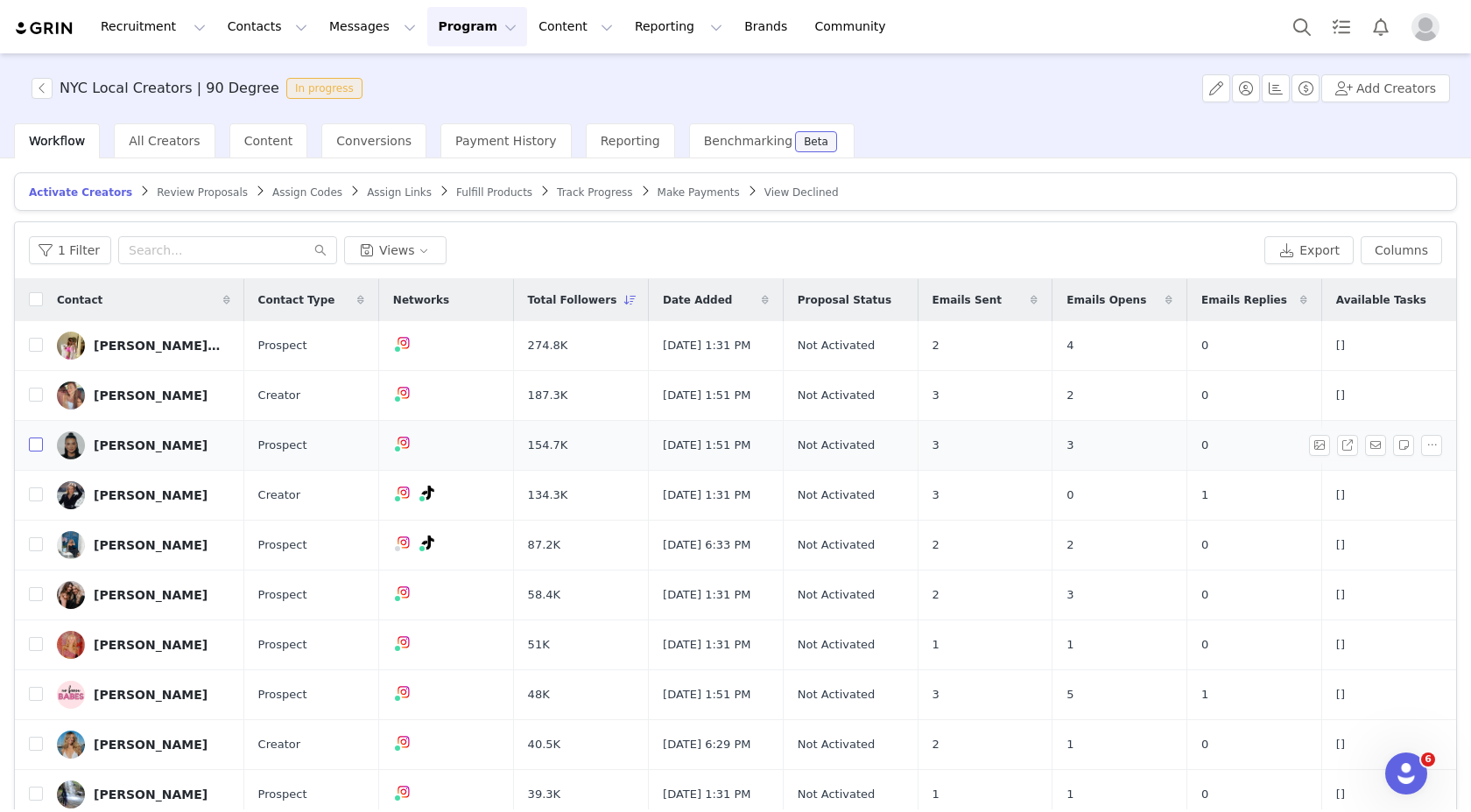
click at [36, 448] on input "checkbox" at bounding box center [36, 445] width 14 height 14
checkbox input "true"
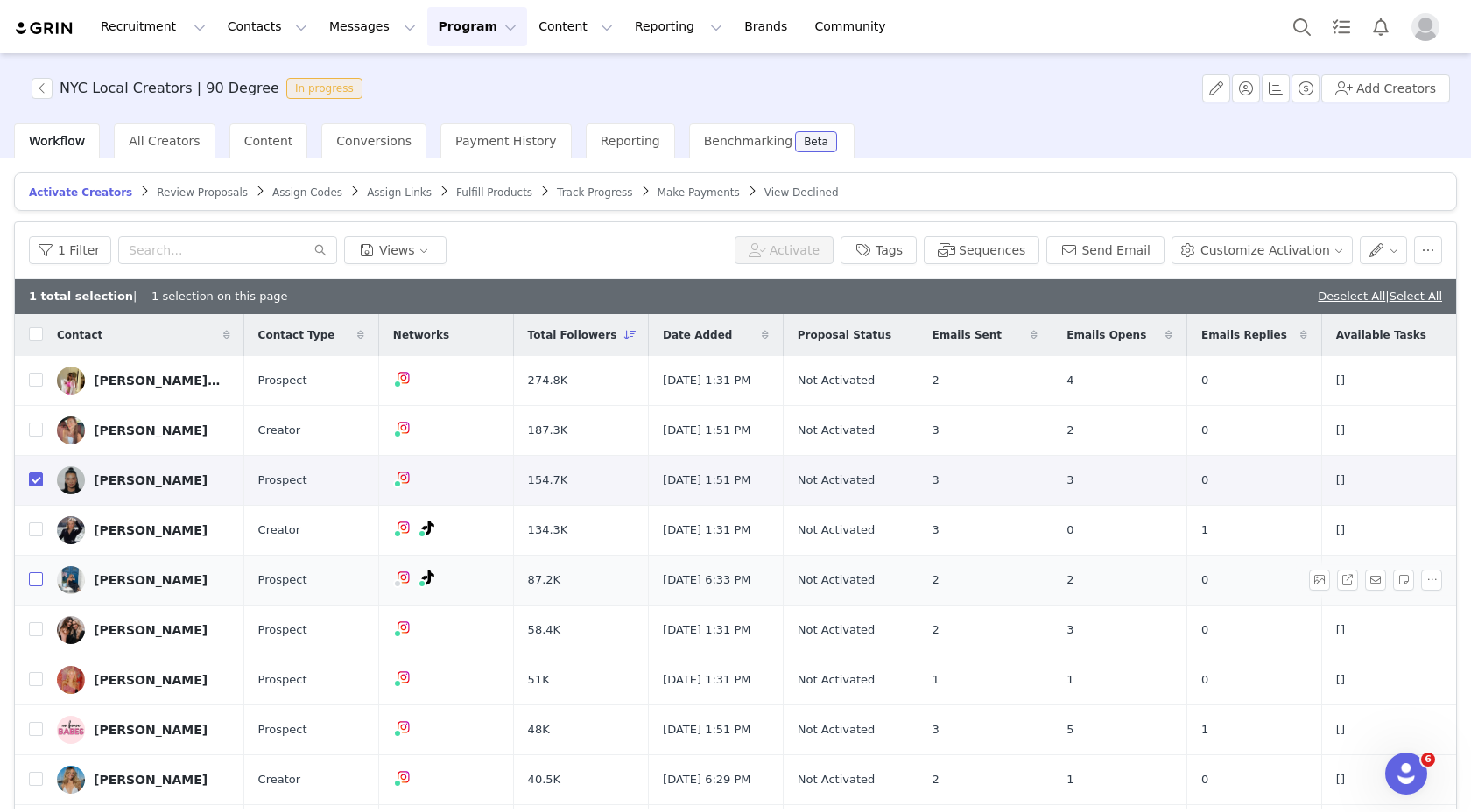
click at [32, 581] on input "checkbox" at bounding box center [36, 579] width 14 height 14
checkbox input "true"
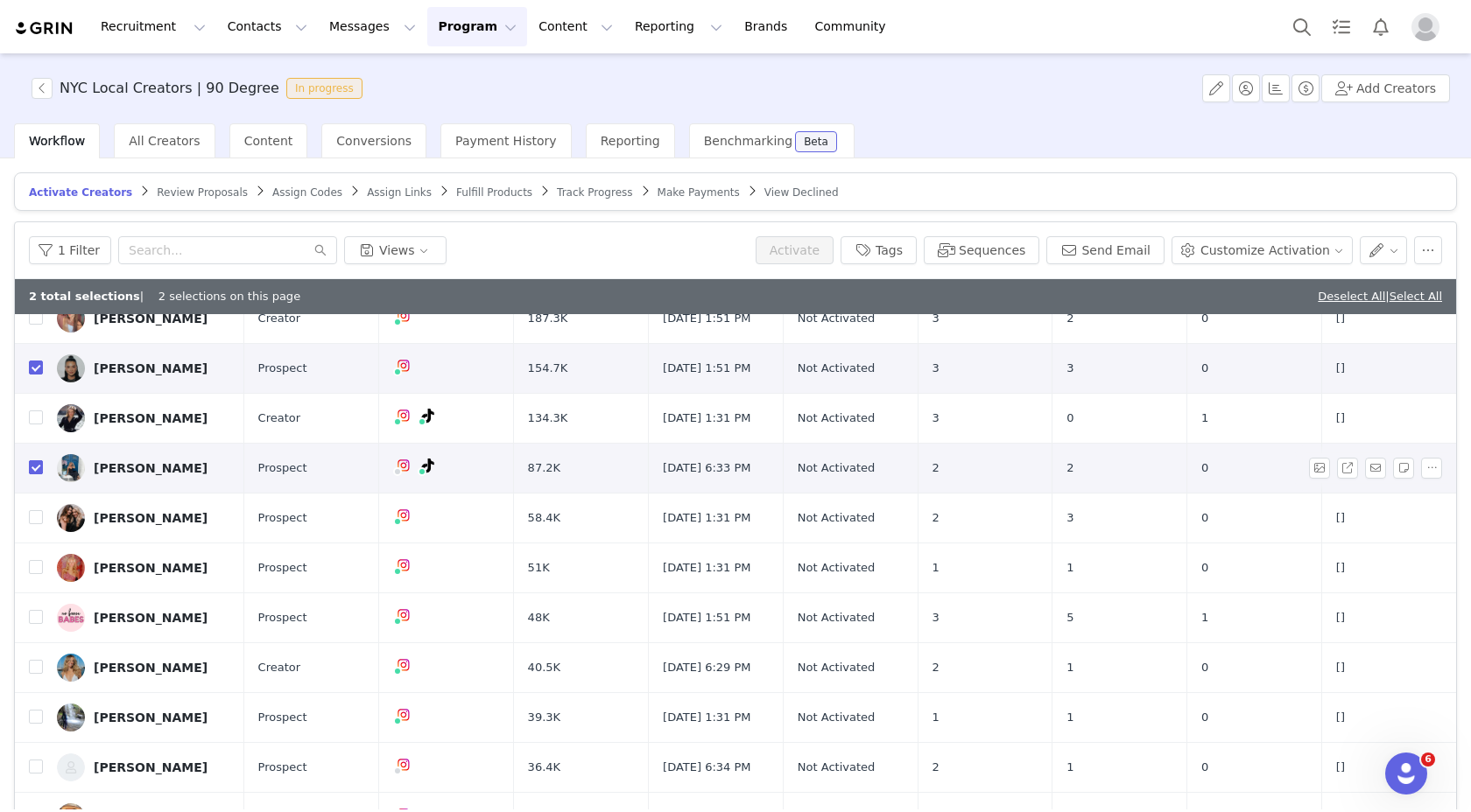
scroll to position [113, 0]
click at [30, 510] on input "checkbox" at bounding box center [36, 516] width 14 height 14
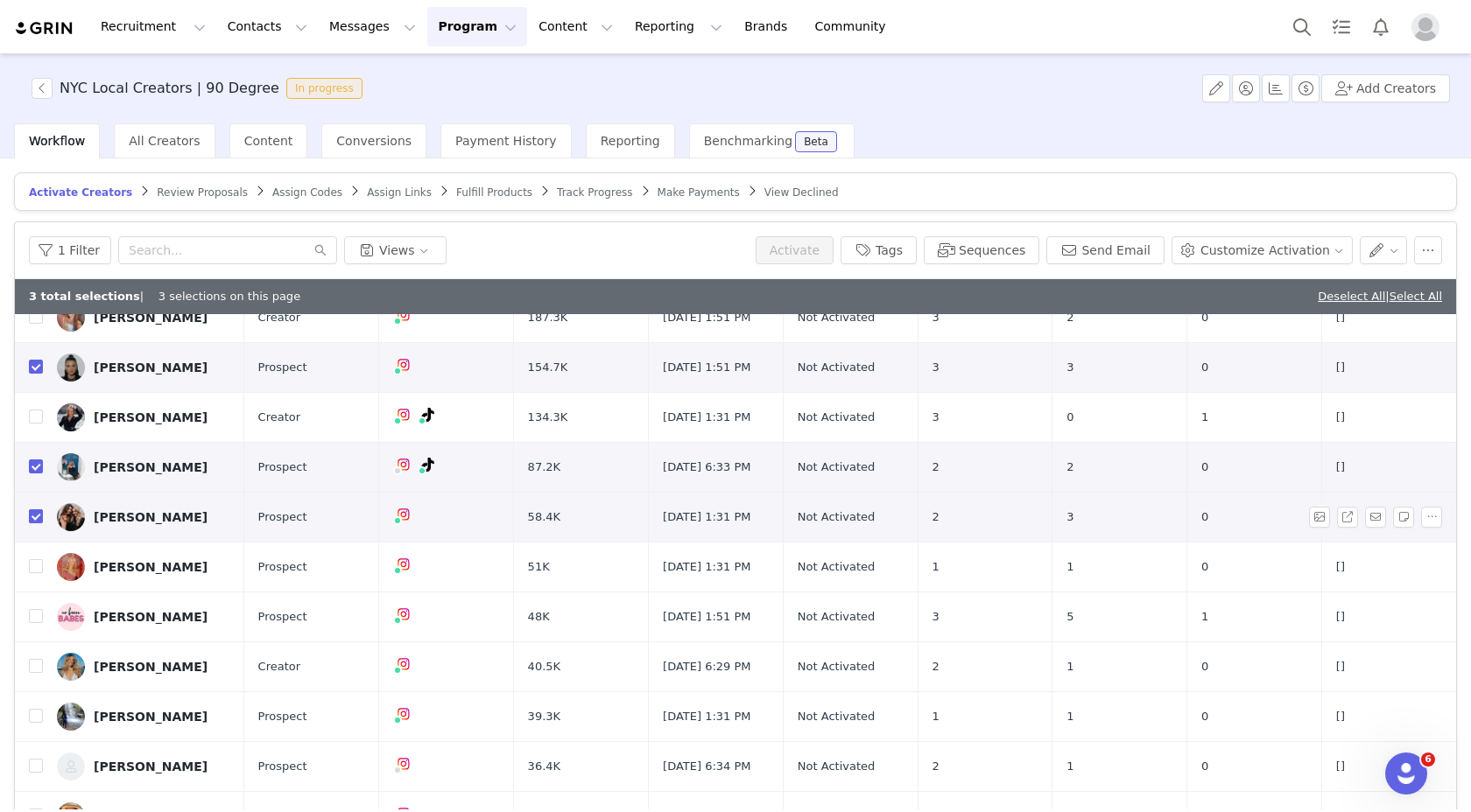
click at [30, 510] on input "checkbox" at bounding box center [36, 516] width 14 height 14
checkbox input "false"
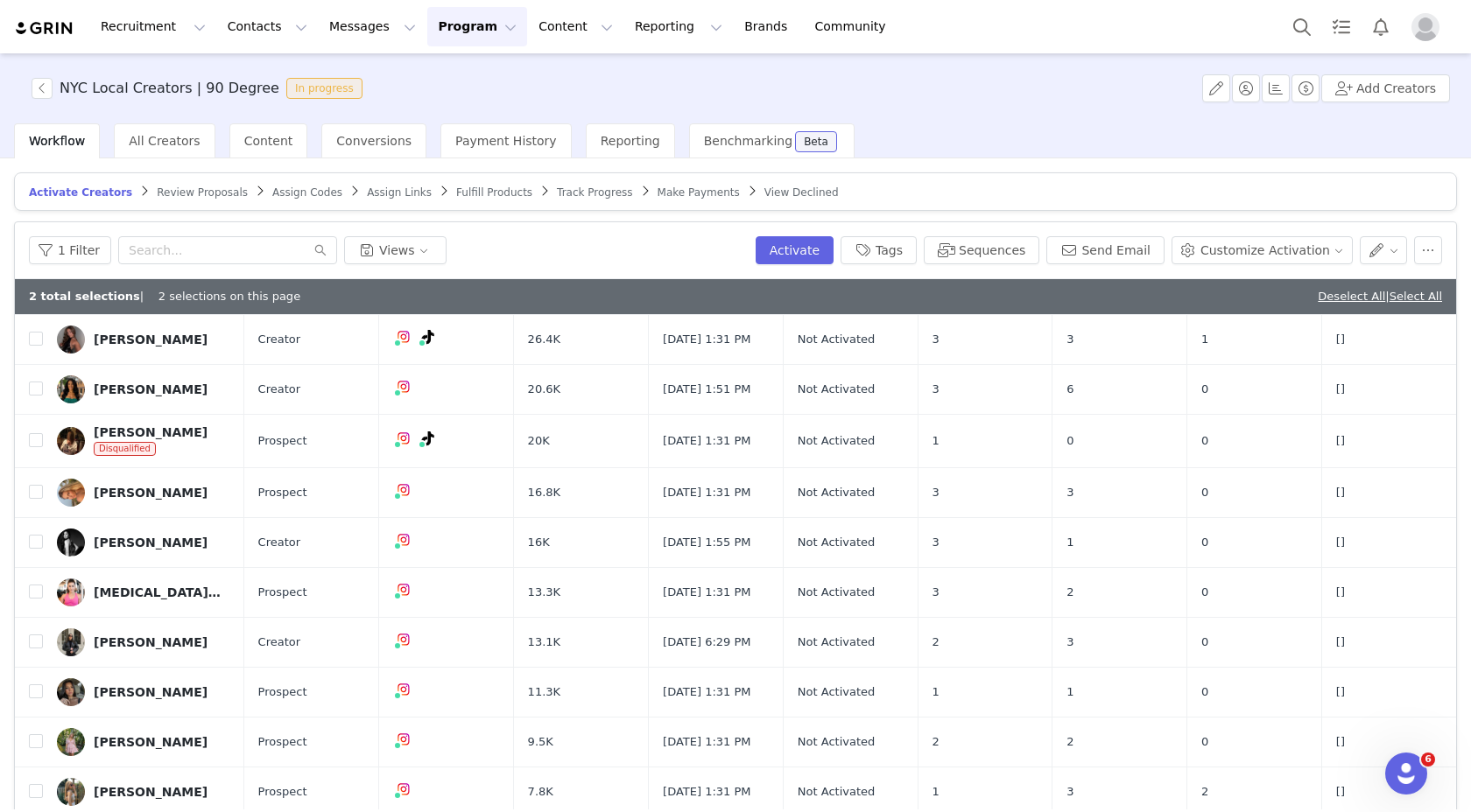
scroll to position [642, 0]
click at [33, 493] on input "checkbox" at bounding box center [36, 490] width 14 height 14
checkbox input "true"
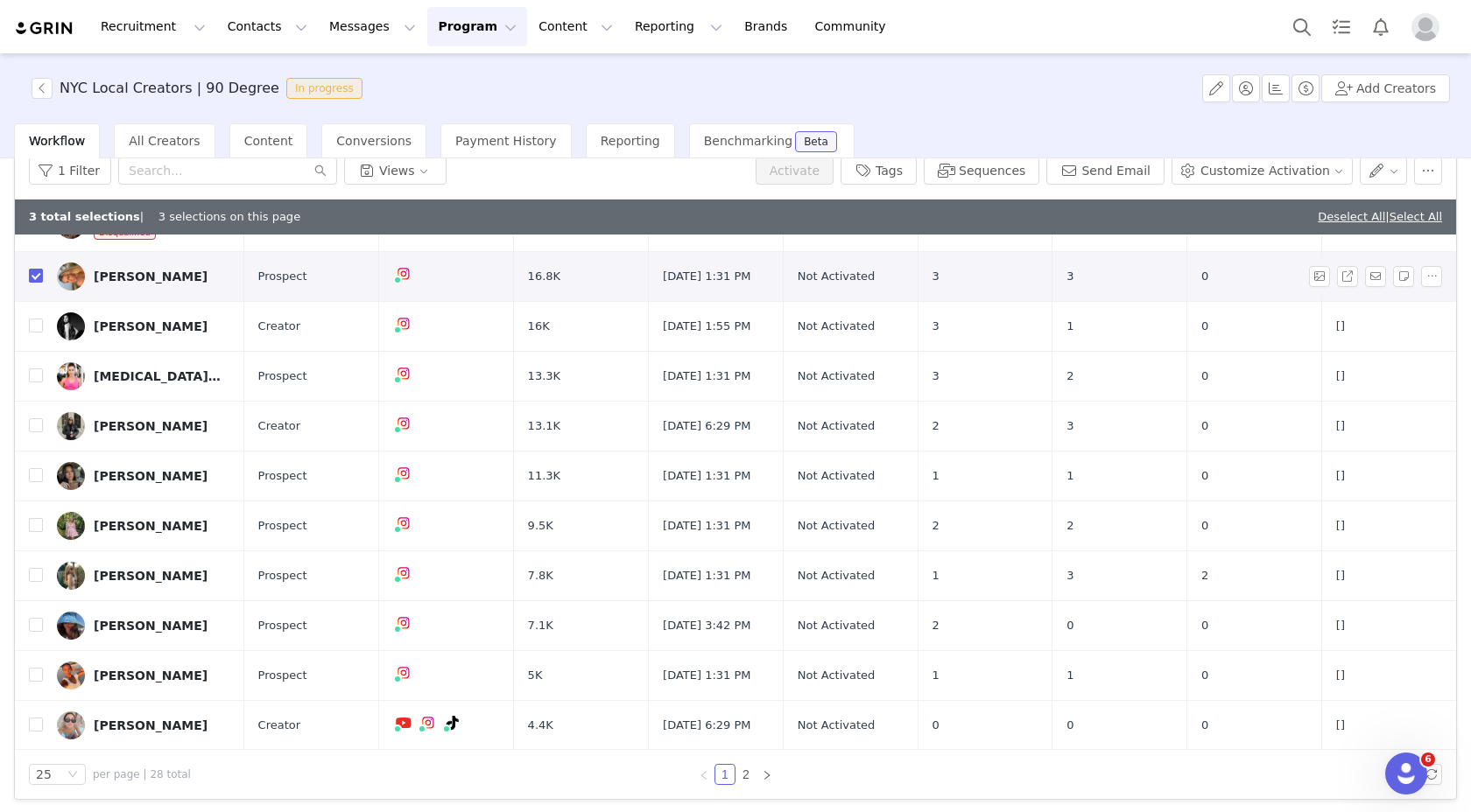
scroll to position [83, 0]
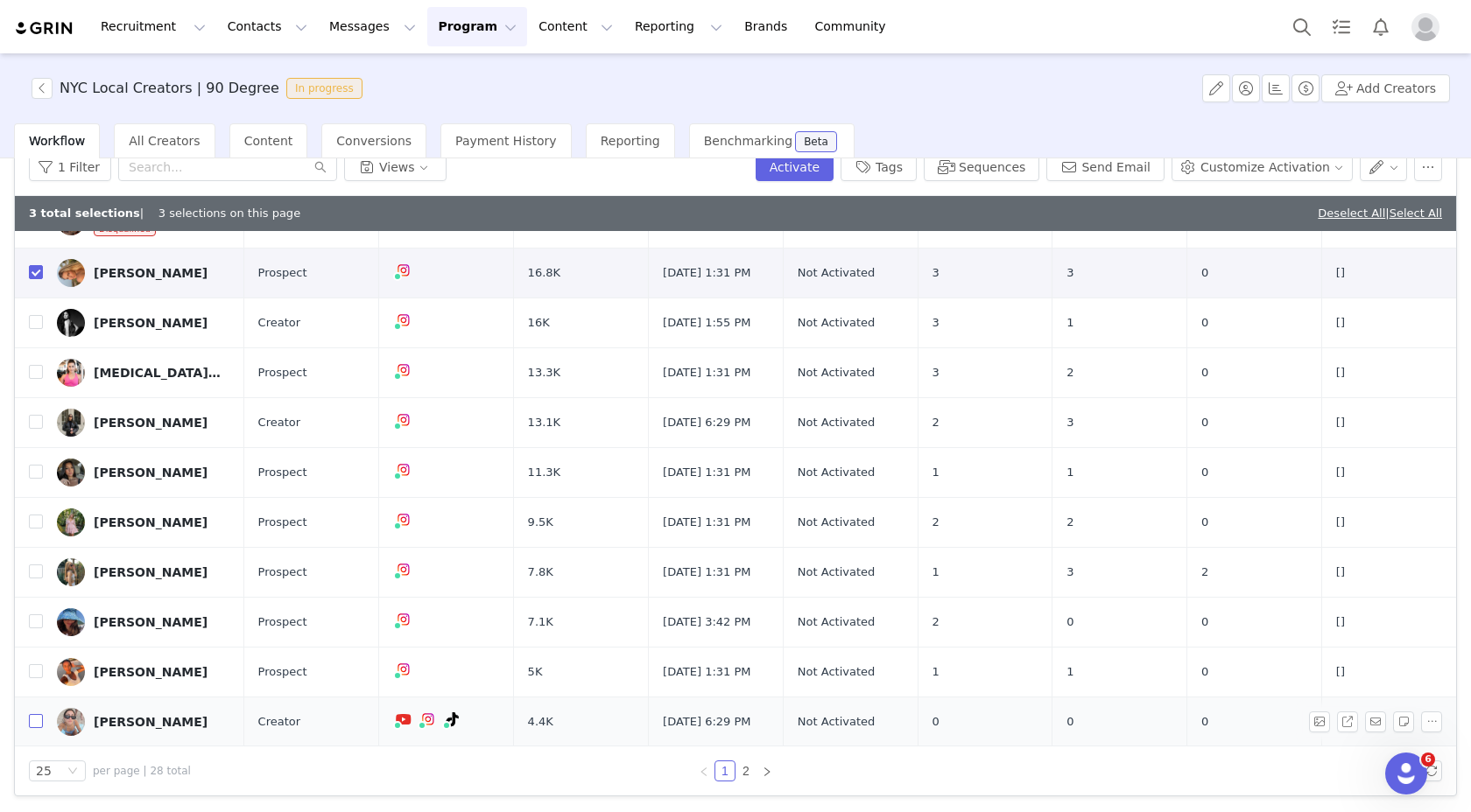
click at [35, 716] on input "checkbox" at bounding box center [36, 721] width 14 height 14
checkbox input "true"
click at [33, 616] on input "checkbox" at bounding box center [36, 621] width 14 height 14
checkbox input "true"
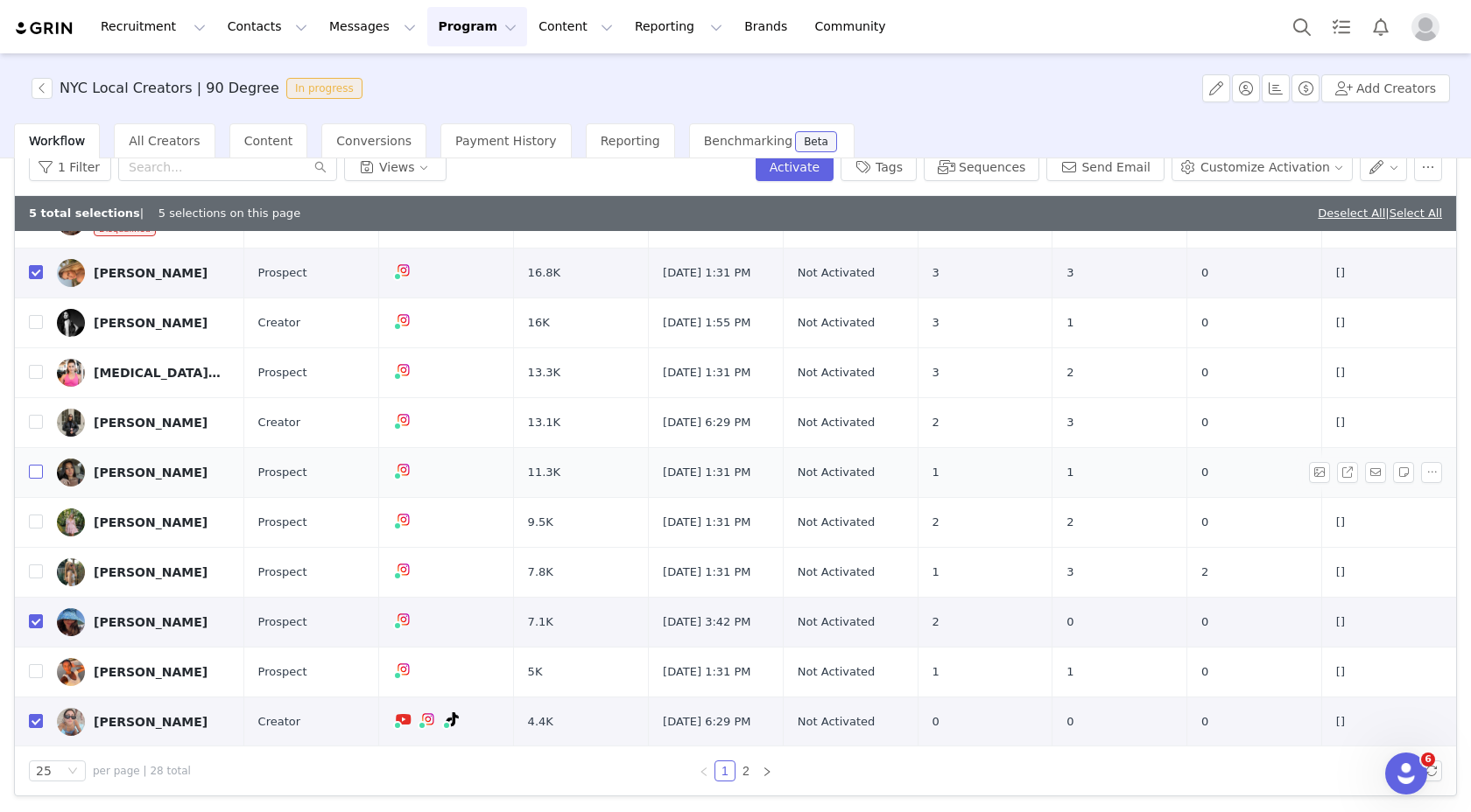
click at [36, 465] on input "checkbox" at bounding box center [36, 472] width 14 height 14
checkbox input "true"
click at [37, 414] on input "checkbox" at bounding box center [36, 421] width 14 height 14
checkbox input "true"
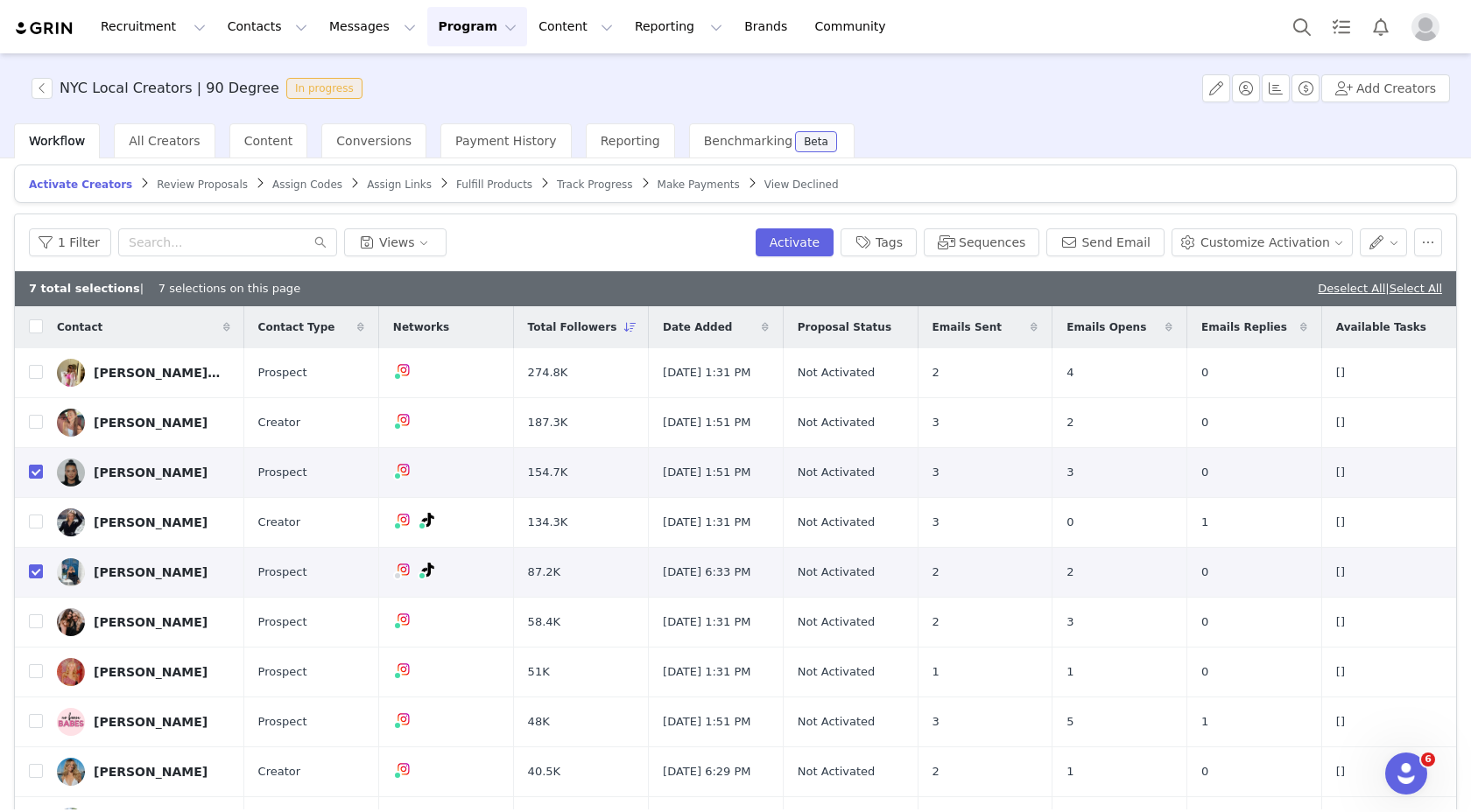
scroll to position [0, 0]
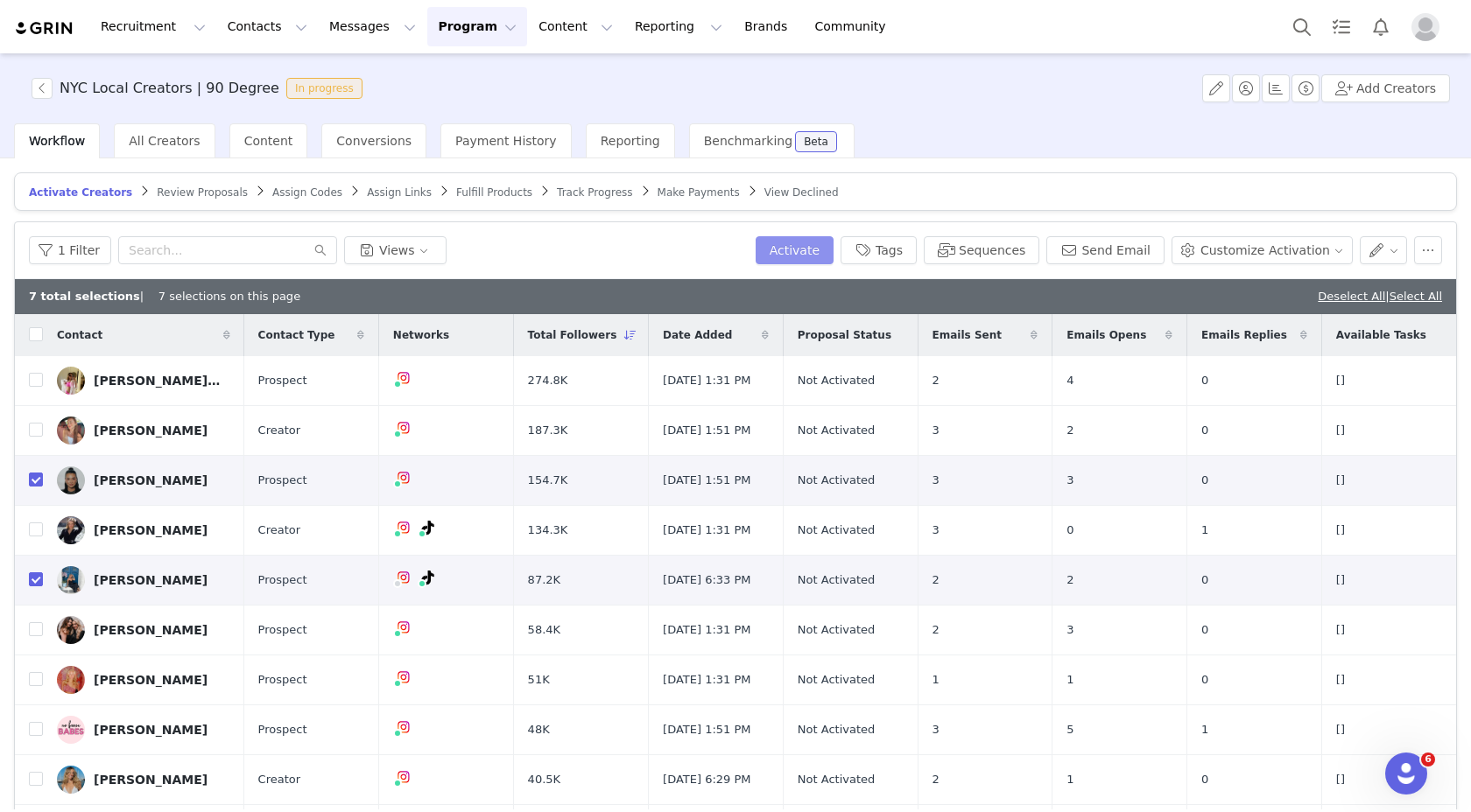
click at [790, 255] on button "Activate" at bounding box center [794, 250] width 78 height 28
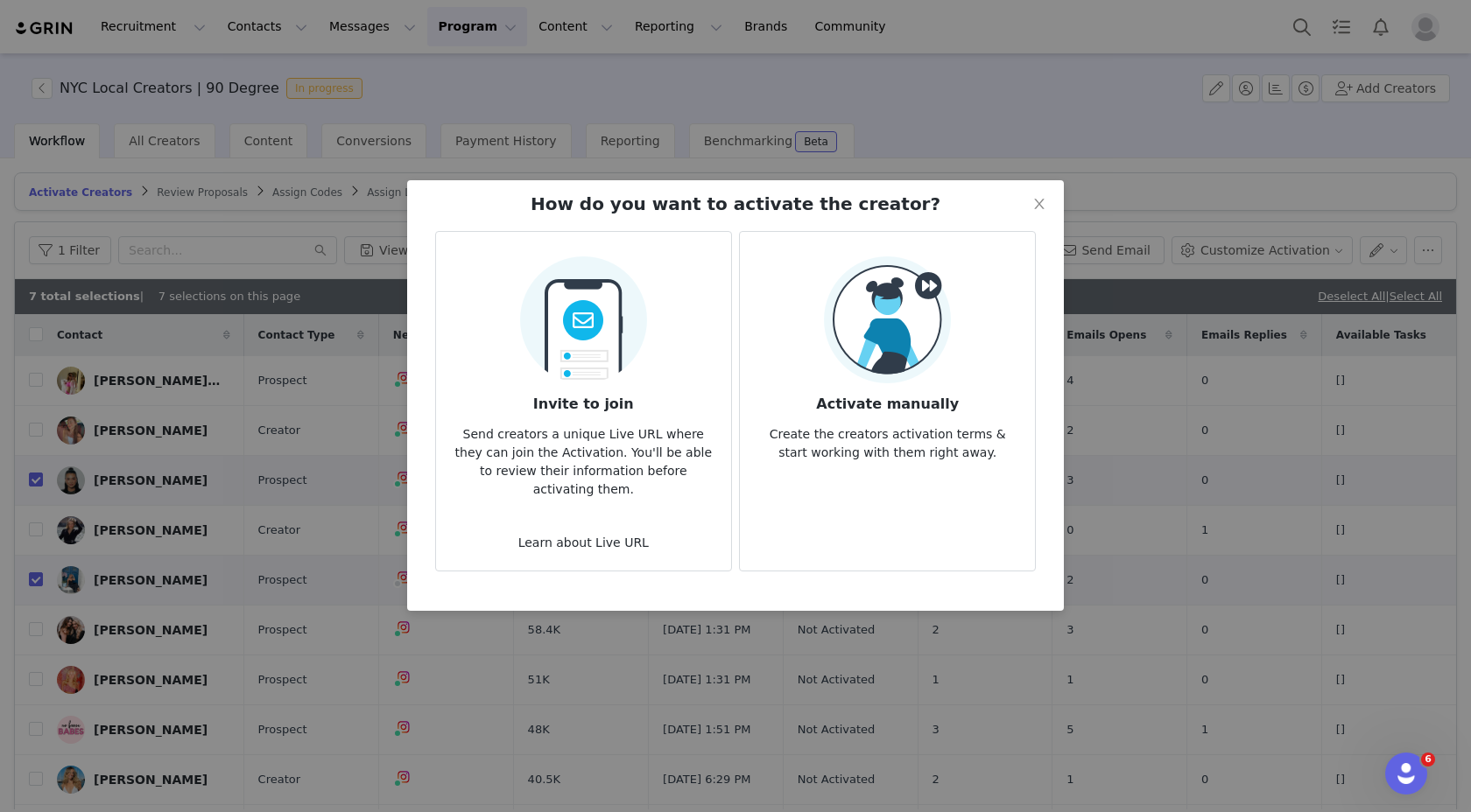
click at [593, 324] on img at bounding box center [583, 315] width 127 height 137
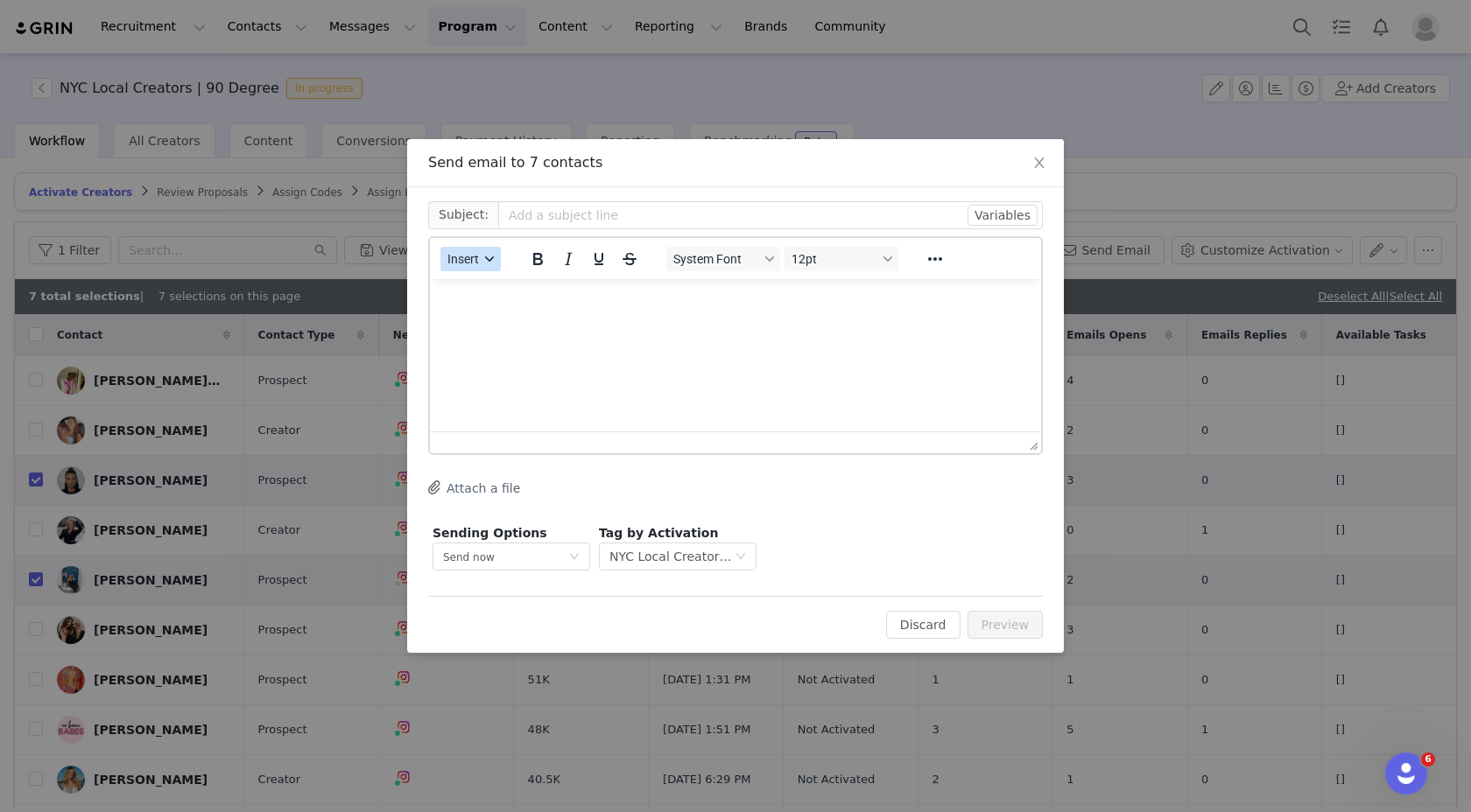
click at [479, 269] on button "Insert" at bounding box center [470, 259] width 60 height 24
click at [481, 255] on button "Insert" at bounding box center [470, 259] width 60 height 24
click at [497, 289] on div "Insert Template" at bounding box center [534, 289] width 158 height 21
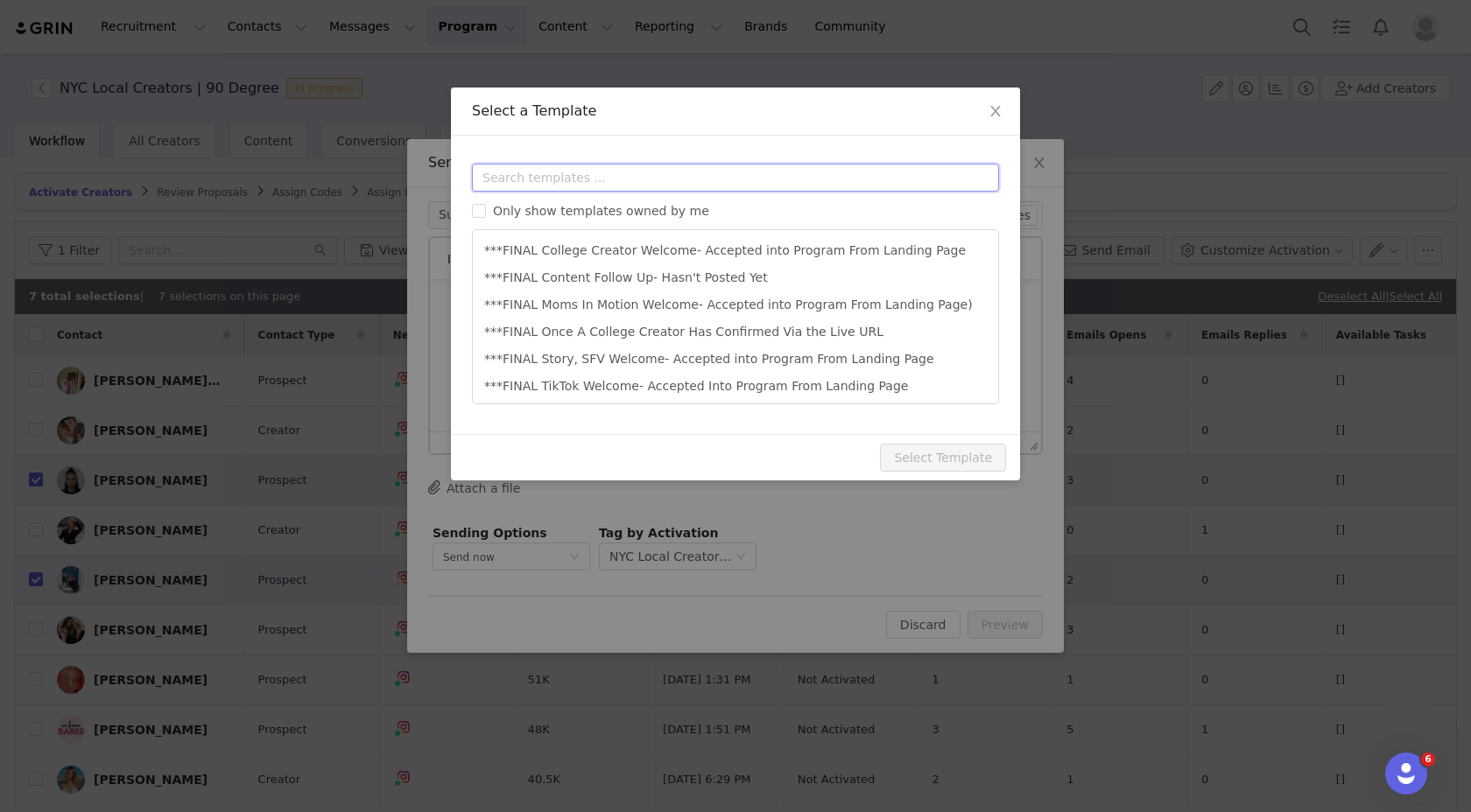
click at [588, 185] on input "text" at bounding box center [735, 178] width 527 height 28
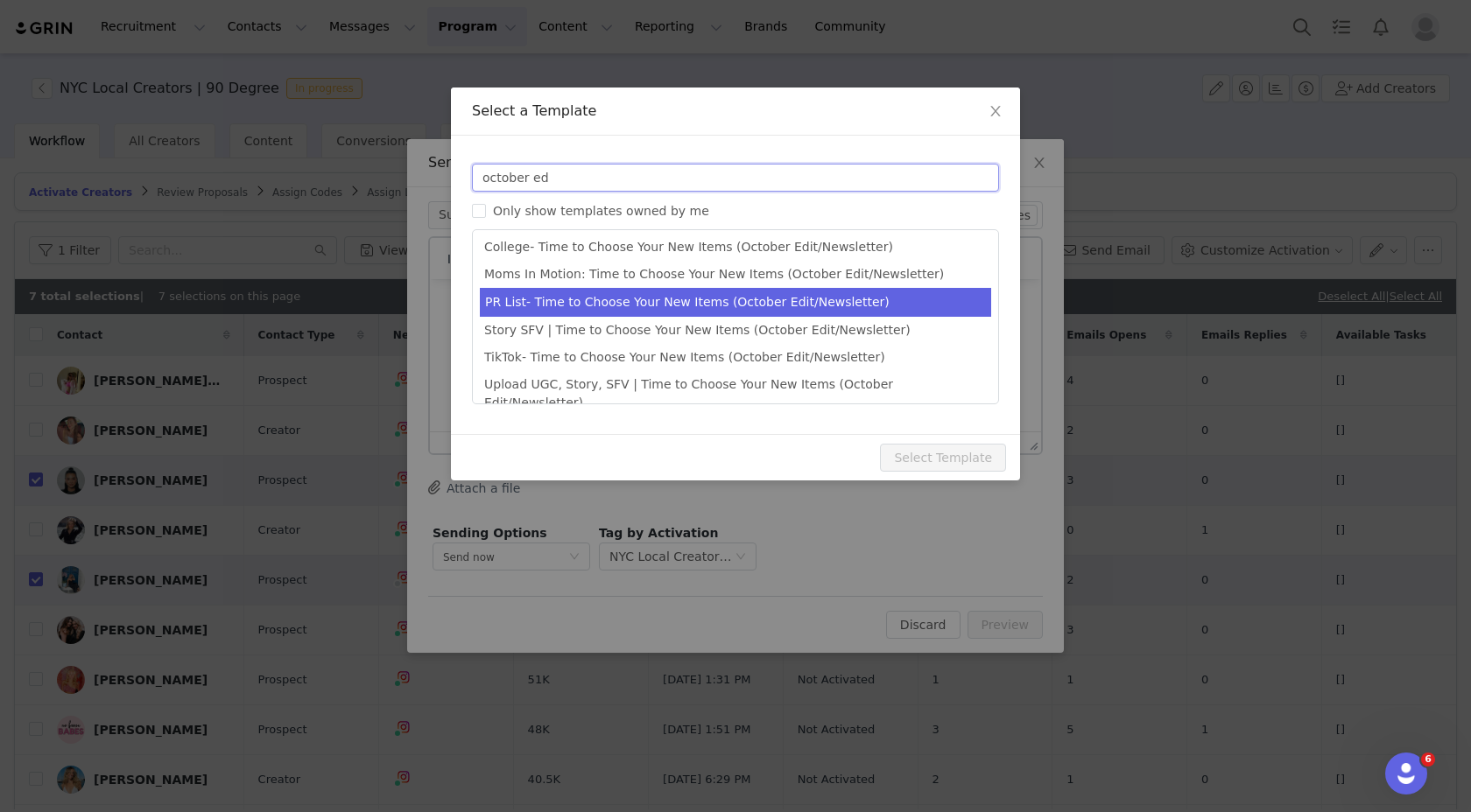
scroll to position [6, 0]
type input "october ed"
type input "The October 90 Degree by Reflex Edit Just Dropped- Curate Your PR Package Now! …"
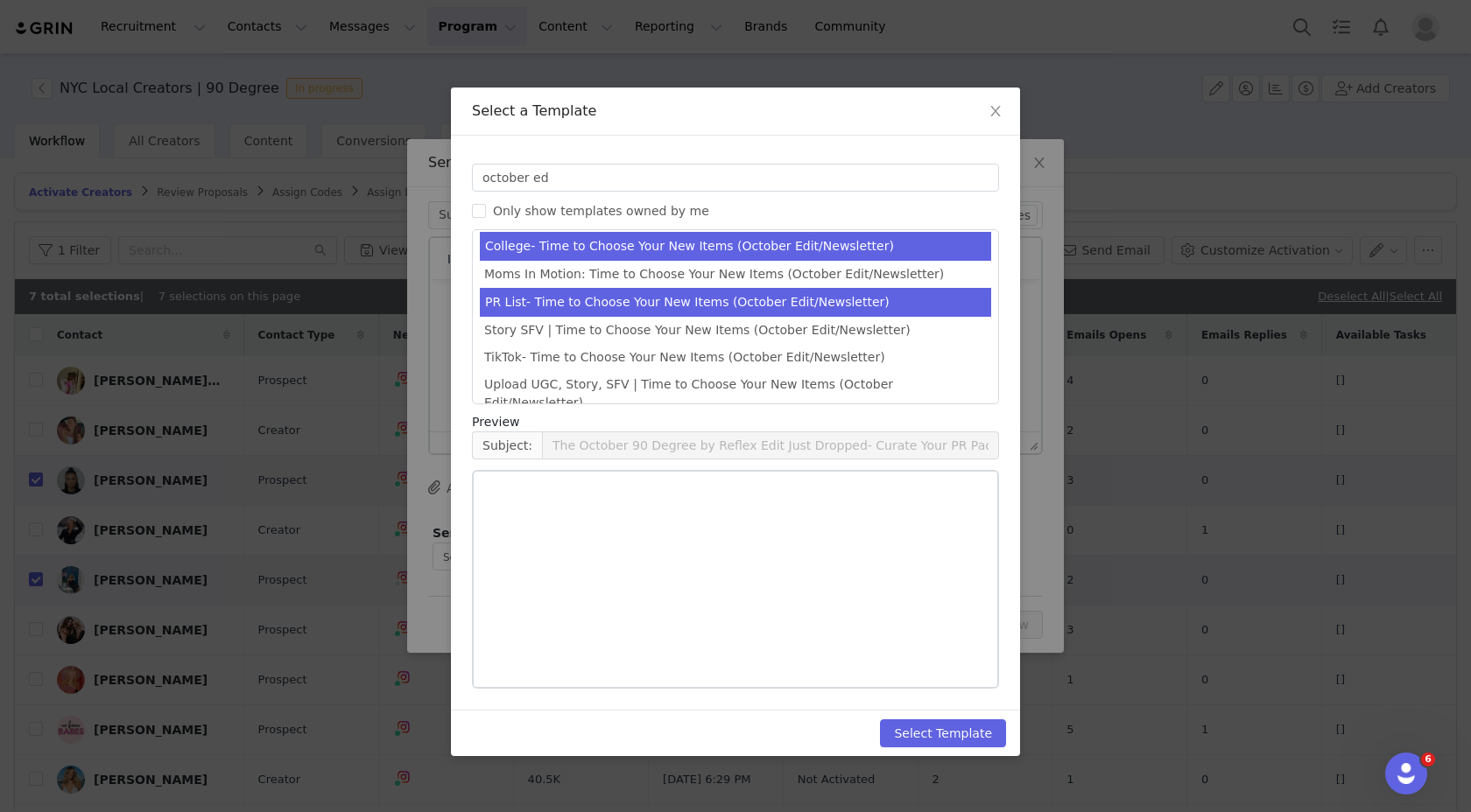
click at [588, 304] on li "PR List- Time to Choose Your New Items (October Edit/Newsletter)" at bounding box center [735, 302] width 511 height 29
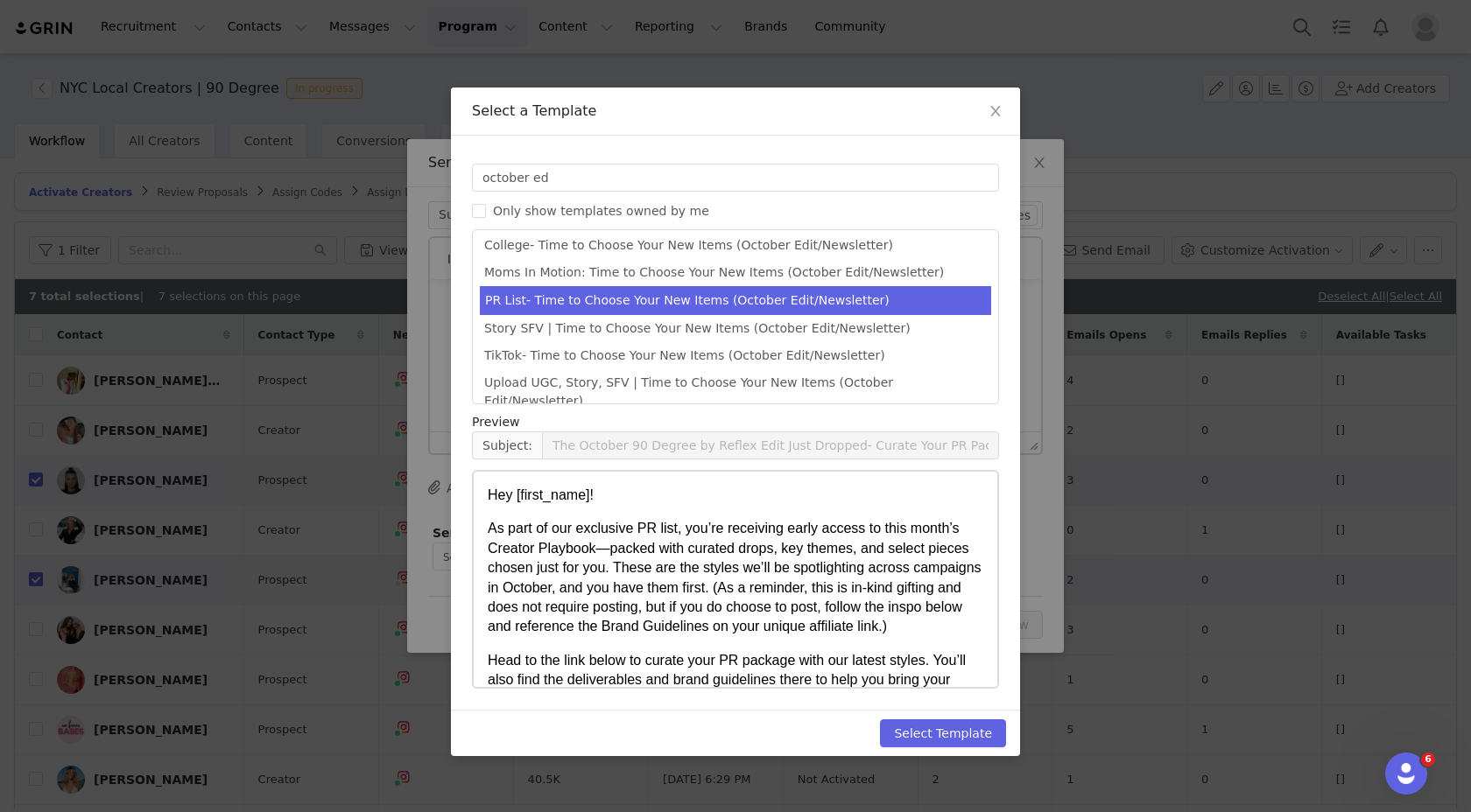
click at [780, 523] on p "As part of our exclusive PR list, you’re receiving early access to this month’s…" at bounding box center [735, 577] width 495 height 117
click at [924, 720] on button "Select Template" at bounding box center [943, 734] width 126 height 28
type input "The October 90 Degree by Reflex Edit Just Dropped- Curate Your PR Package Now! …"
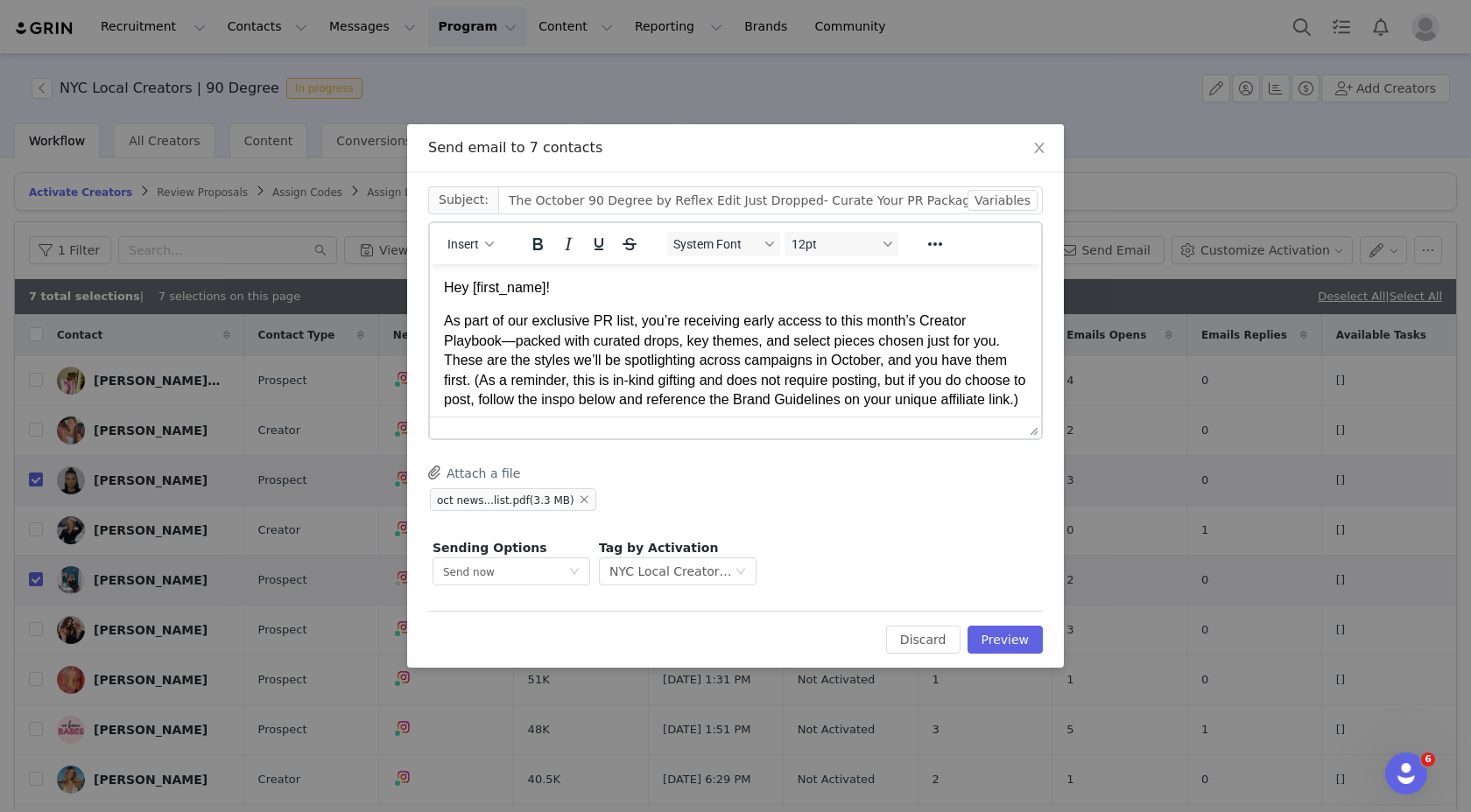
scroll to position [0, 0]
click at [839, 346] on p "As part of our exclusive PR list, you’re receiving early access to this month’s…" at bounding box center [735, 360] width 583 height 98
click at [992, 642] on button "Preview" at bounding box center [1005, 640] width 76 height 28
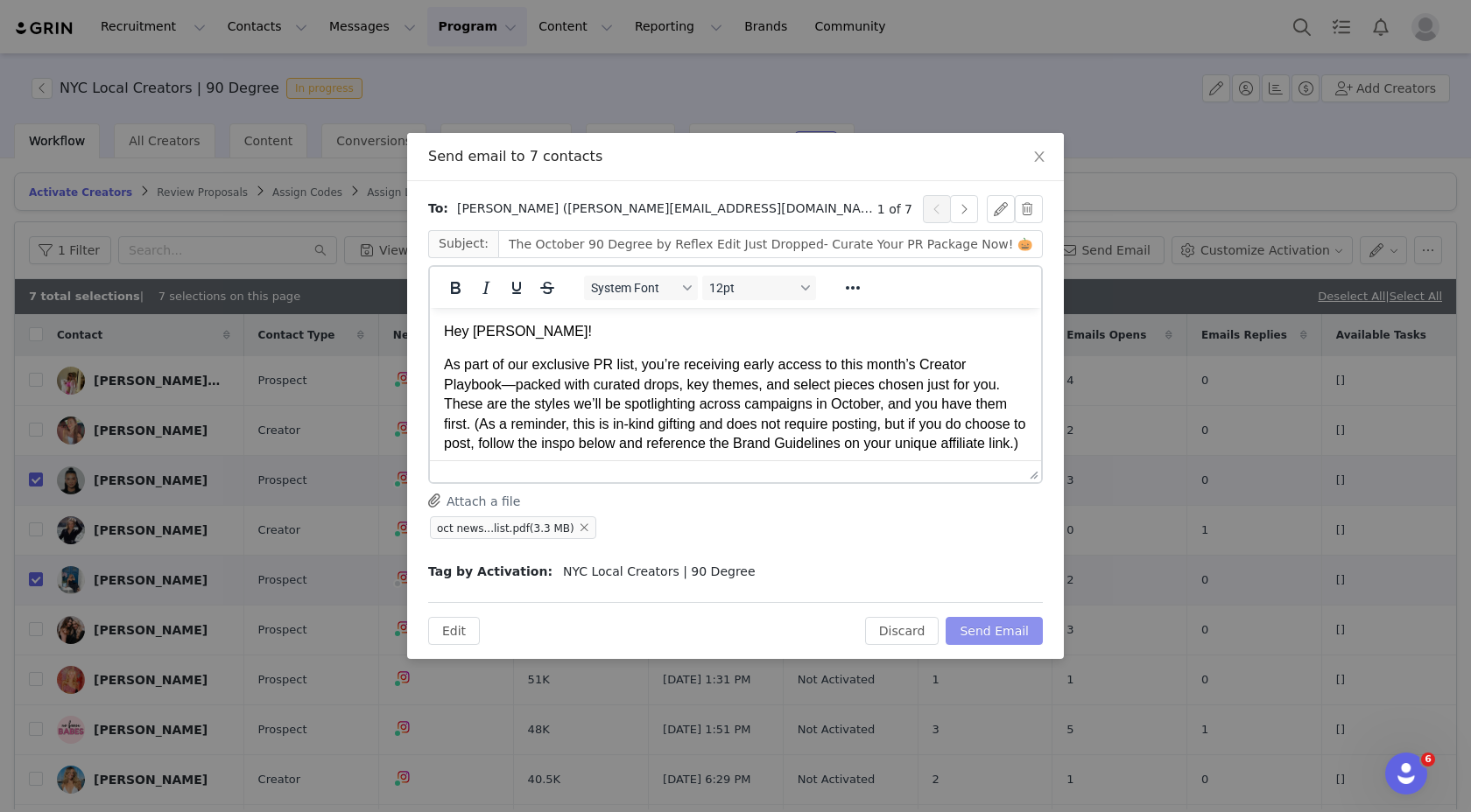
scroll to position [273, 0]
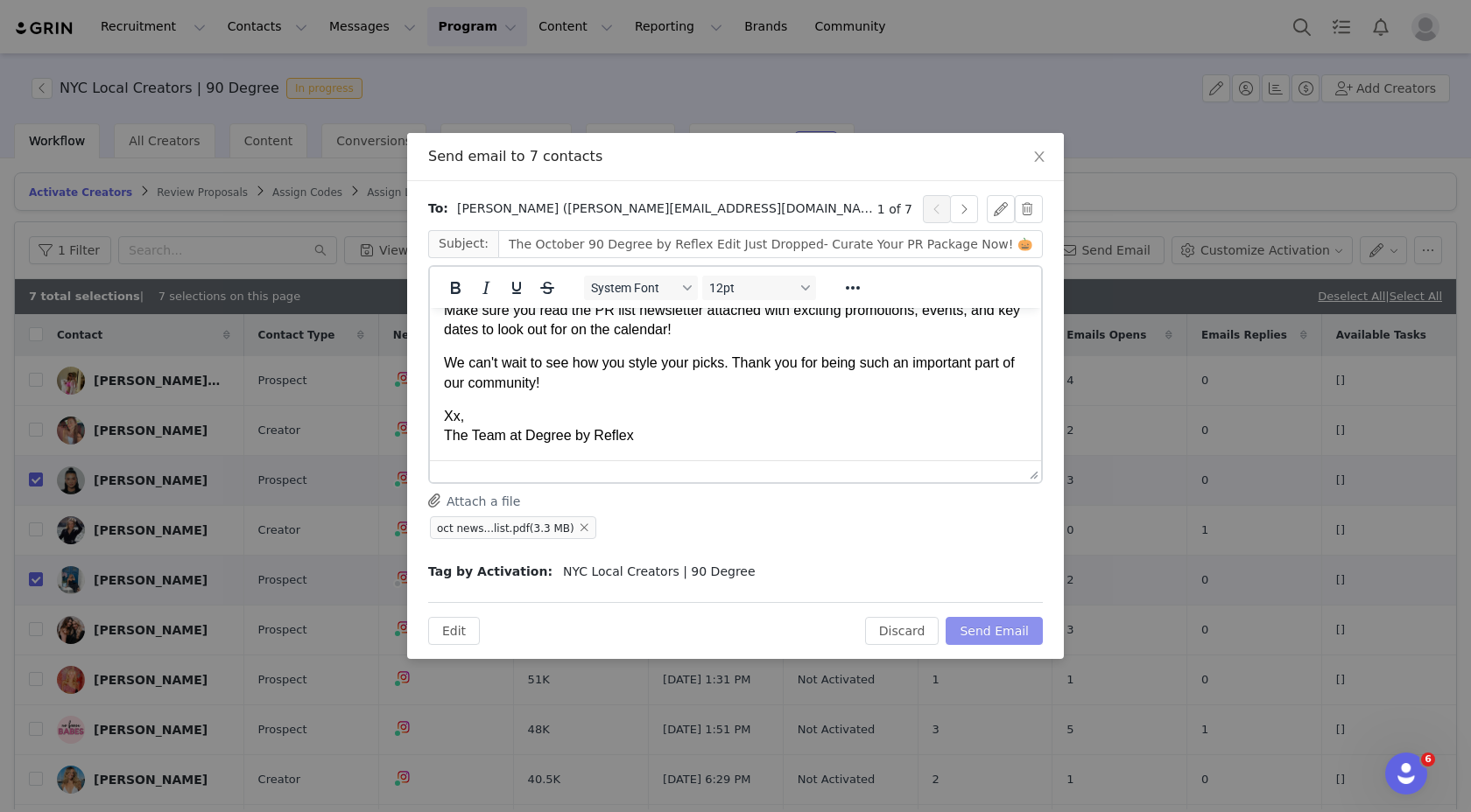
click at [997, 639] on button "Send Email" at bounding box center [994, 632] width 97 height 28
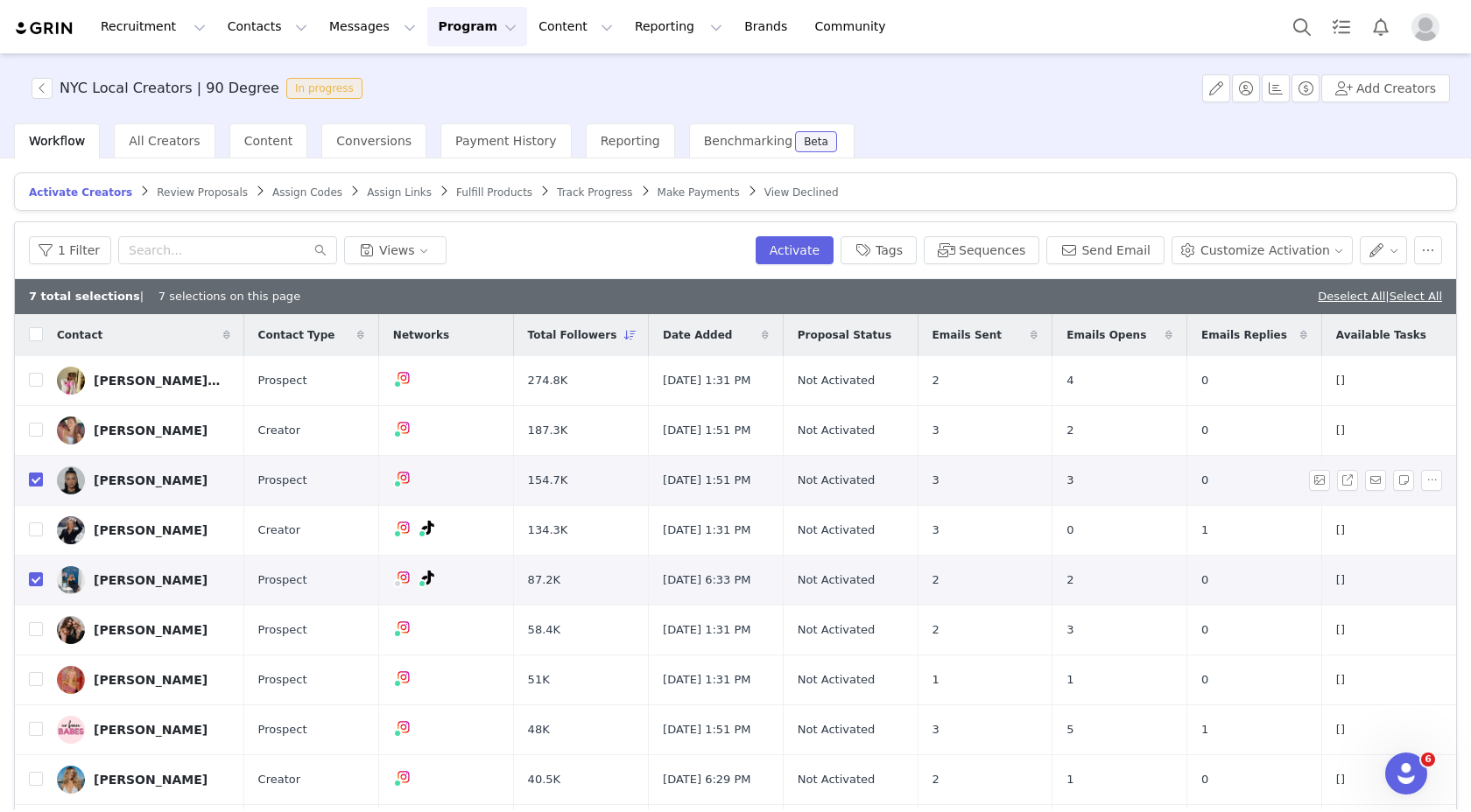
click at [34, 473] on input "checkbox" at bounding box center [36, 479] width 14 height 14
checkbox input "false"
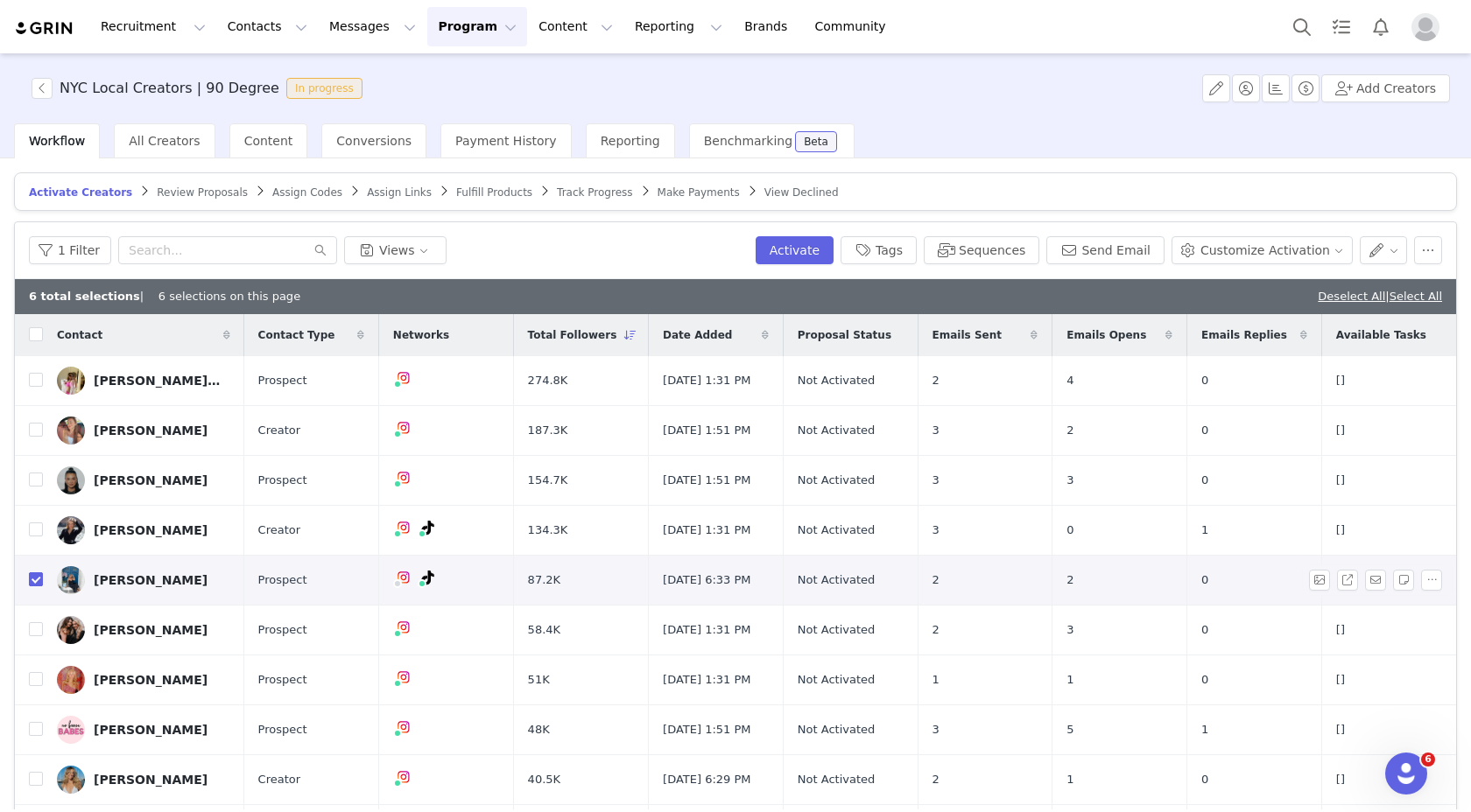
click at [34, 571] on label at bounding box center [36, 581] width 14 height 19
click at [34, 572] on input "checkbox" at bounding box center [36, 579] width 14 height 14
checkbox input "false"
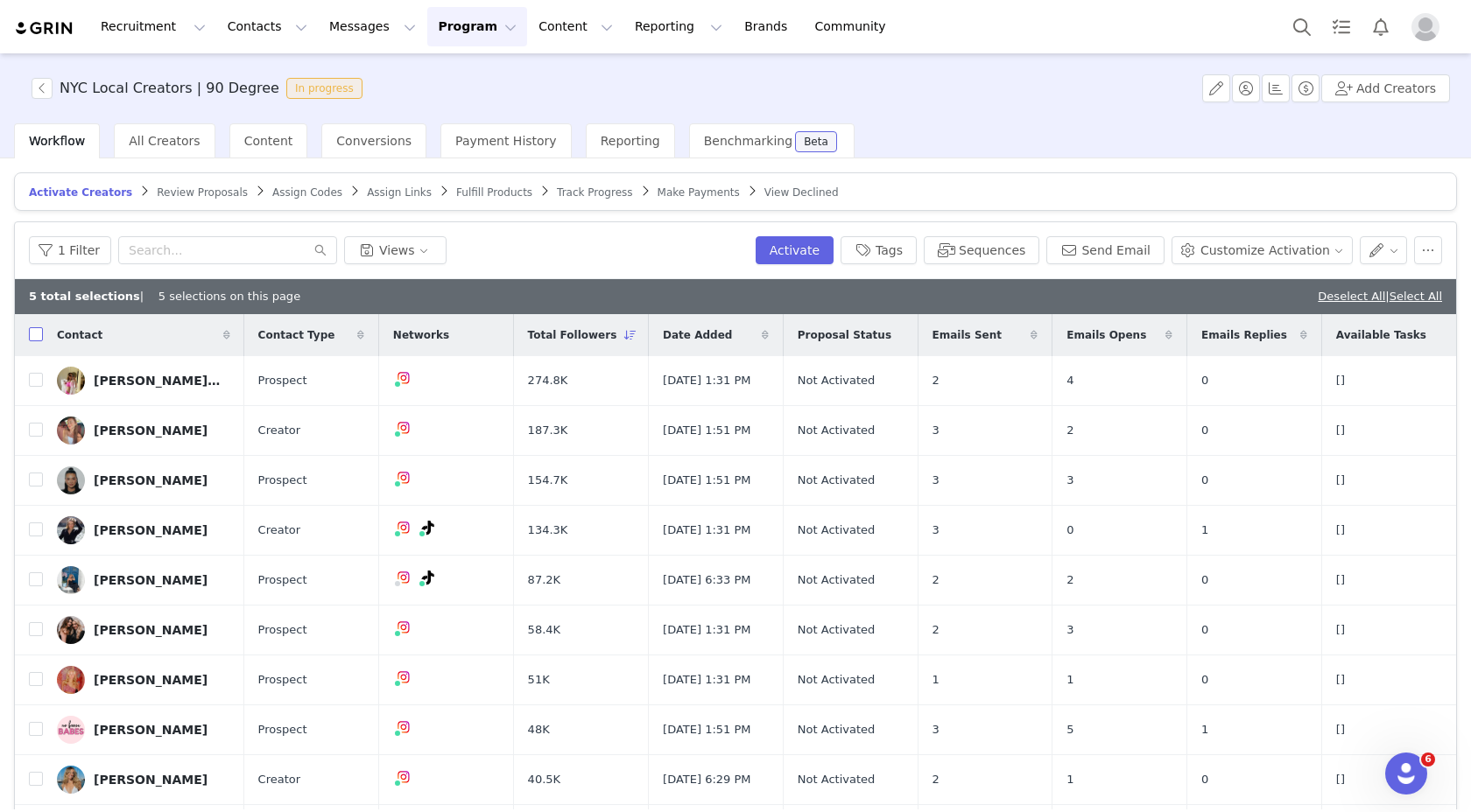
click at [38, 334] on input "checkbox" at bounding box center [36, 334] width 14 height 14
checkbox input "true"
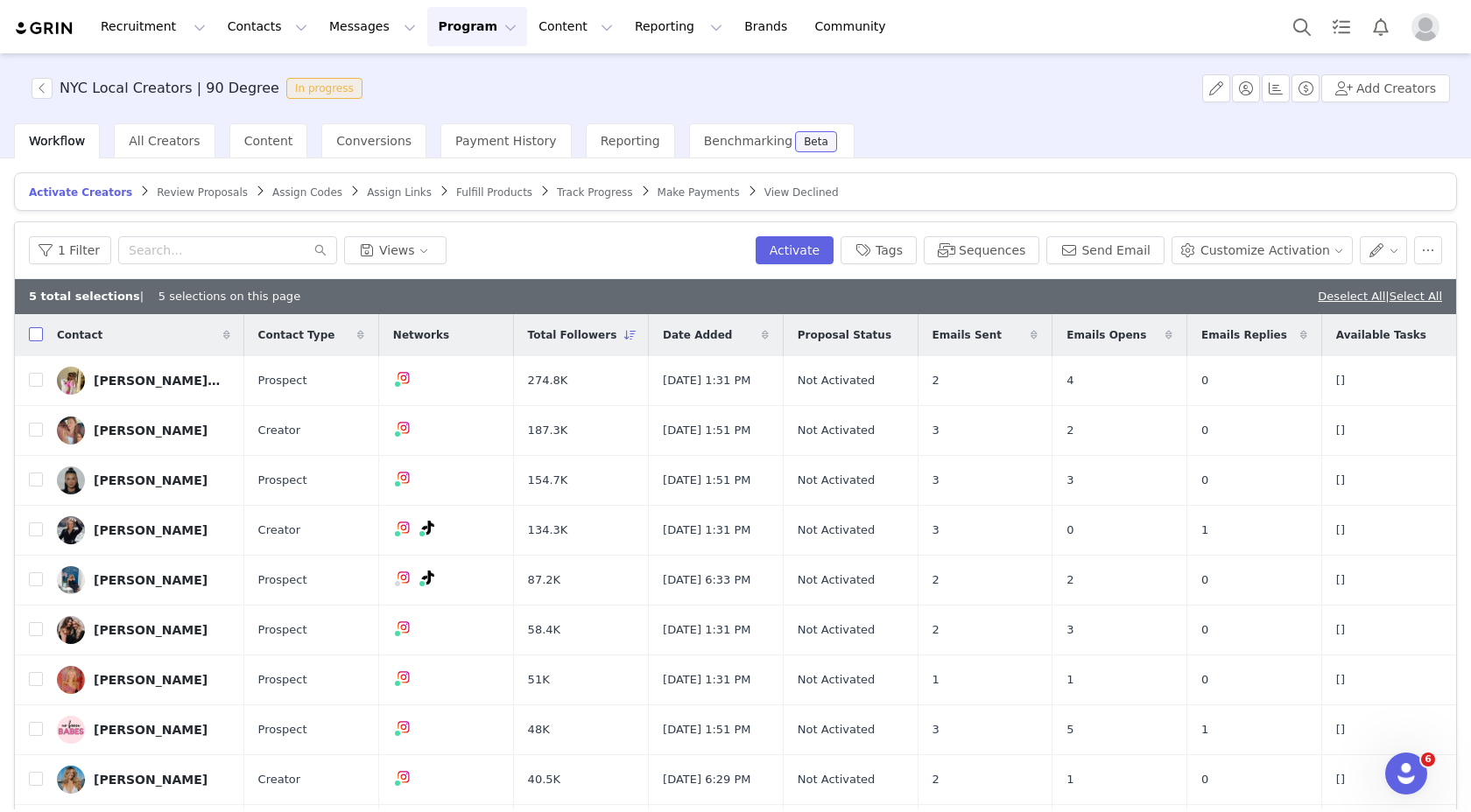
checkbox input "true"
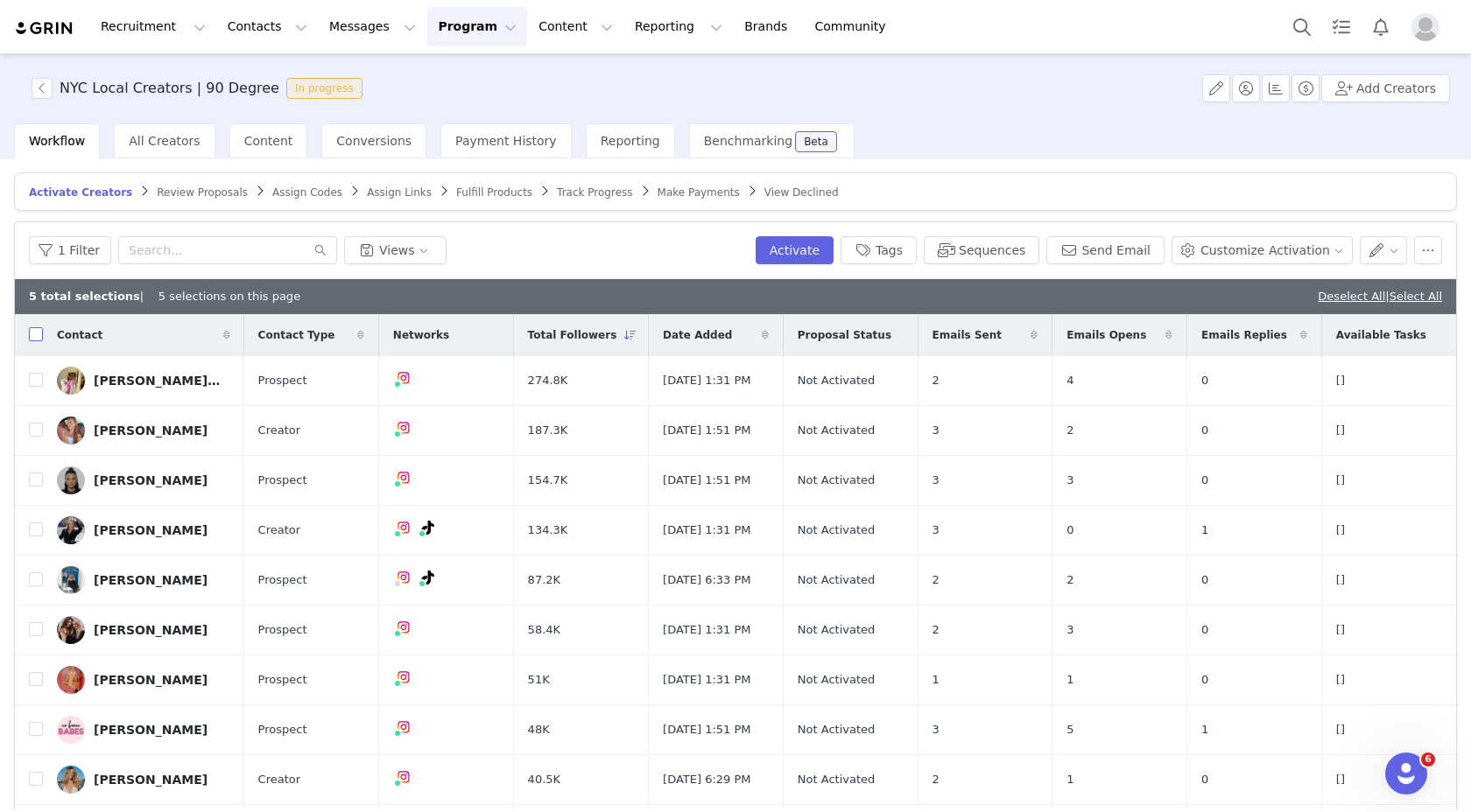
checkbox input "true"
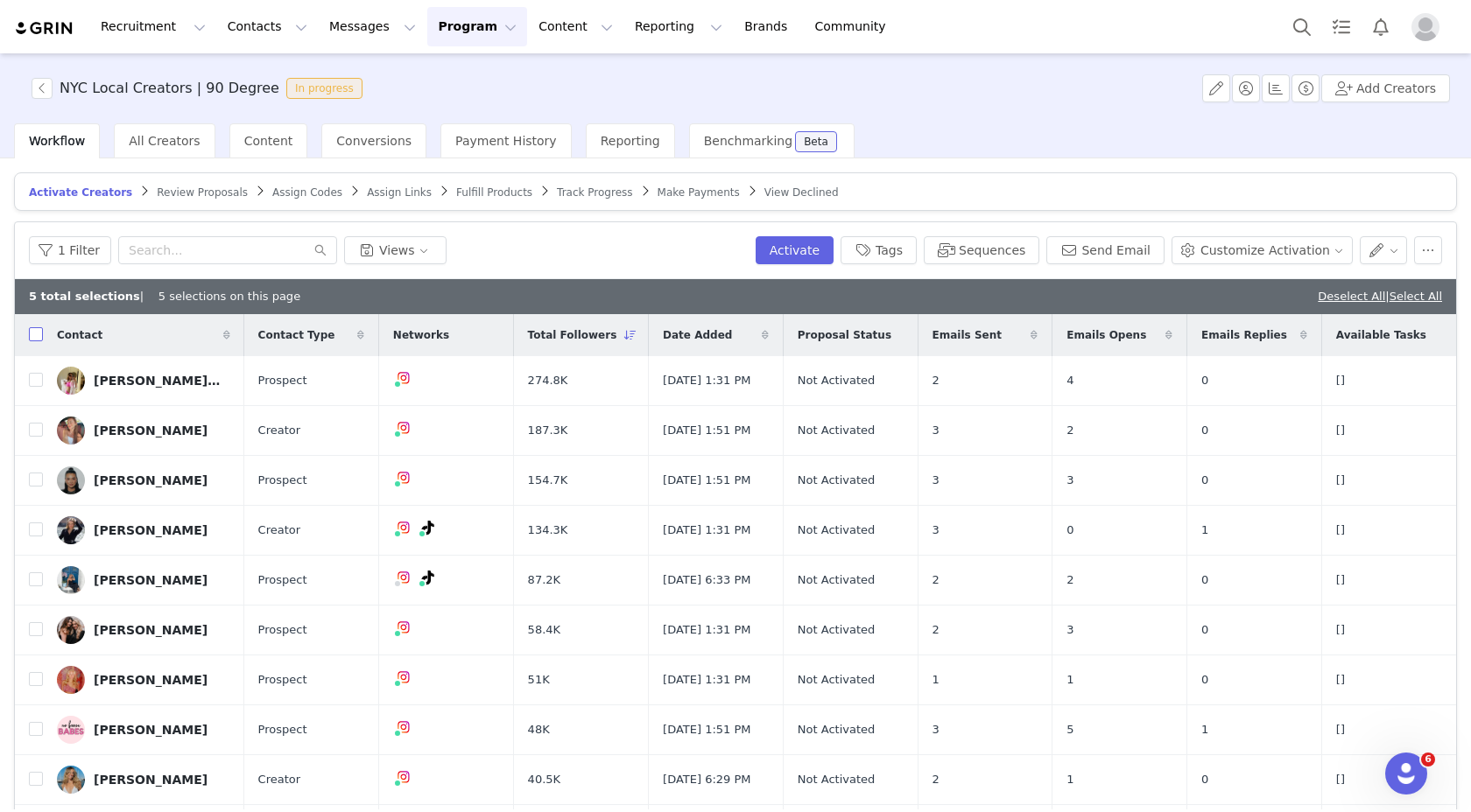
checkbox input "true"
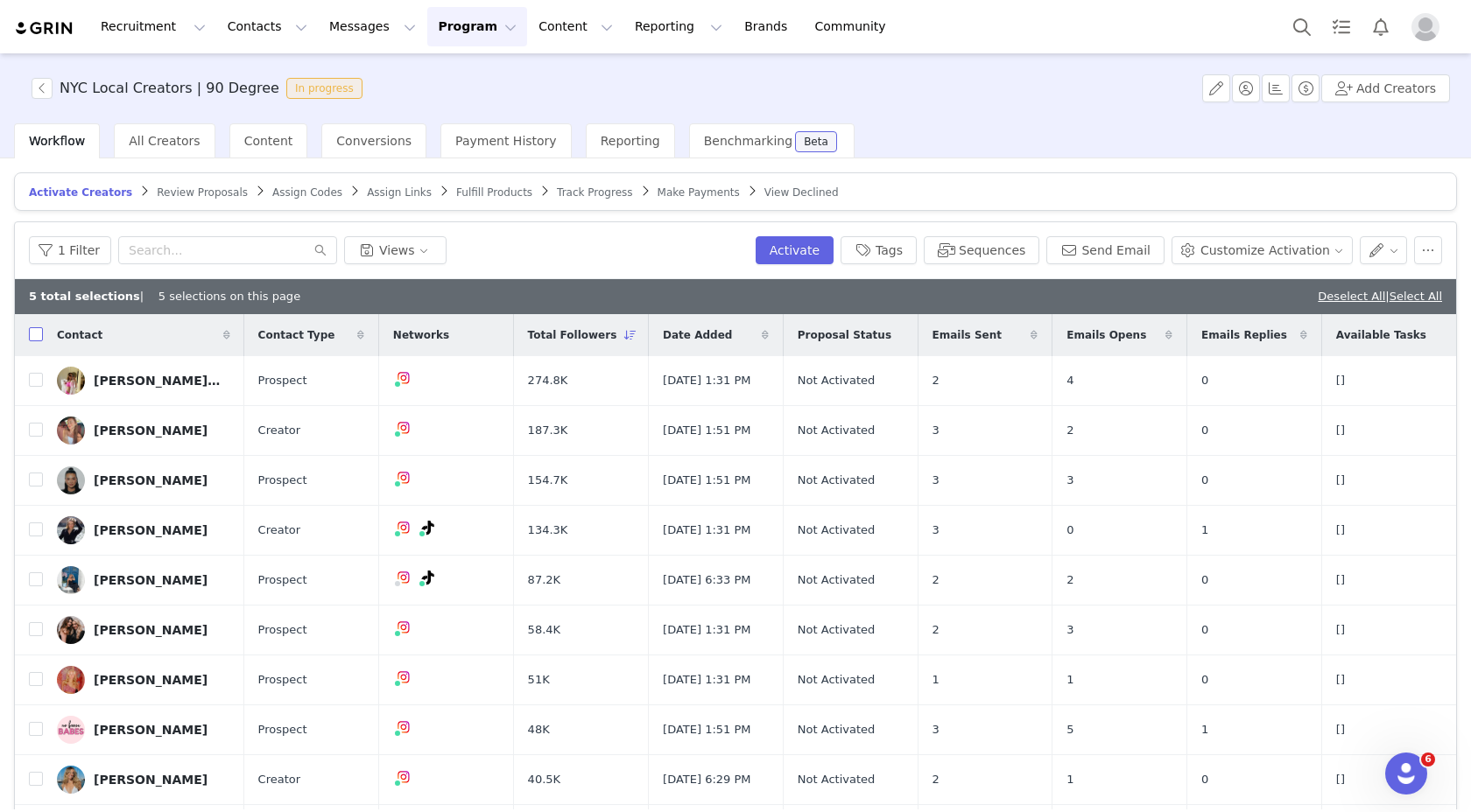
checkbox input "true"
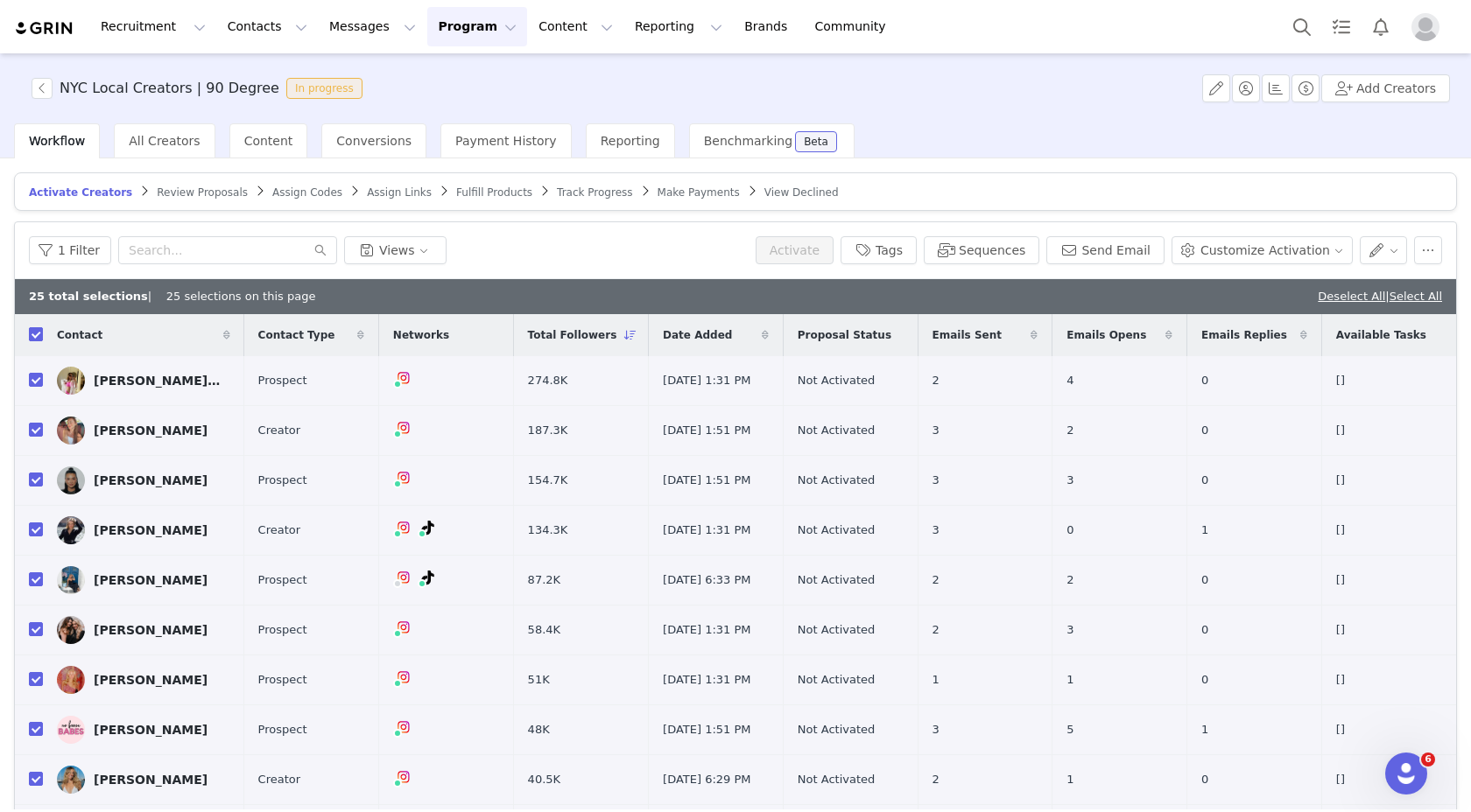
click at [38, 334] on input "checkbox" at bounding box center [36, 334] width 14 height 14
checkbox input "false"
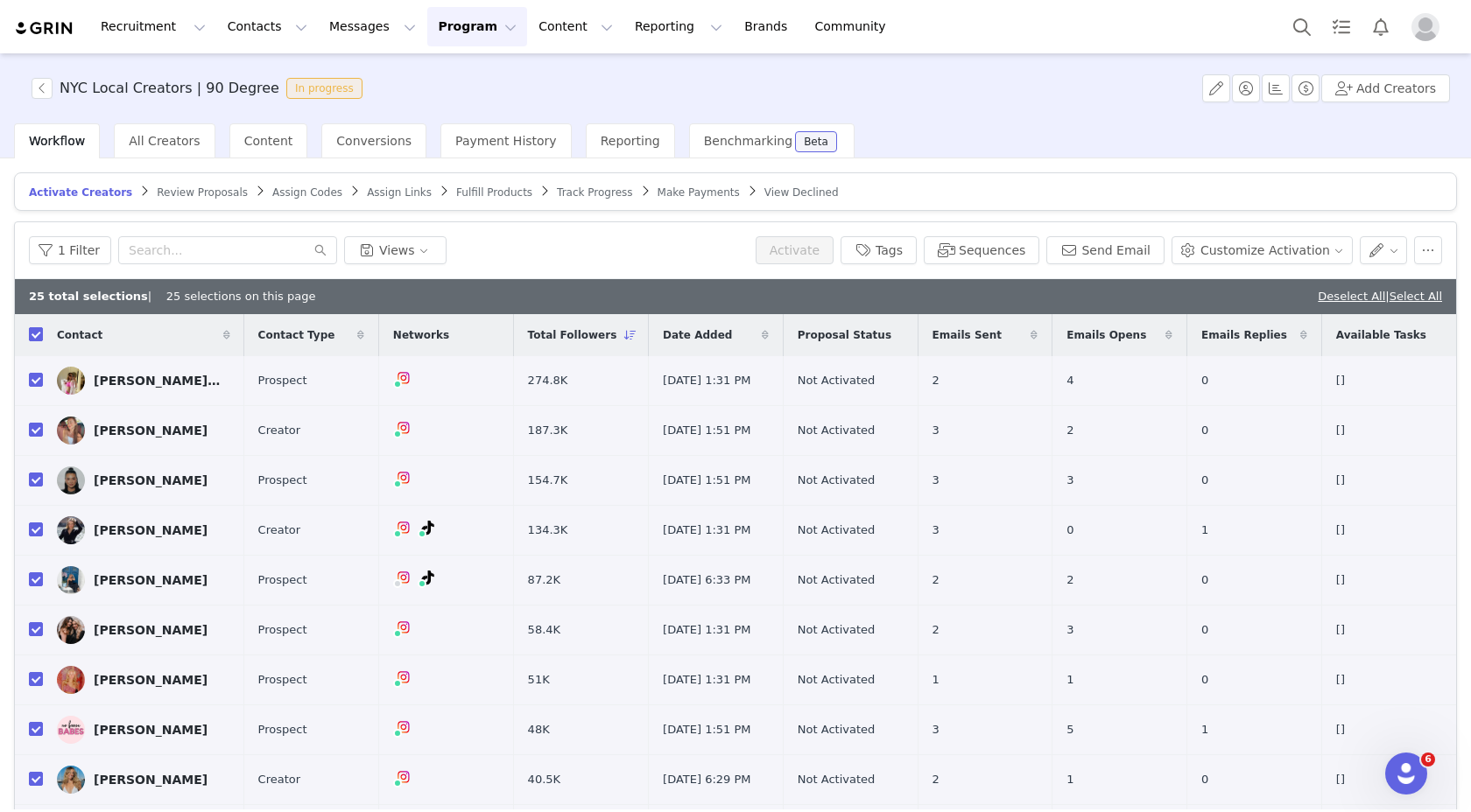
checkbox input "false"
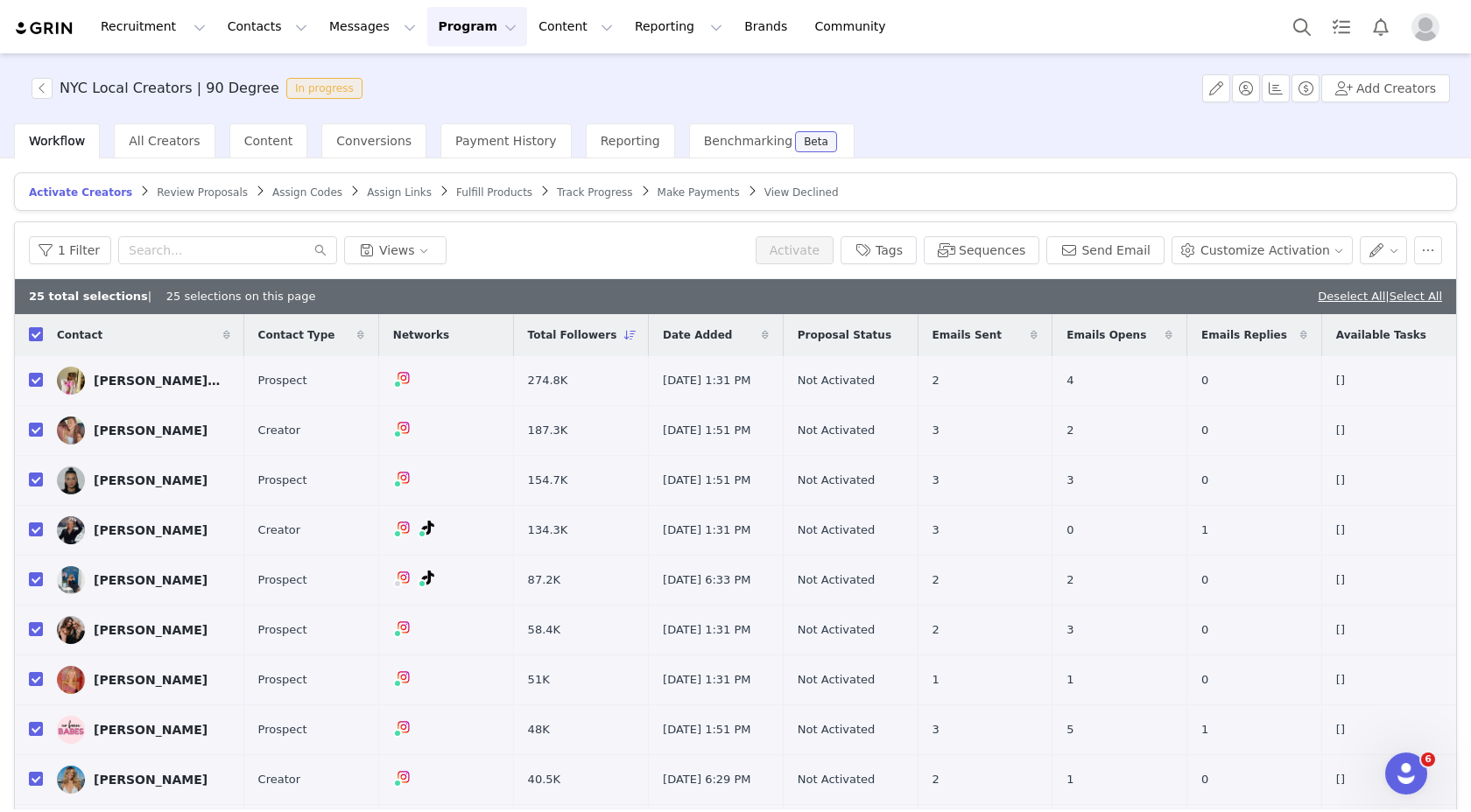
checkbox input "false"
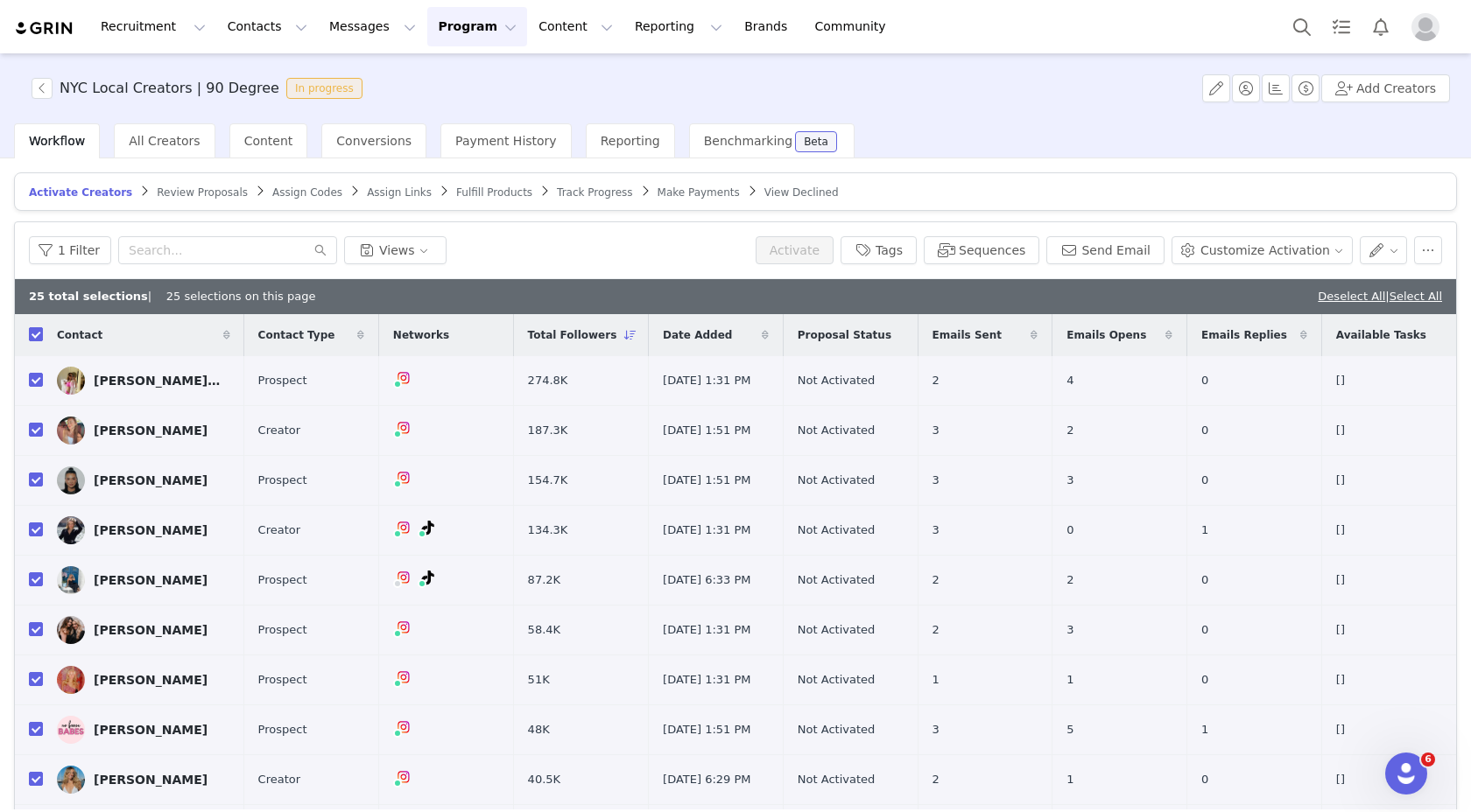
checkbox input "false"
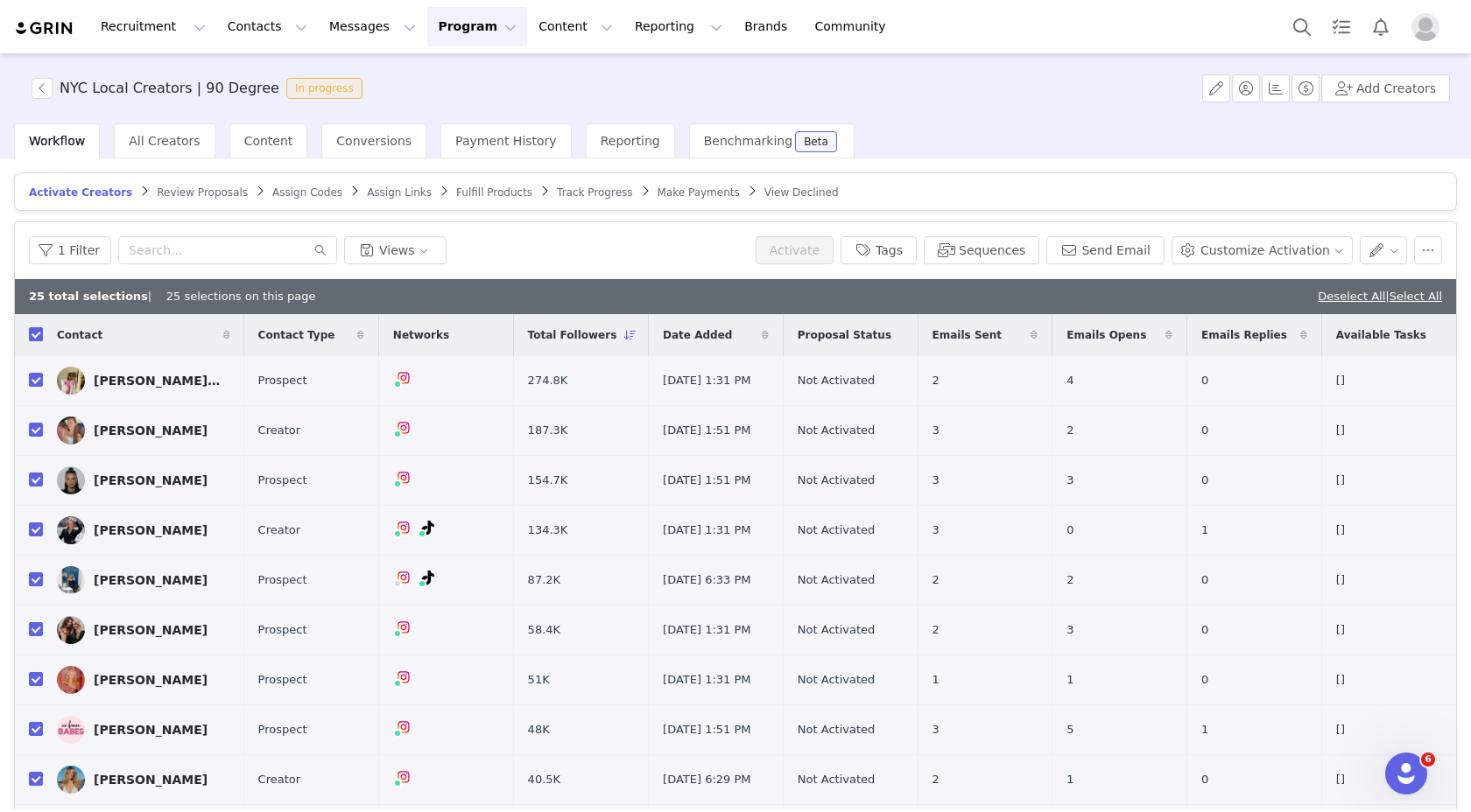
checkbox input "false"
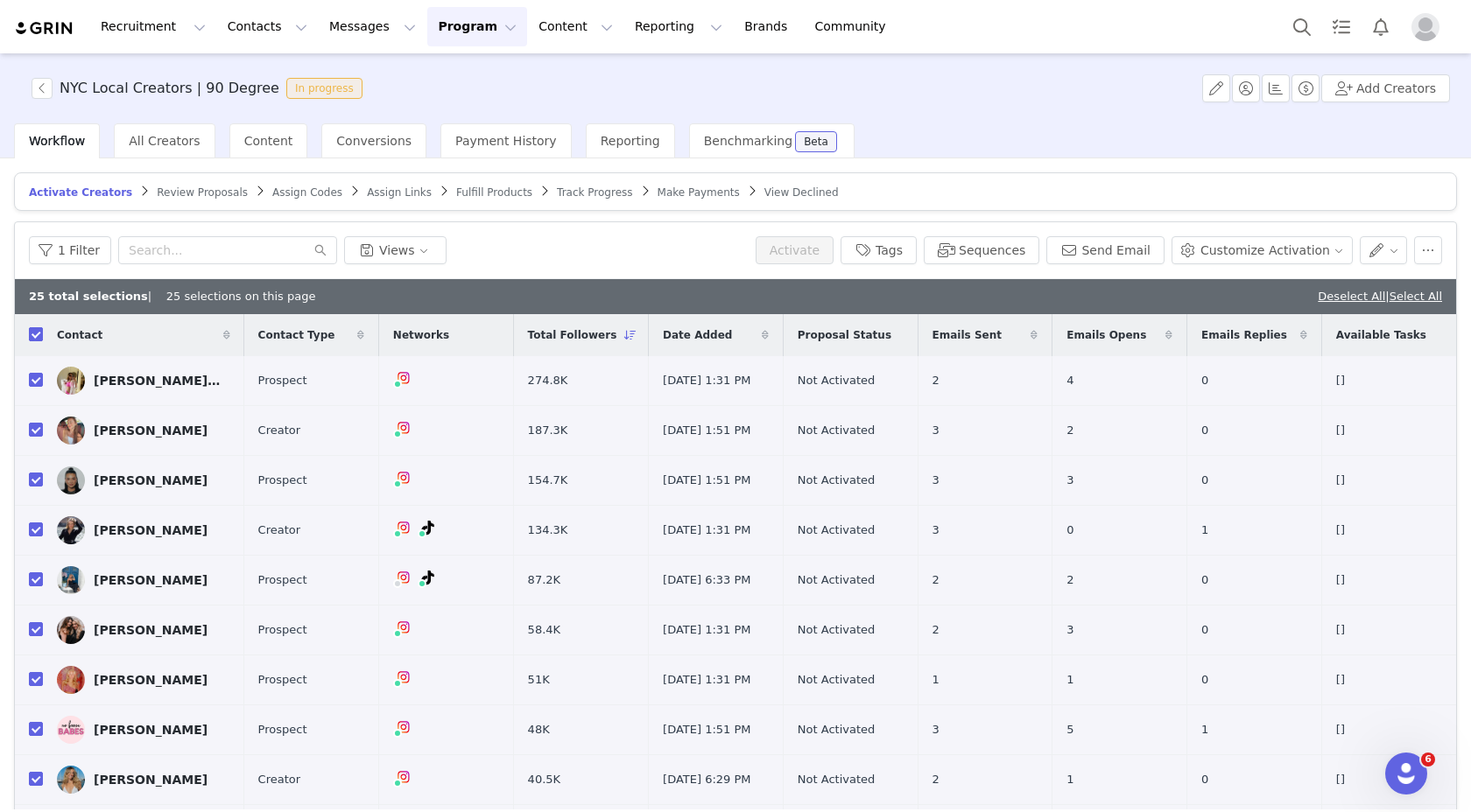
checkbox input "false"
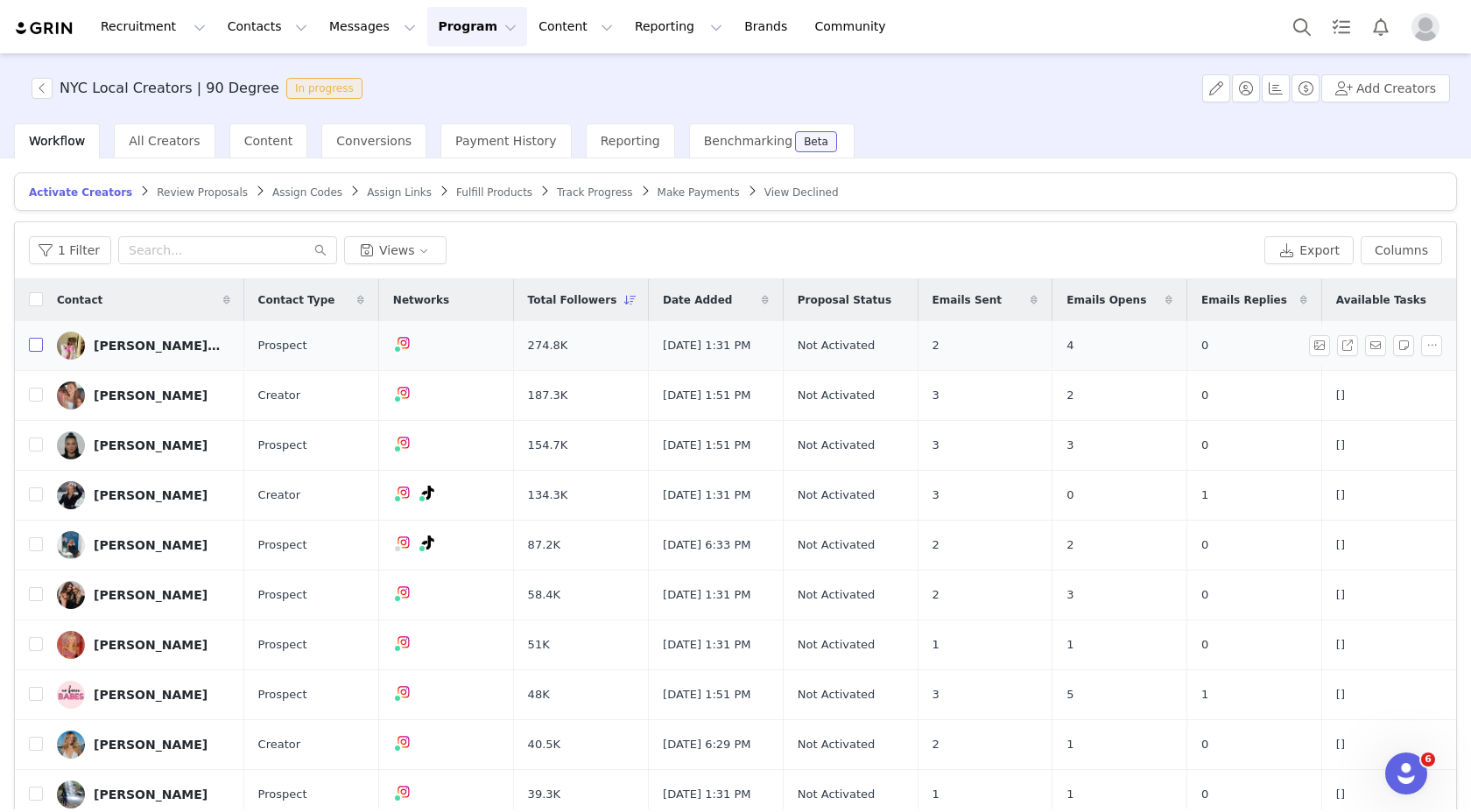
click at [32, 343] on input "checkbox" at bounding box center [36, 344] width 14 height 14
checkbox input "true"
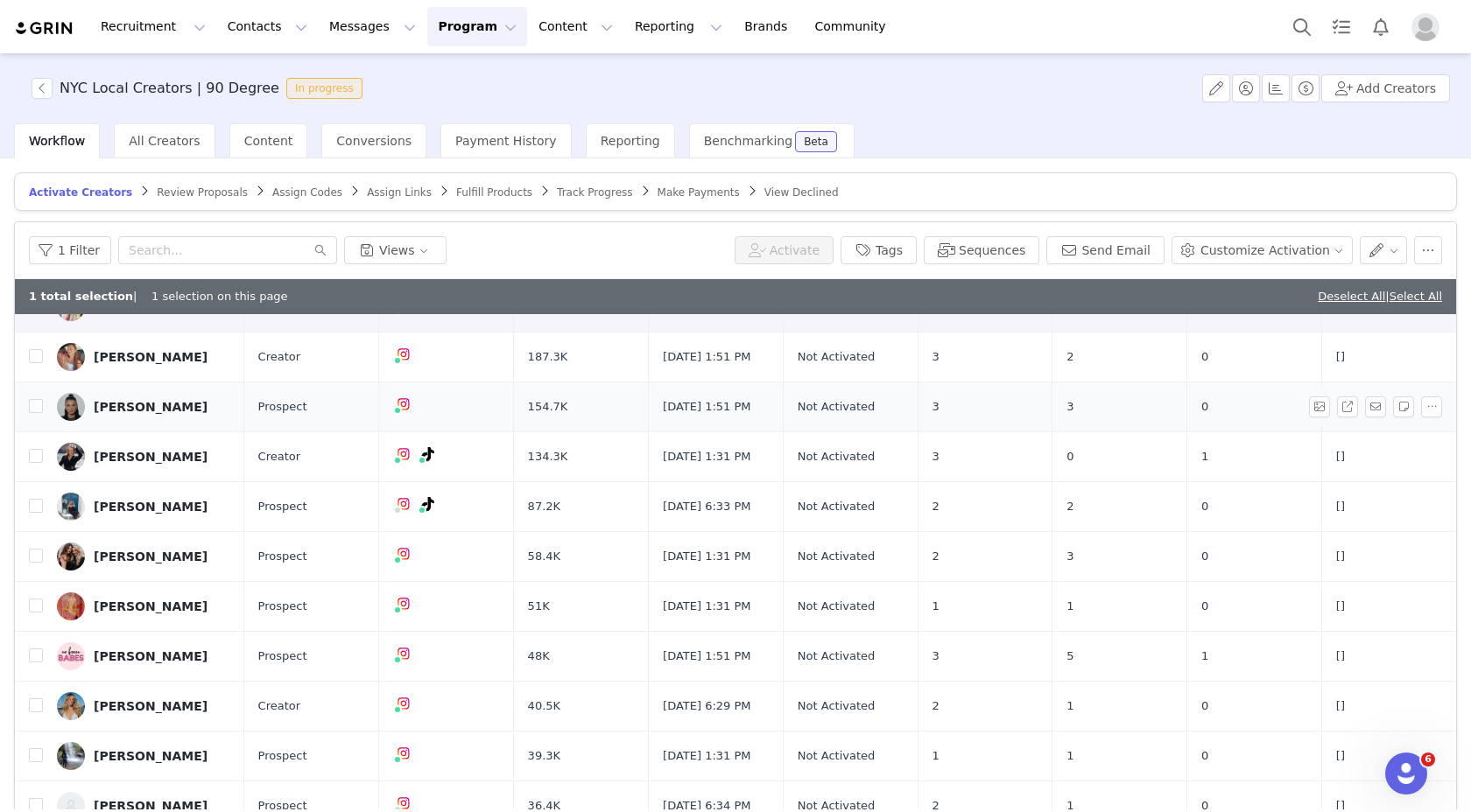
scroll to position [75, 0]
click at [37, 554] on input "checkbox" at bounding box center [36, 554] width 14 height 14
checkbox input "true"
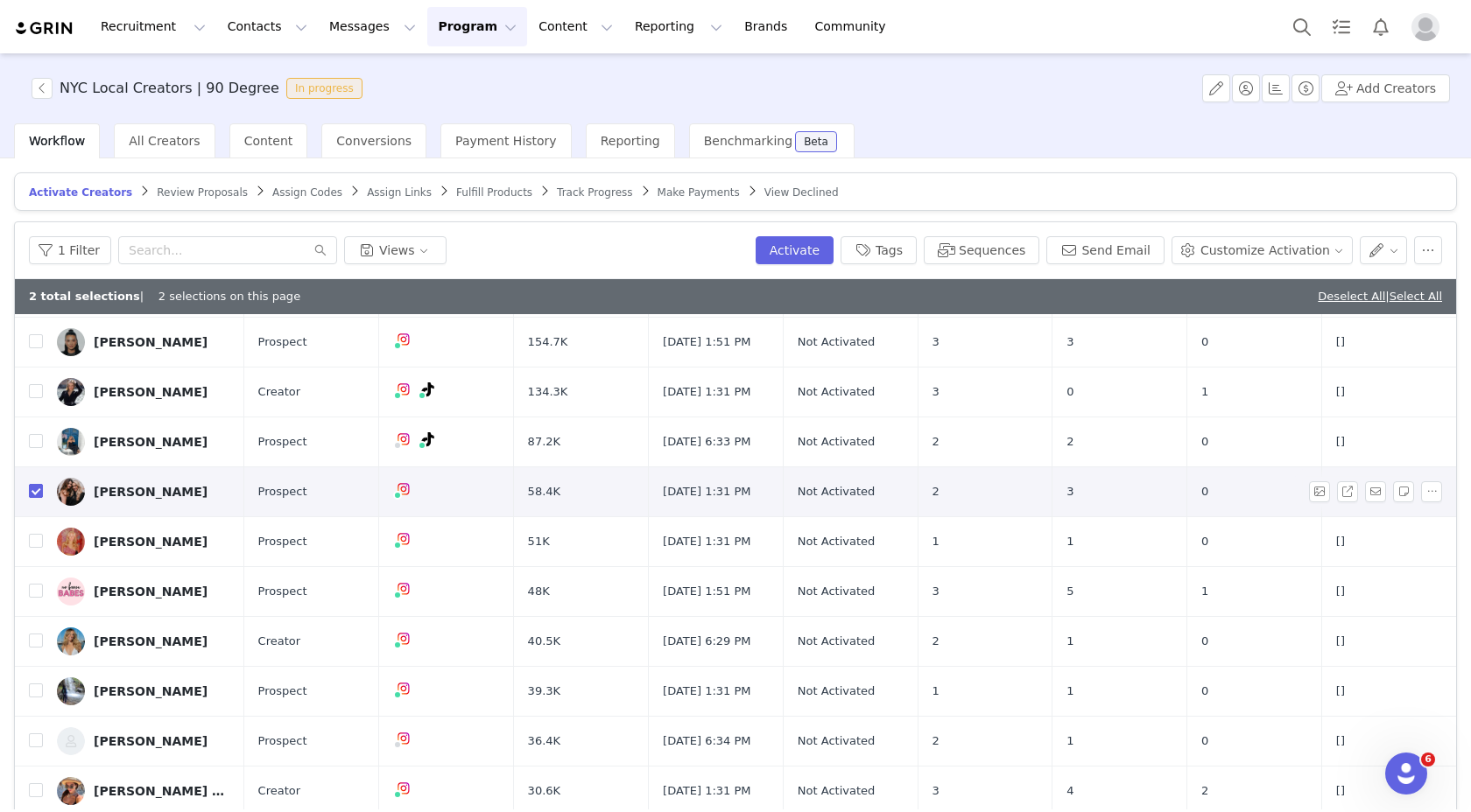
scroll to position [139, 0]
click at [35, 539] on input "checkbox" at bounding box center [36, 539] width 14 height 14
checkbox input "true"
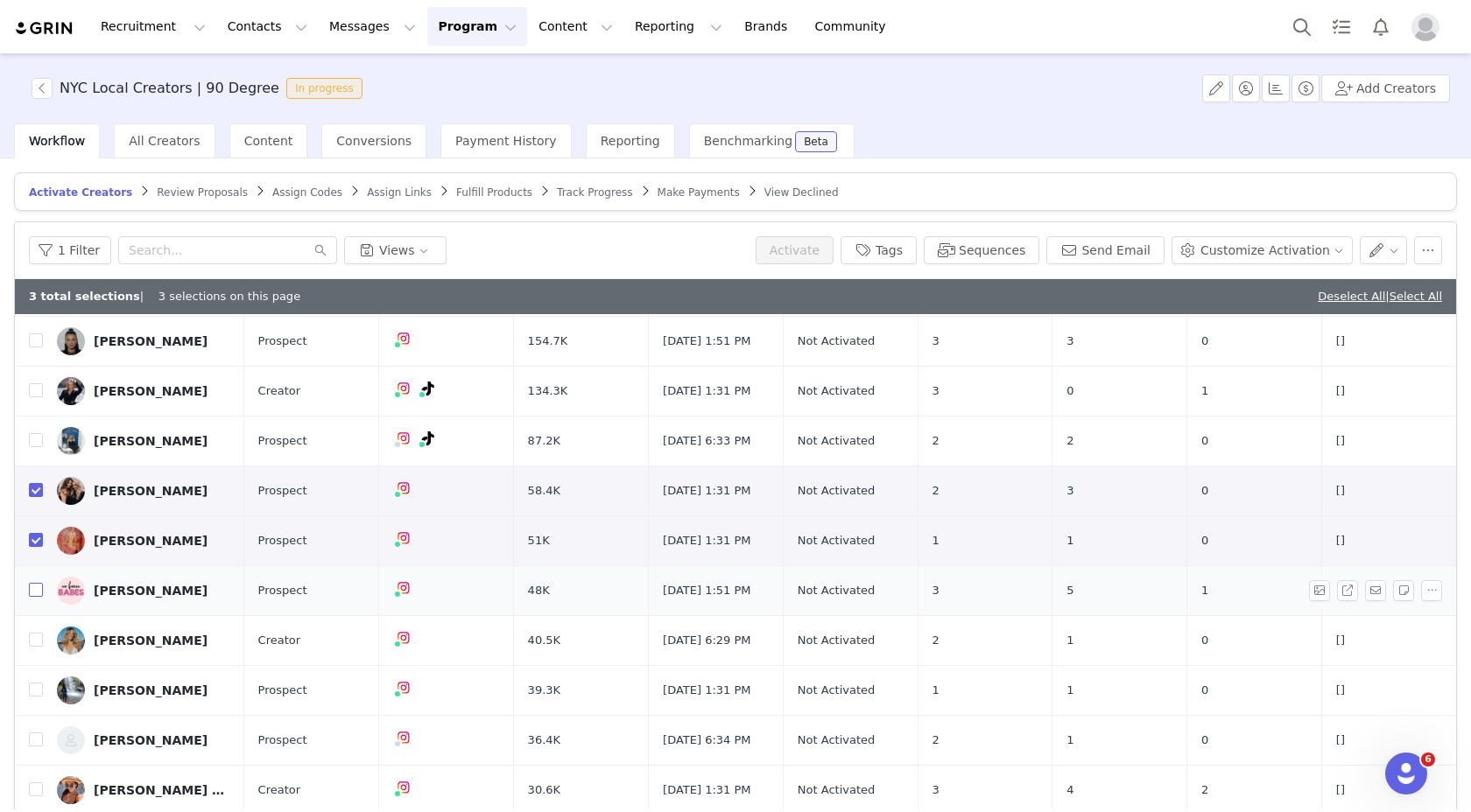
click at [40, 589] on input "checkbox" at bounding box center [36, 589] width 14 height 14
checkbox input "true"
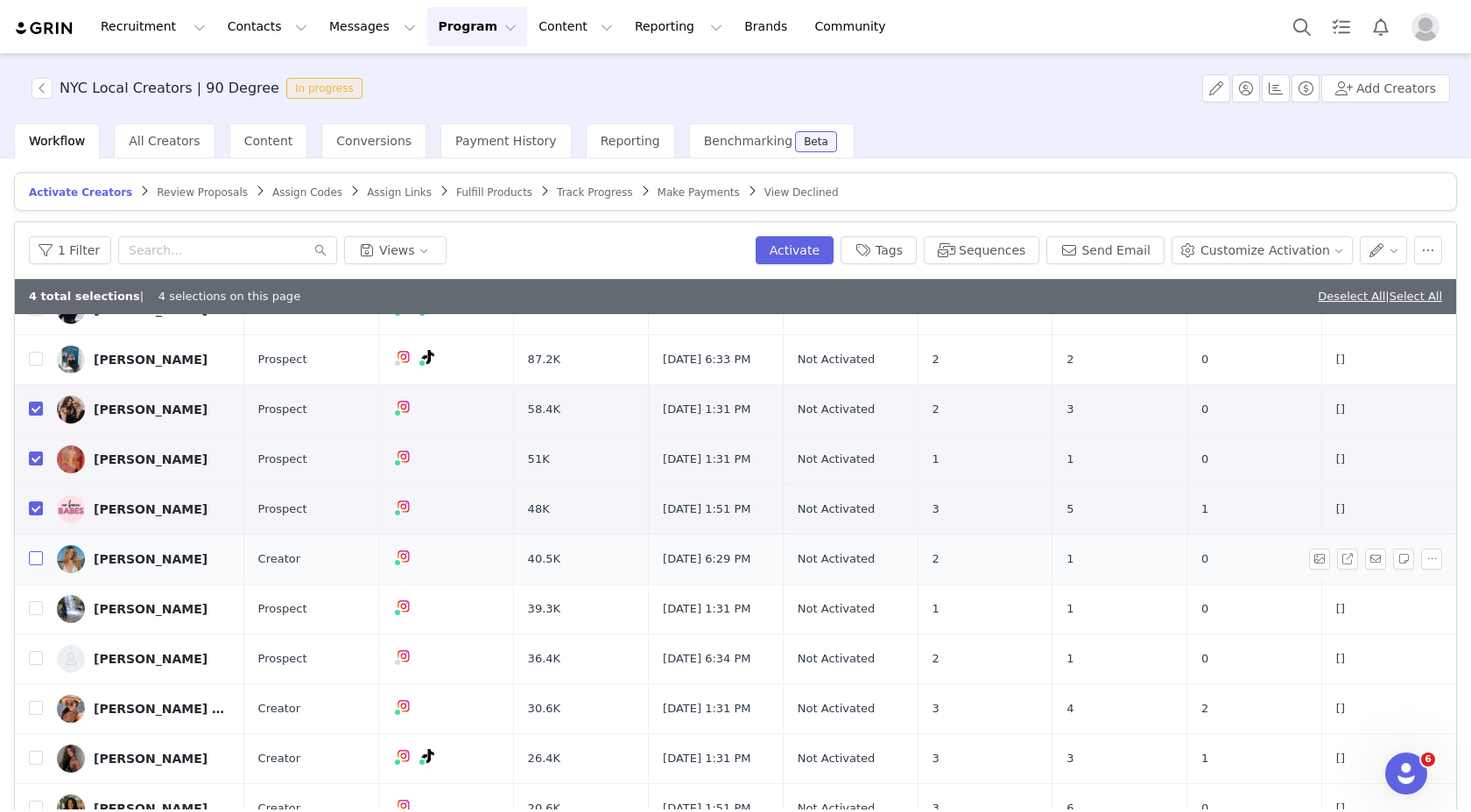
scroll to position [230, 0]
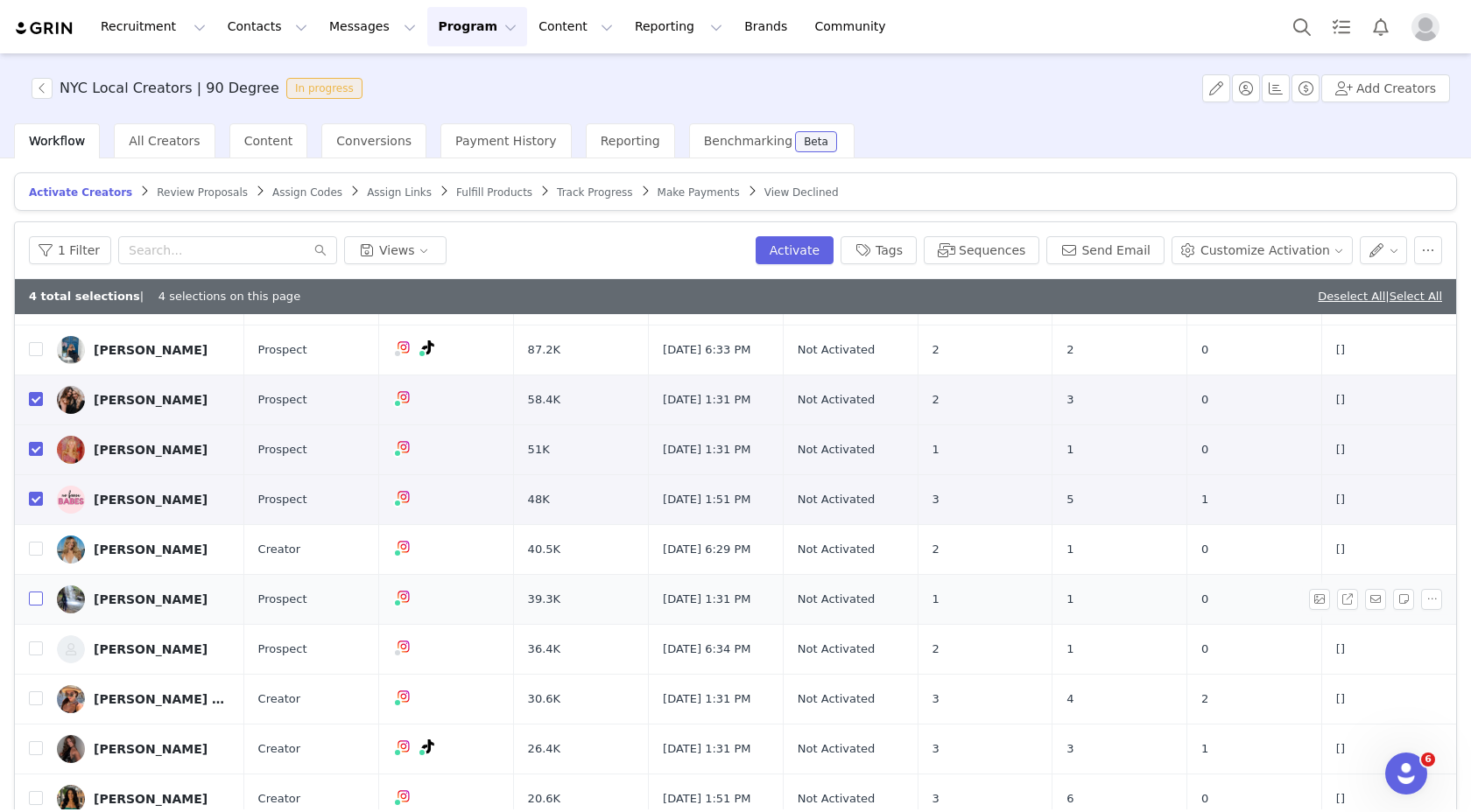
click at [32, 594] on input "checkbox" at bounding box center [36, 599] width 14 height 14
checkbox input "true"
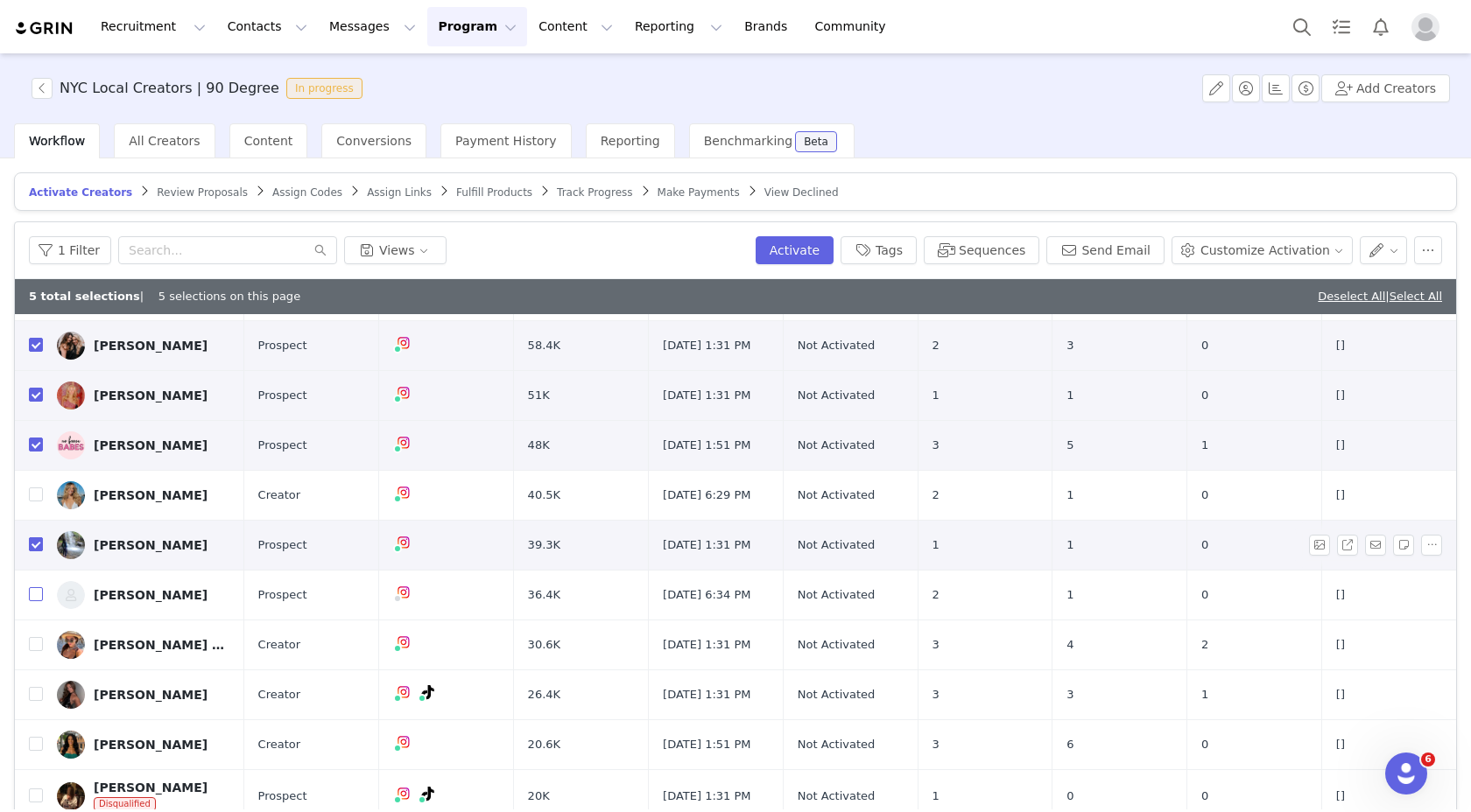
click at [32, 594] on input "checkbox" at bounding box center [36, 594] width 14 height 14
checkbox input "true"
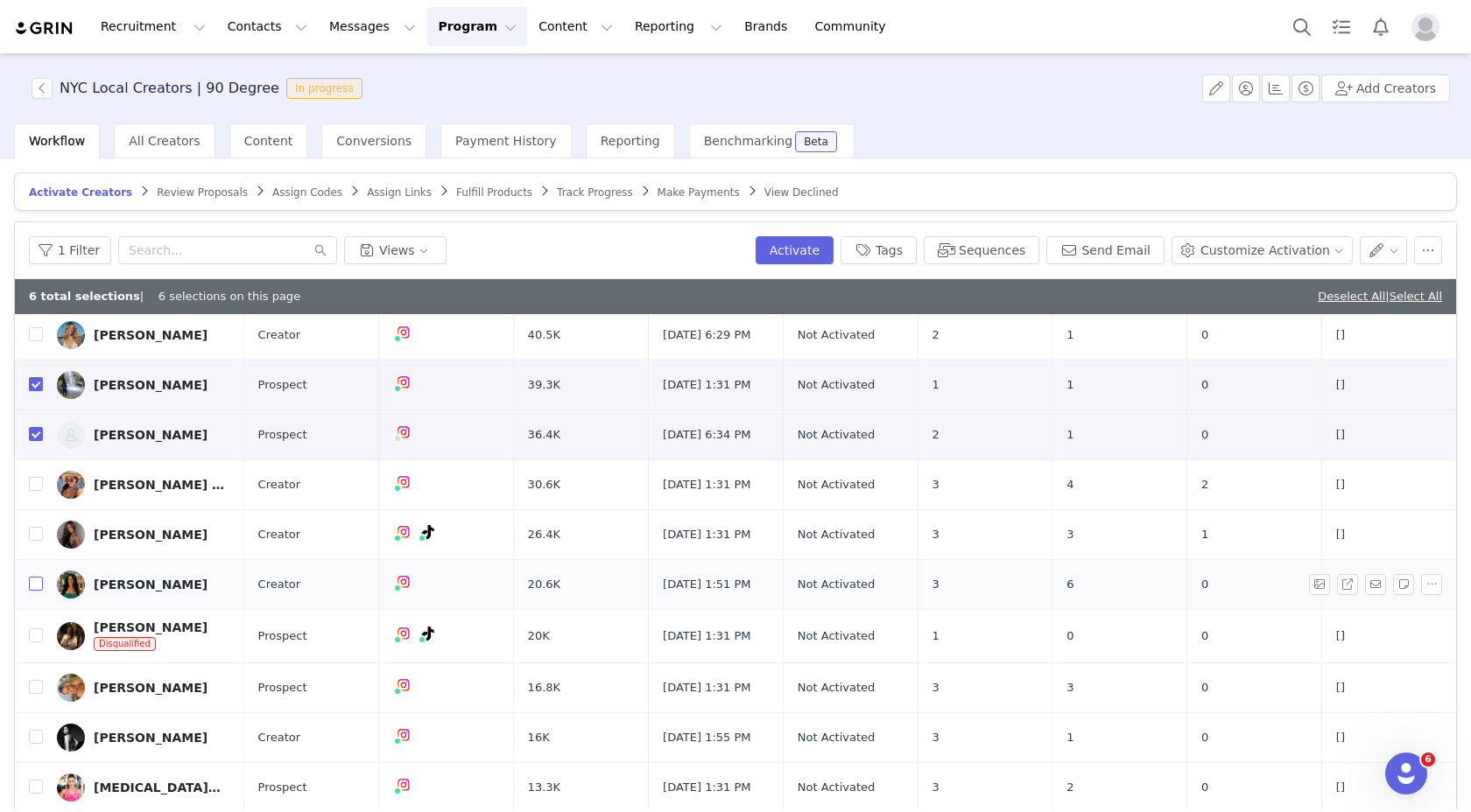
scroll to position [447, 0]
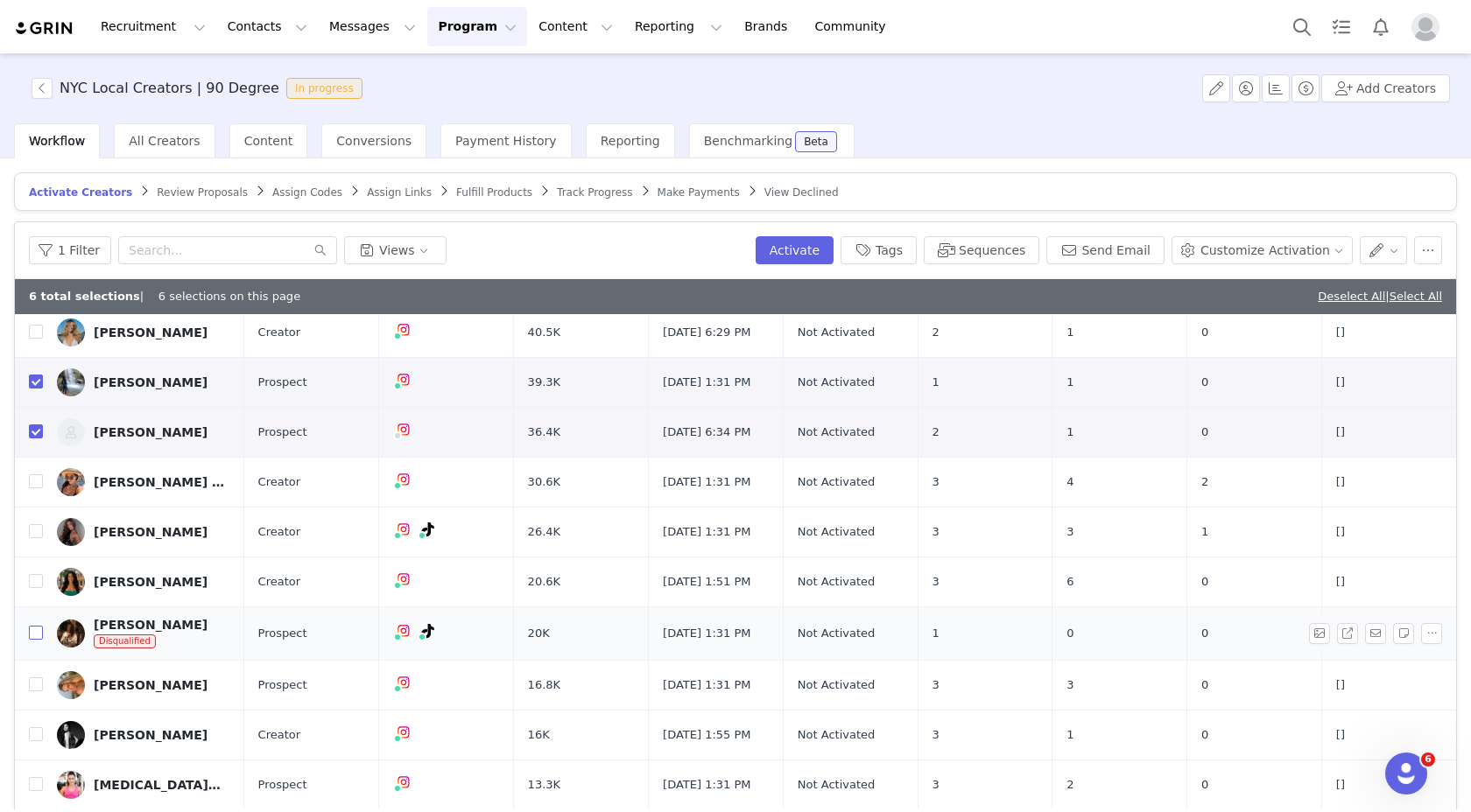
click at [34, 630] on input "checkbox" at bounding box center [36, 632] width 14 height 14
checkbox input "true"
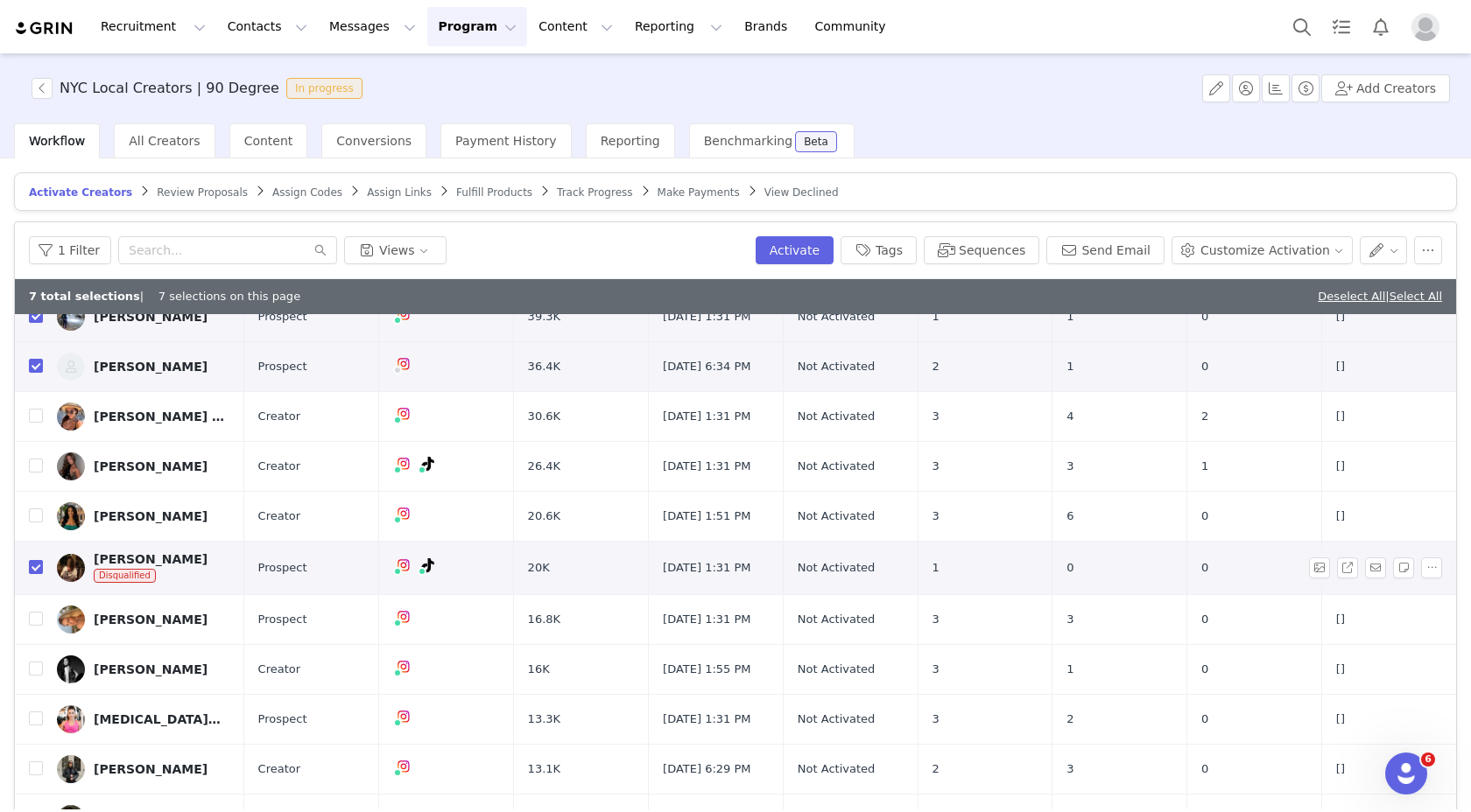
scroll to position [517, 0]
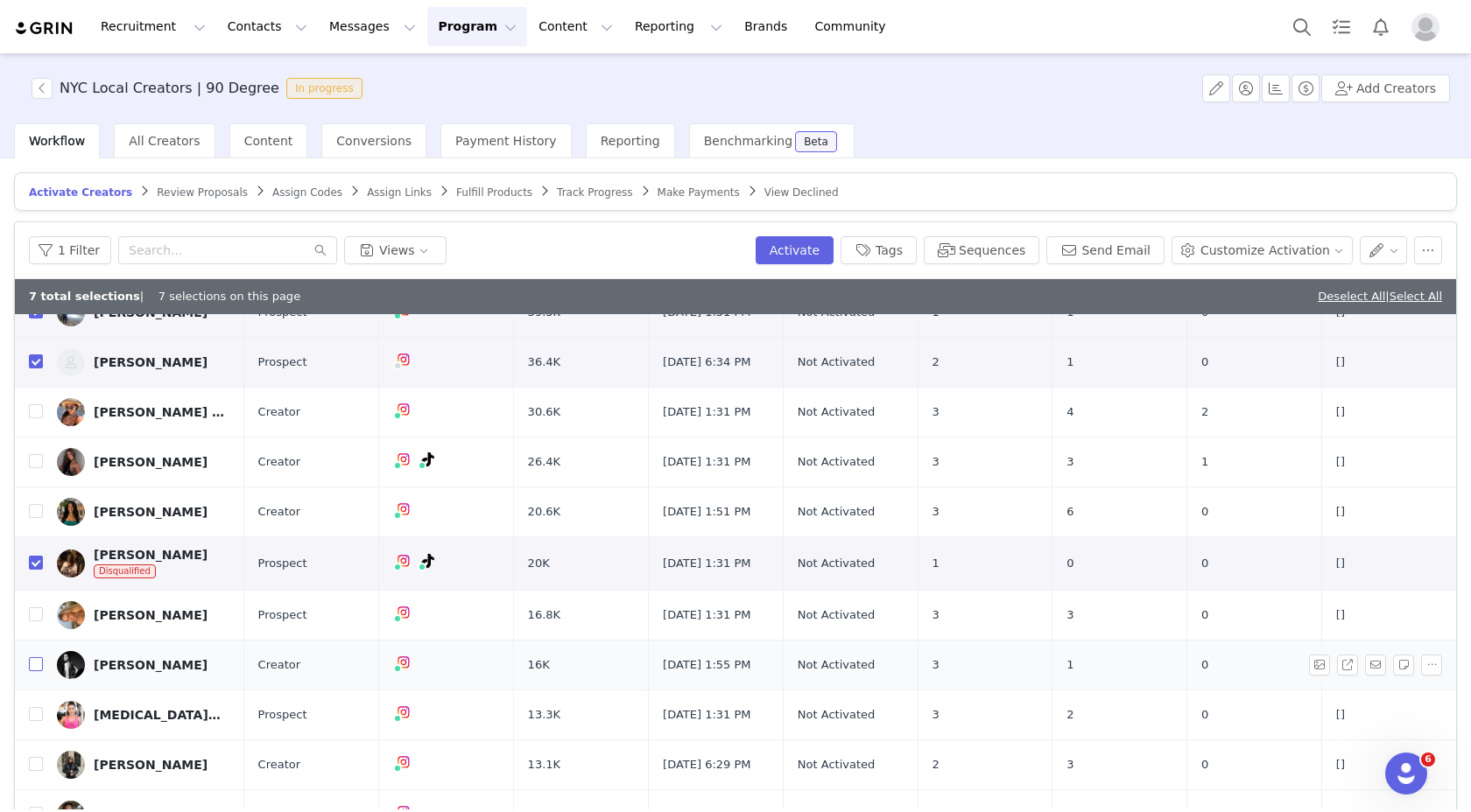
click at [34, 666] on input "checkbox" at bounding box center [36, 664] width 14 height 14
checkbox input "true"
click at [37, 710] on input "checkbox" at bounding box center [36, 713] width 14 height 14
checkbox input "true"
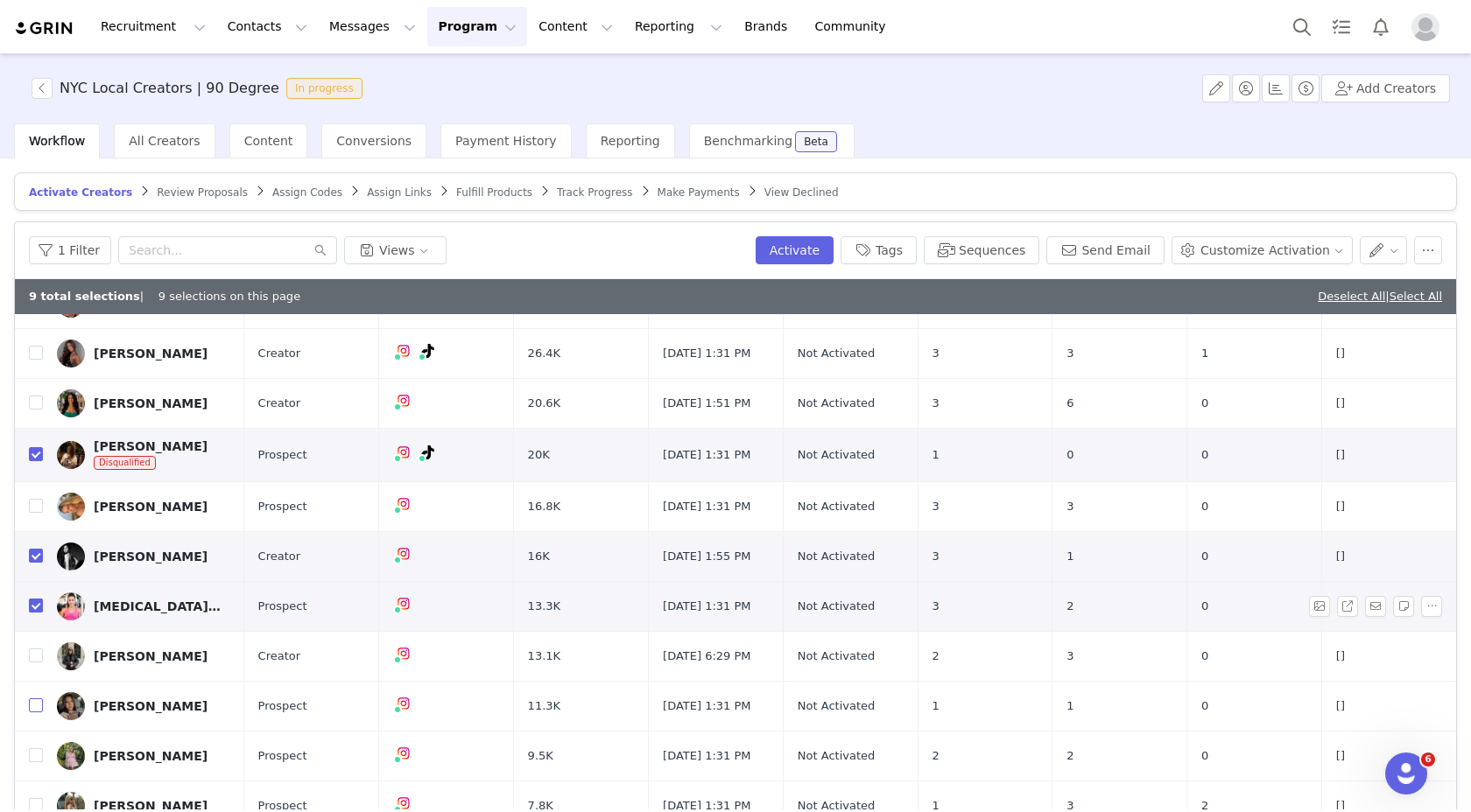
click at [37, 710] on input "checkbox" at bounding box center [36, 705] width 14 height 14
checkbox input "true"
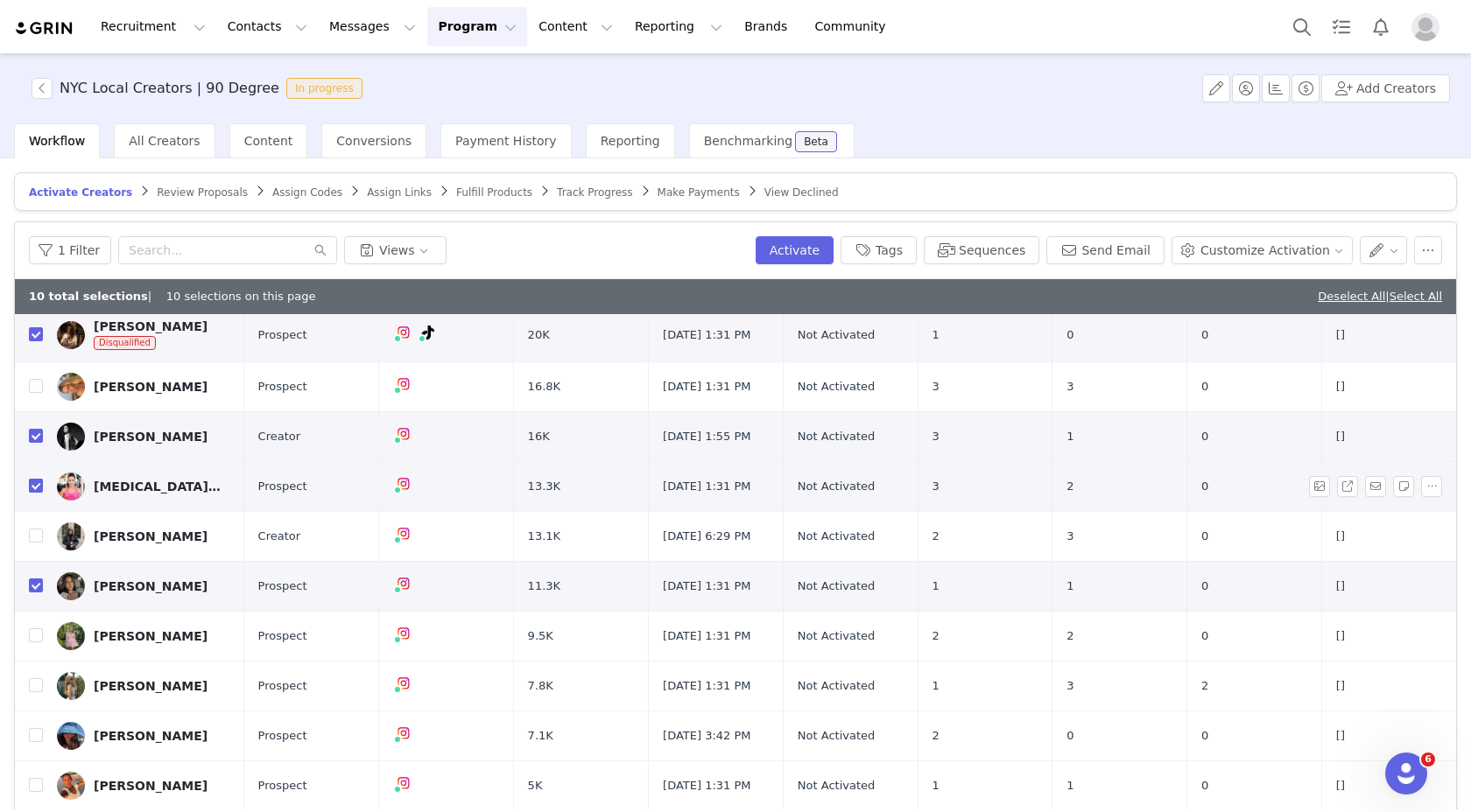
scroll to position [748, 0]
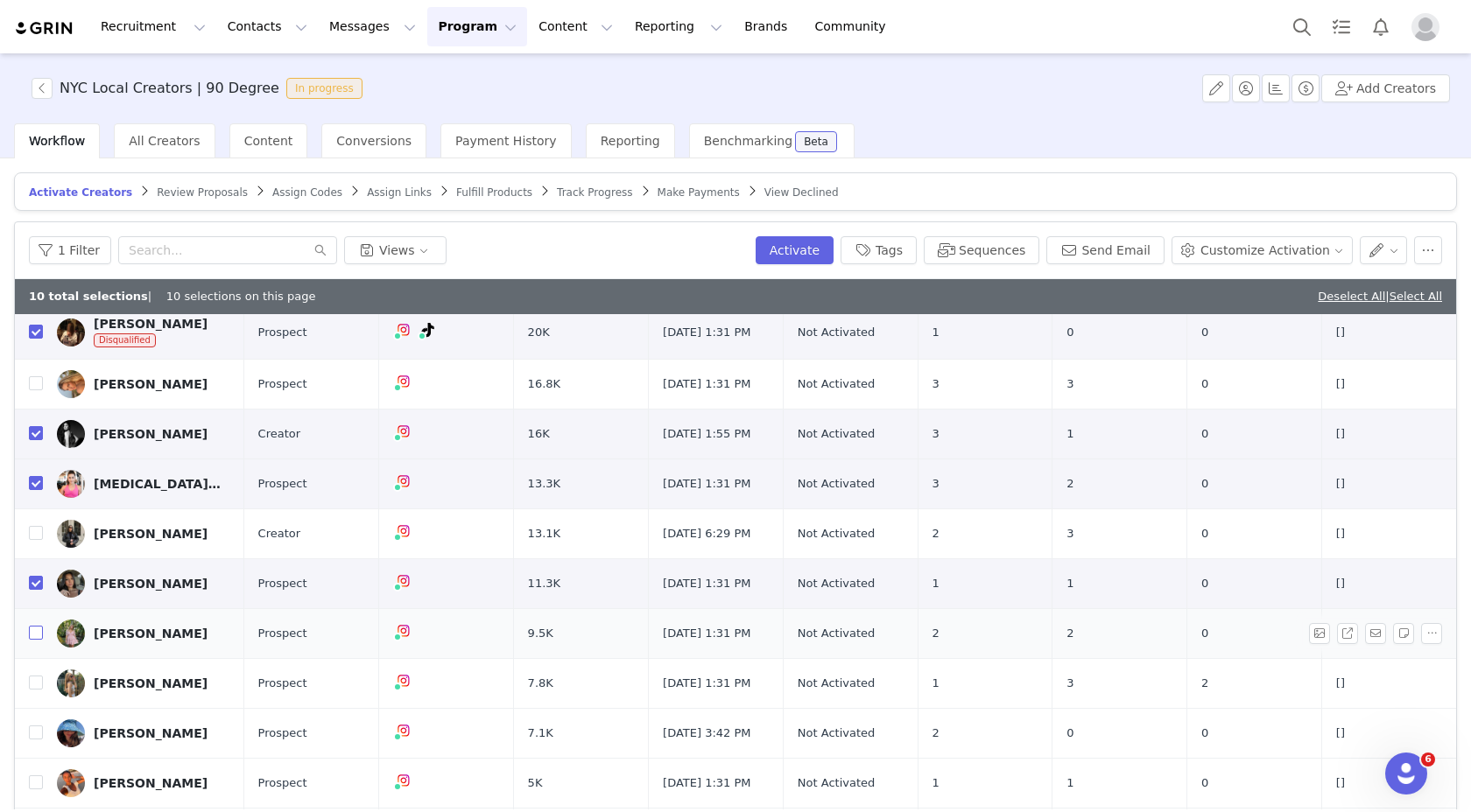
click at [37, 632] on input "checkbox" at bounding box center [36, 632] width 14 height 14
checkbox input "false"
click at [35, 582] on input "checkbox" at bounding box center [36, 583] width 14 height 14
checkbox input "false"
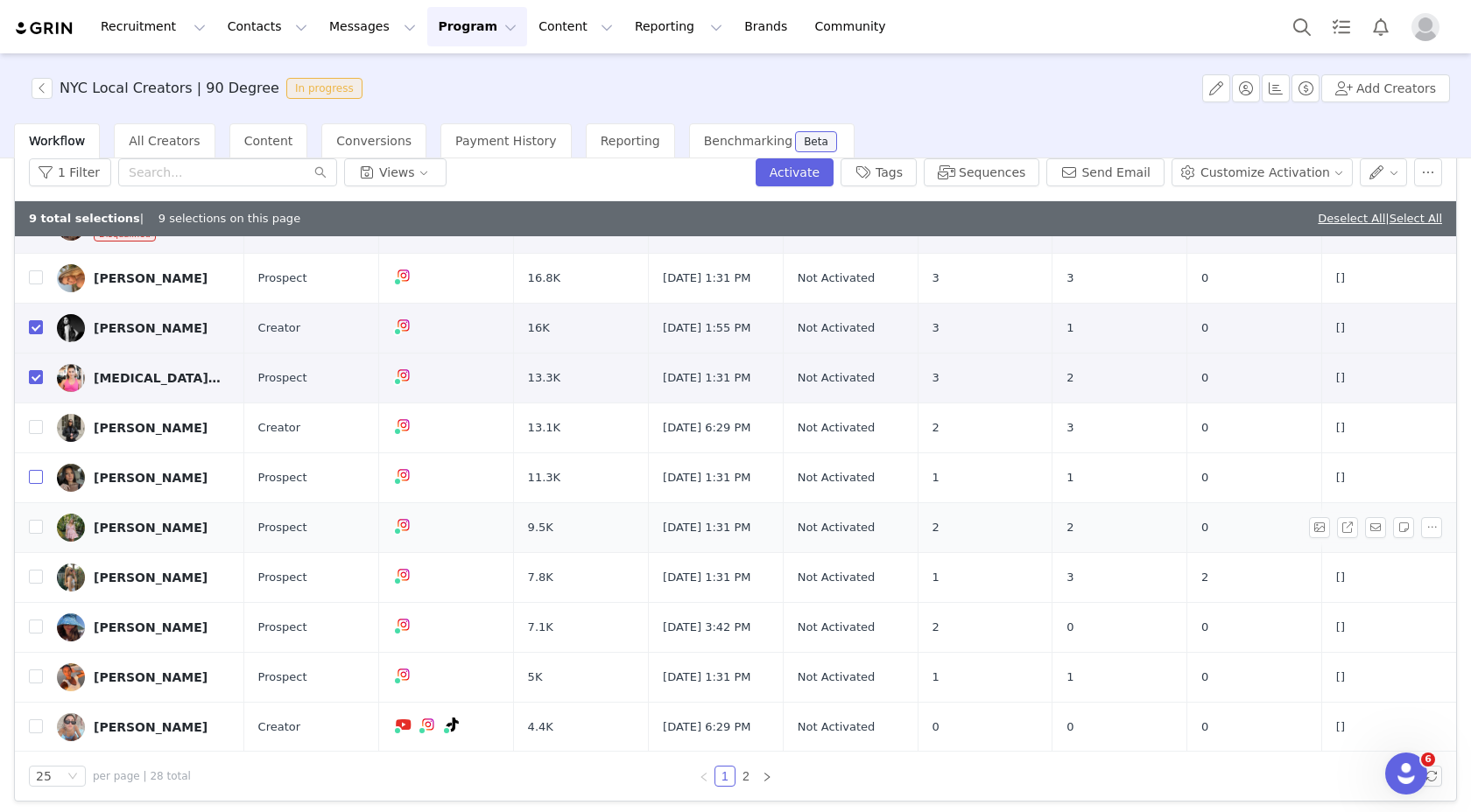
scroll to position [80, 0]
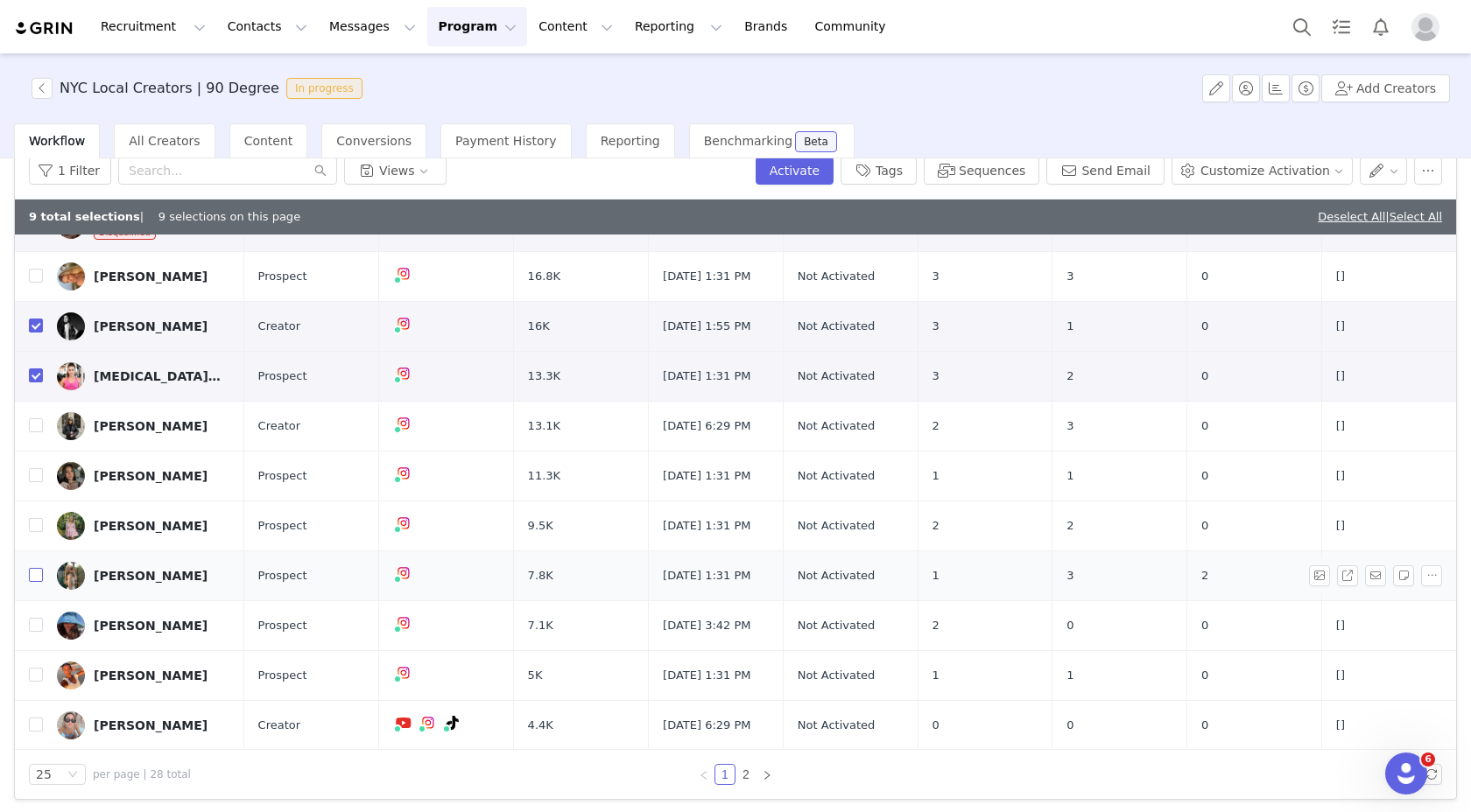
click at [39, 577] on input "checkbox" at bounding box center [36, 574] width 14 height 14
checkbox input "true"
click at [42, 669] on input "checkbox" at bounding box center [36, 675] width 14 height 14
checkbox input "true"
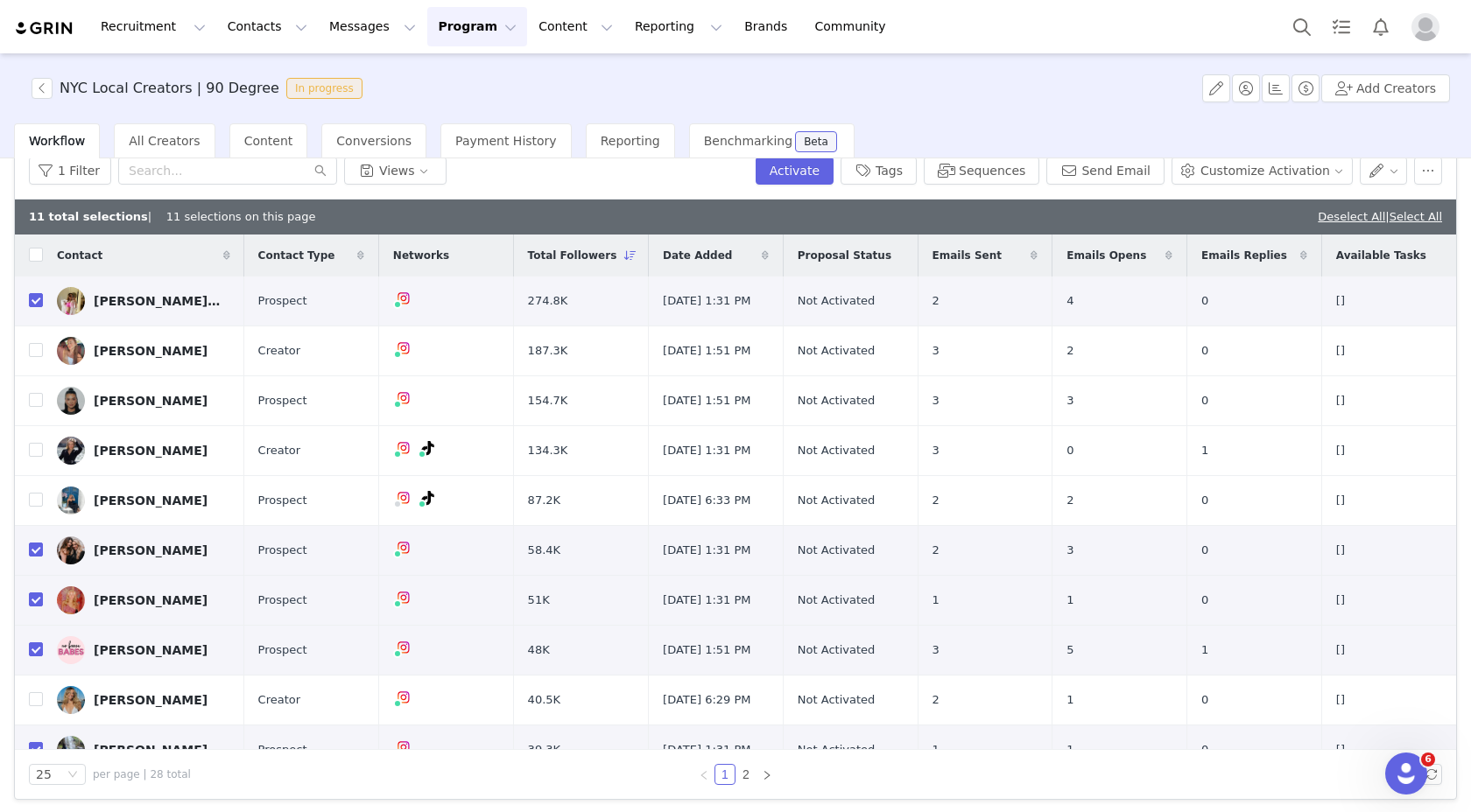
scroll to position [0, 0]
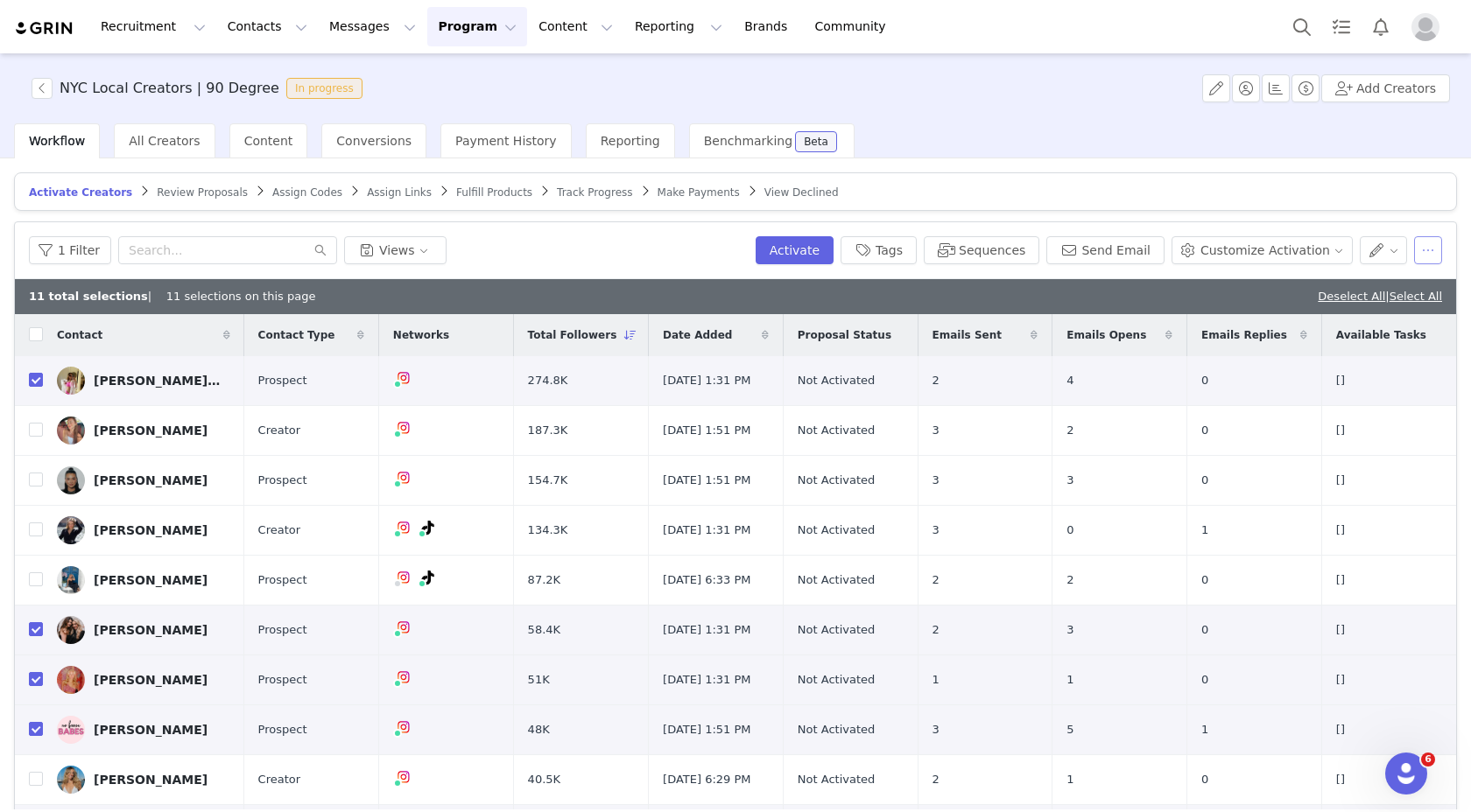
click at [1420, 237] on button "button" at bounding box center [1428, 250] width 28 height 28
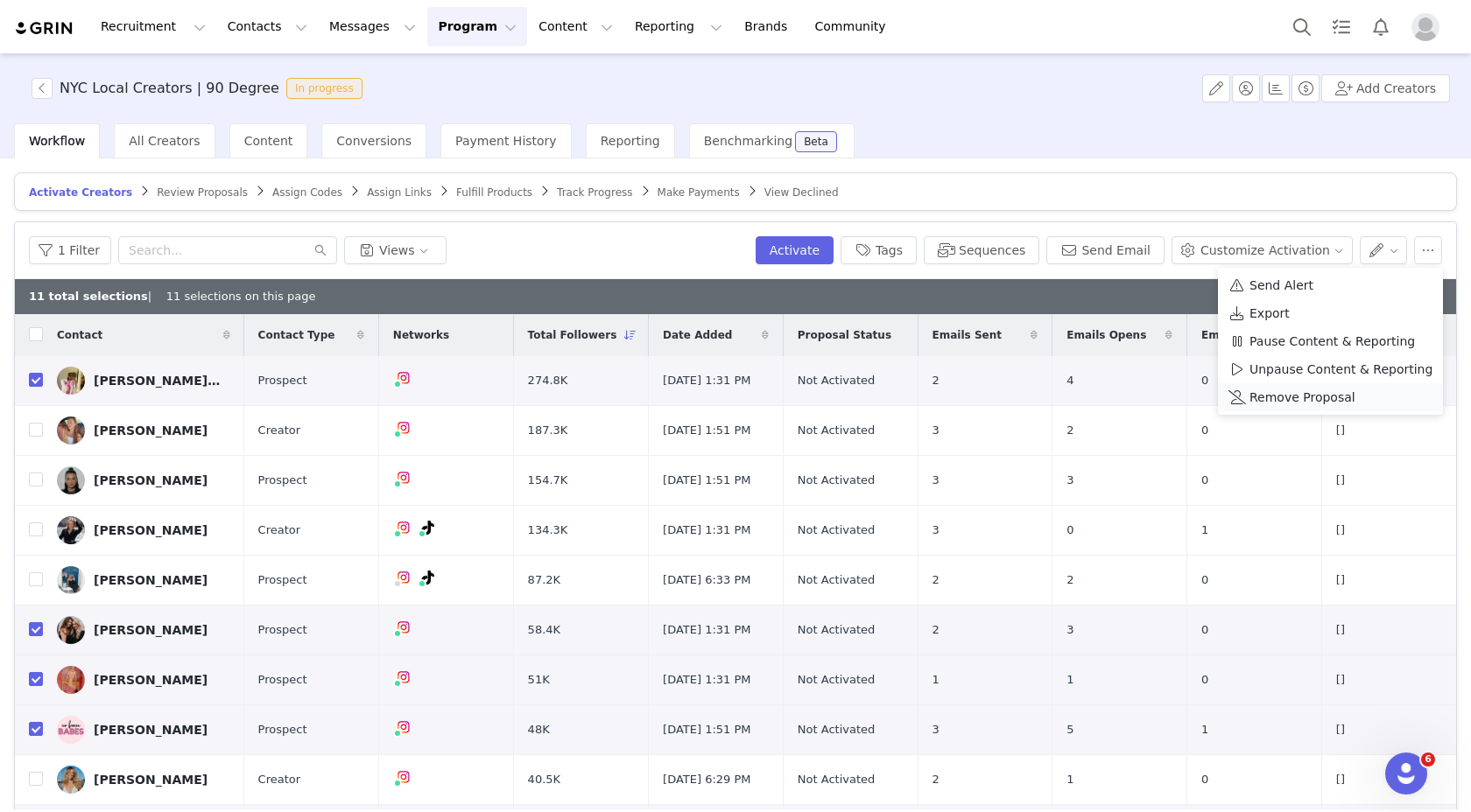
click at [1315, 388] on span "Remove Proposal" at bounding box center [1302, 398] width 106 height 19
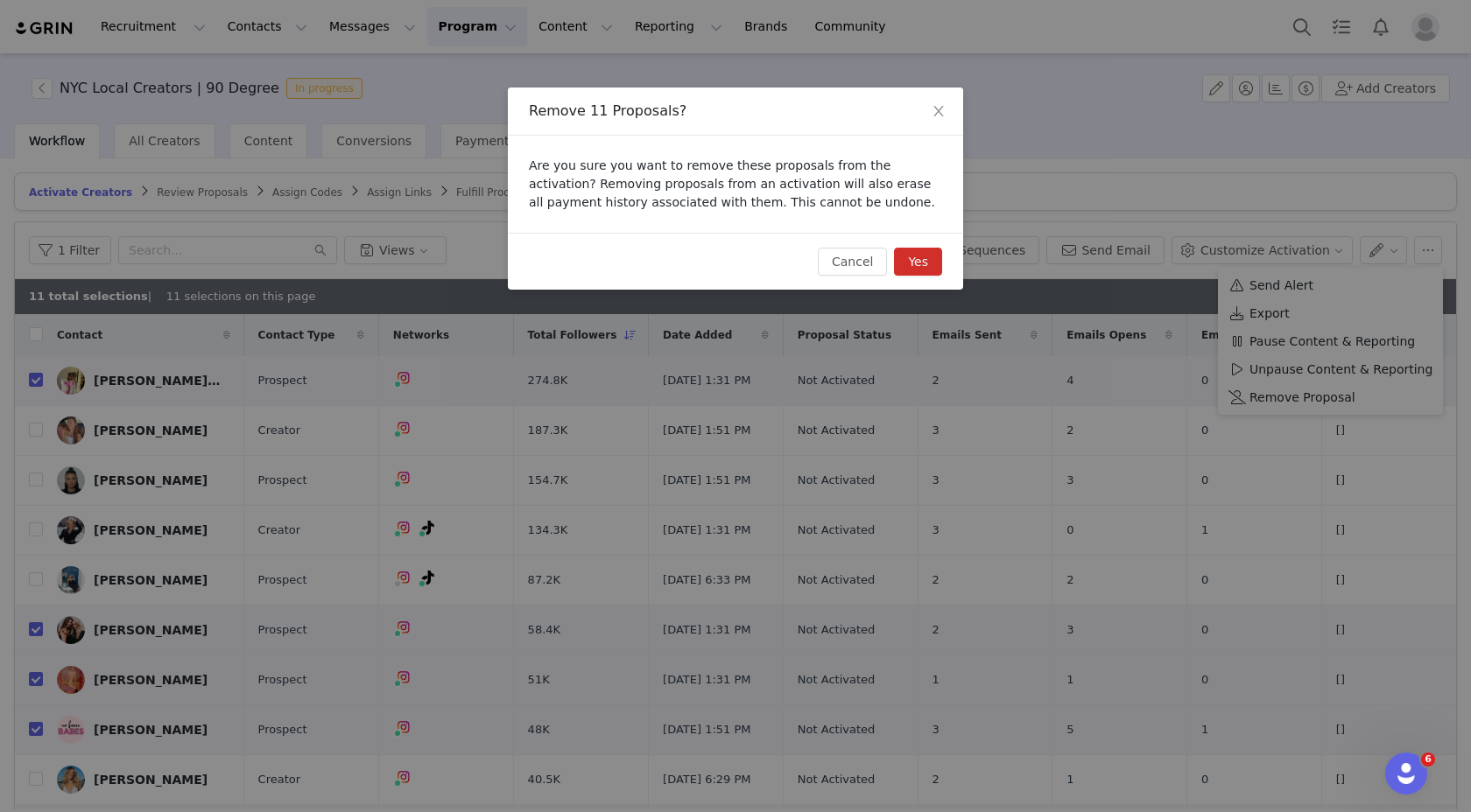
click at [931, 272] on button "Yes" at bounding box center [917, 262] width 48 height 28
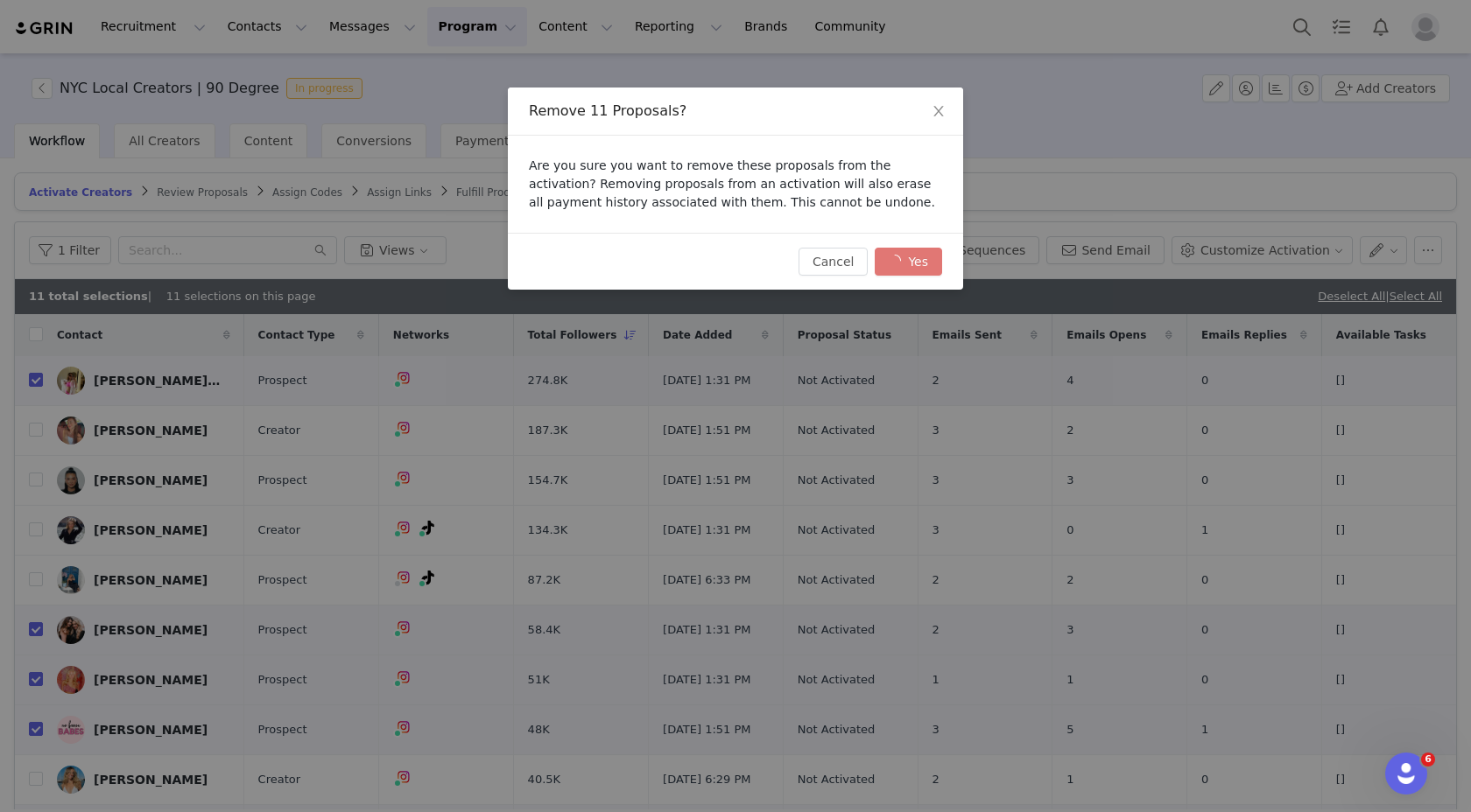
checkbox input "false"
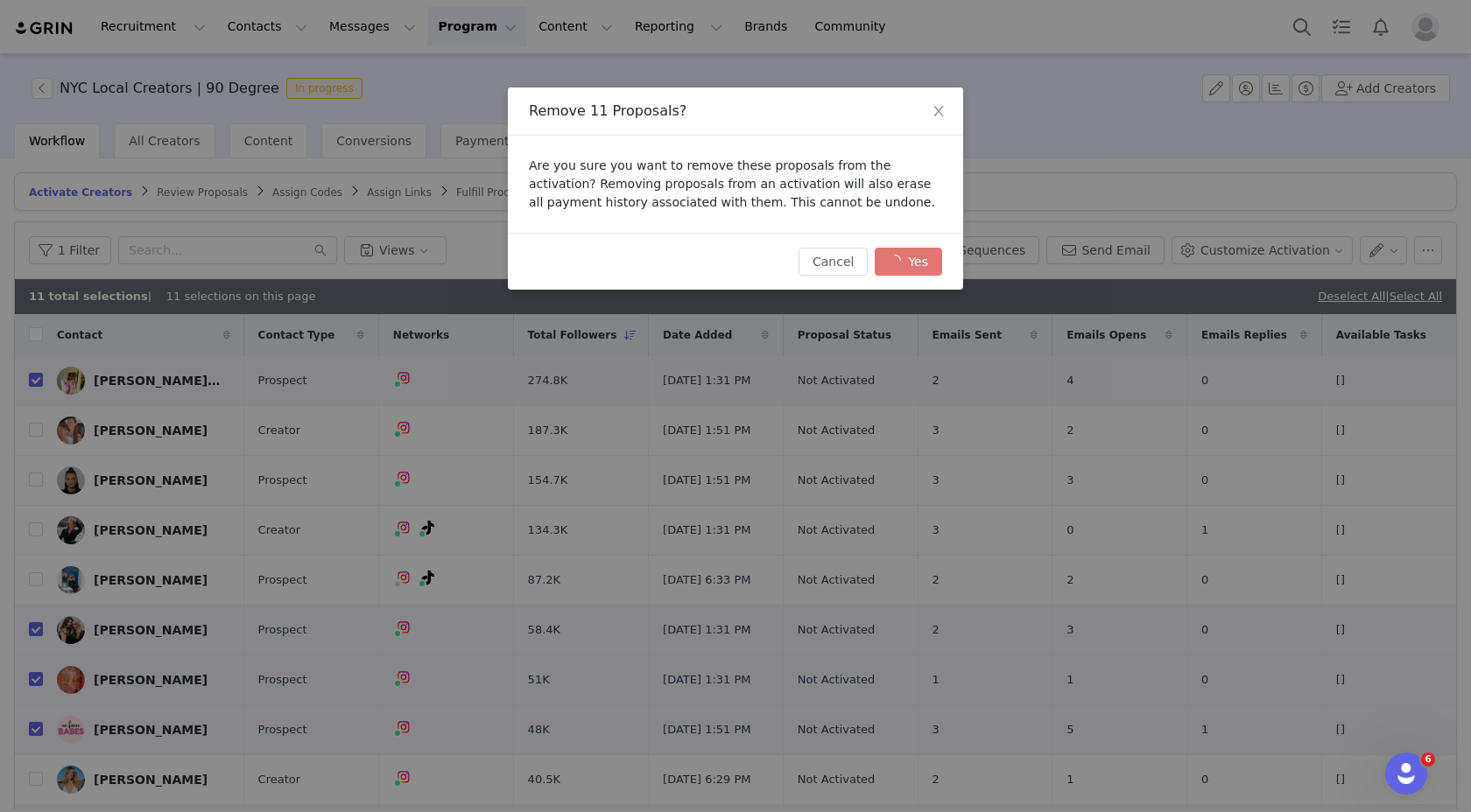
checkbox input "false"
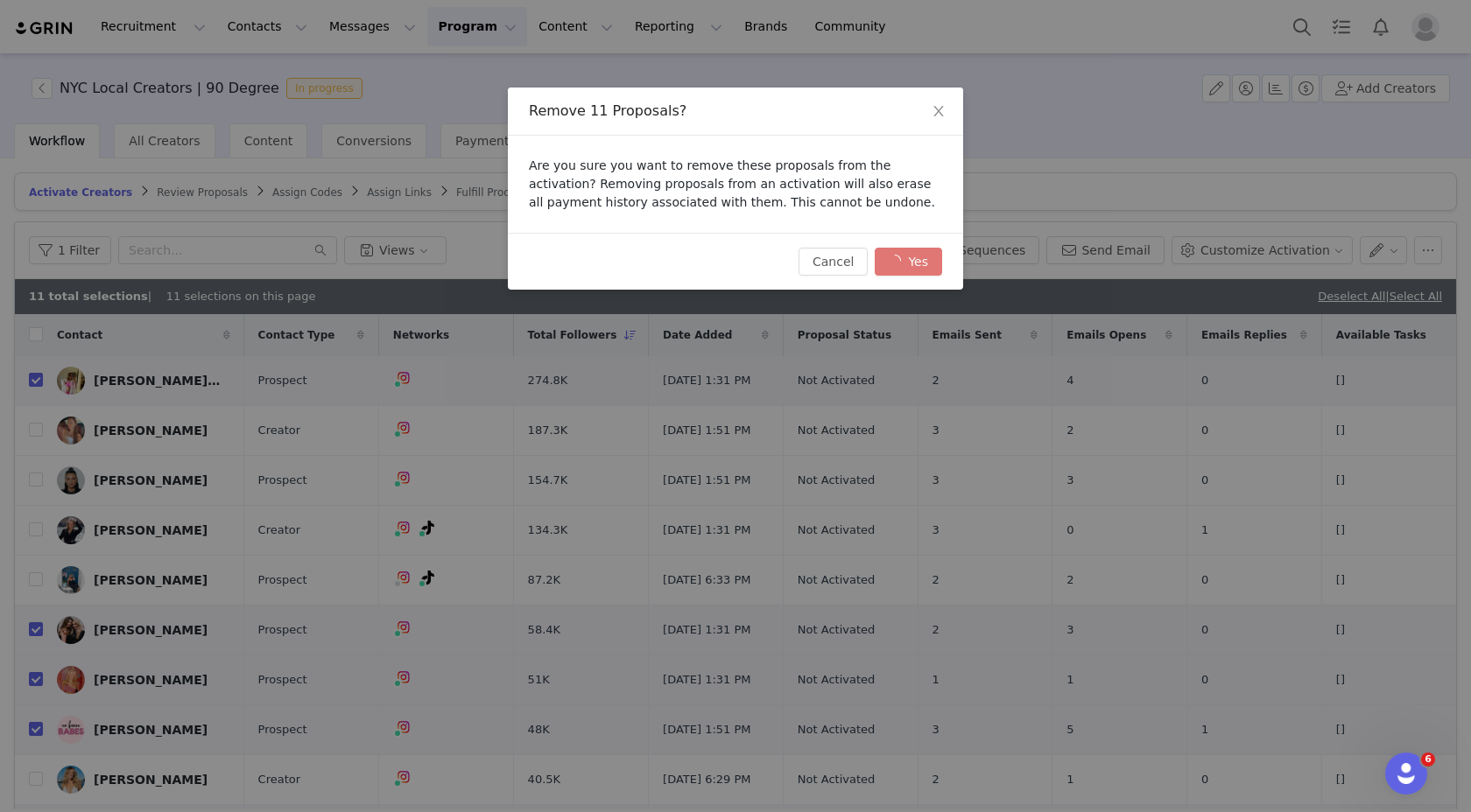
checkbox input "false"
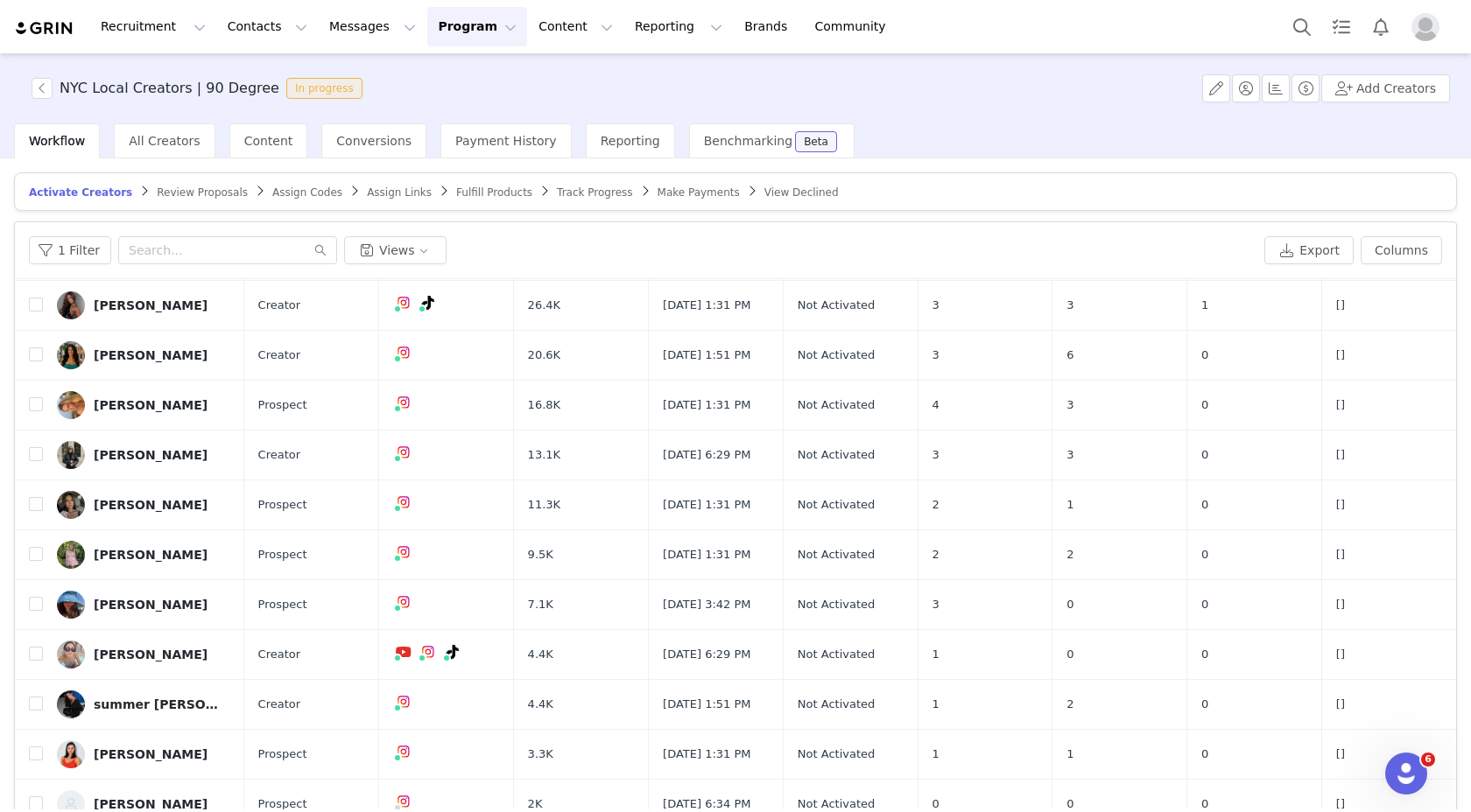
scroll to position [83, 0]
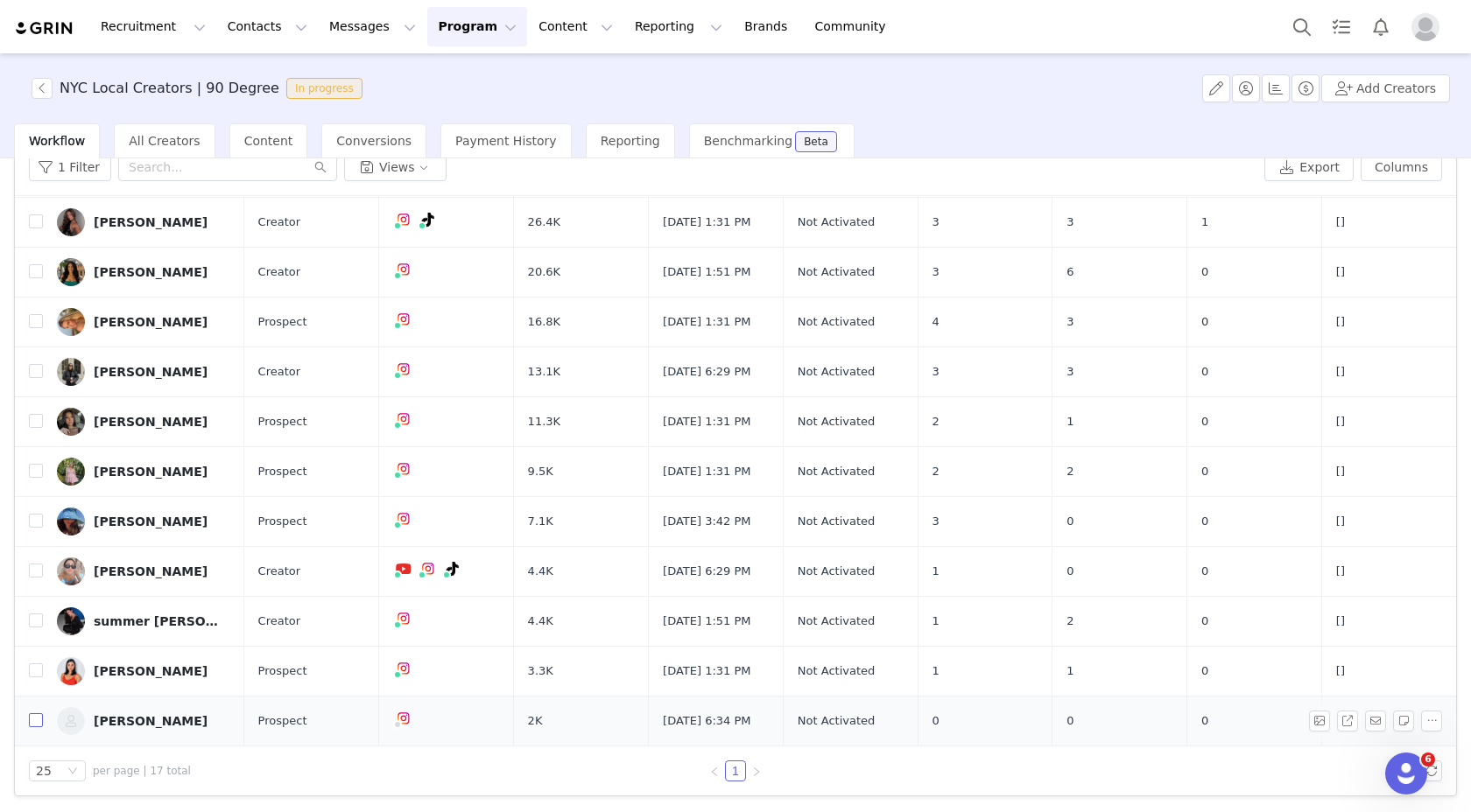
click at [37, 724] on input "checkbox" at bounding box center [36, 720] width 14 height 14
checkbox input "true"
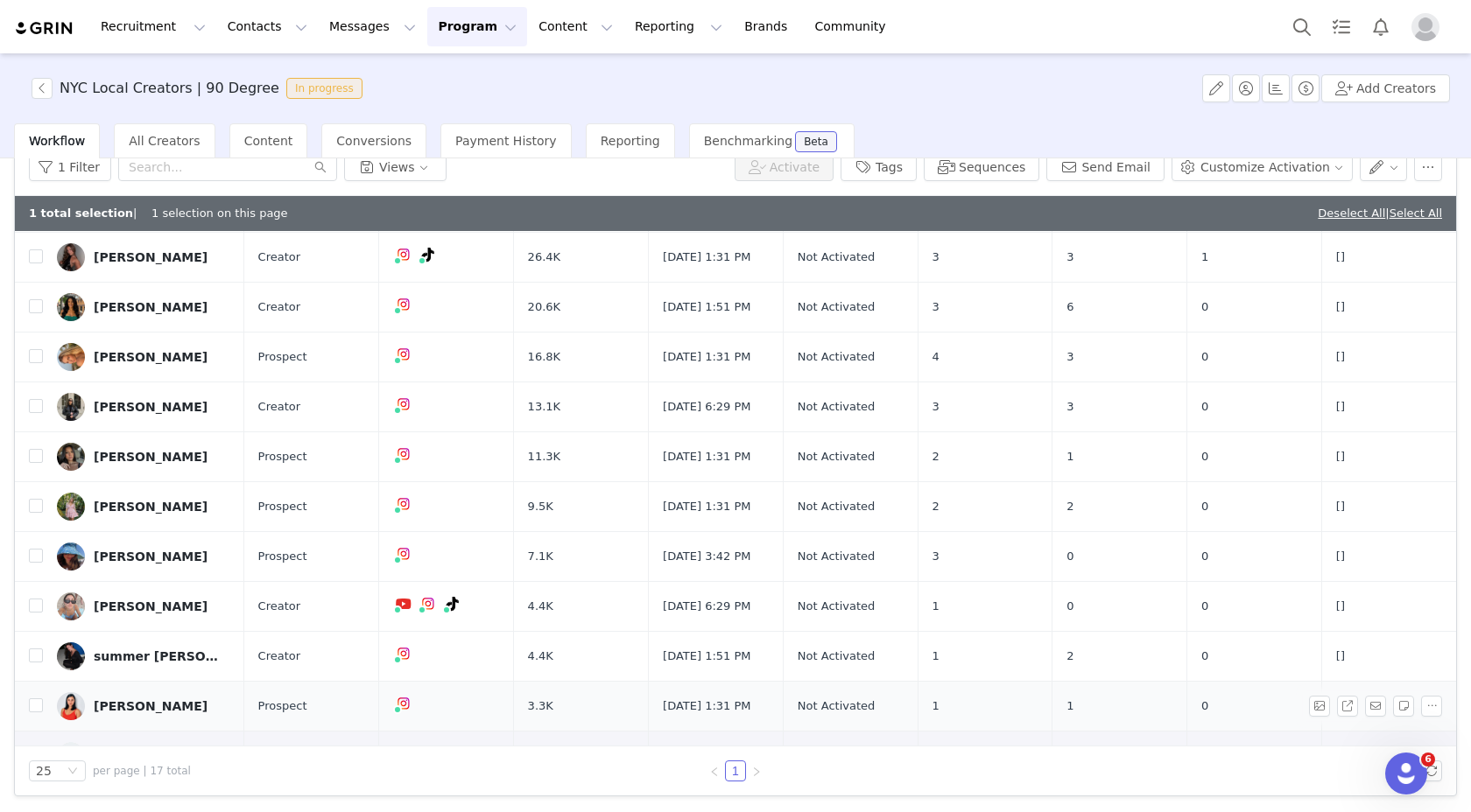
scroll to position [375, 0]
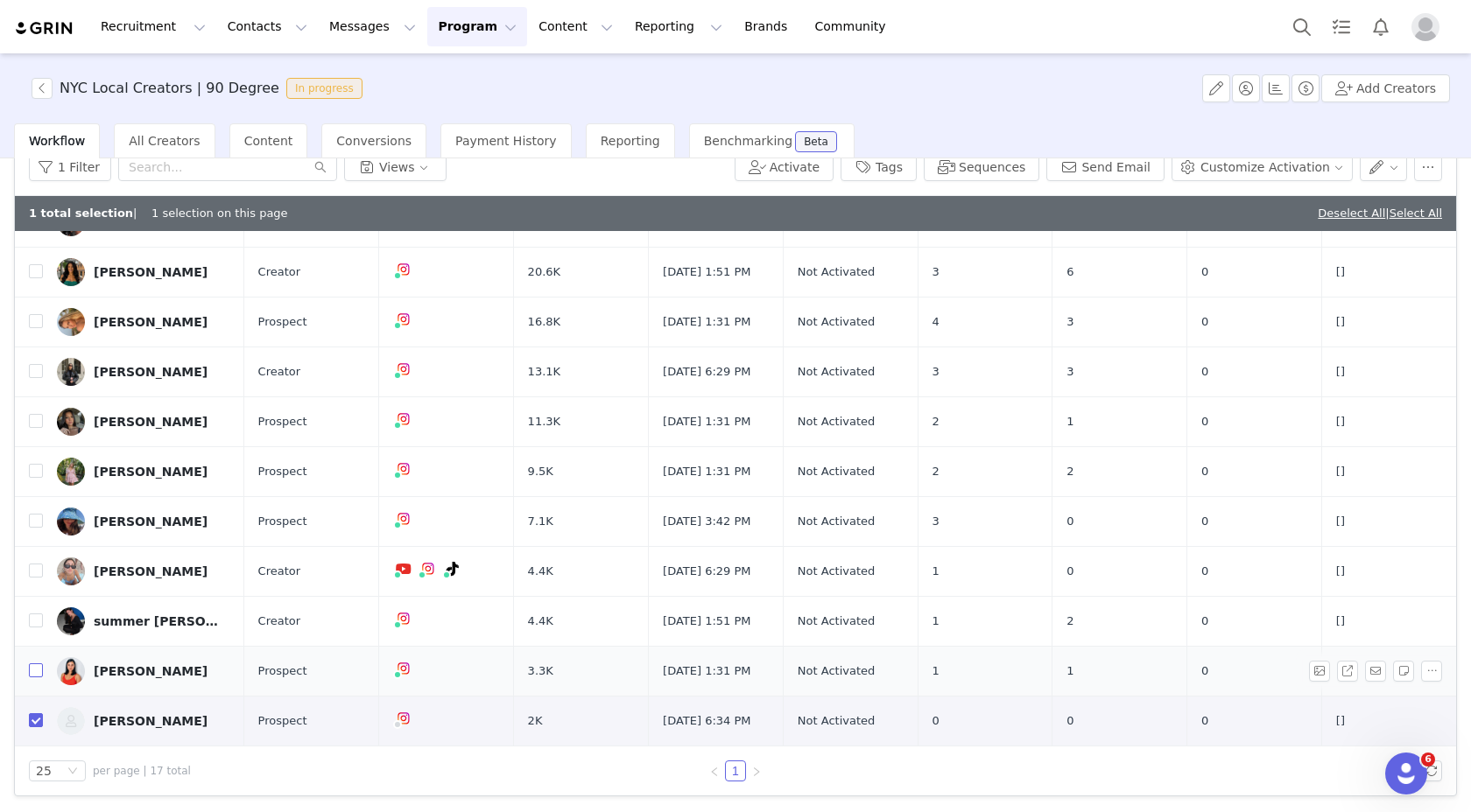
click at [36, 664] on input "checkbox" at bounding box center [36, 670] width 14 height 14
click at [1420, 164] on button "button" at bounding box center [1428, 167] width 28 height 28
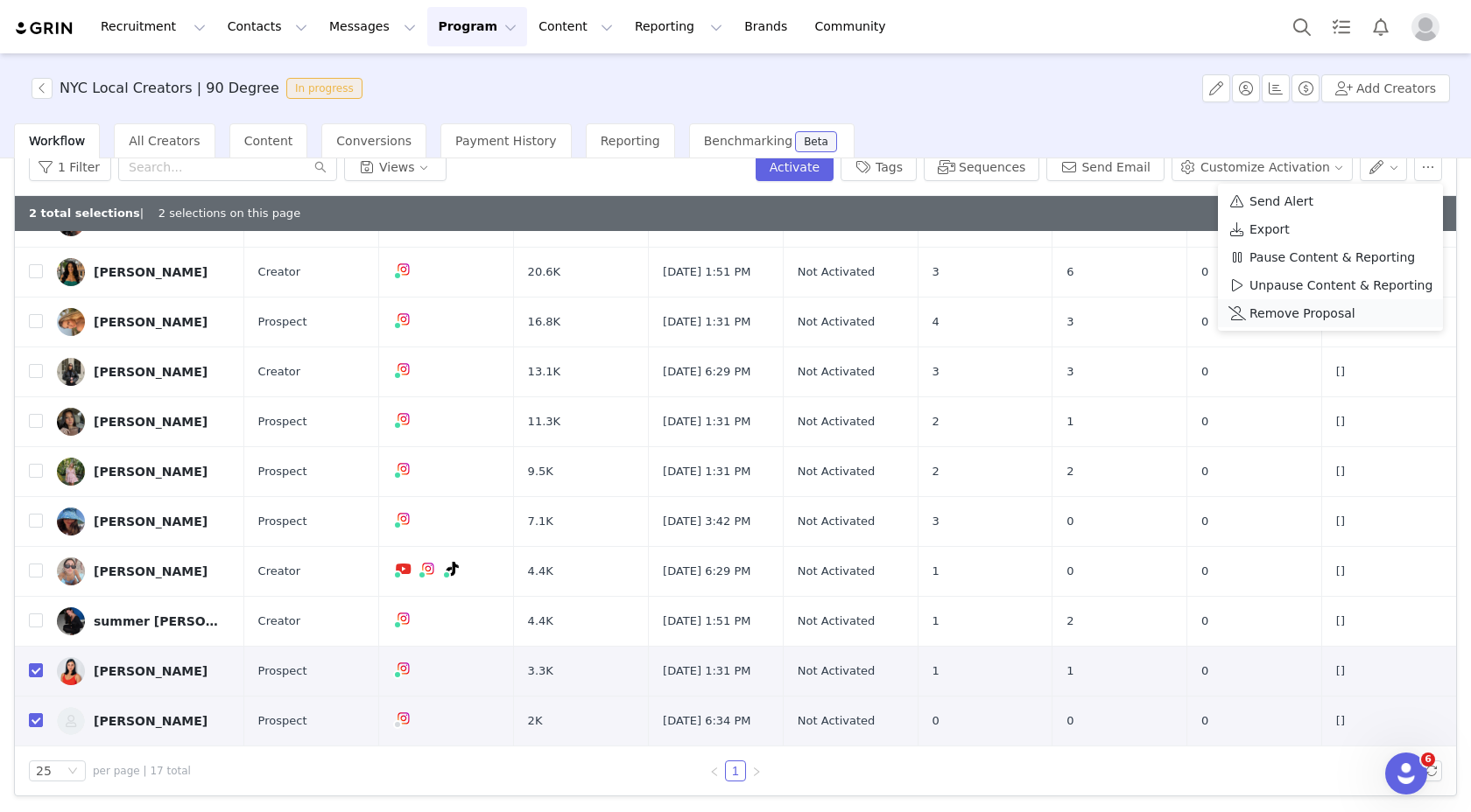
click at [1321, 308] on span "Remove Proposal" at bounding box center [1302, 313] width 106 height 19
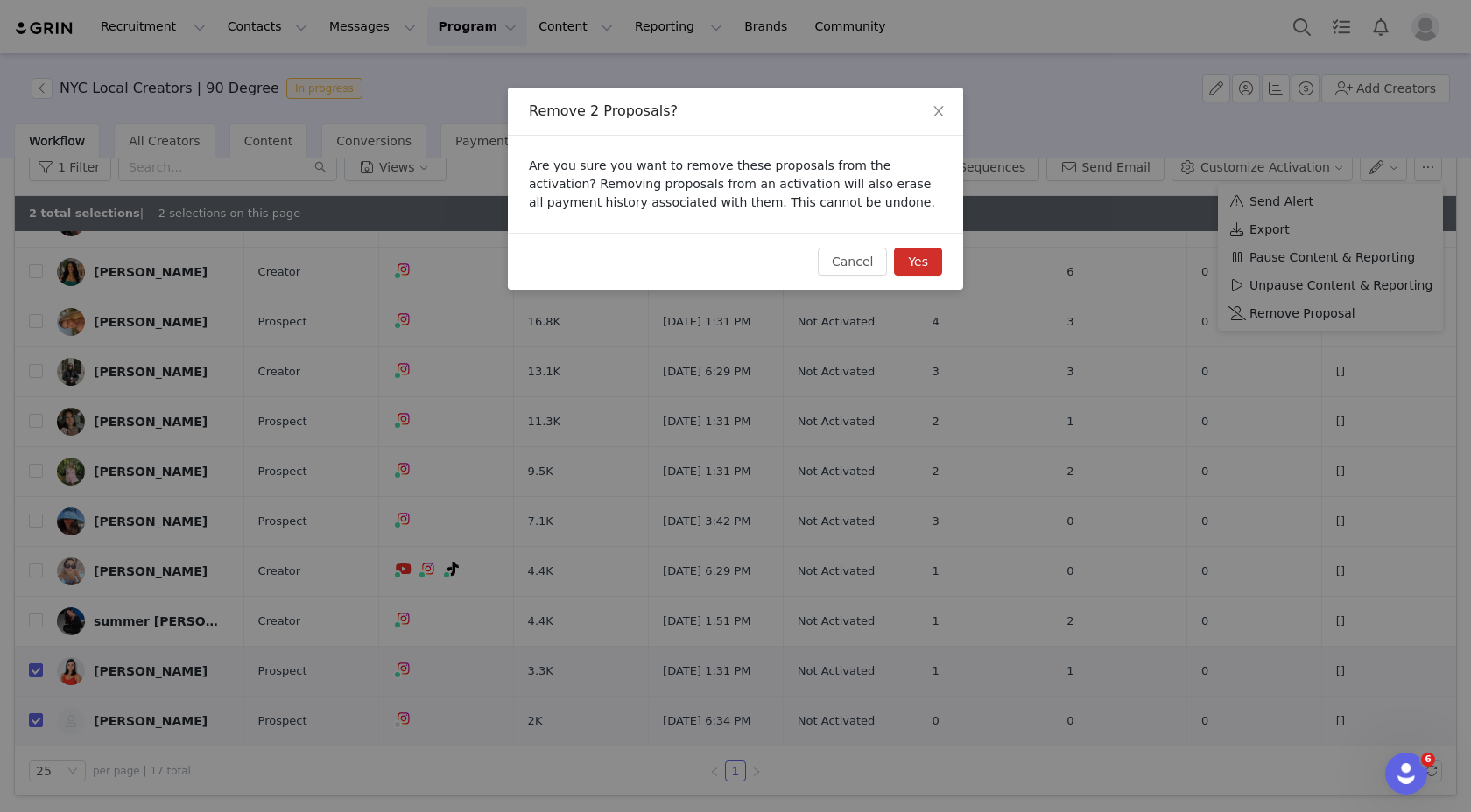
click at [934, 265] on button "Yes" at bounding box center [917, 262] width 48 height 28
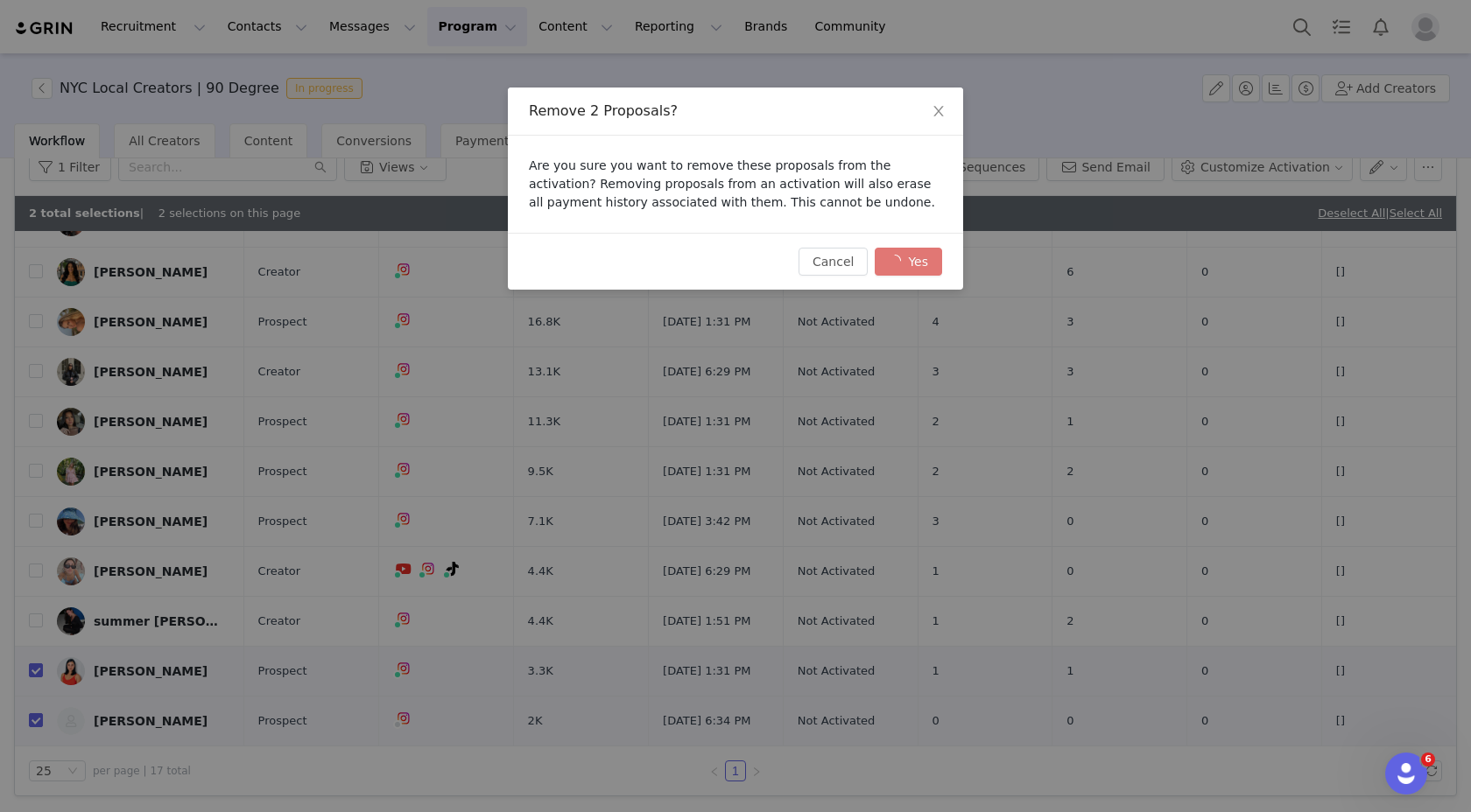
checkbox input "false"
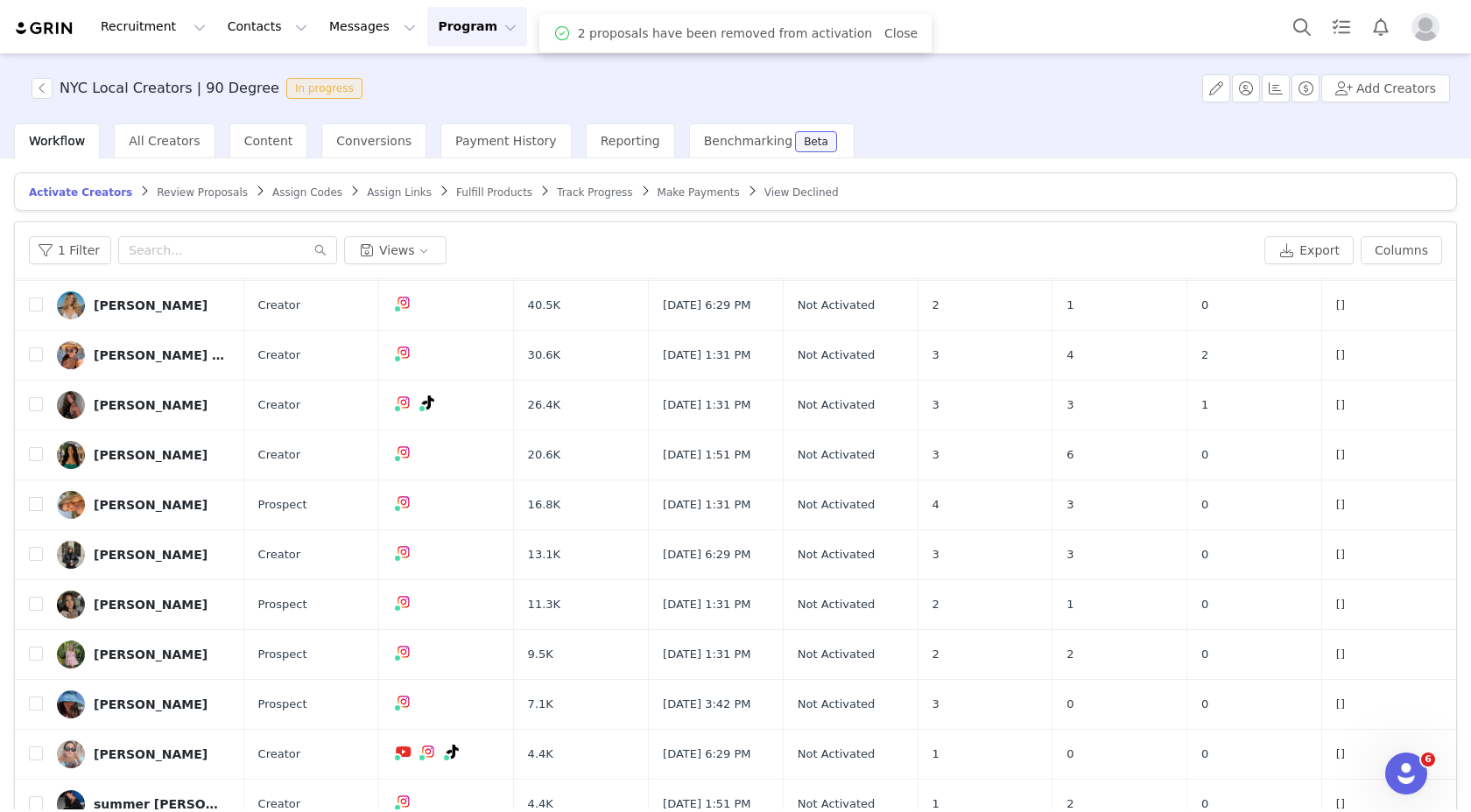
scroll to position [83, 0]
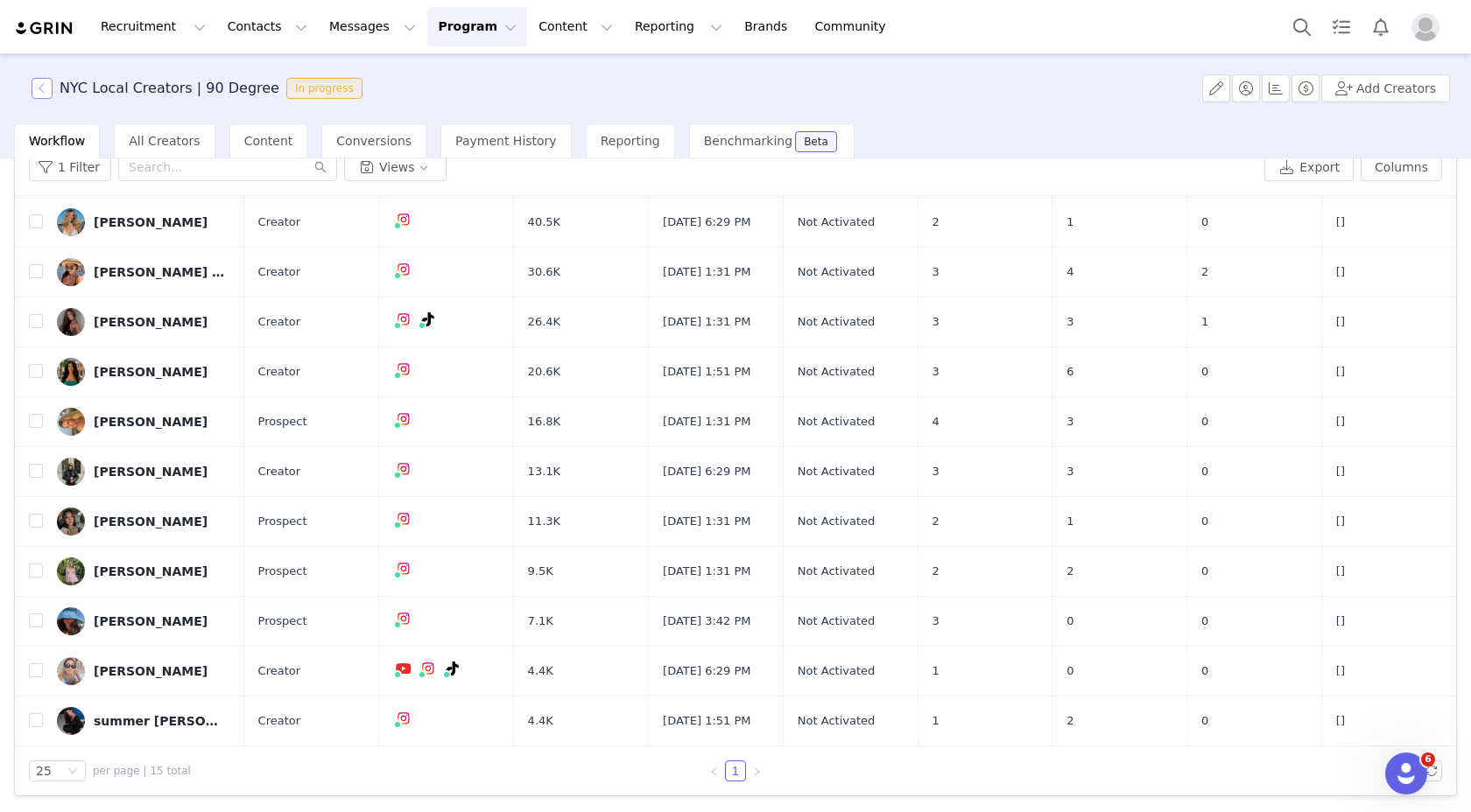
click at [44, 88] on button "button" at bounding box center [42, 88] width 21 height 21
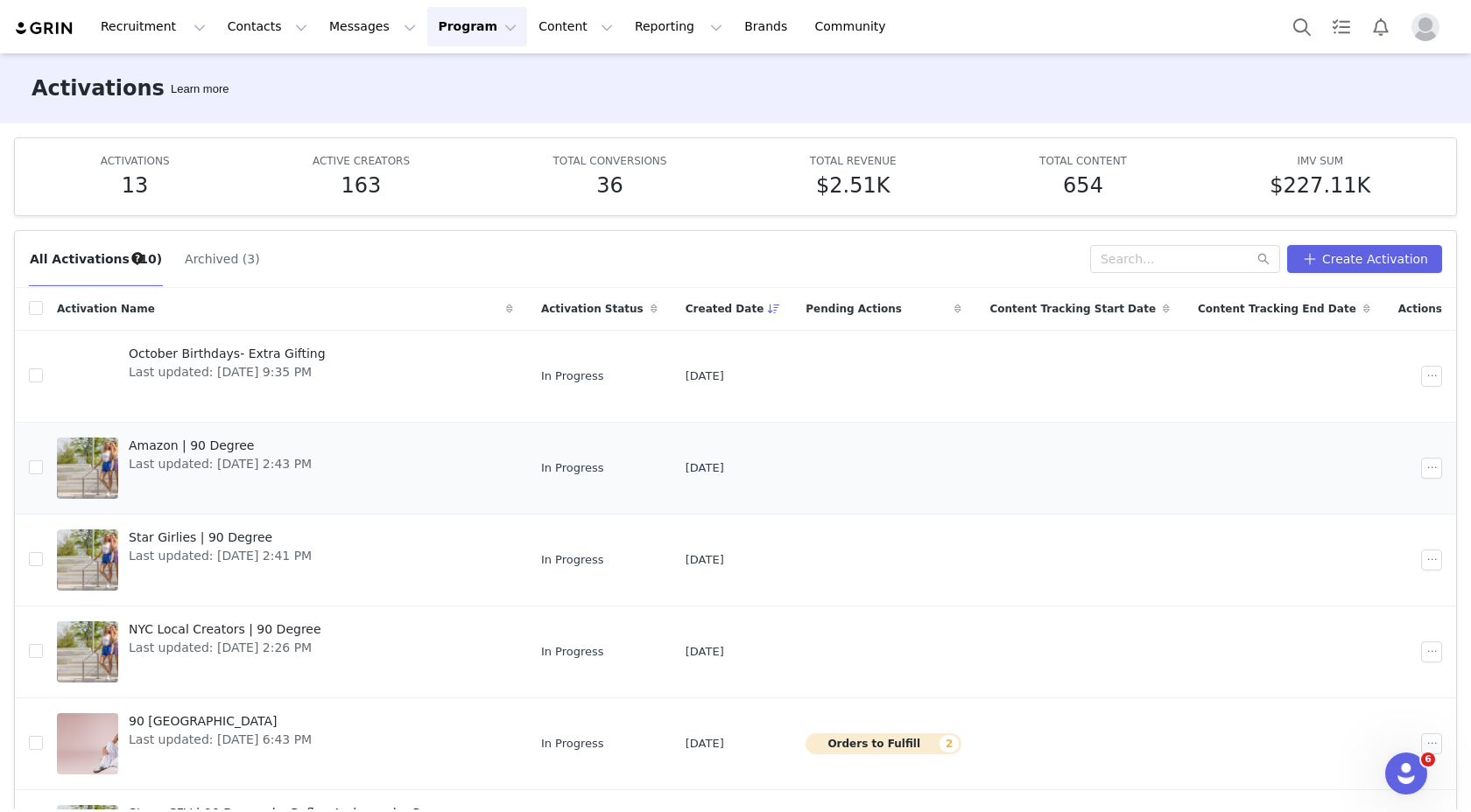
scroll to position [412, 0]
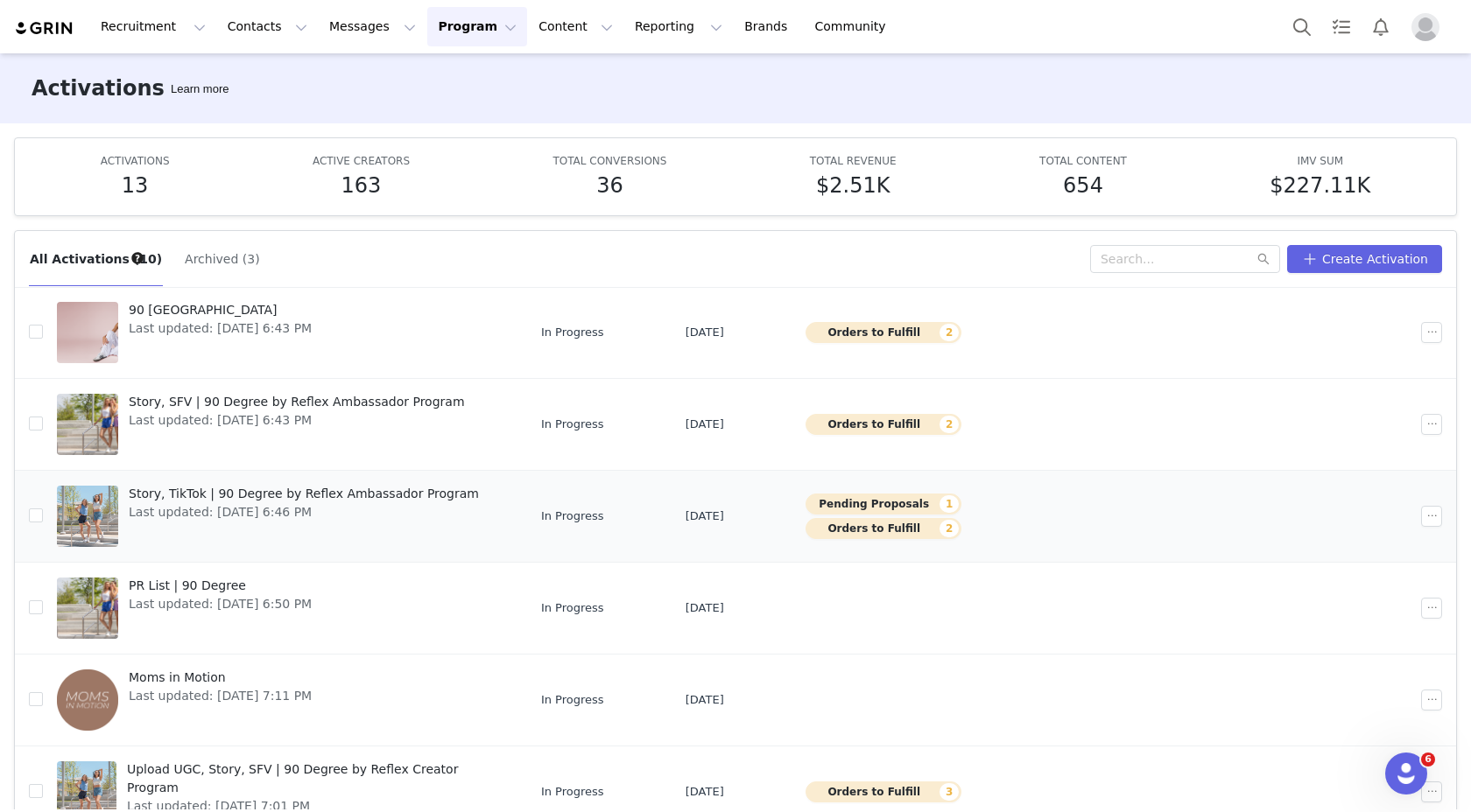
click at [353, 539] on div "Story, TikTok | 90 Degree by Reflex Ambassador Program Last updated: [DATE] 6:4…" at bounding box center [304, 516] width 371 height 70
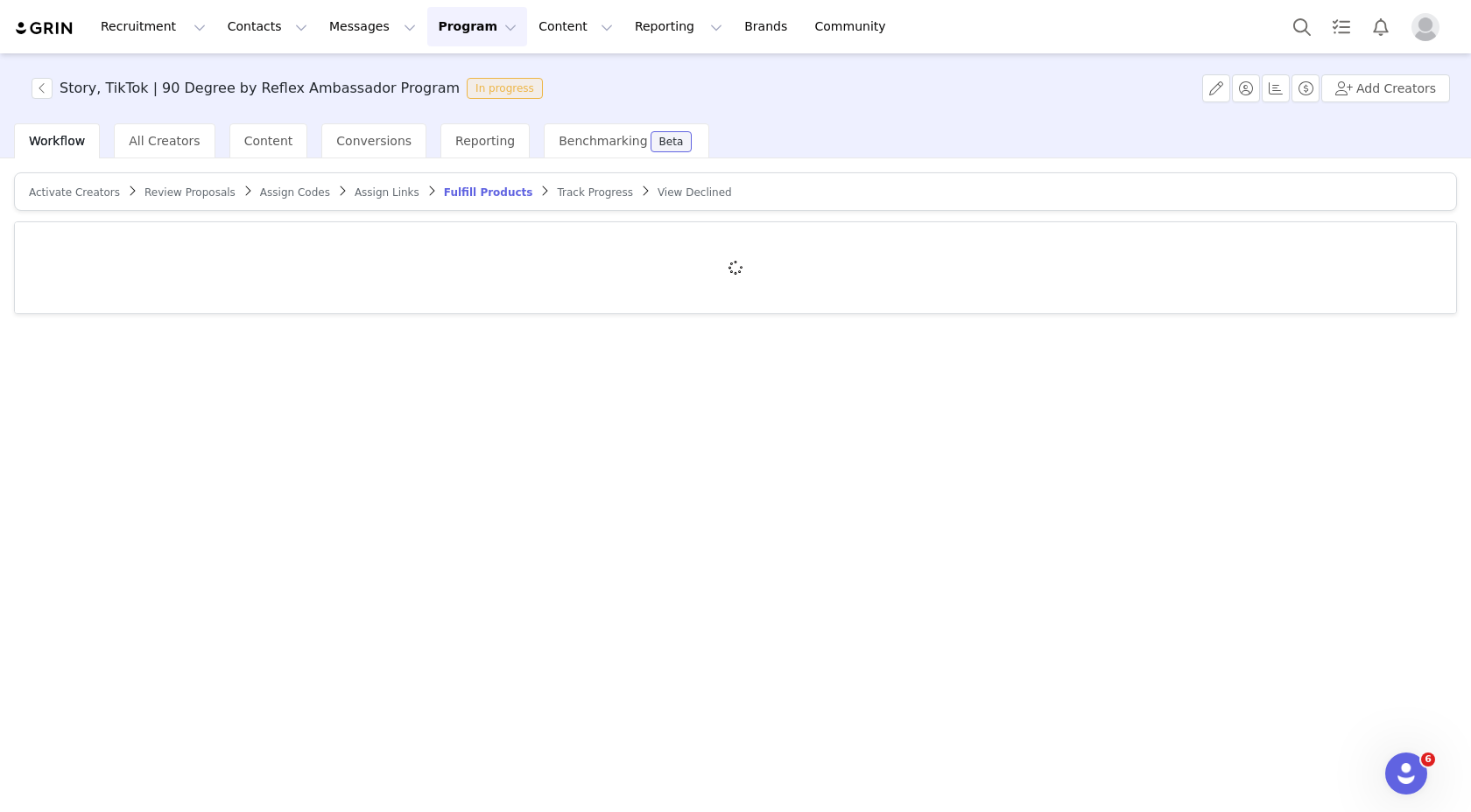
click at [194, 195] on span "Review Proposals" at bounding box center [190, 192] width 91 height 12
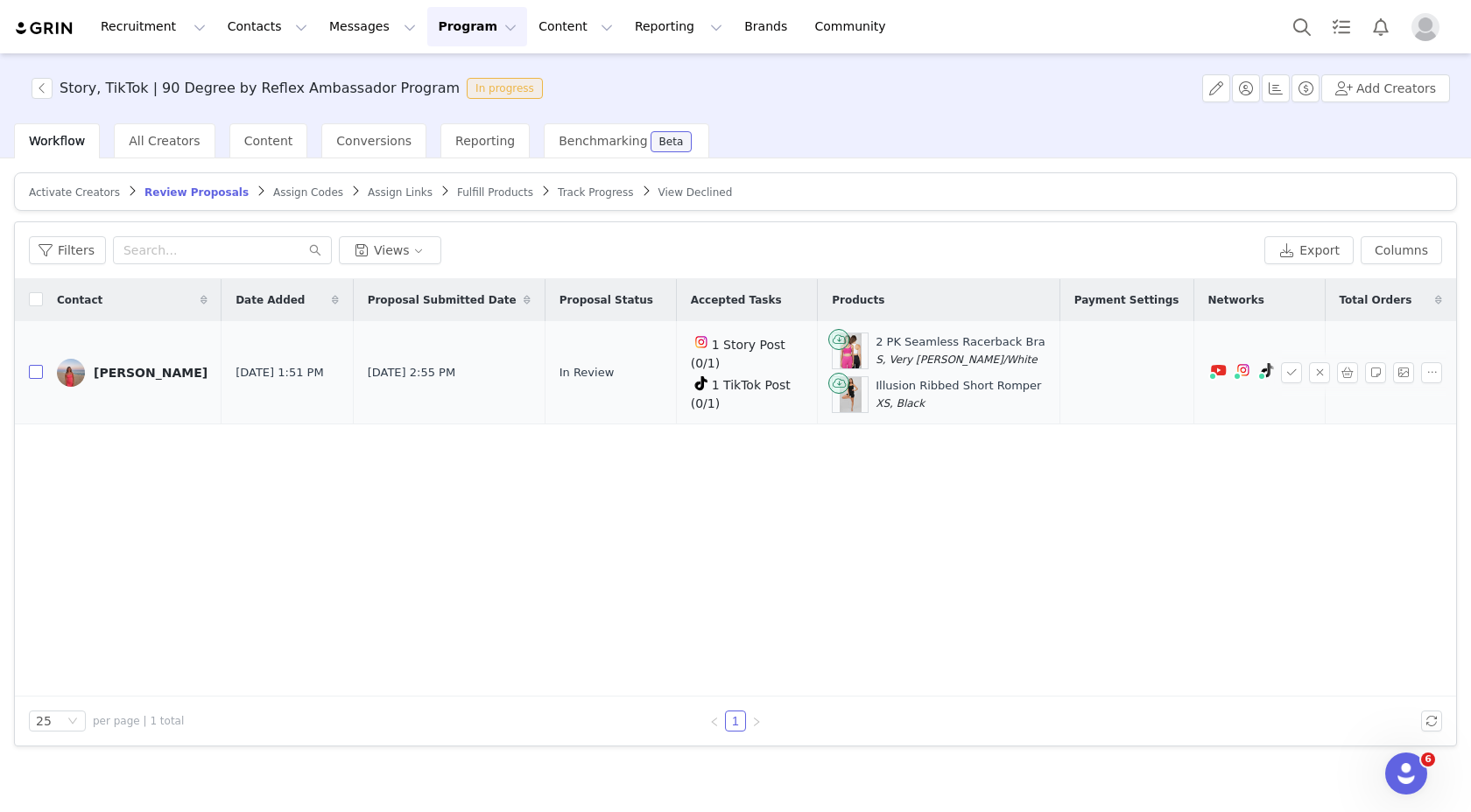
click at [39, 374] on input "checkbox" at bounding box center [36, 371] width 14 height 14
checkbox input "true"
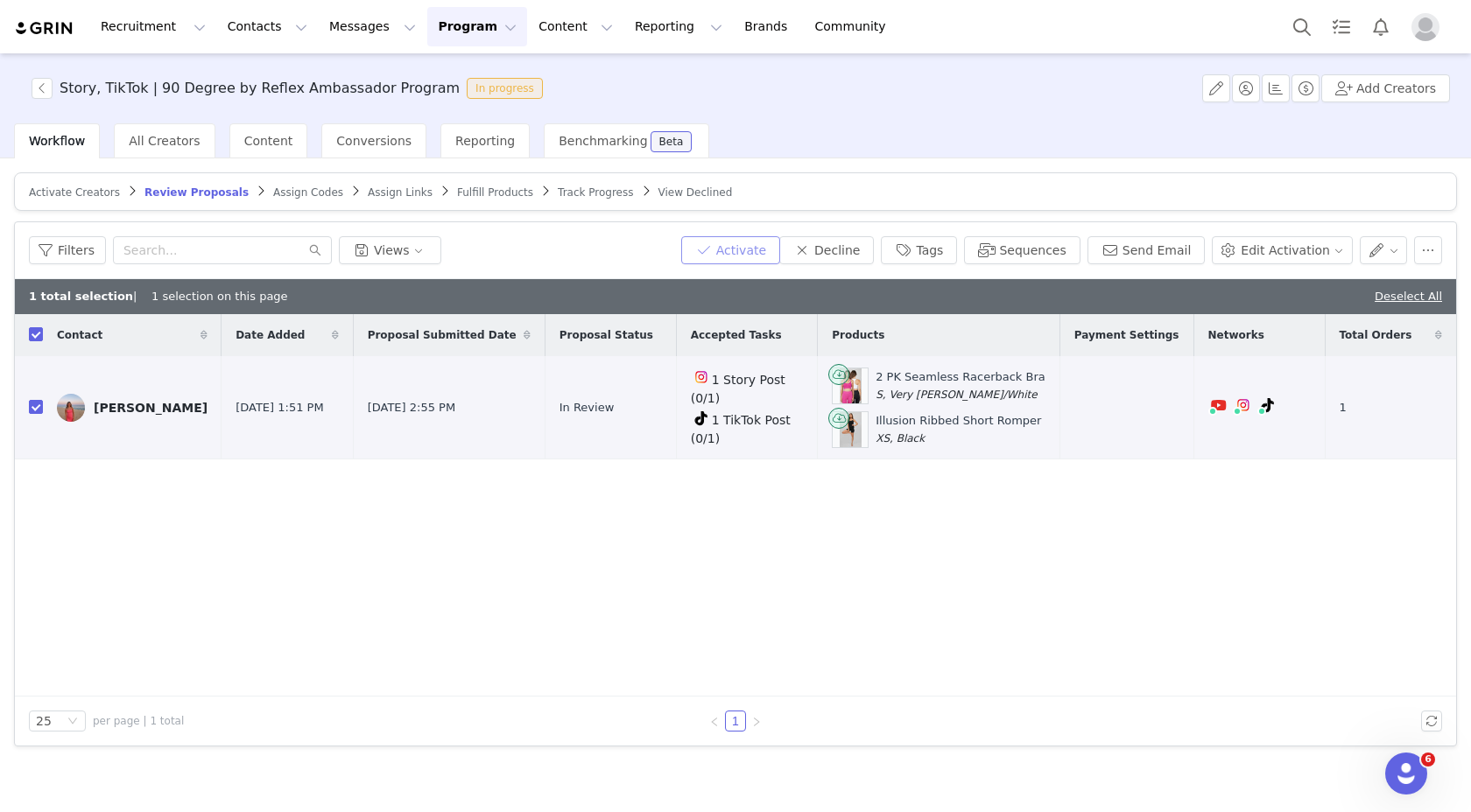
click at [745, 251] on button "Activate" at bounding box center [730, 250] width 99 height 28
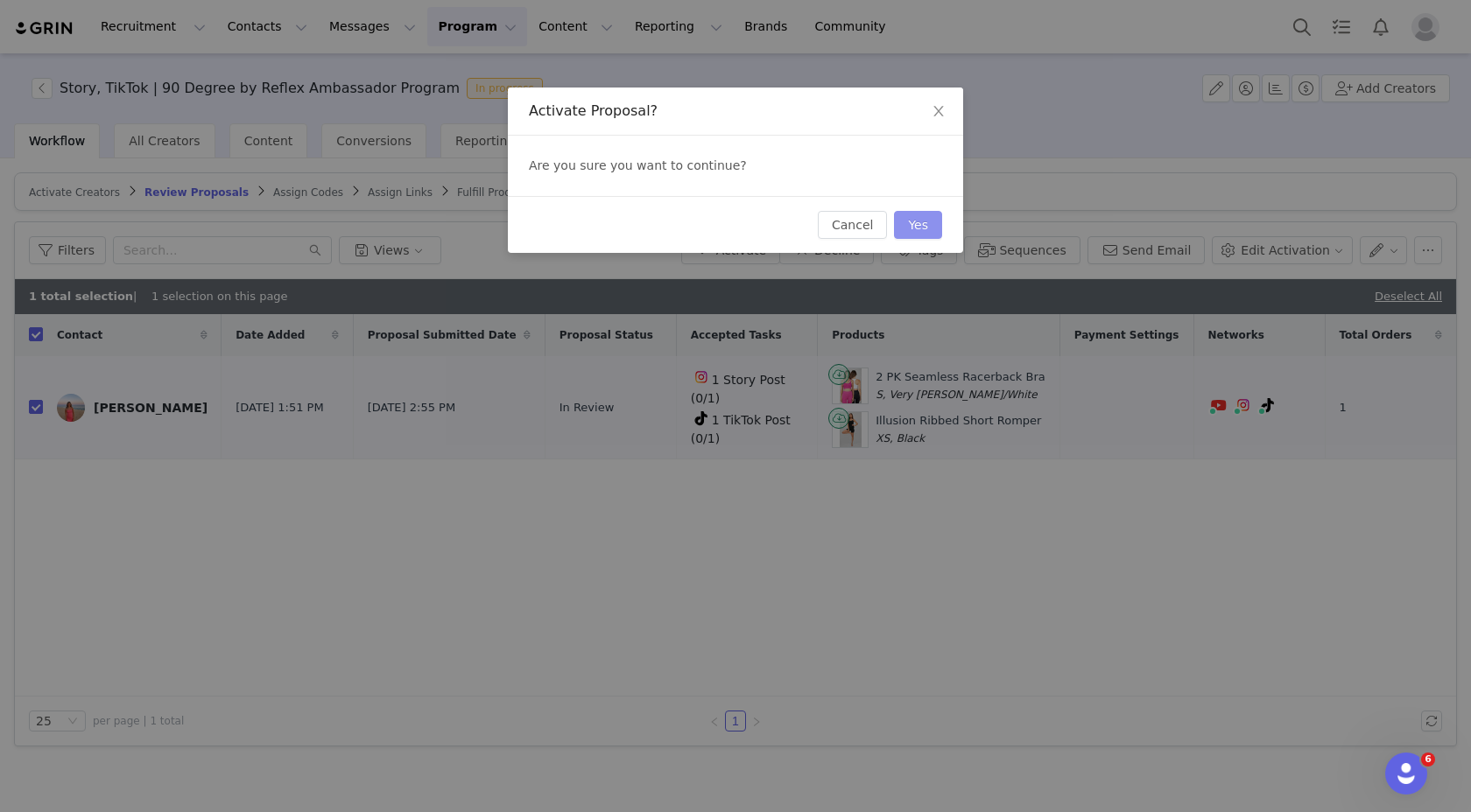
click at [915, 221] on button "Yes" at bounding box center [917, 225] width 48 height 28
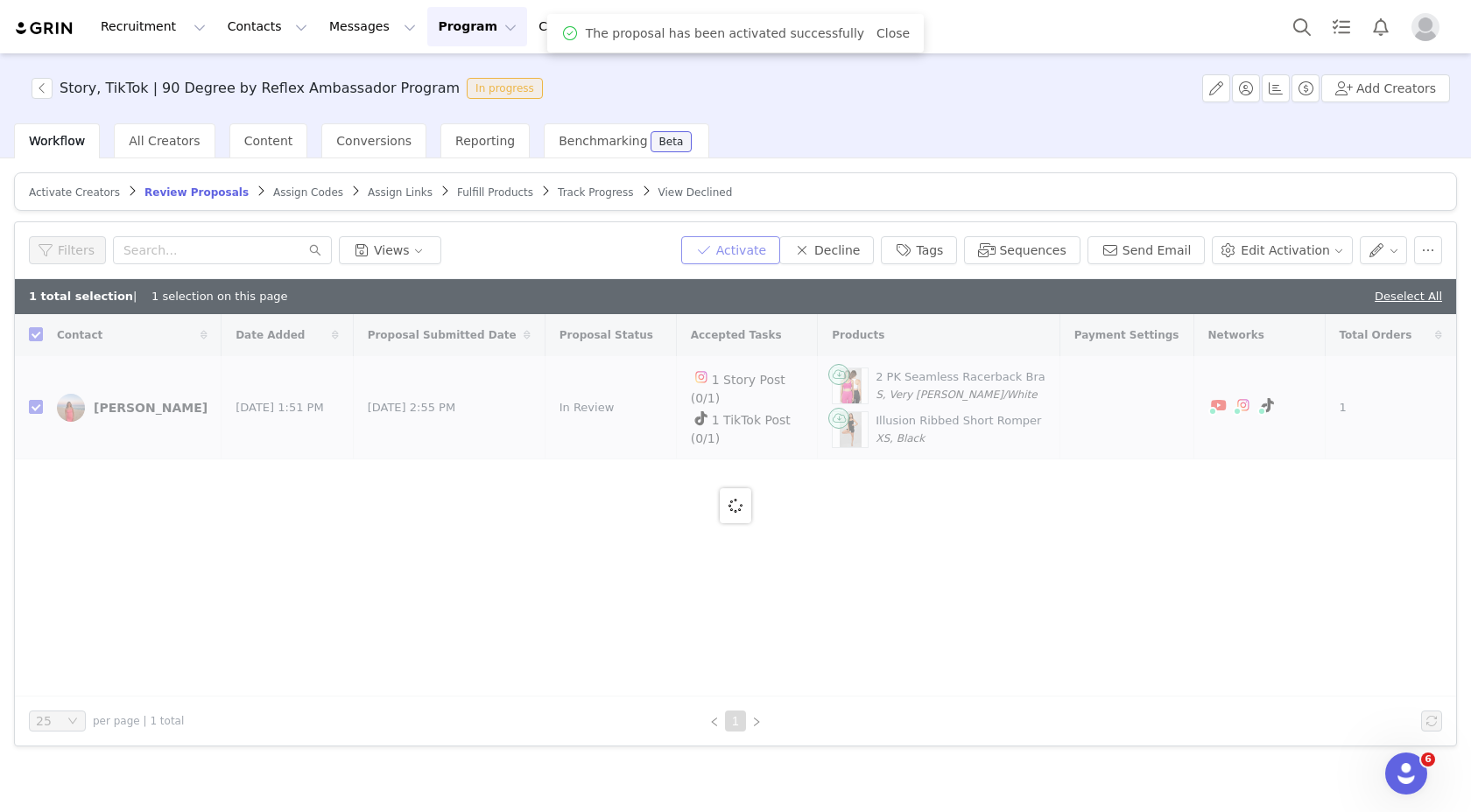
checkbox input "false"
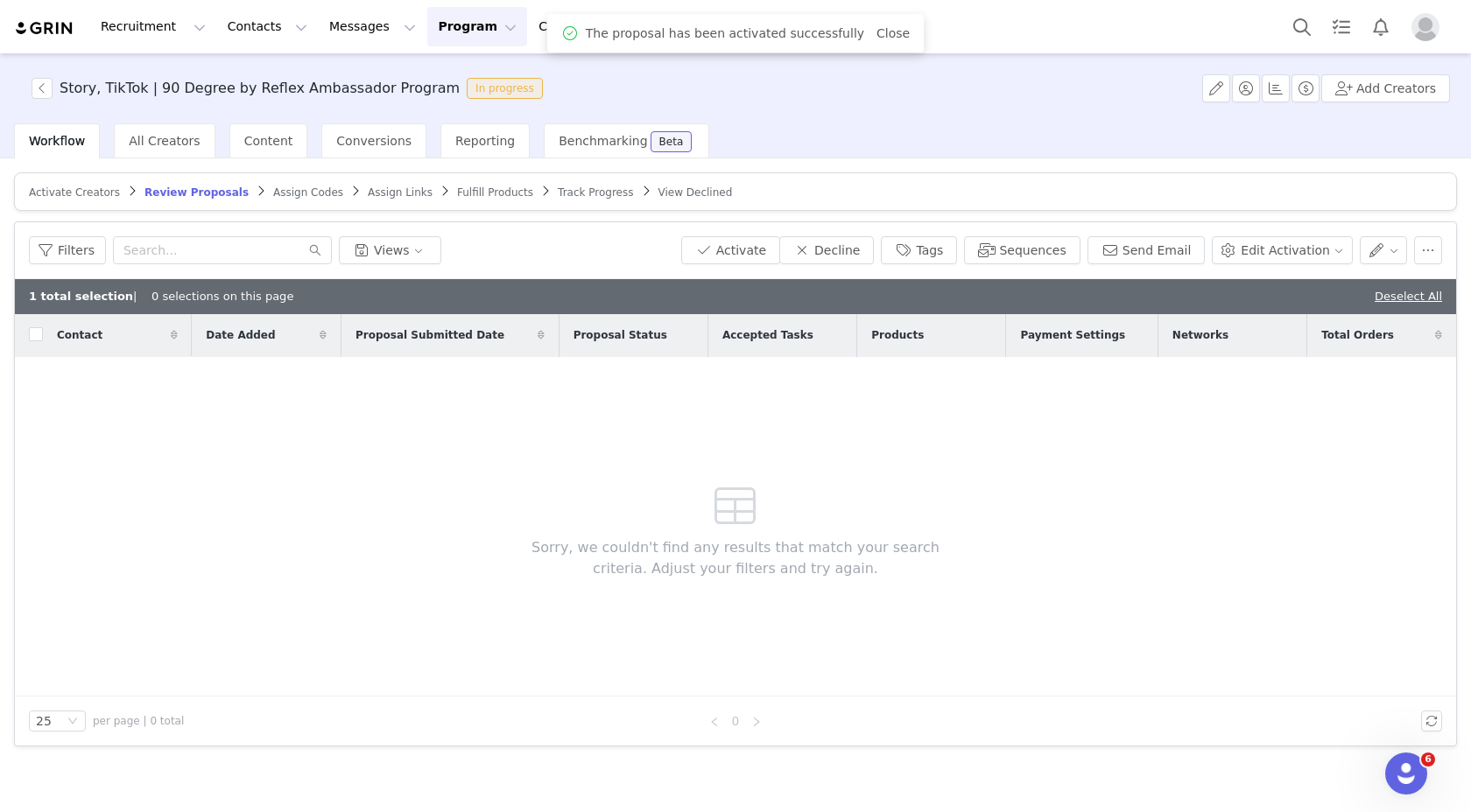
click at [304, 195] on span "Assign Codes" at bounding box center [308, 192] width 70 height 12
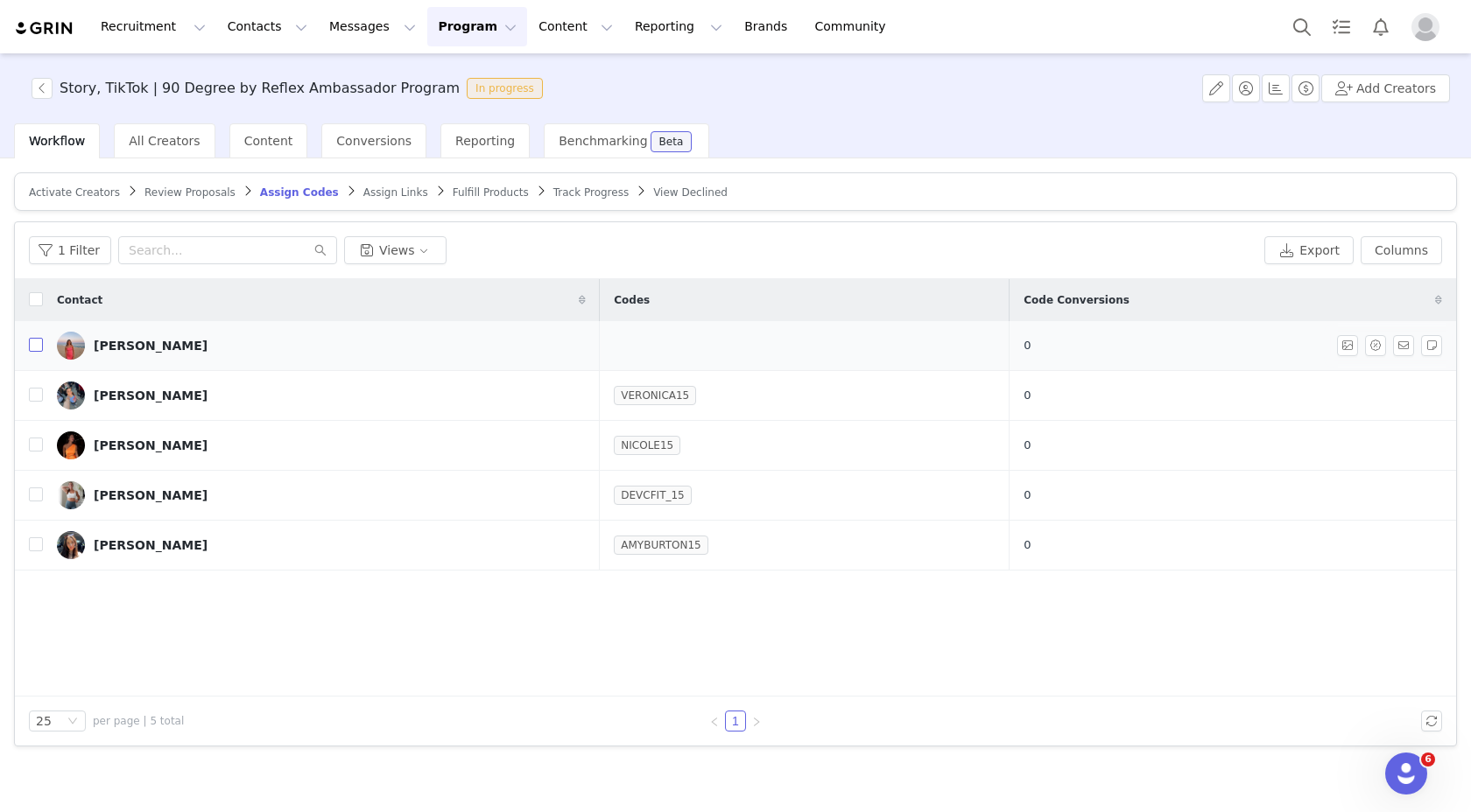
click at [41, 343] on input "checkbox" at bounding box center [36, 344] width 14 height 14
checkbox input "true"
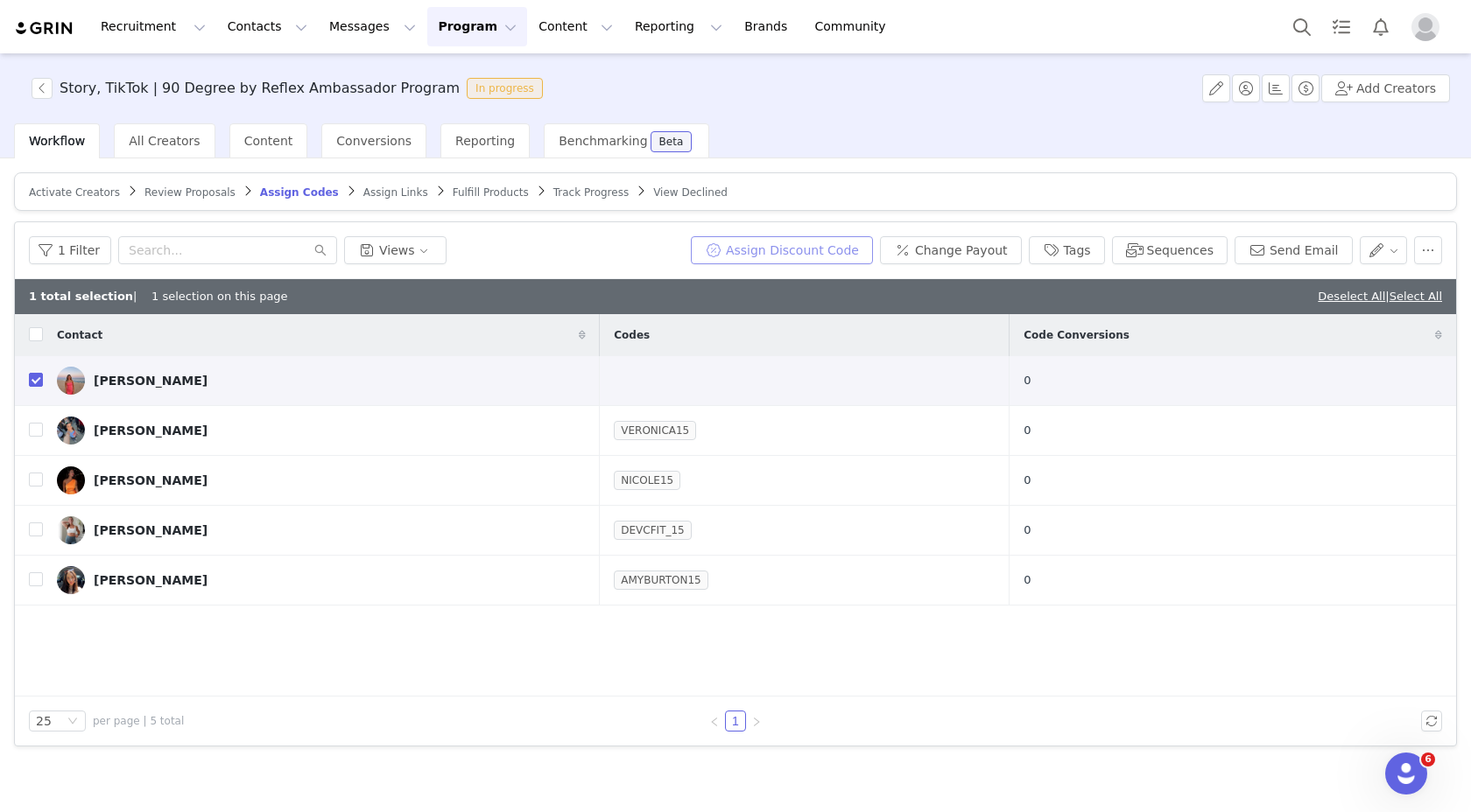
click at [810, 254] on button "Assign Discount Code" at bounding box center [782, 250] width 182 height 28
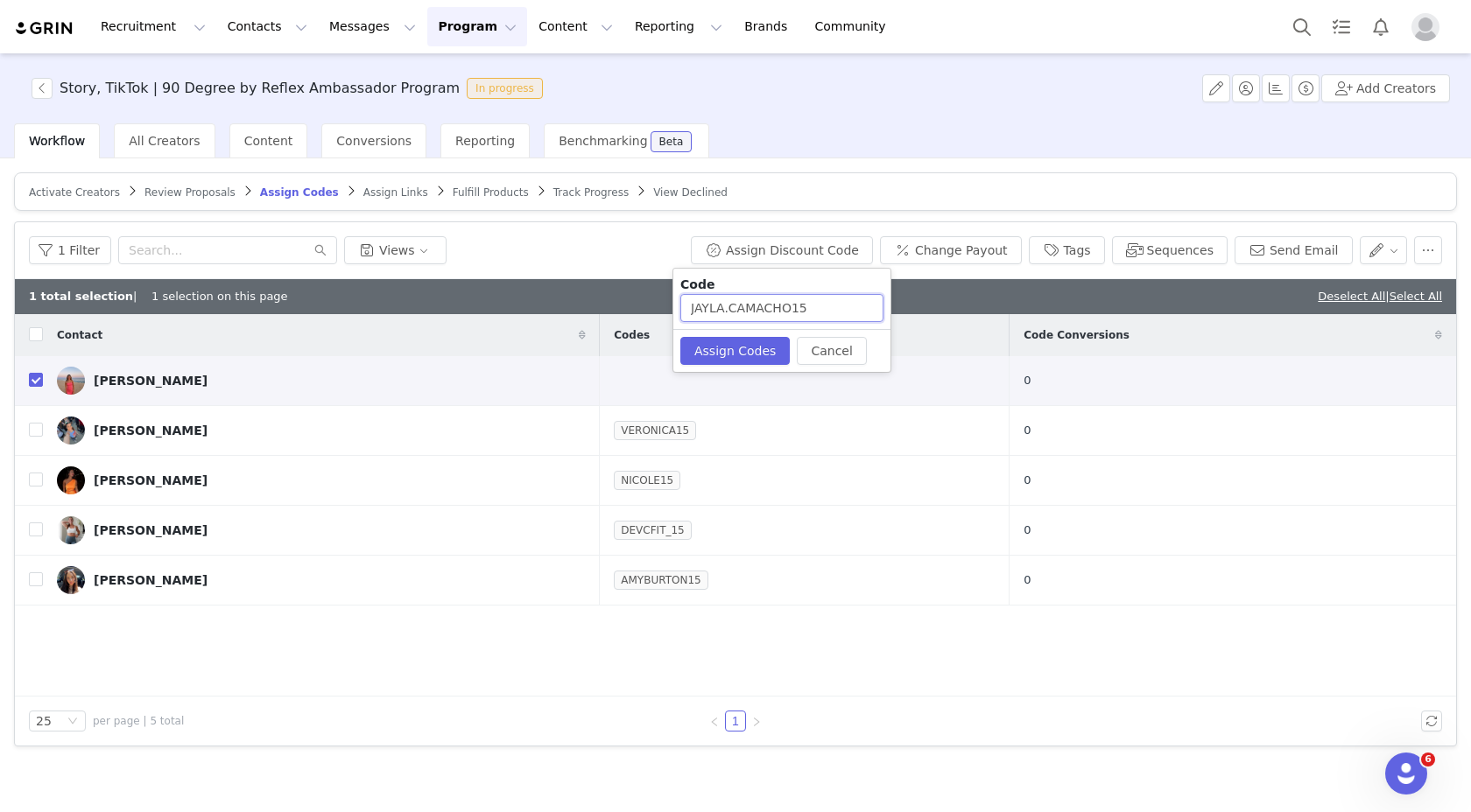
drag, startPoint x: 790, startPoint y: 304, endPoint x: 729, endPoint y: 304, distance: 61.0
click at [729, 304] on input "JAYLA.CAMACHO15" at bounding box center [782, 308] width 203 height 28
type input "JAYLA15"
click at [740, 366] on div "Cancel Assign Codes" at bounding box center [781, 351] width 217 height 43
click at [733, 353] on button "Assign Codes" at bounding box center [735, 351] width 109 height 28
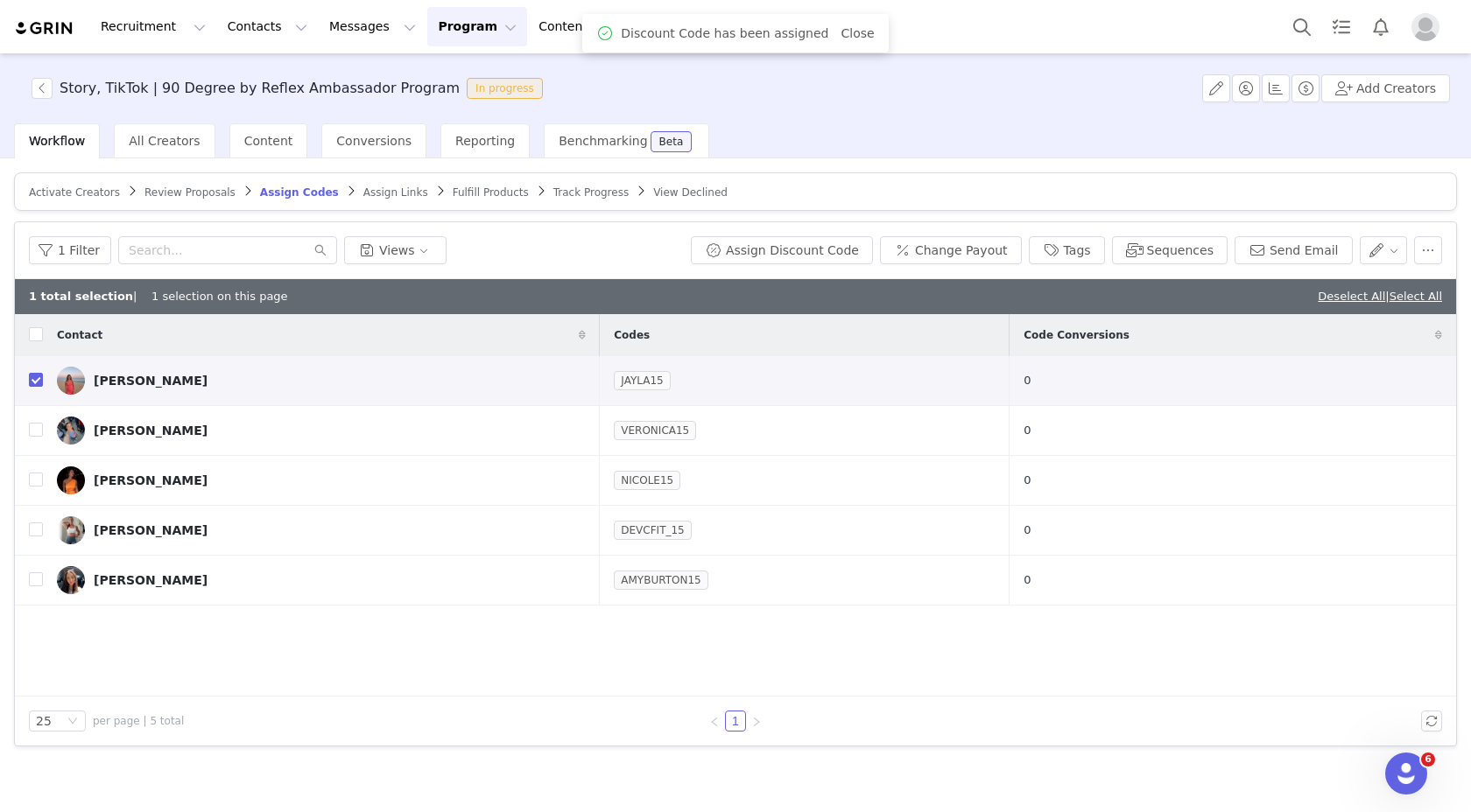
click at [389, 186] on span "Assign Links" at bounding box center [395, 192] width 65 height 12
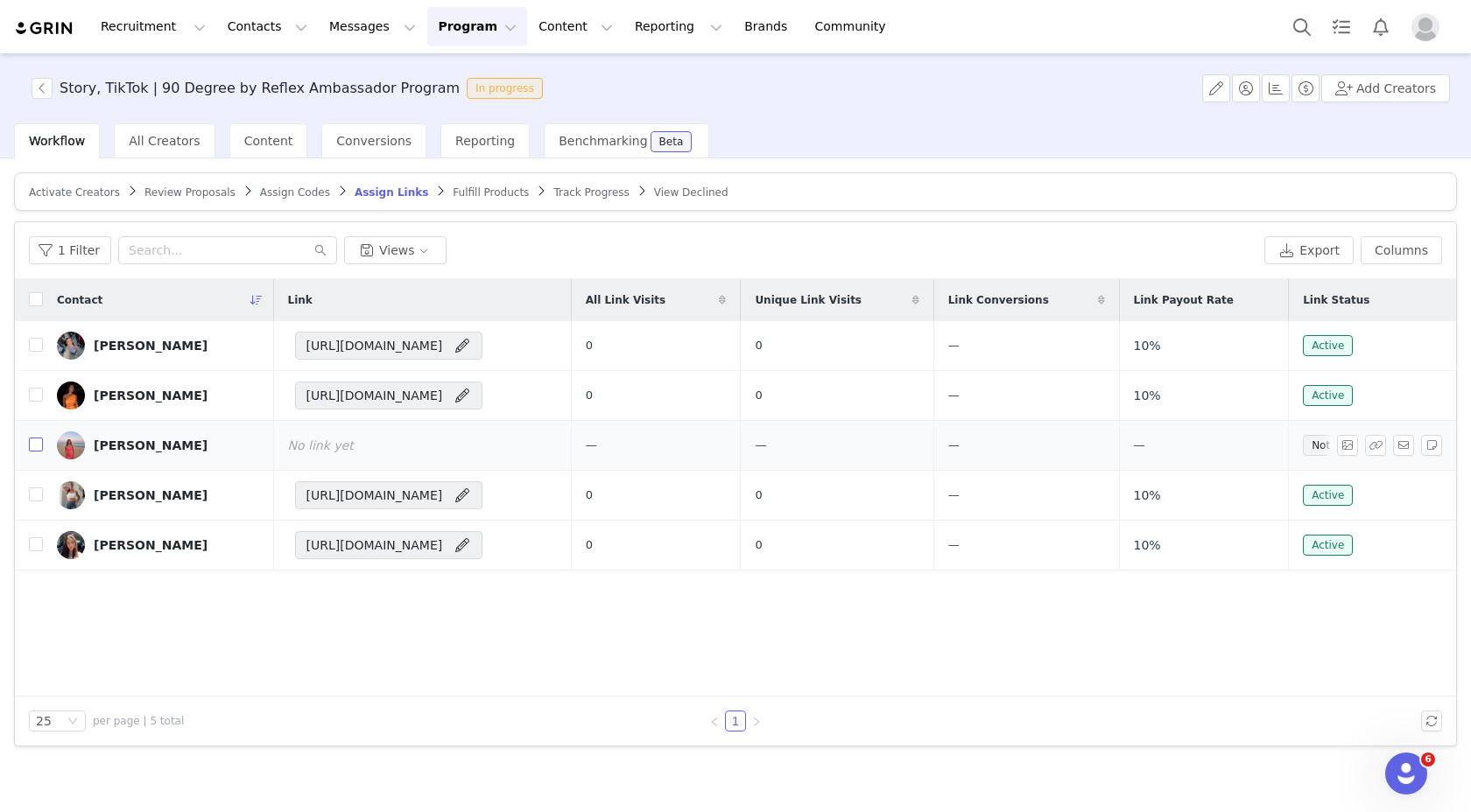
click at [33, 441] on input "checkbox" at bounding box center [36, 445] width 14 height 14
checkbox input "true"
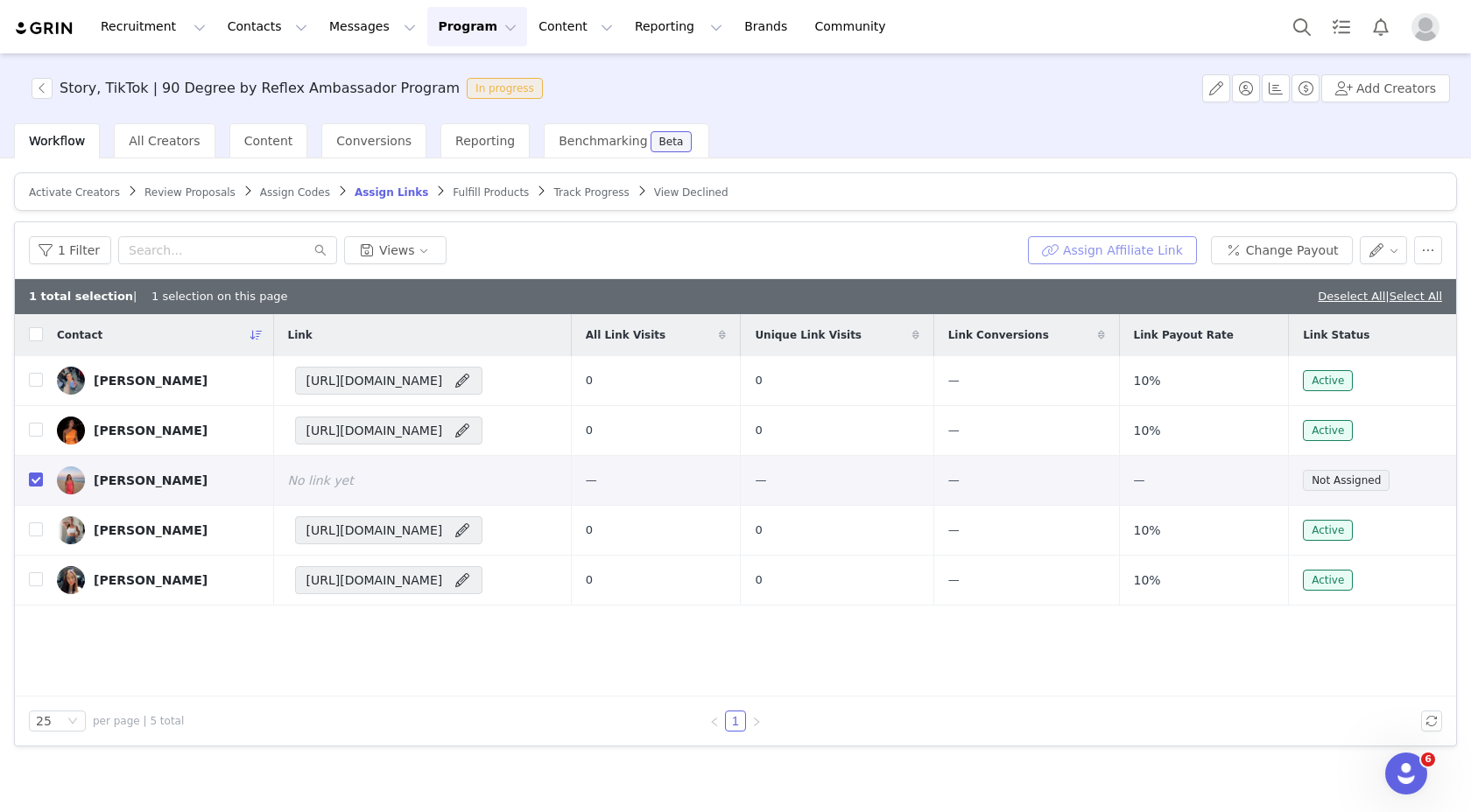
click at [1072, 242] on button "Assign Affiliate Link" at bounding box center [1112, 250] width 169 height 28
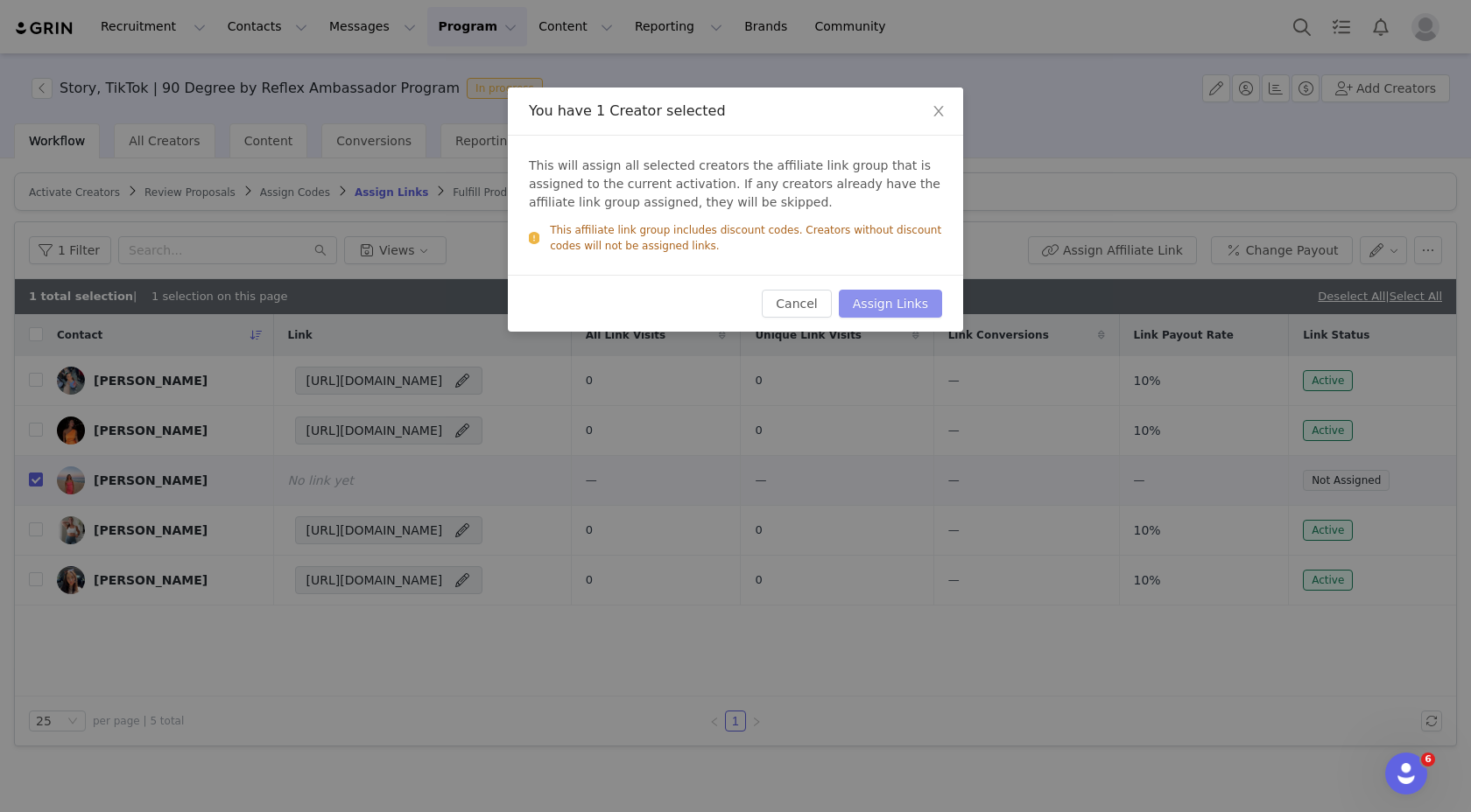
click at [878, 304] on button "Assign Links" at bounding box center [890, 304] width 103 height 28
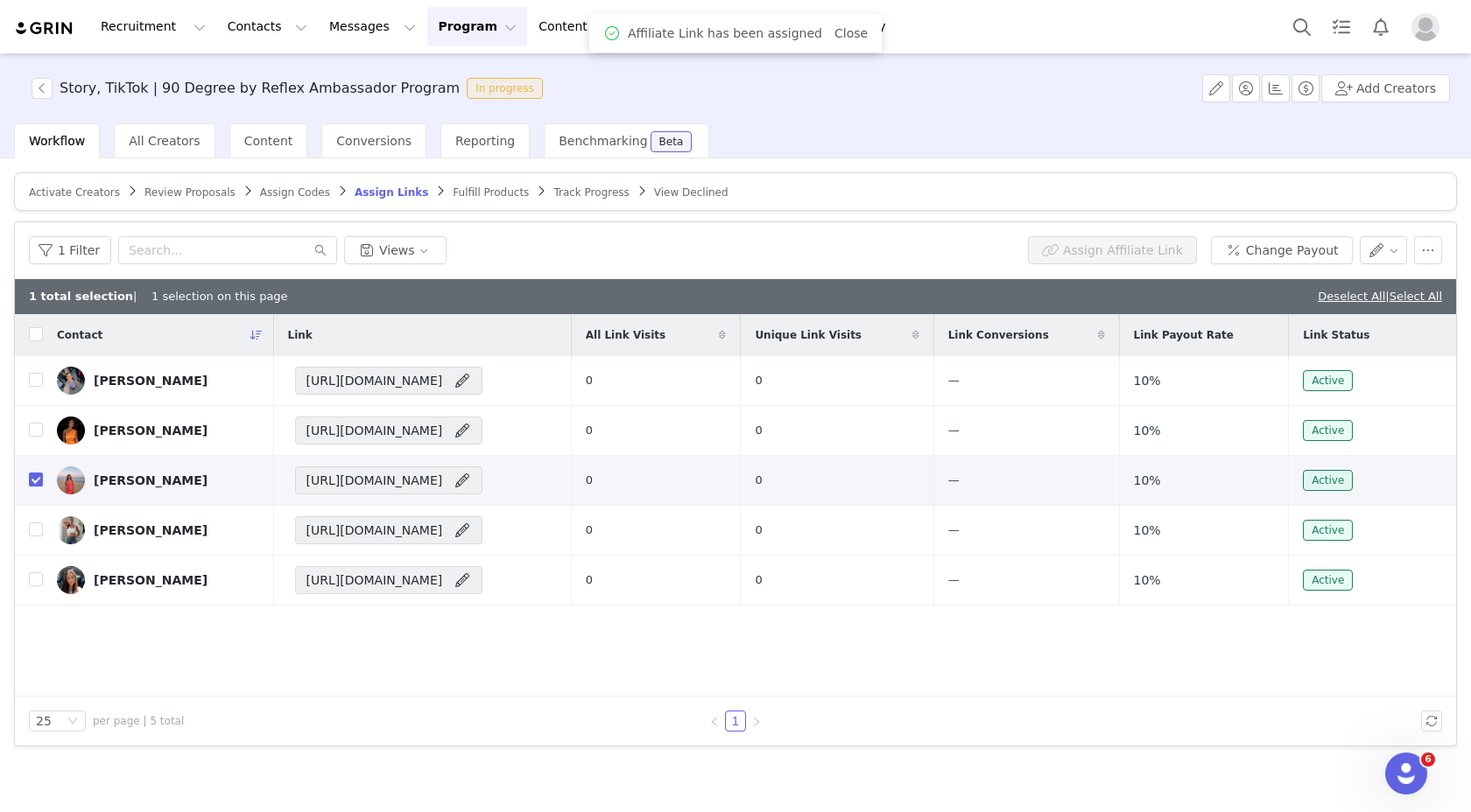
click at [478, 194] on span "Fulfill Products" at bounding box center [490, 192] width 76 height 12
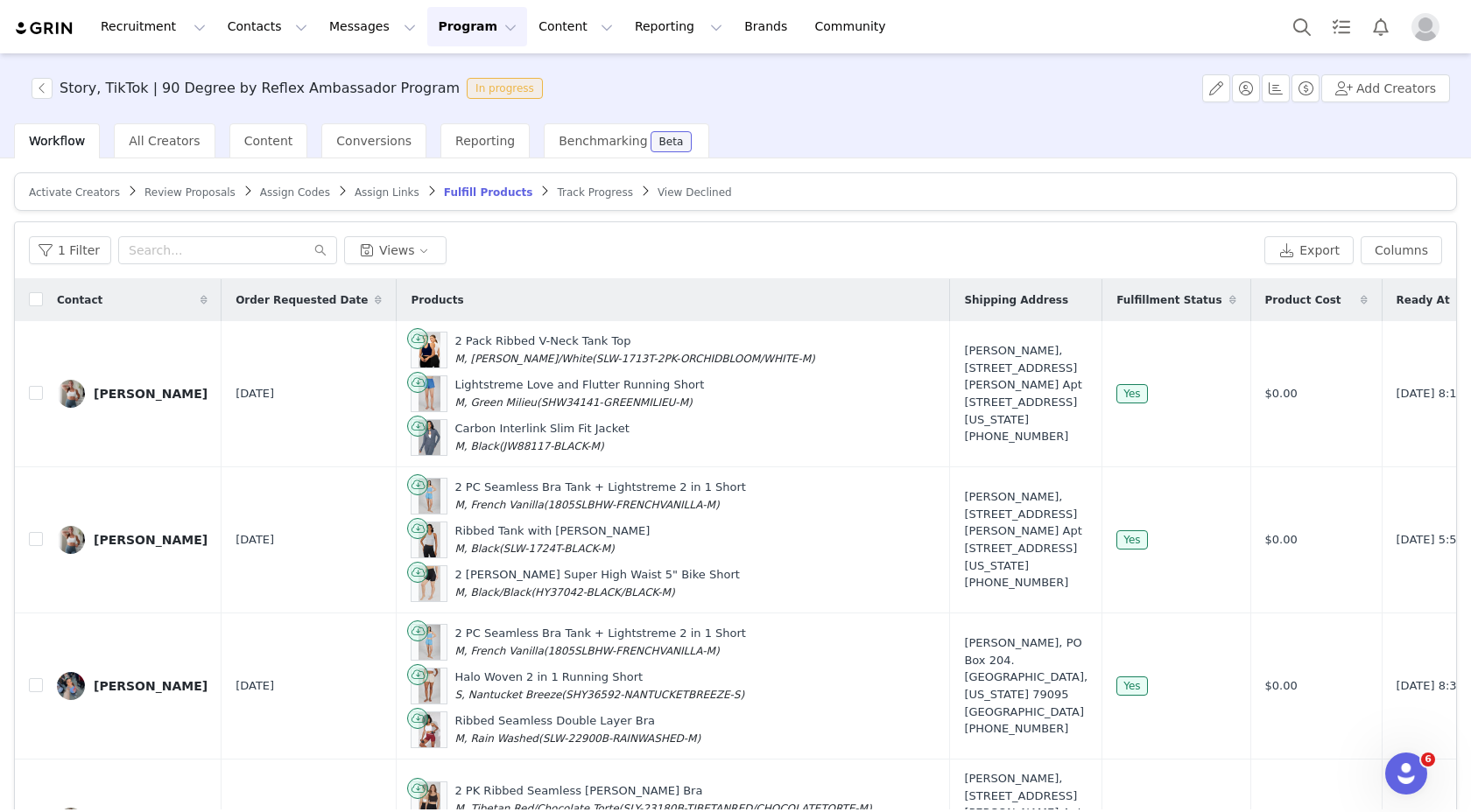
click at [312, 290] on div "Order Requested Date" at bounding box center [308, 300] width 174 height 42
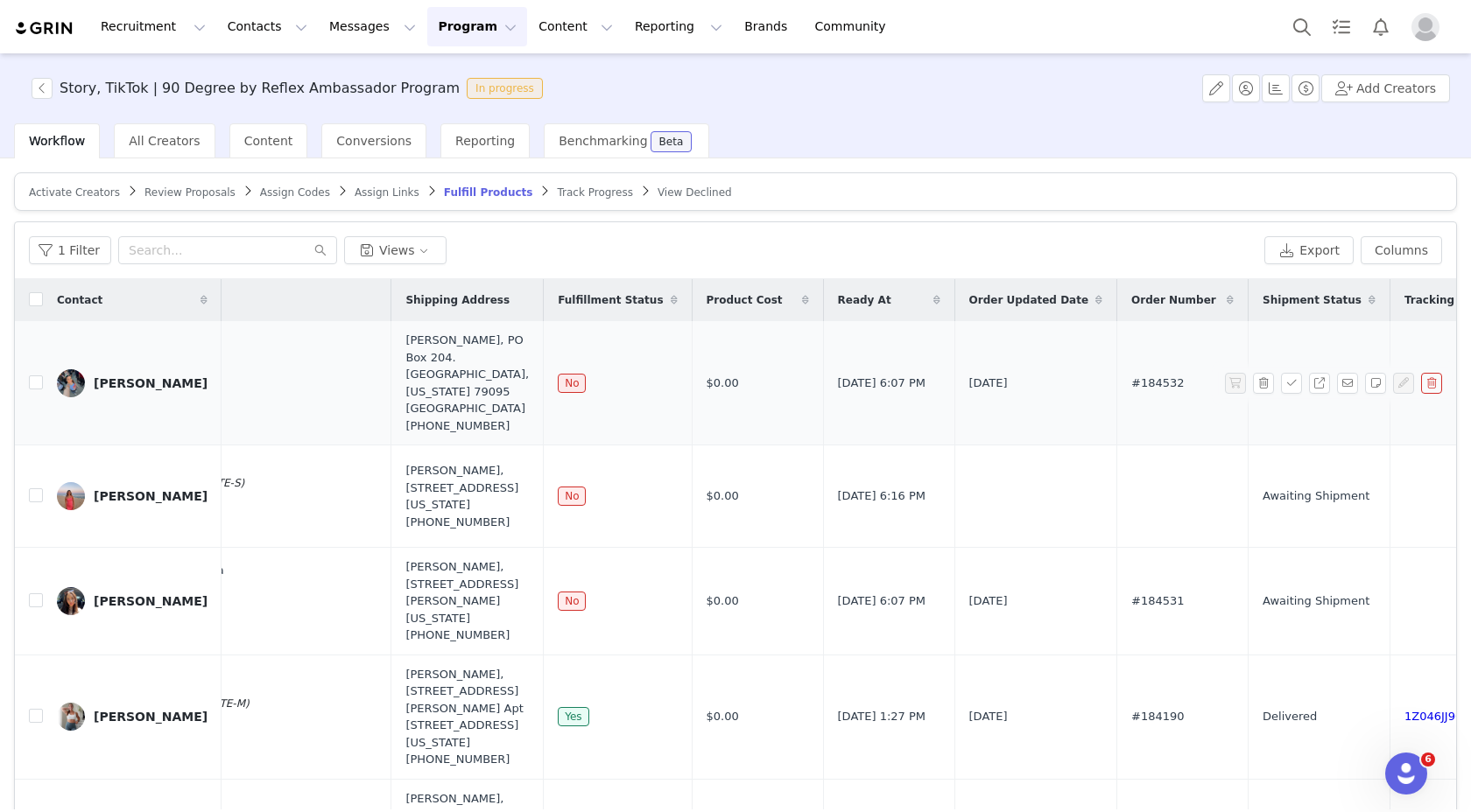
scroll to position [0, 580]
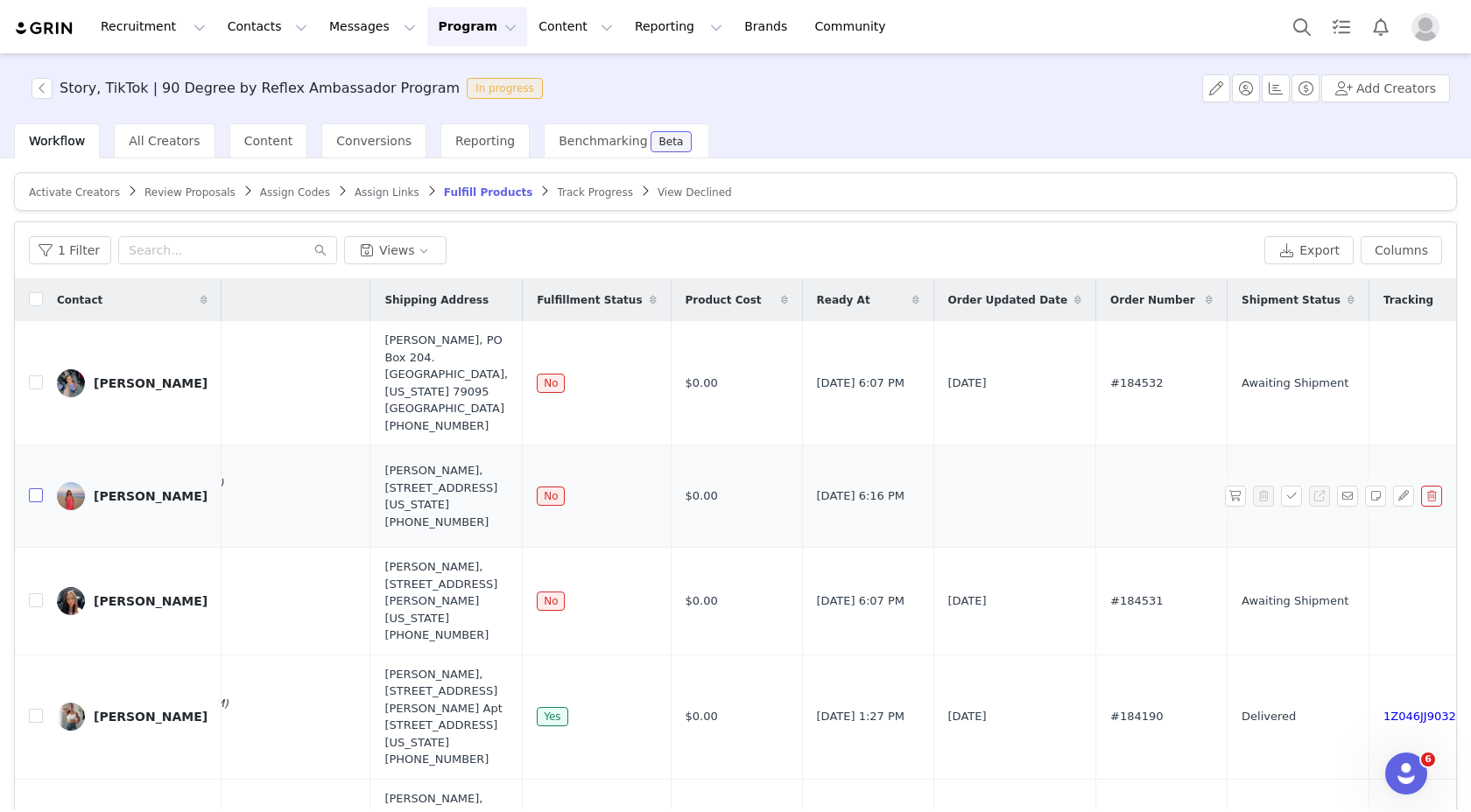
click at [35, 503] on input "checkbox" at bounding box center [36, 495] width 14 height 14
checkbox input "true"
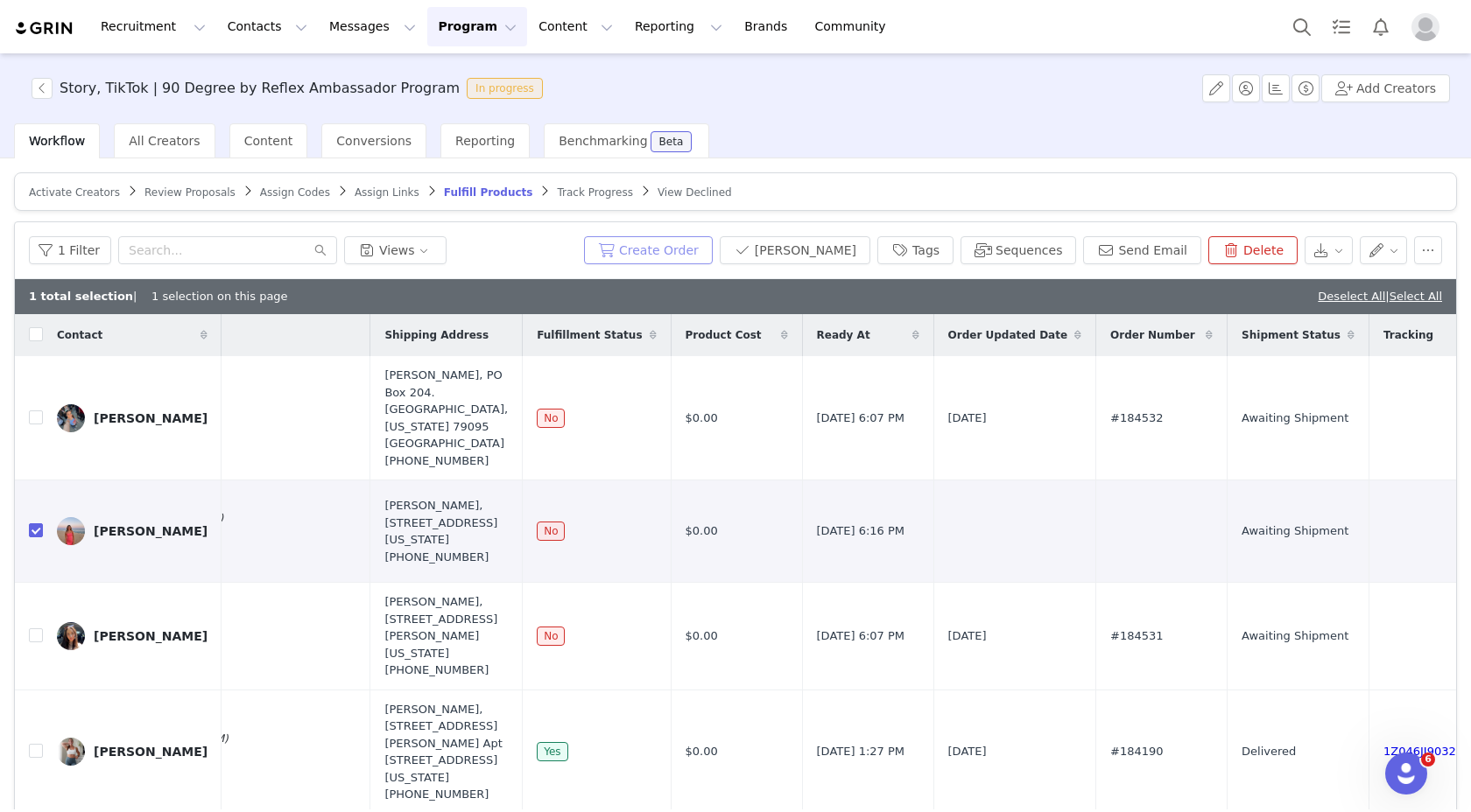
click at [681, 253] on button "Create Order" at bounding box center [648, 250] width 129 height 28
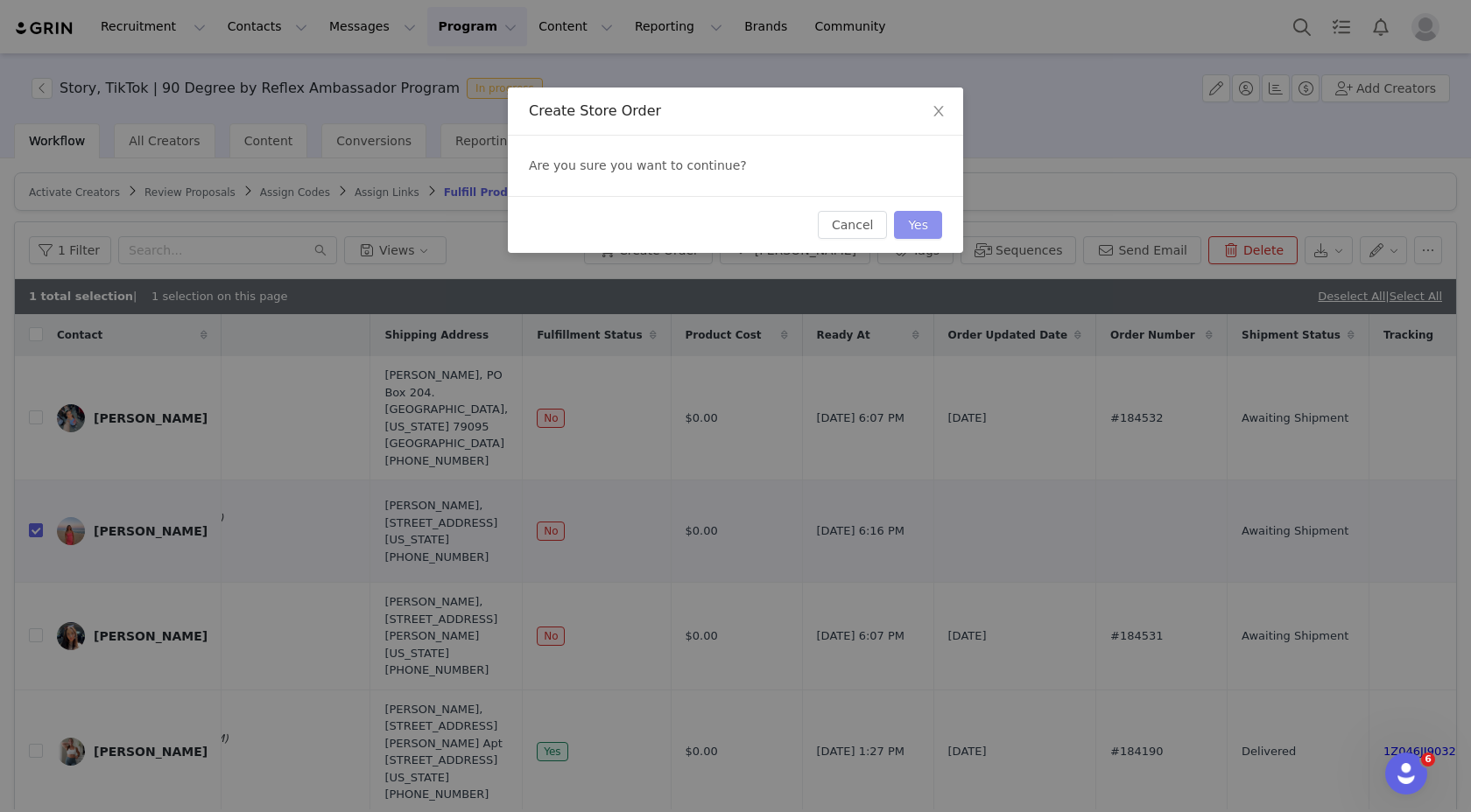
click at [911, 233] on button "Yes" at bounding box center [917, 225] width 48 height 28
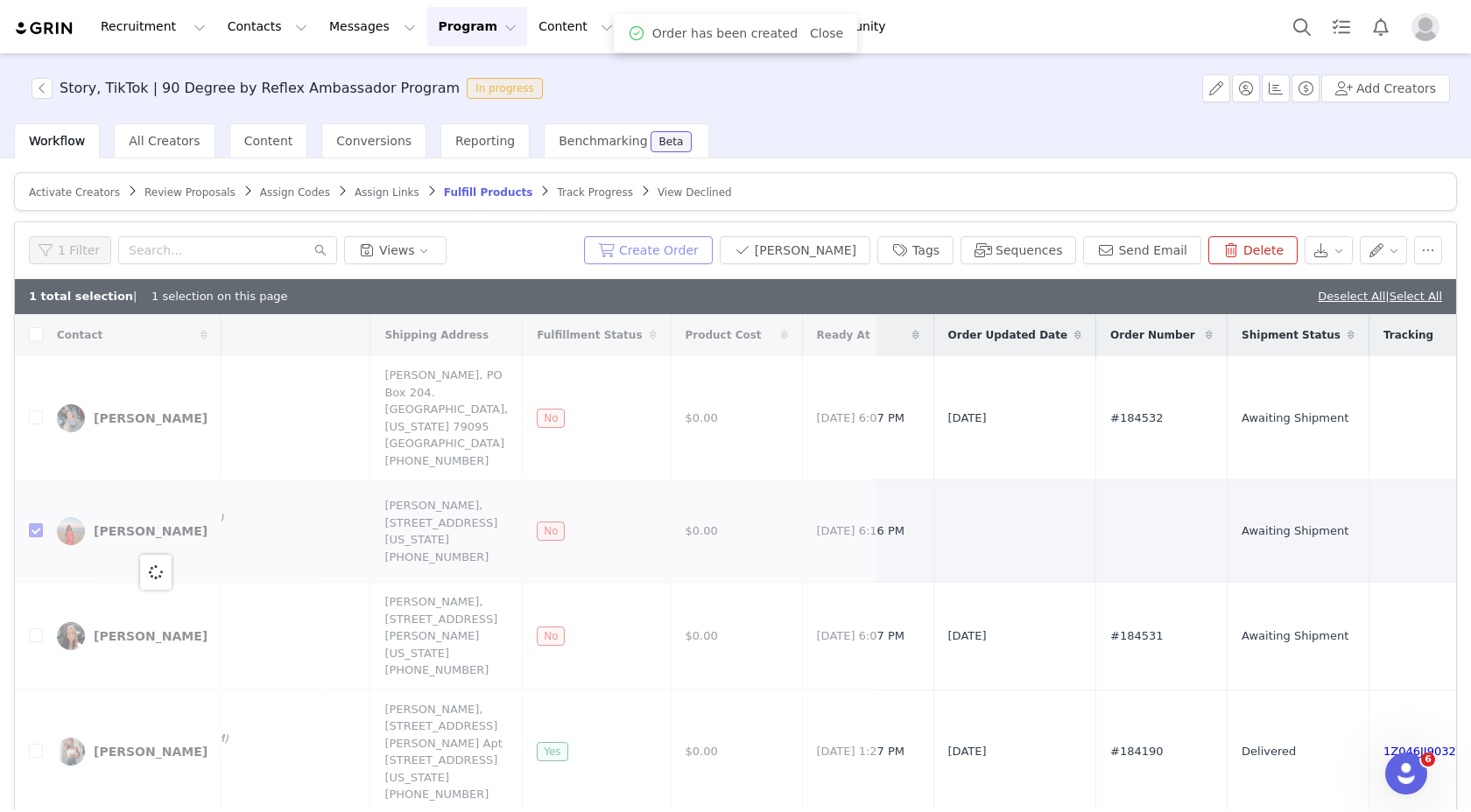
scroll to position [0, 0]
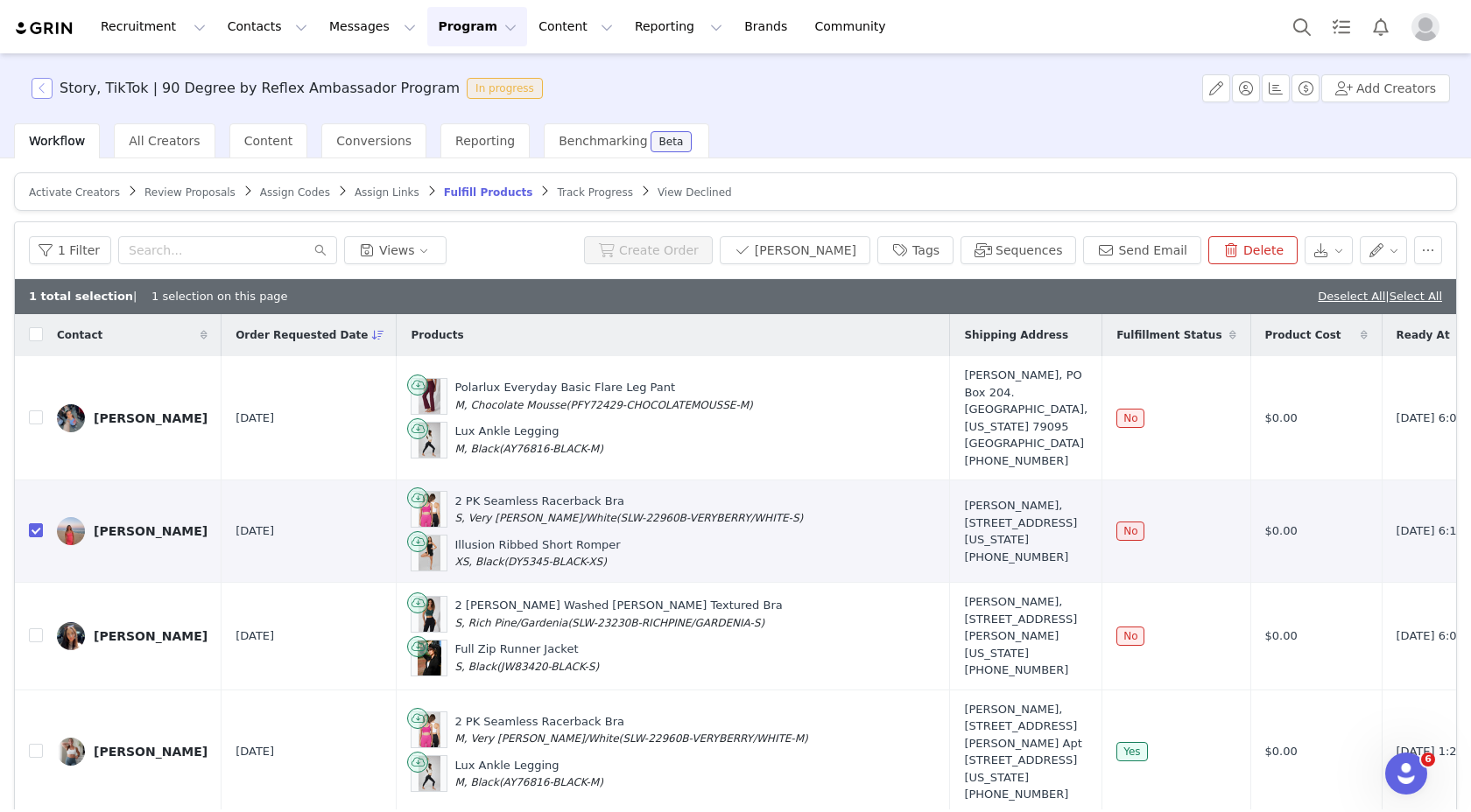
click at [47, 89] on button "button" at bounding box center [42, 88] width 21 height 21
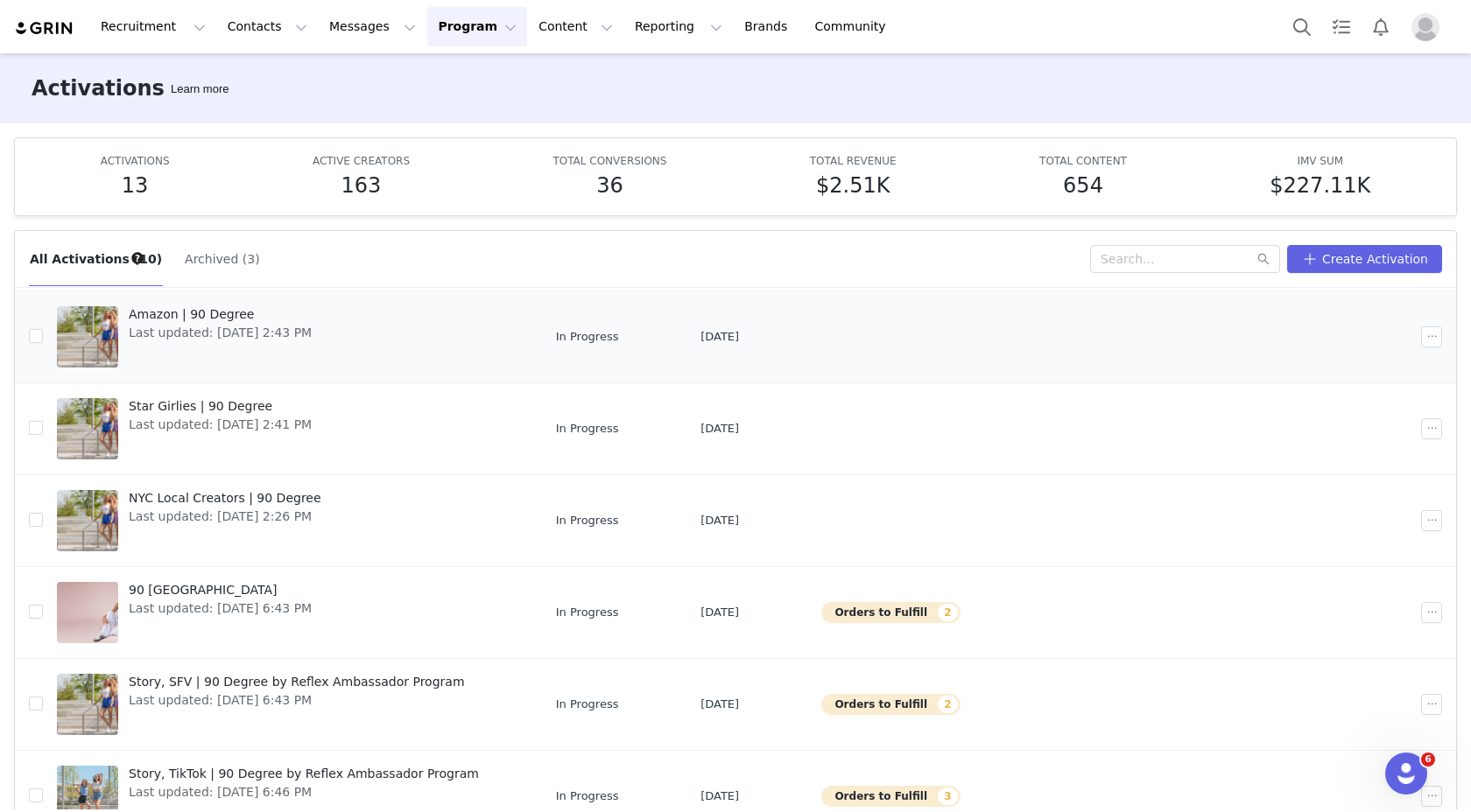
scroll to position [412, 0]
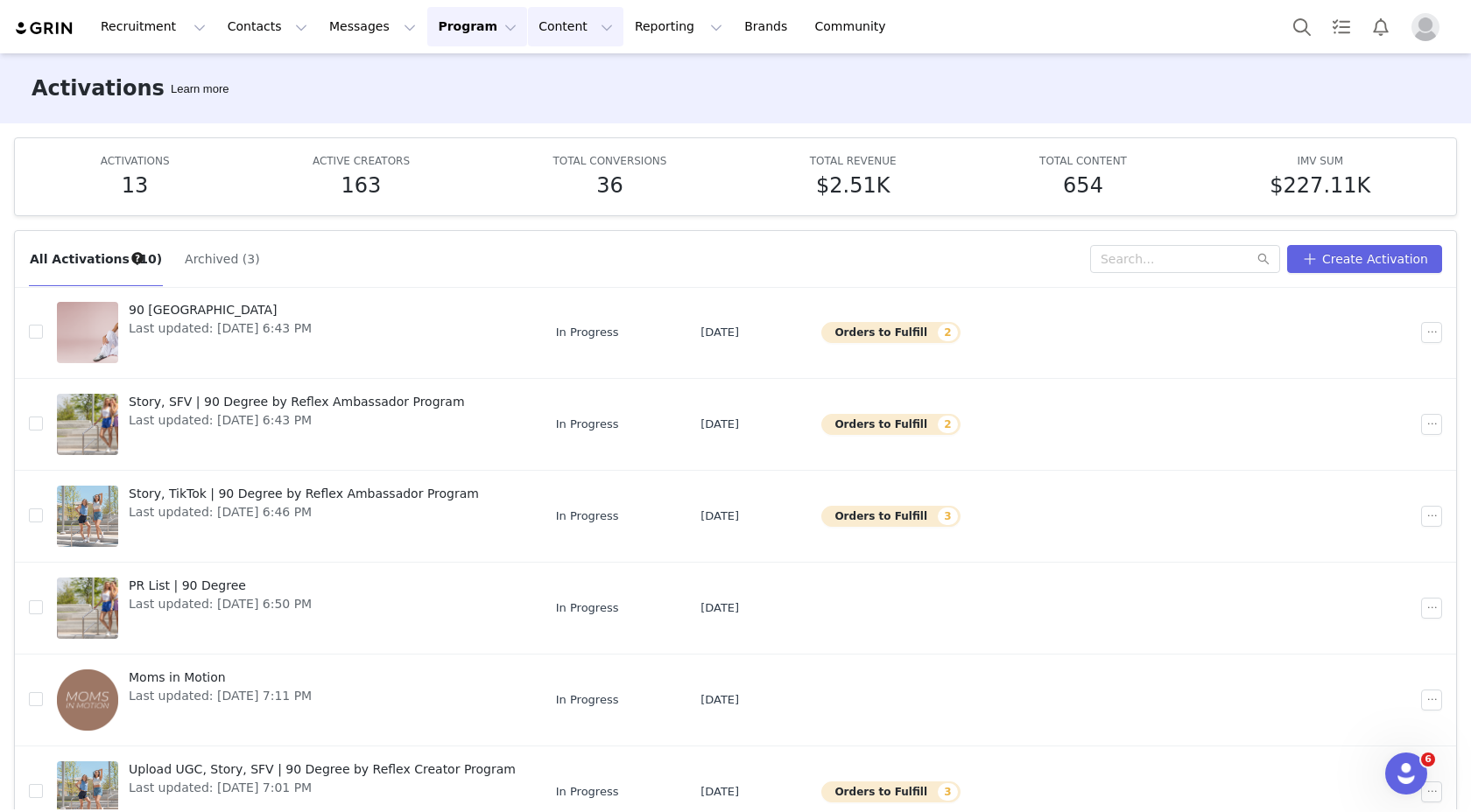
click at [544, 25] on button "Content Content" at bounding box center [576, 26] width 96 height 39
click at [540, 69] on p "Creator Content" at bounding box center [555, 78] width 98 height 19
